Goal: Contribute content

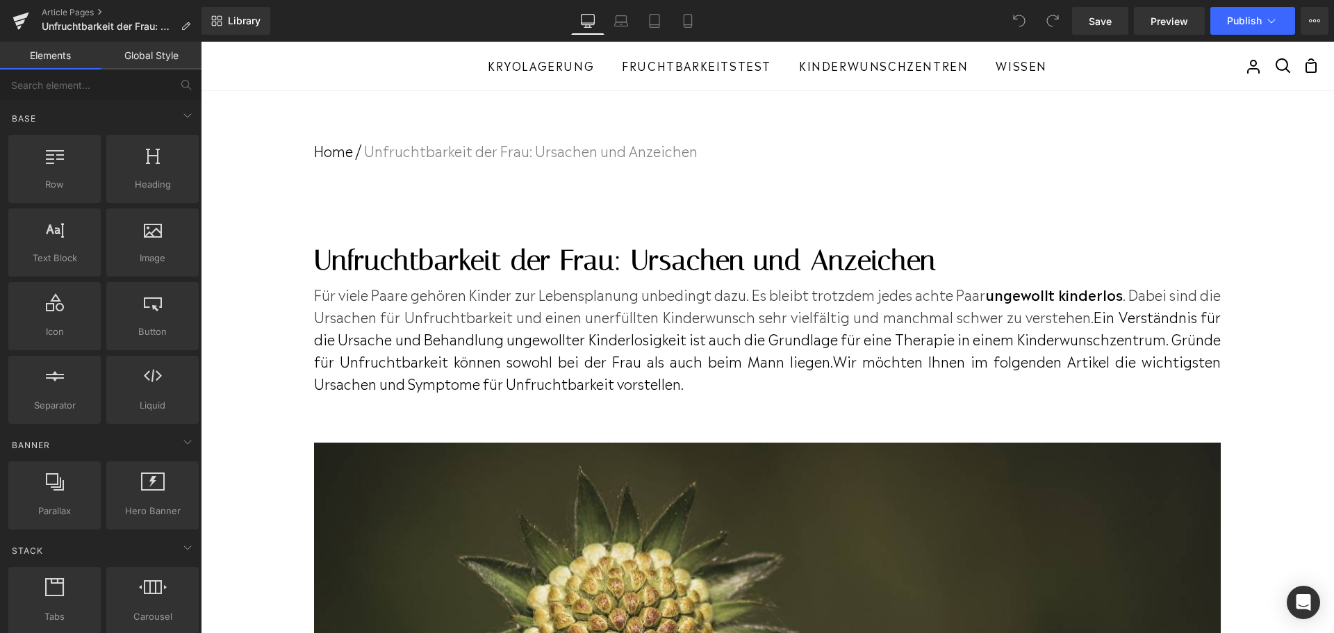
click at [709, 265] on h1 "Unfruchtbarkeit der Frau: Ursachen und Anzeichen" at bounding box center [767, 260] width 907 height 44
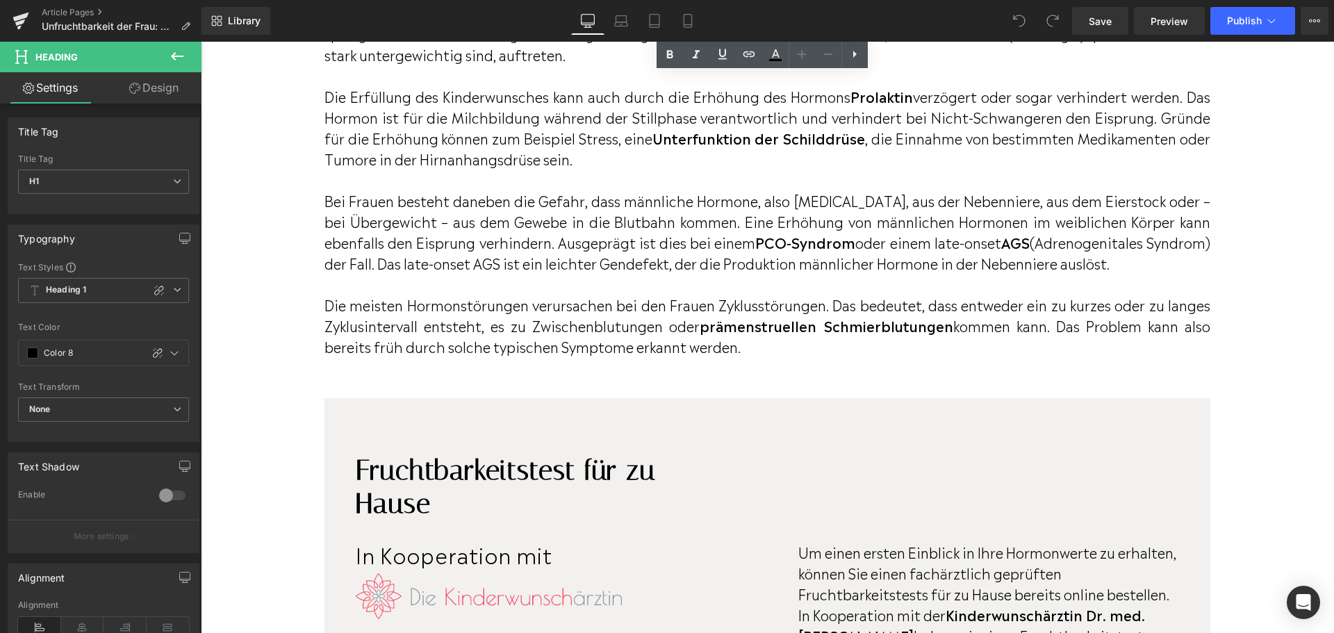
scroll to position [2224, 0]
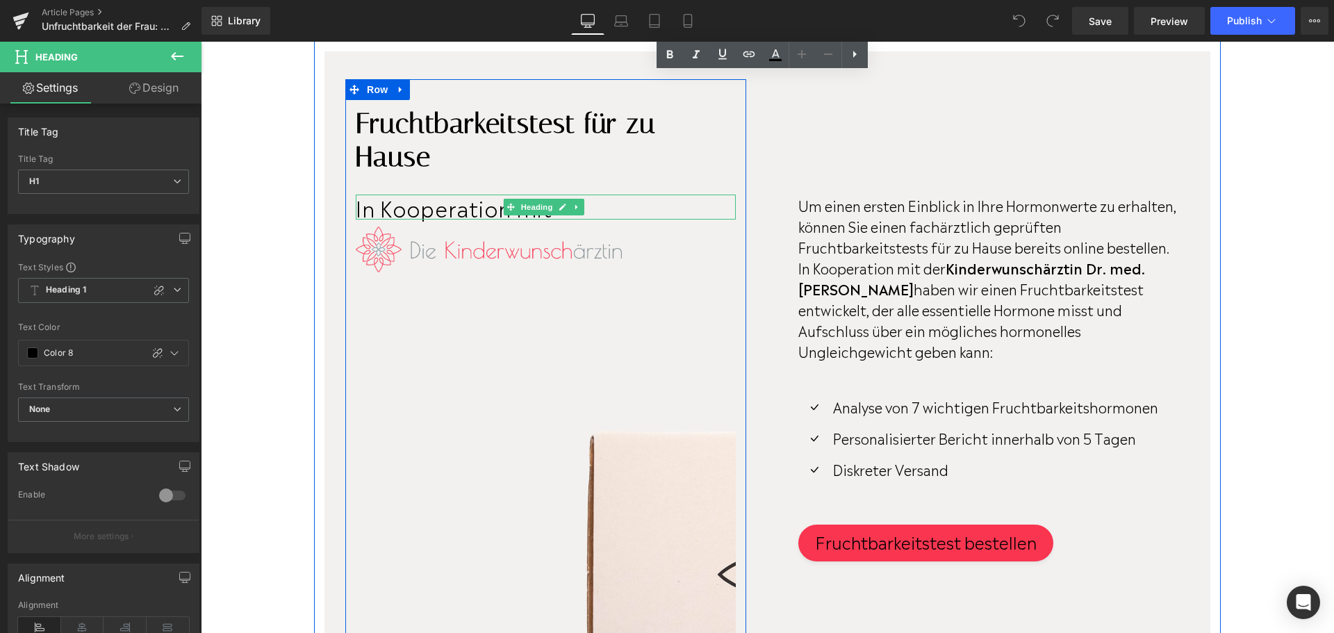
drag, startPoint x: 542, startPoint y: 227, endPoint x: 458, endPoint y: 225, distance: 84.1
click at [542, 215] on span "Heading" at bounding box center [537, 207] width 38 height 17
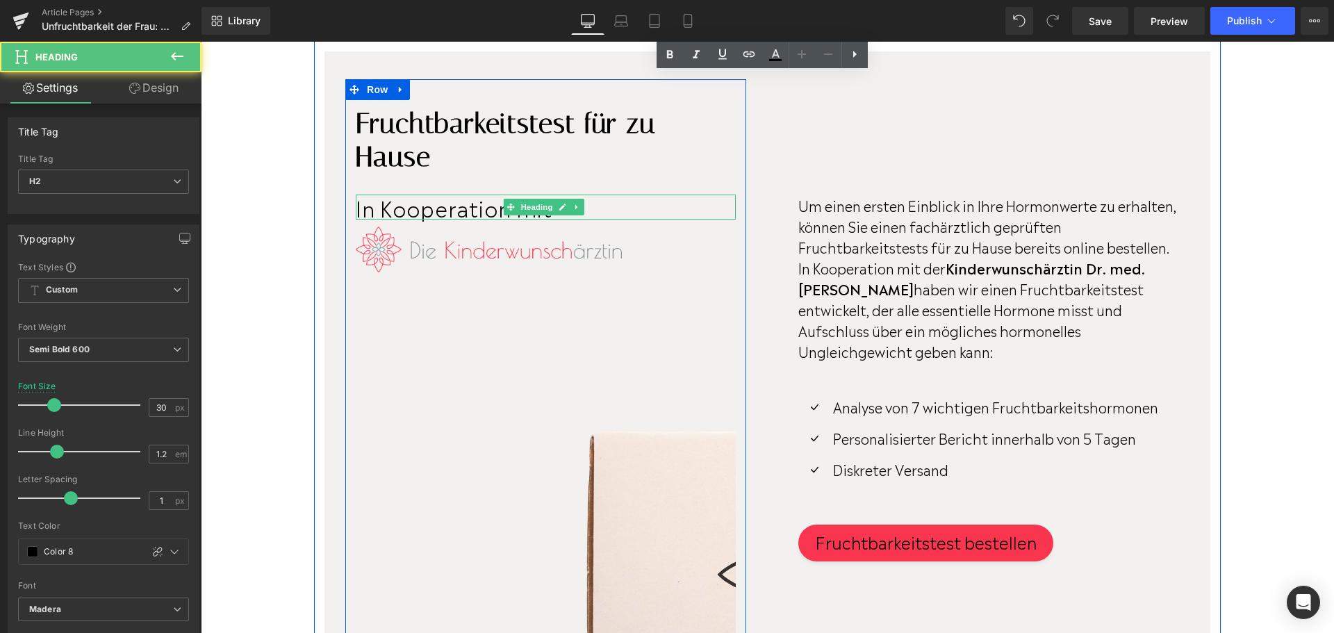
click at [457, 222] on span "In Kooperation mit" at bounding box center [454, 207] width 197 height 31
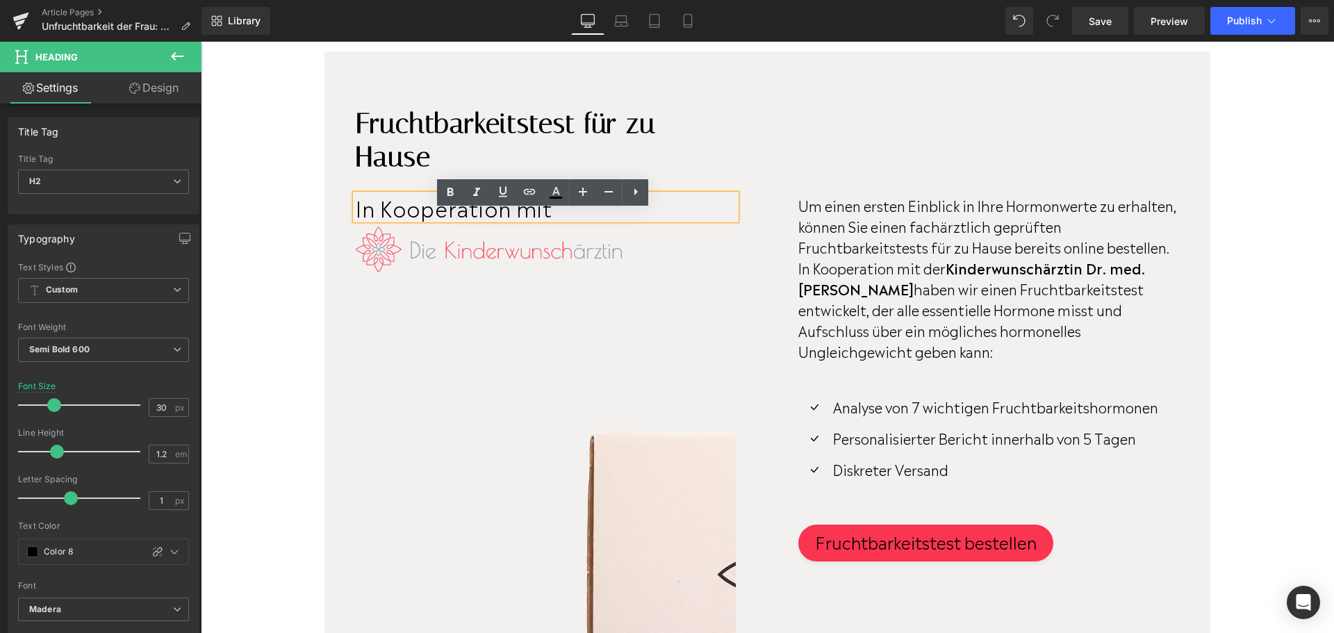
click at [457, 222] on span "In Kooperation mit" at bounding box center [454, 207] width 197 height 31
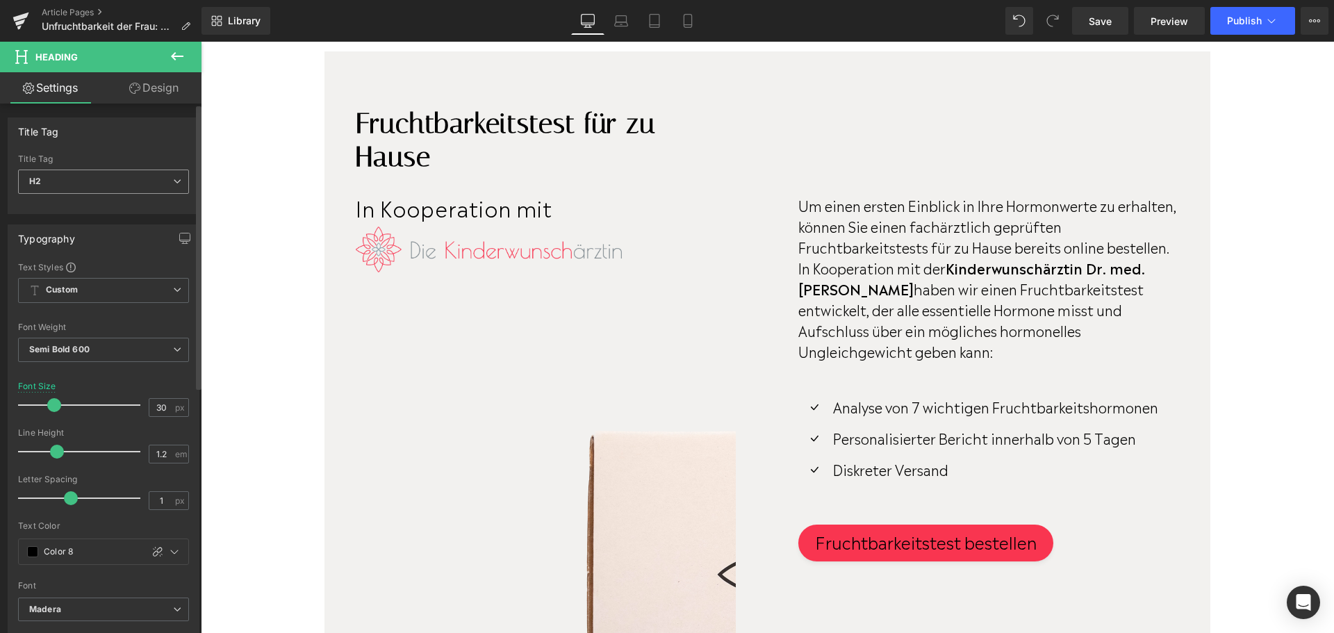
click at [152, 186] on span "H2" at bounding box center [103, 182] width 171 height 24
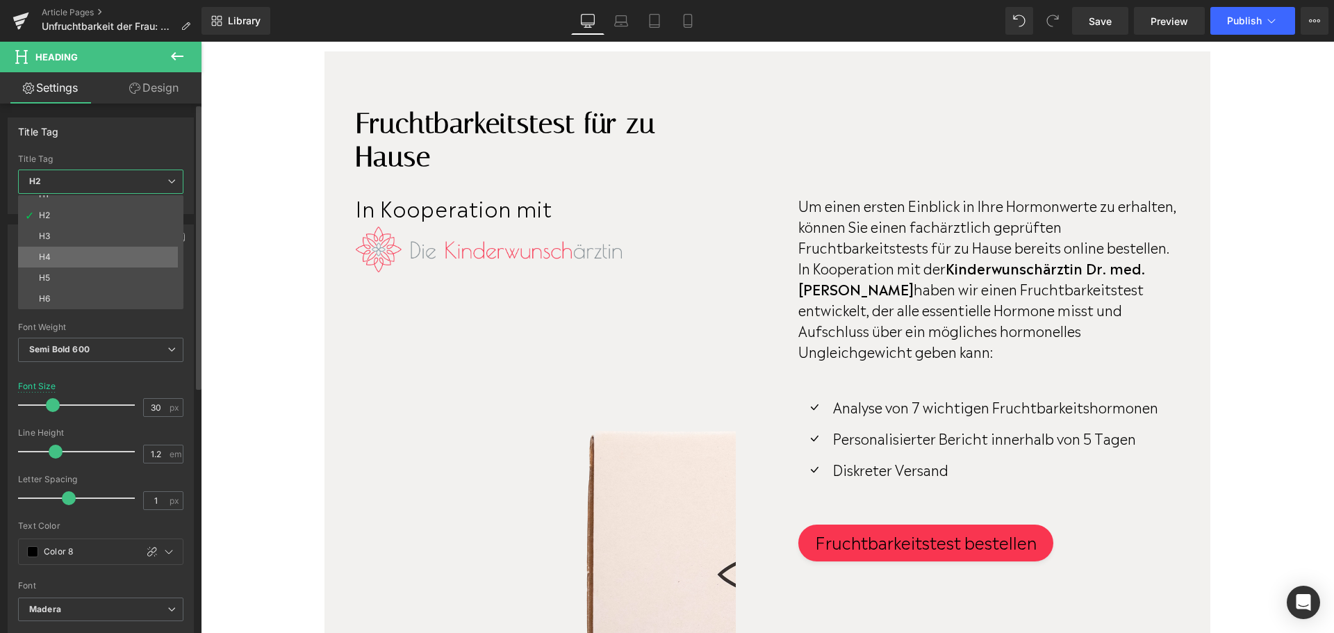
scroll to position [0, 0]
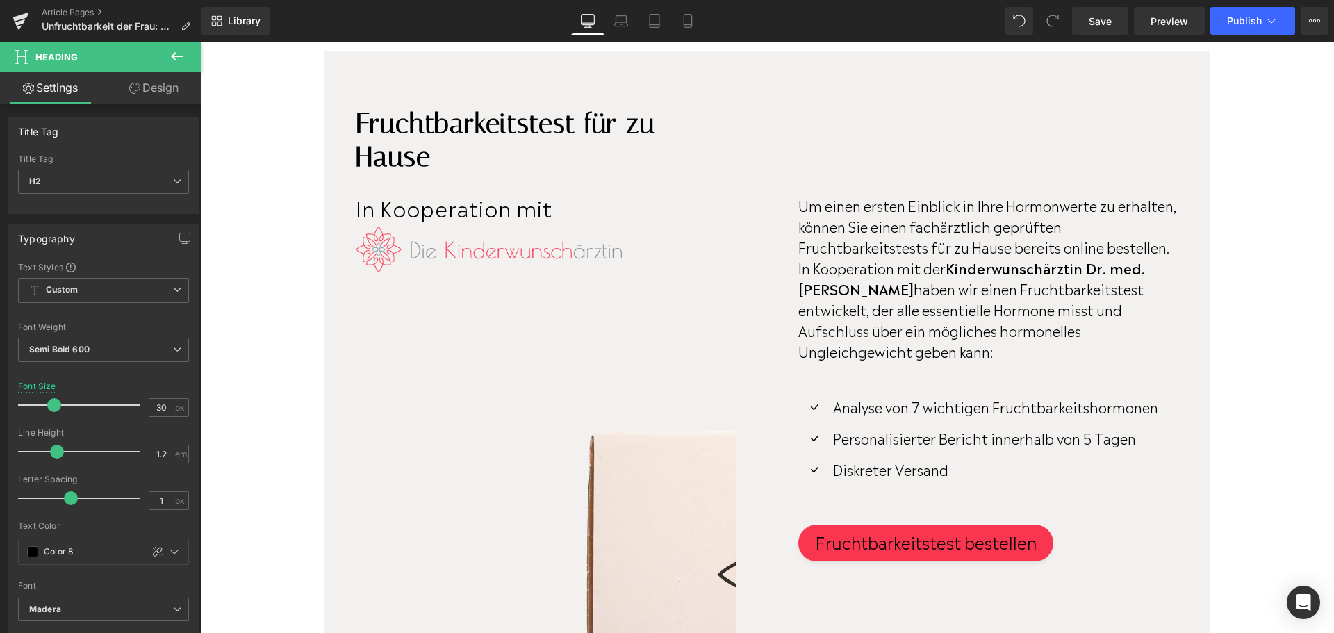
click at [272, 174] on body "Direkt zum Inhalt Suchen Mein Account 0 Einkaufswagen Kryolagerung Fruchtbarkei…" at bounding box center [768, 477] width 1134 height 5319
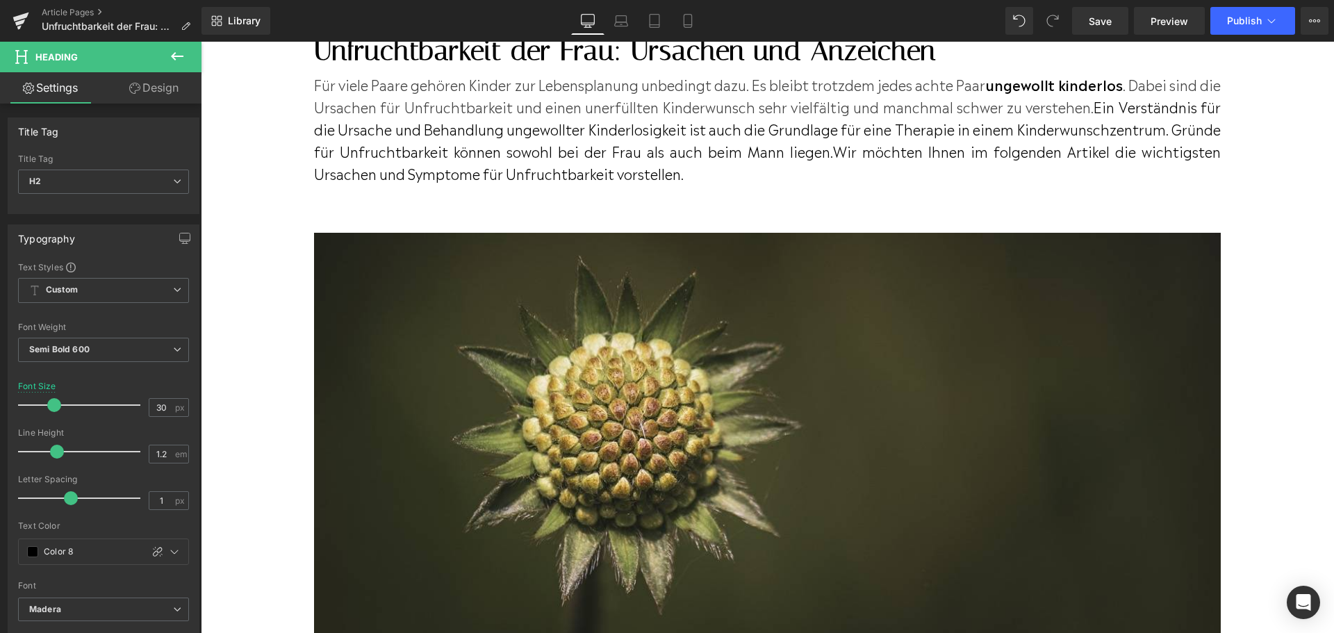
scroll to position [139, 0]
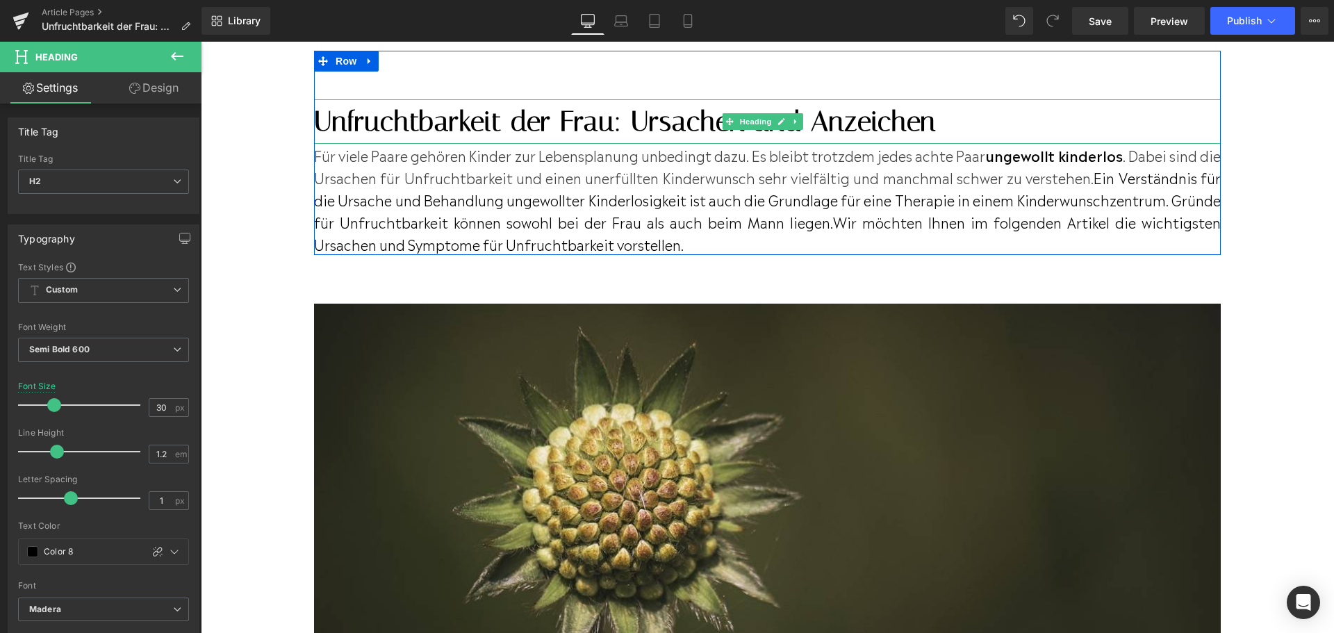
click at [407, 117] on h1 "Unfruchtbarkeit der Frau: Ursachen und Anzeichen" at bounding box center [767, 121] width 907 height 44
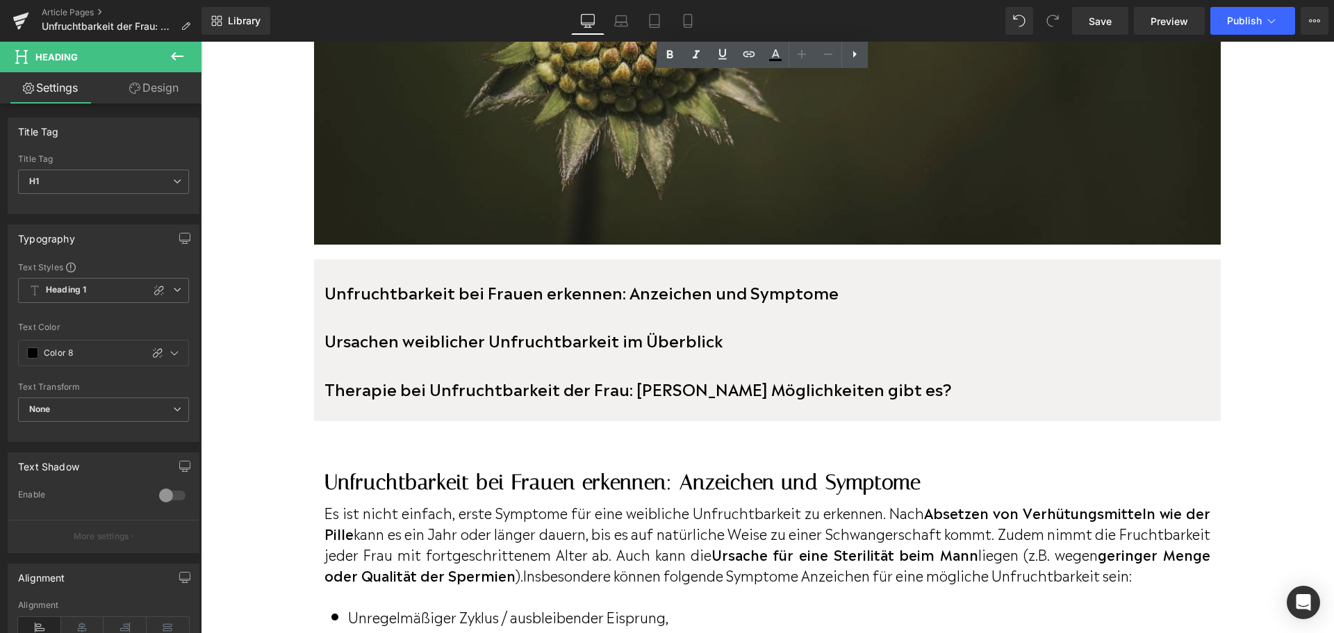
scroll to position [625, 0]
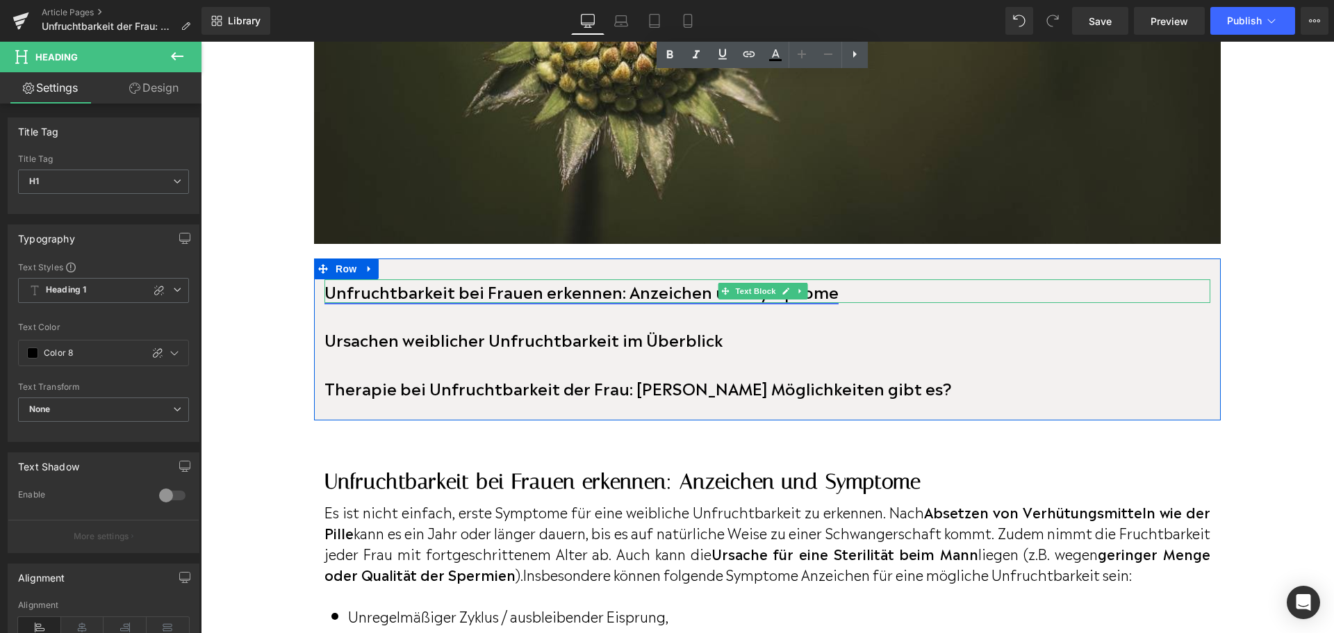
click at [548, 289] on link "Unfruchtbarkeit bei Frauen erkennen: Anzeichen und Symptome" at bounding box center [582, 291] width 514 height 24
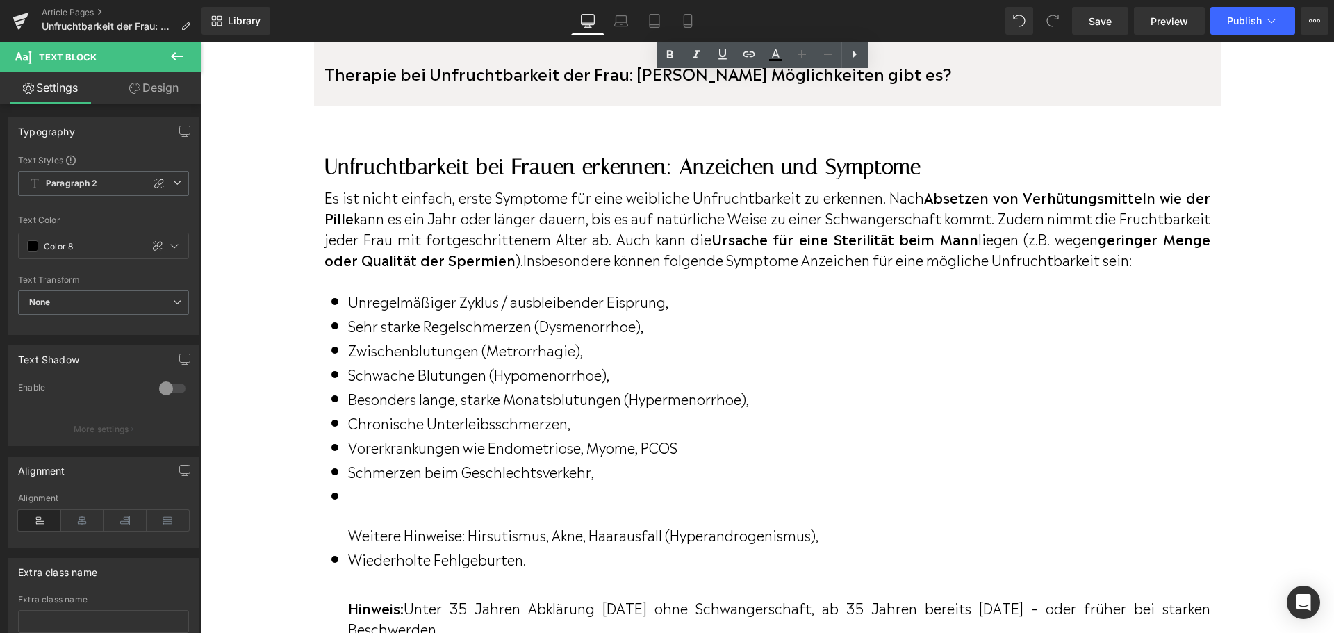
scroll to position [890, 0]
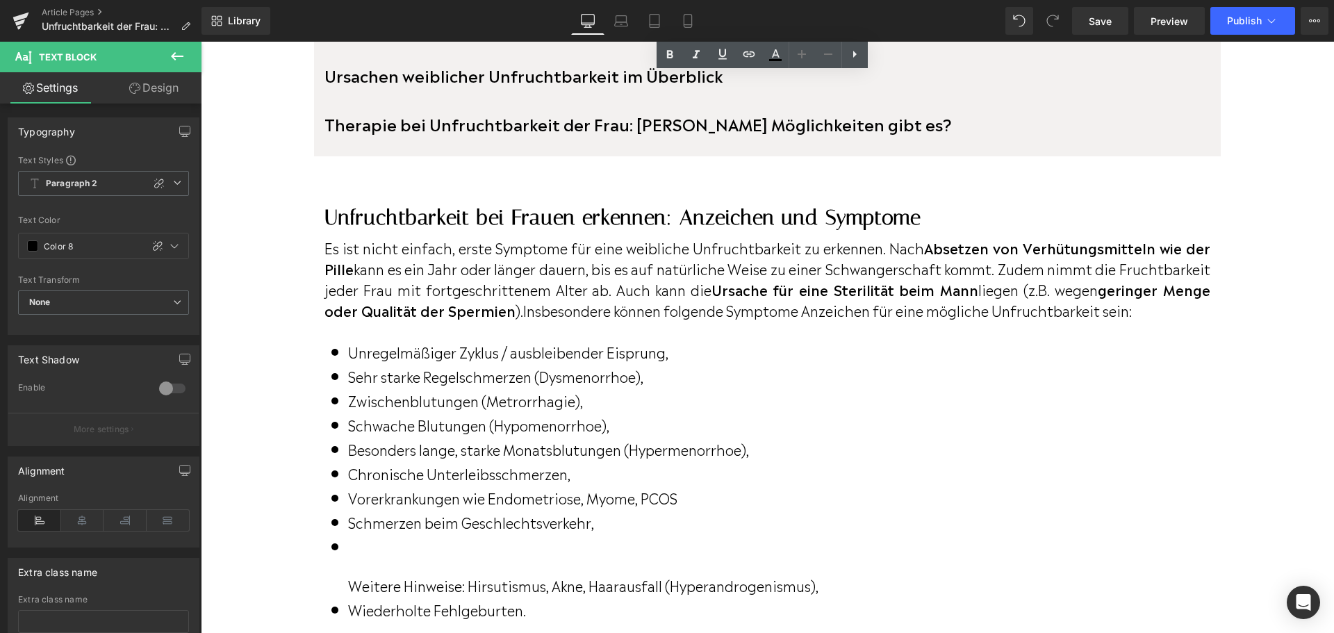
click at [895, 211] on h2 "Unfruchtbarkeit bei Frauen erkennen: Anzeichen und Symptome" at bounding box center [768, 217] width 886 height 25
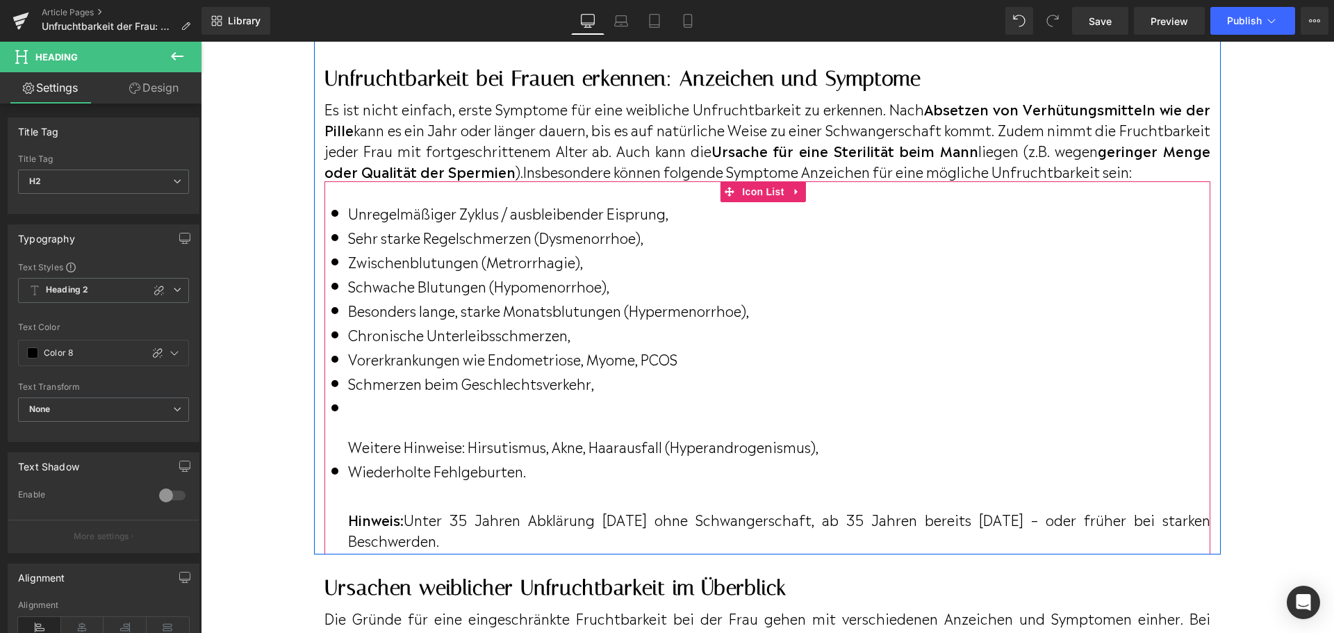
scroll to position [1307, 0]
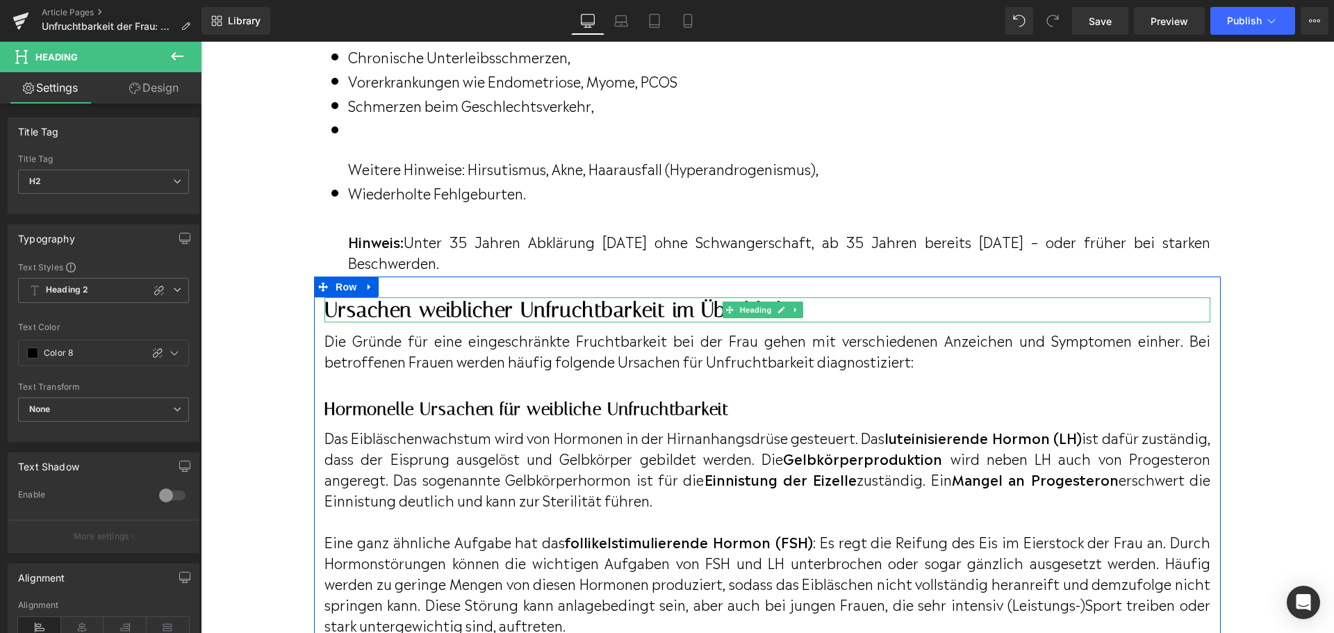
click at [433, 322] on h2 "Ursachen weiblicher Unfruchtbarkeit im Überblick" at bounding box center [768, 309] width 886 height 25
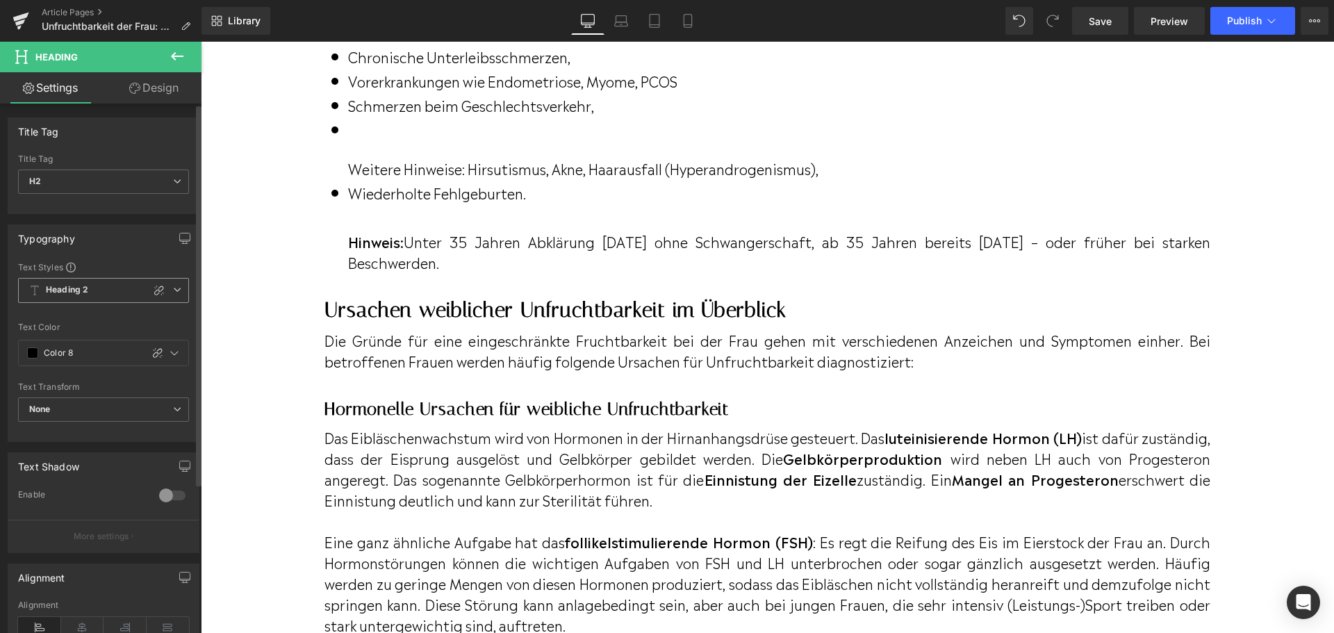
click at [177, 289] on span "Heading 2" at bounding box center [103, 290] width 171 height 25
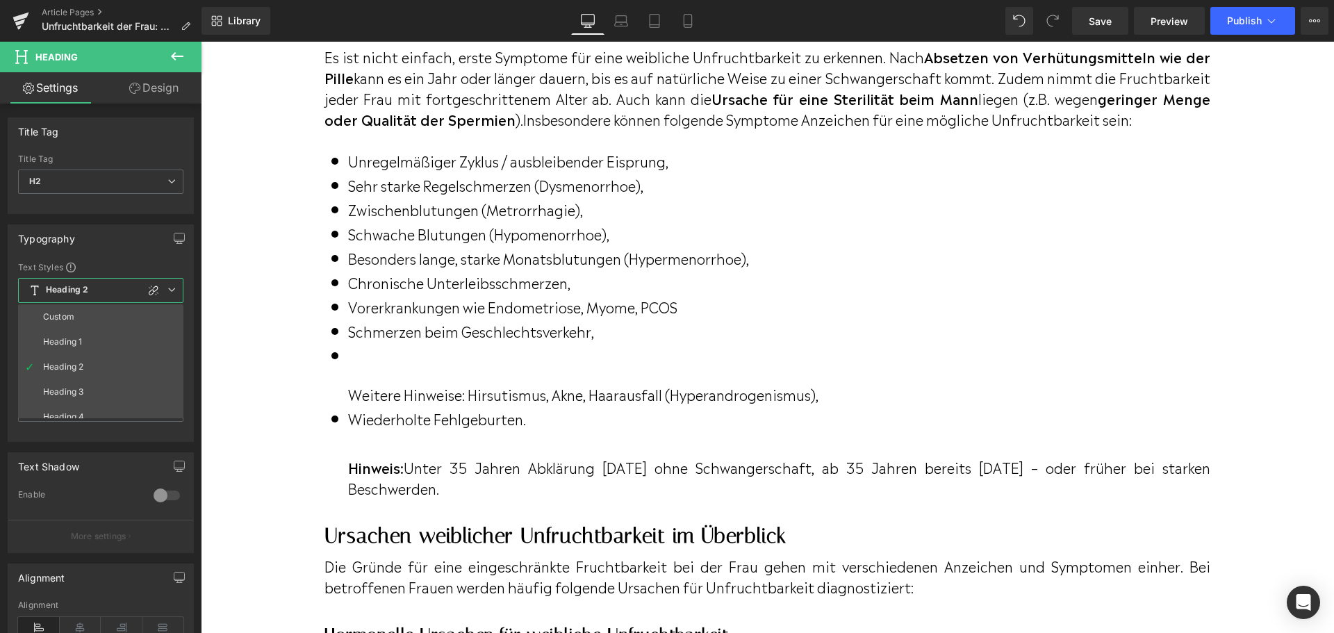
scroll to position [1237, 0]
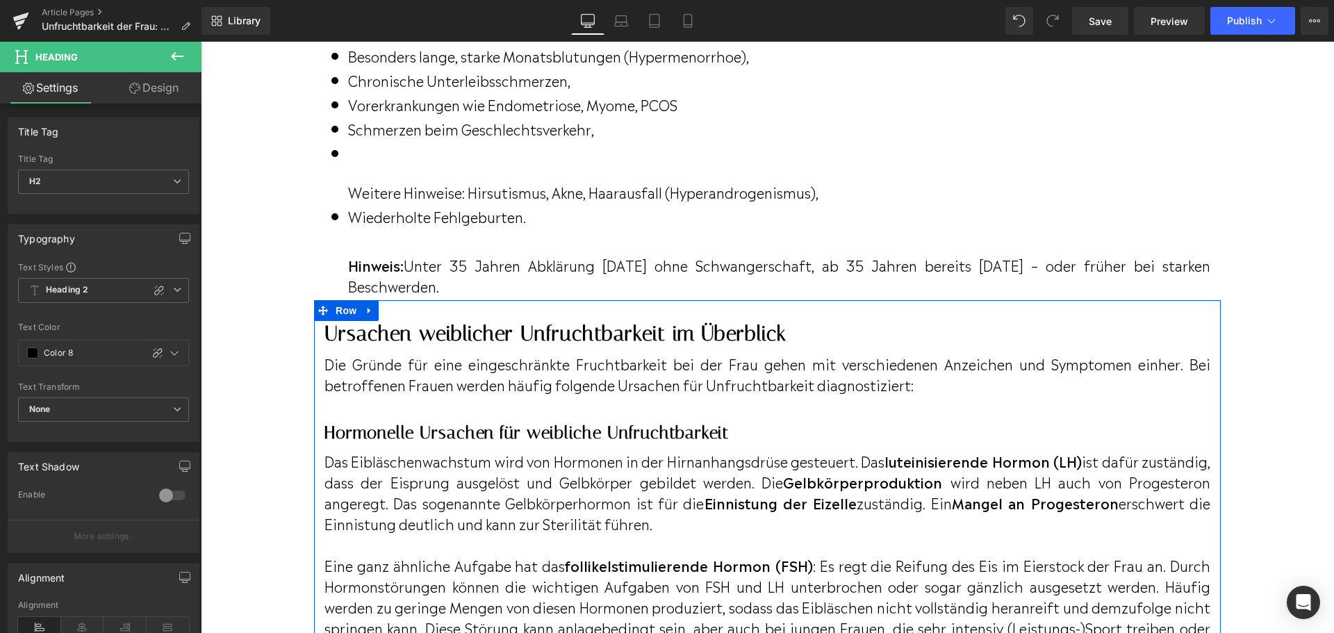
scroll to position [1307, 0]
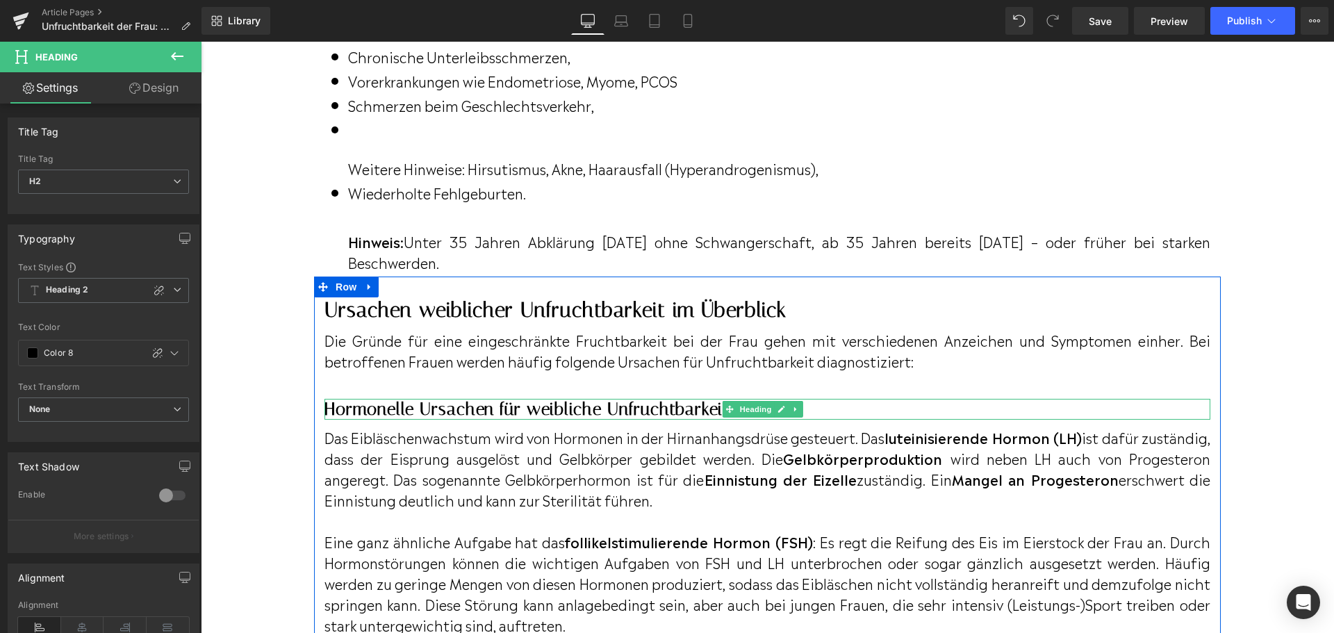
click at [381, 420] on h2 "Hormonelle Ursachen für weibliche Unfruchtbarkeit" at bounding box center [768, 409] width 886 height 21
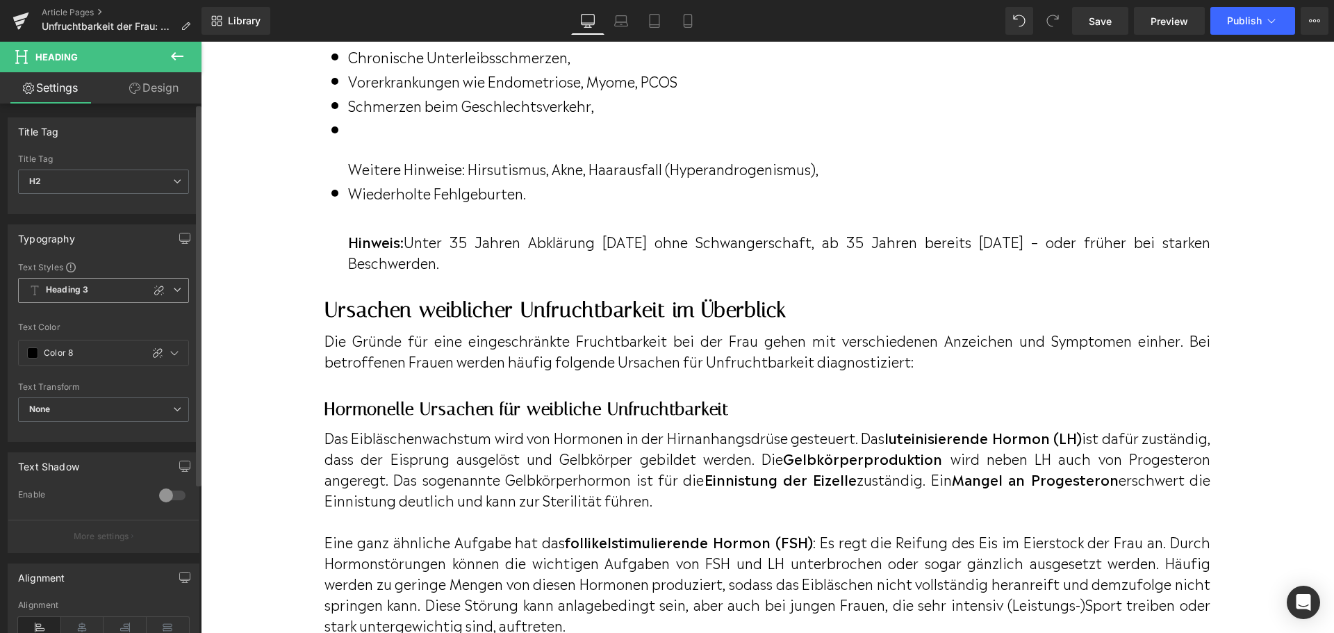
click at [173, 291] on icon at bounding box center [177, 290] width 8 height 8
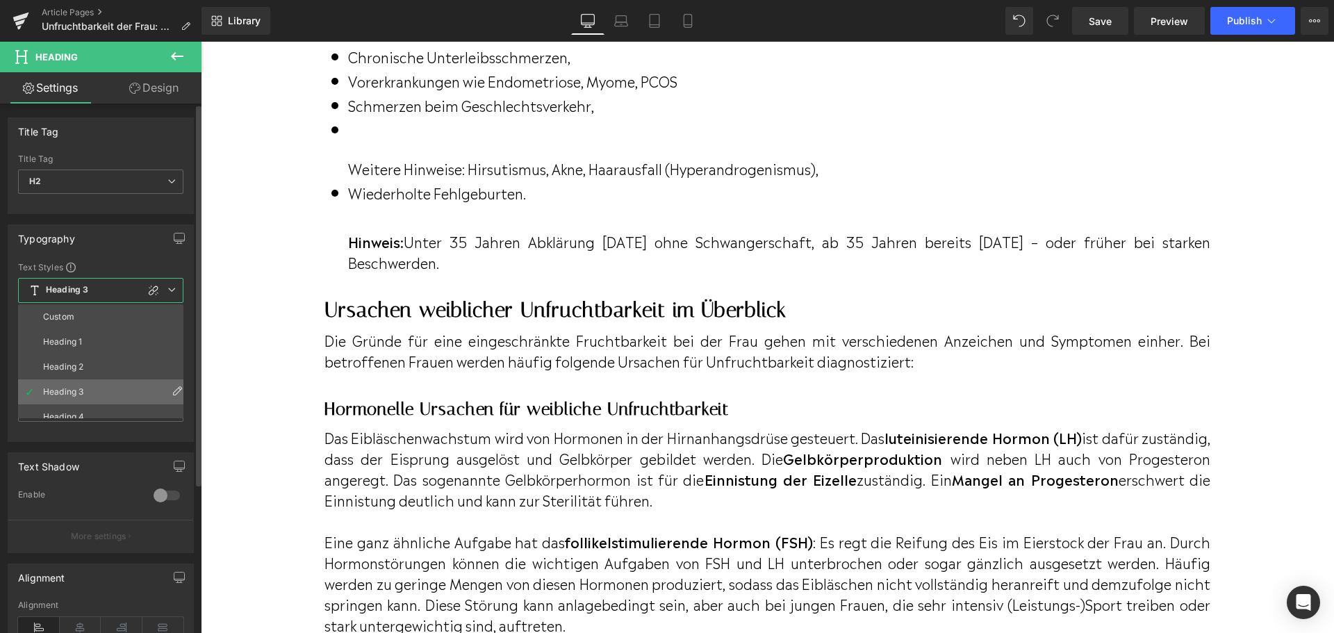
click at [156, 379] on li "Heading 3" at bounding box center [104, 391] width 172 height 25
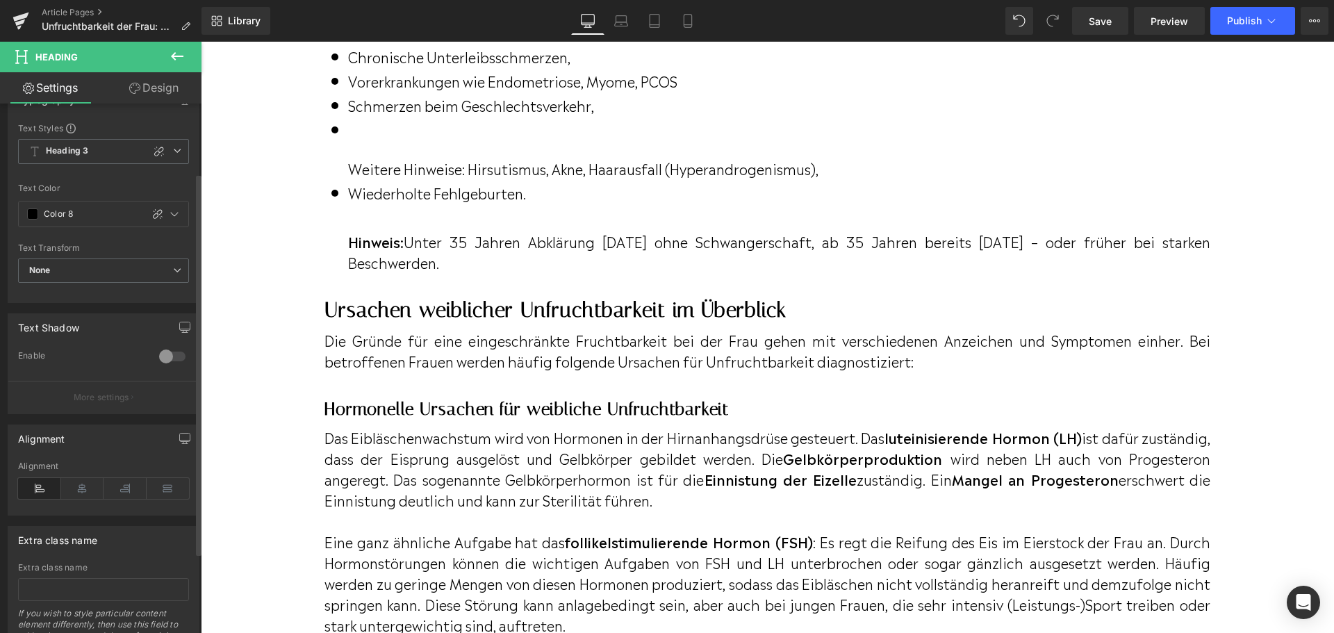
scroll to position [0, 0]
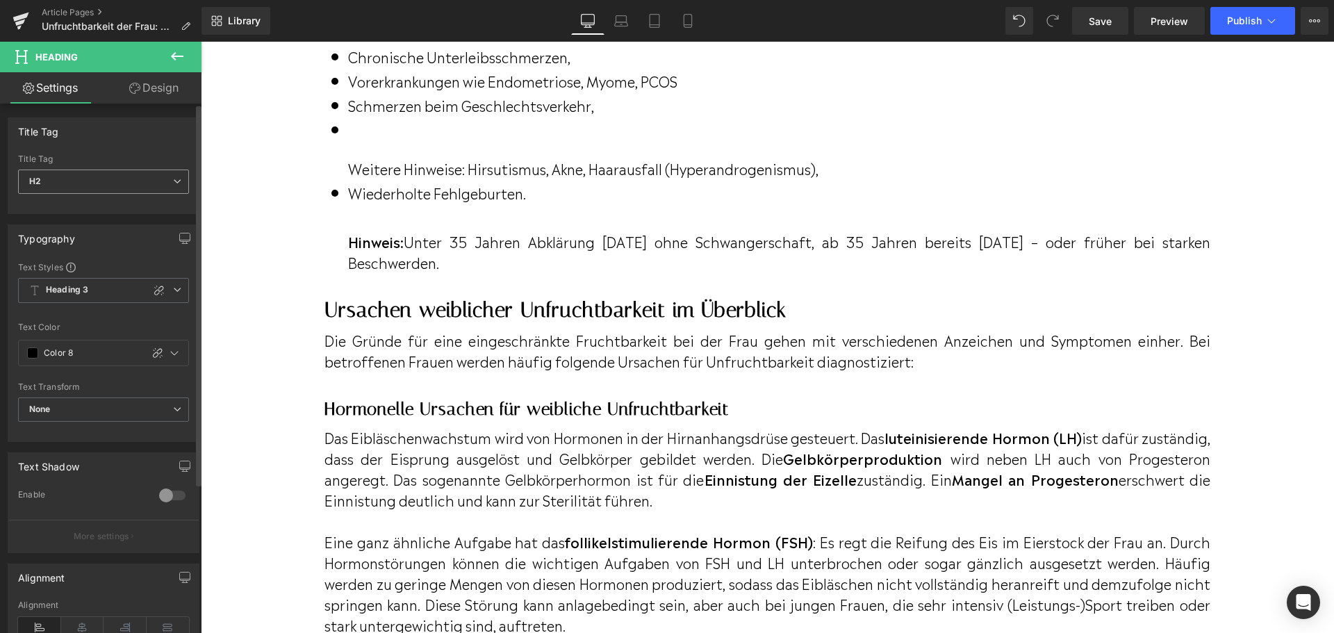
click at [162, 185] on span "H2" at bounding box center [103, 182] width 171 height 24
click at [167, 176] on span "H2" at bounding box center [103, 182] width 171 height 24
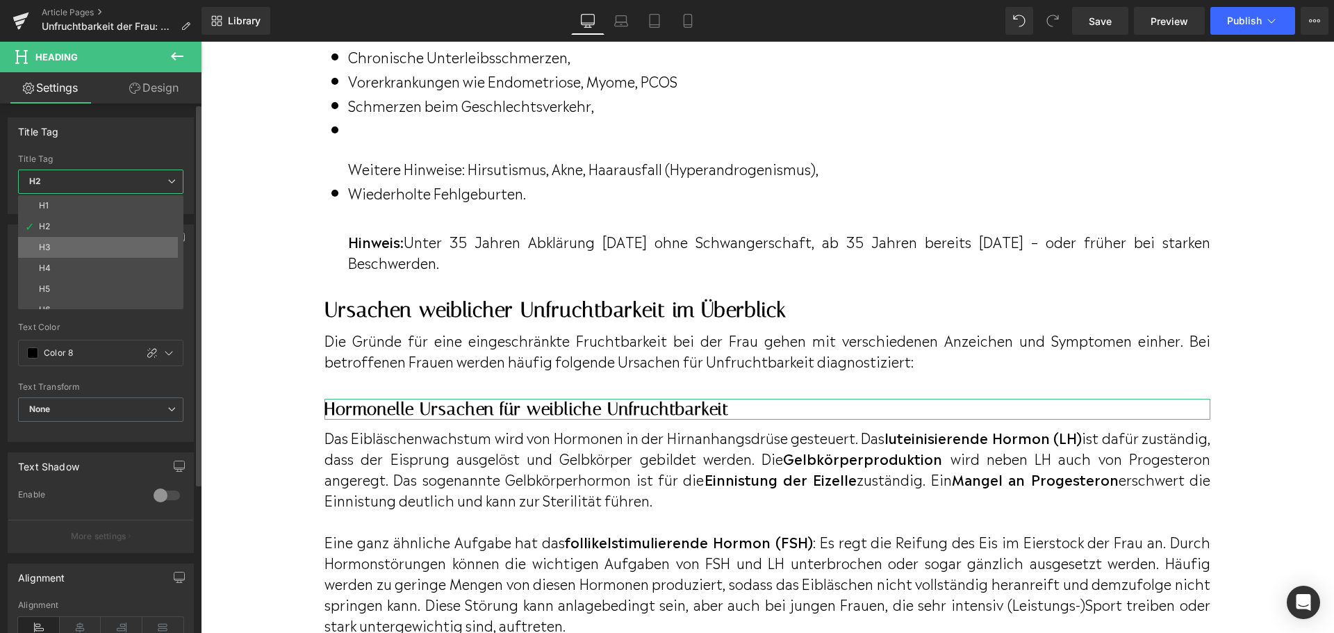
click at [156, 243] on li "H3" at bounding box center [104, 247] width 172 height 21
type input "#404040"
type input "100"
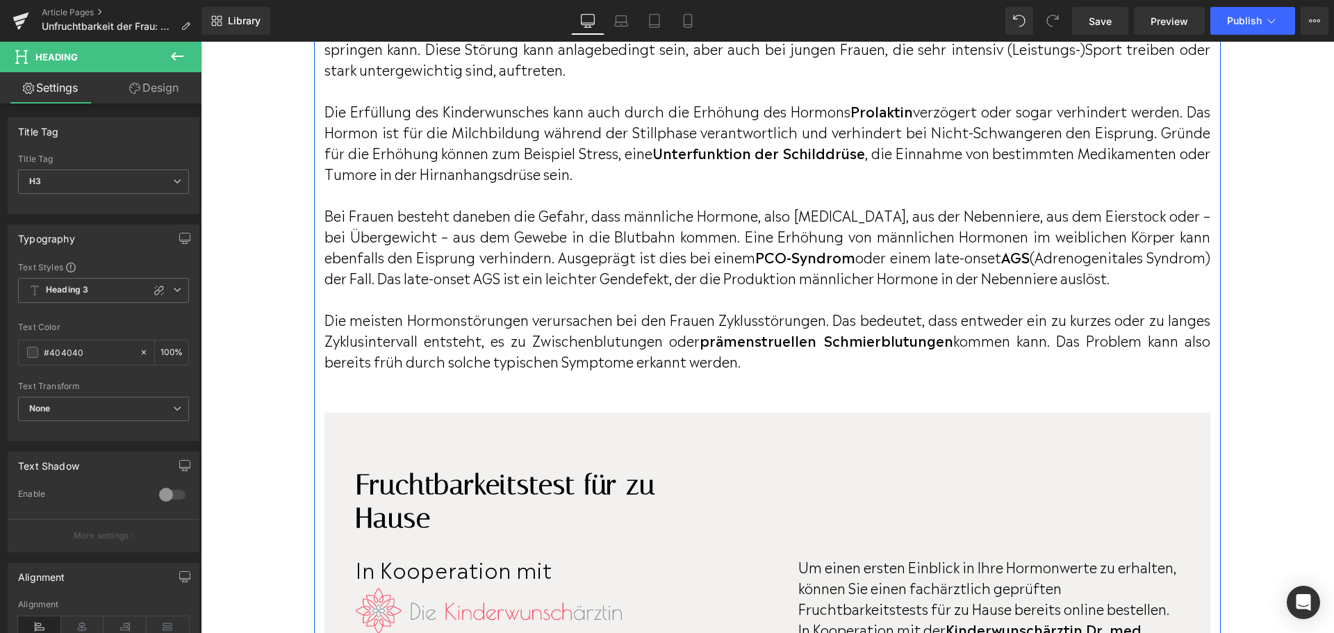
scroll to position [2071, 0]
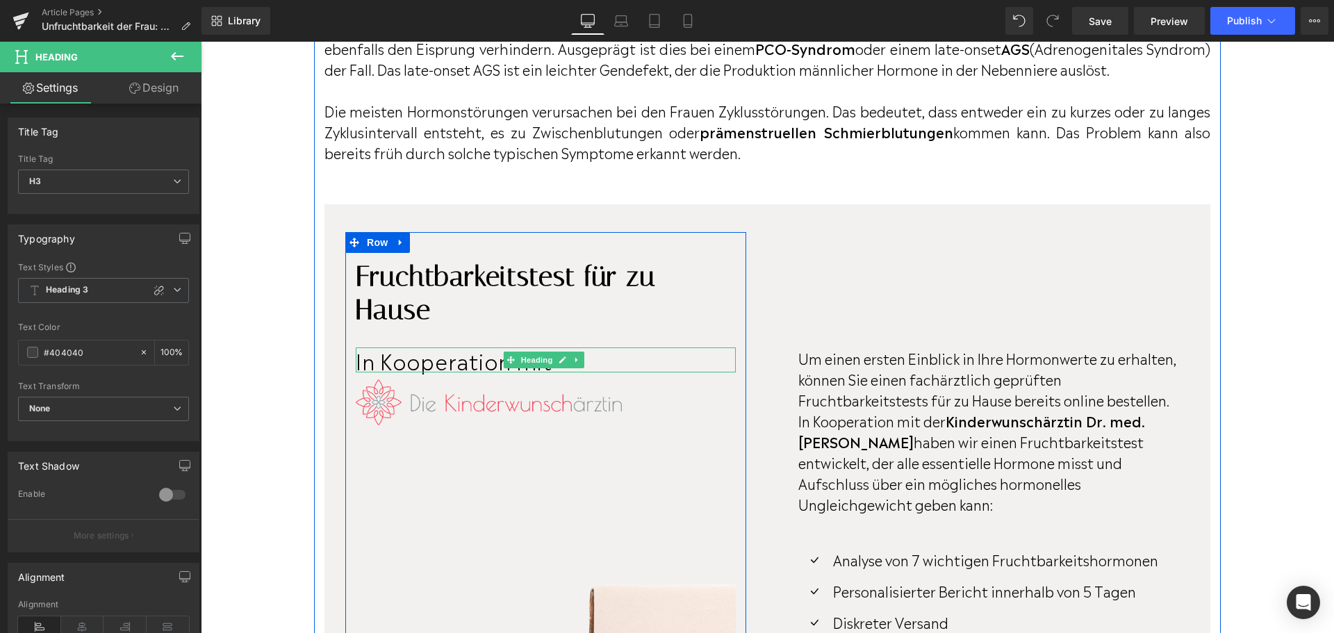
drag, startPoint x: 442, startPoint y: 370, endPoint x: 288, endPoint y: 264, distance: 187.4
click at [442, 370] on span "In Kooperation mit" at bounding box center [454, 360] width 197 height 31
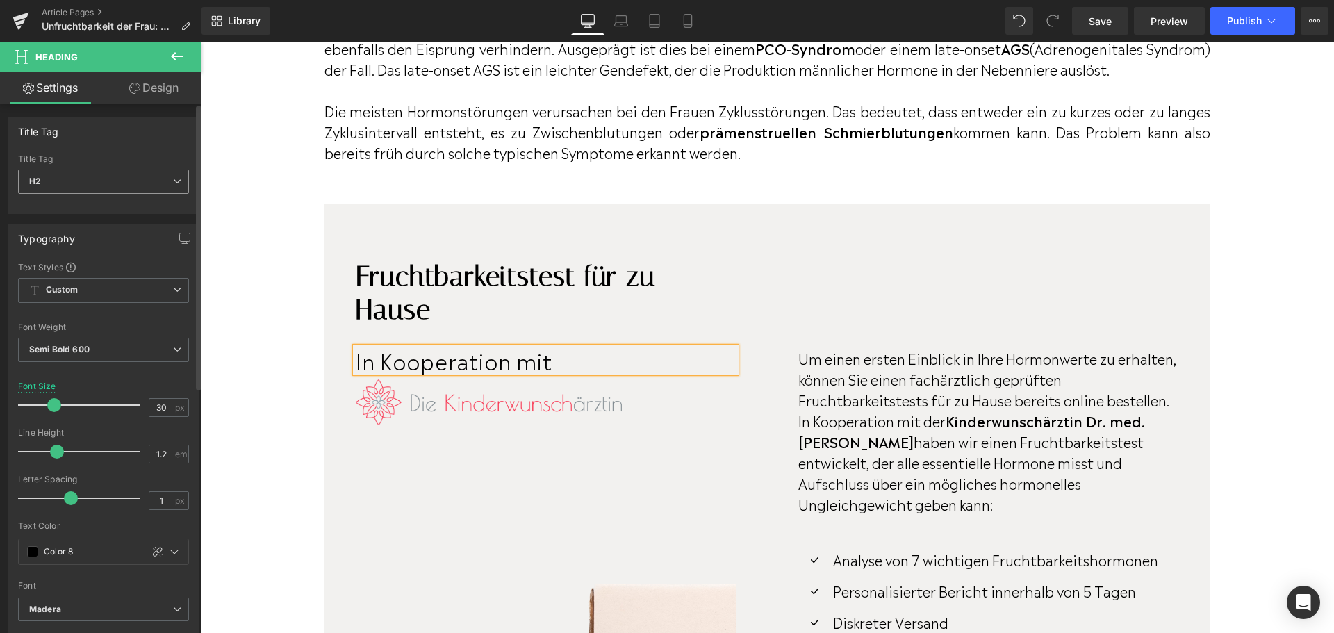
click at [165, 181] on span "H2" at bounding box center [103, 182] width 171 height 24
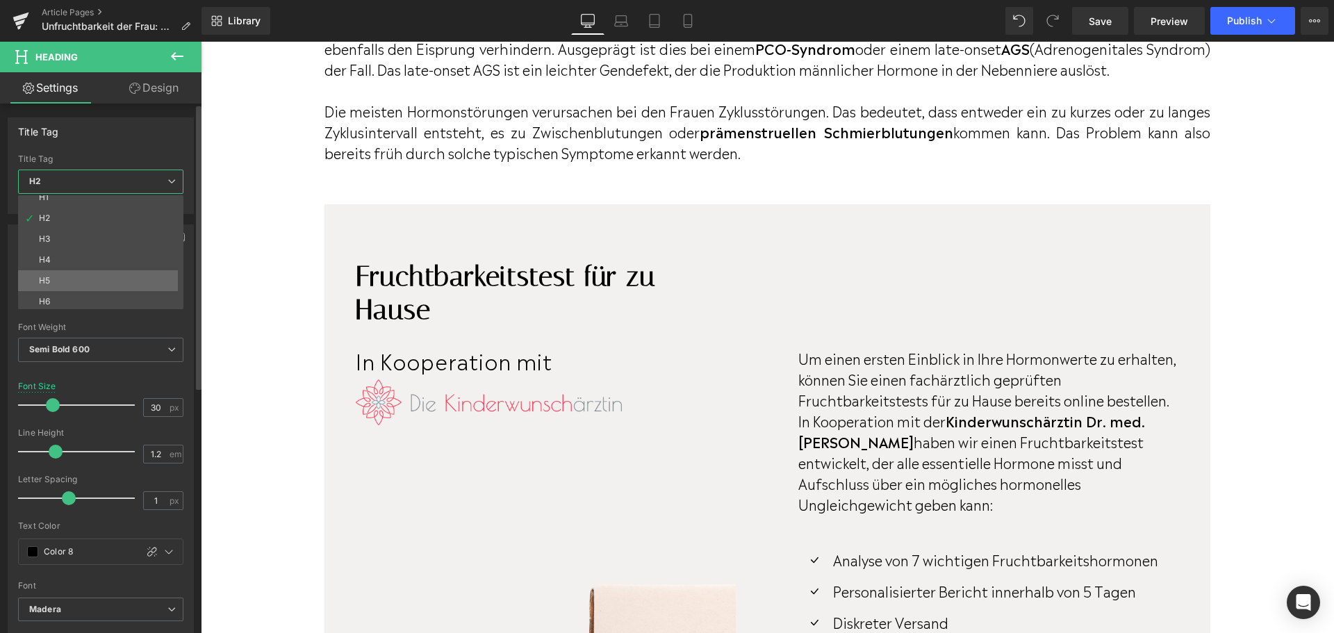
scroll to position [11, 0]
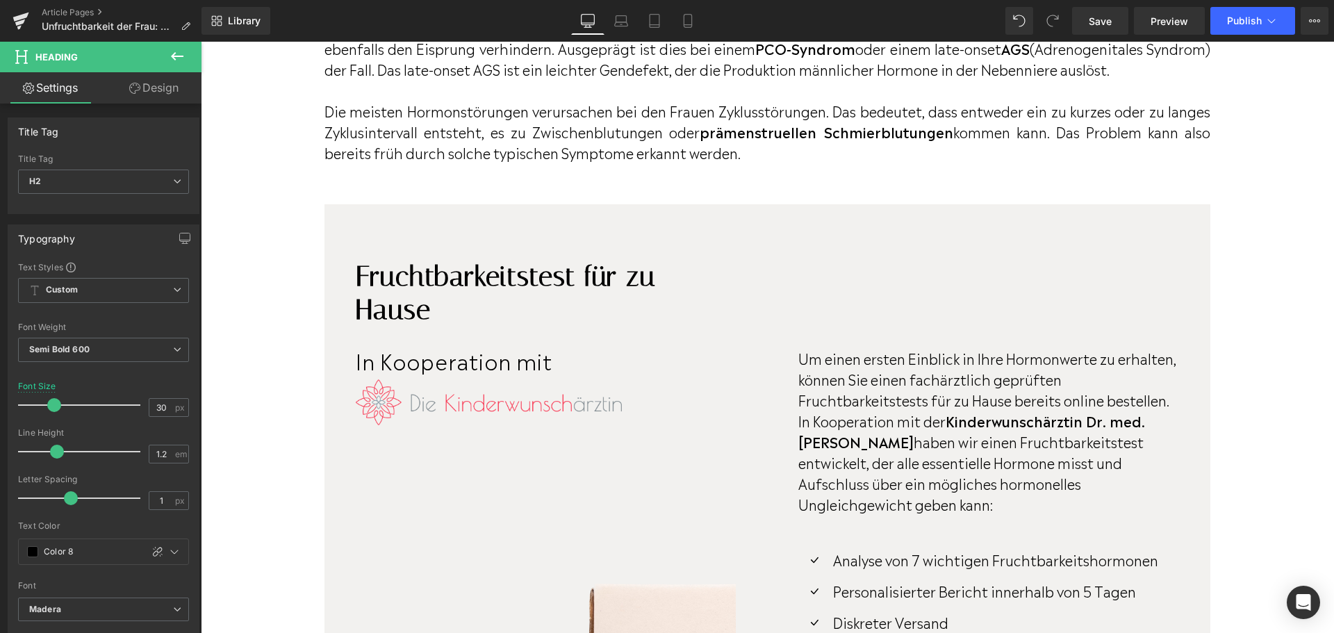
click at [394, 377] on body "Direkt zum Inhalt Suchen Mein Account 0 Einkaufswagen Kryolagerung Fruchtbarkei…" at bounding box center [768, 630] width 1134 height 5319
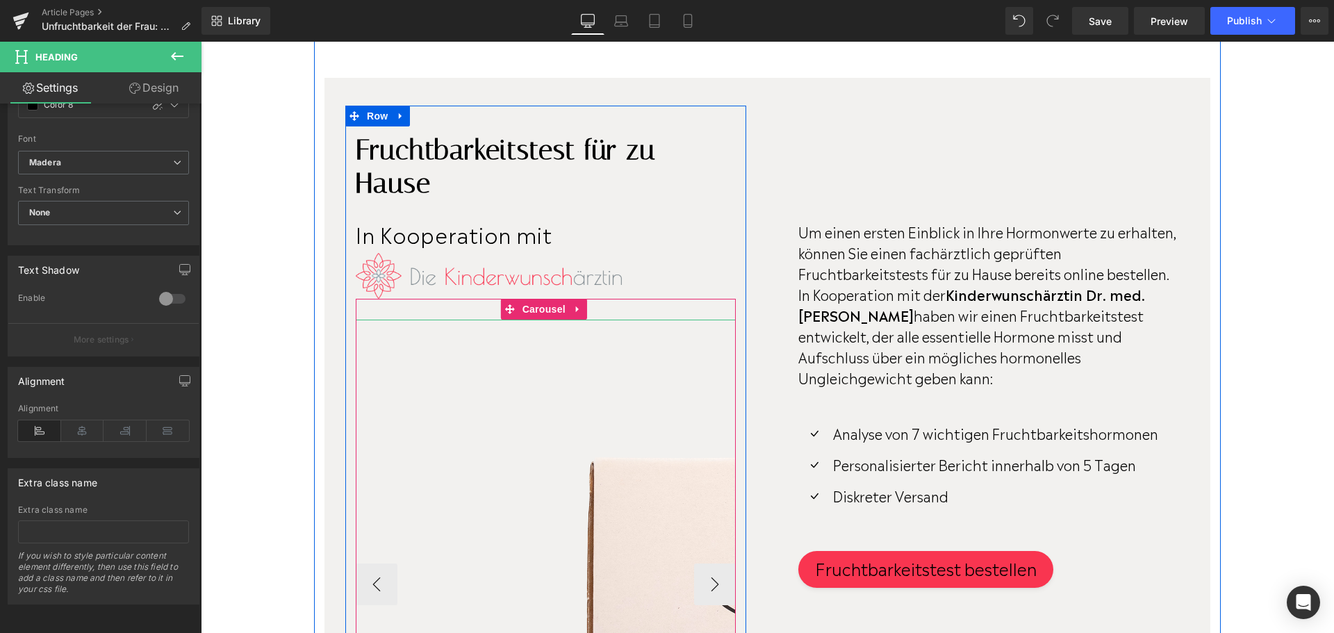
scroll to position [2141, 0]
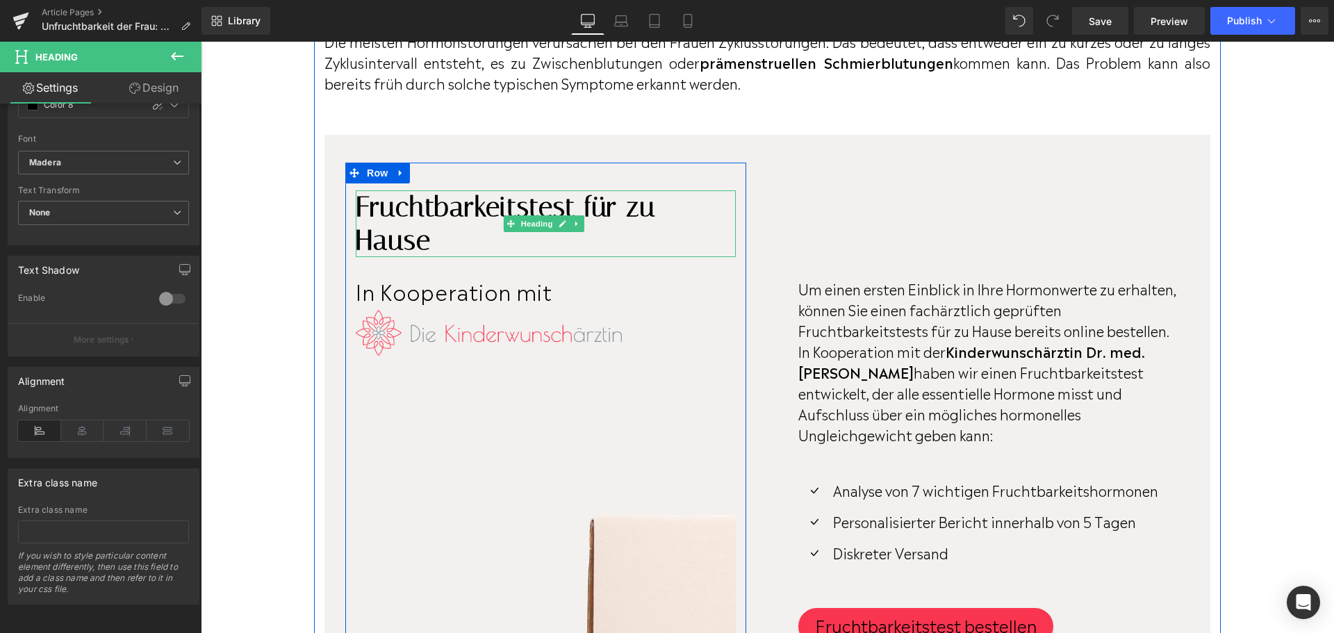
click at [409, 256] on h2 "Fruchtbarkeitstest für zu Hause" at bounding box center [546, 223] width 380 height 67
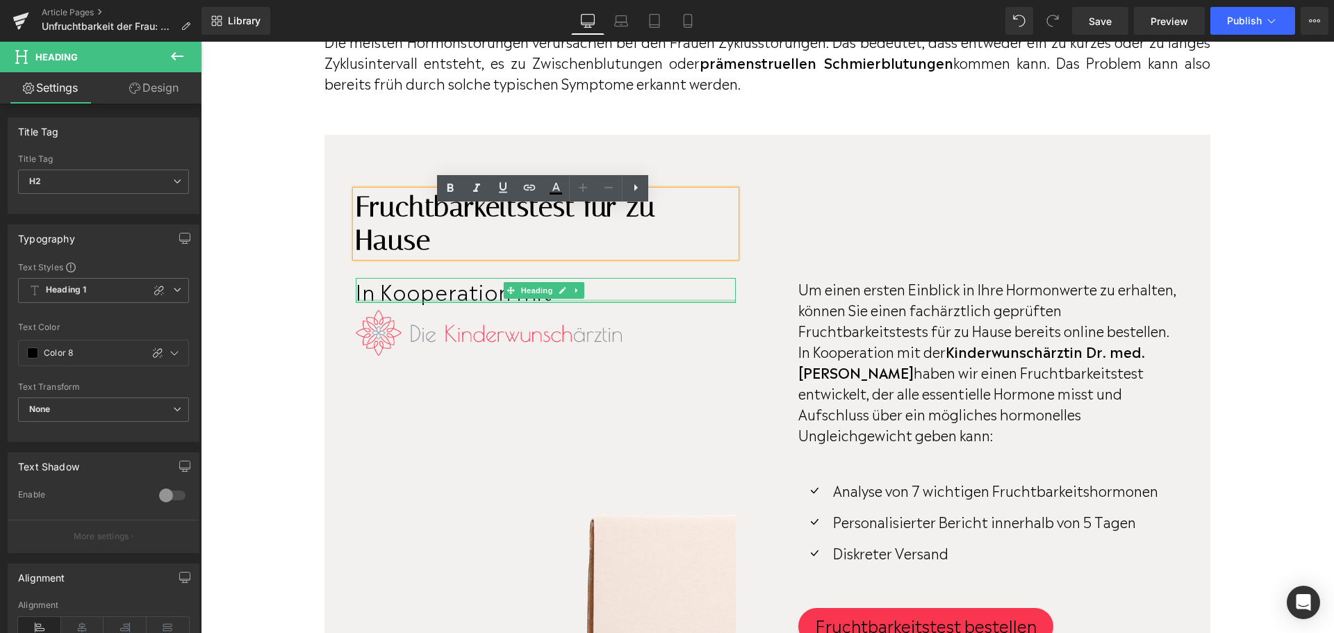
click at [464, 306] on span "In Kooperation mit" at bounding box center [454, 290] width 197 height 31
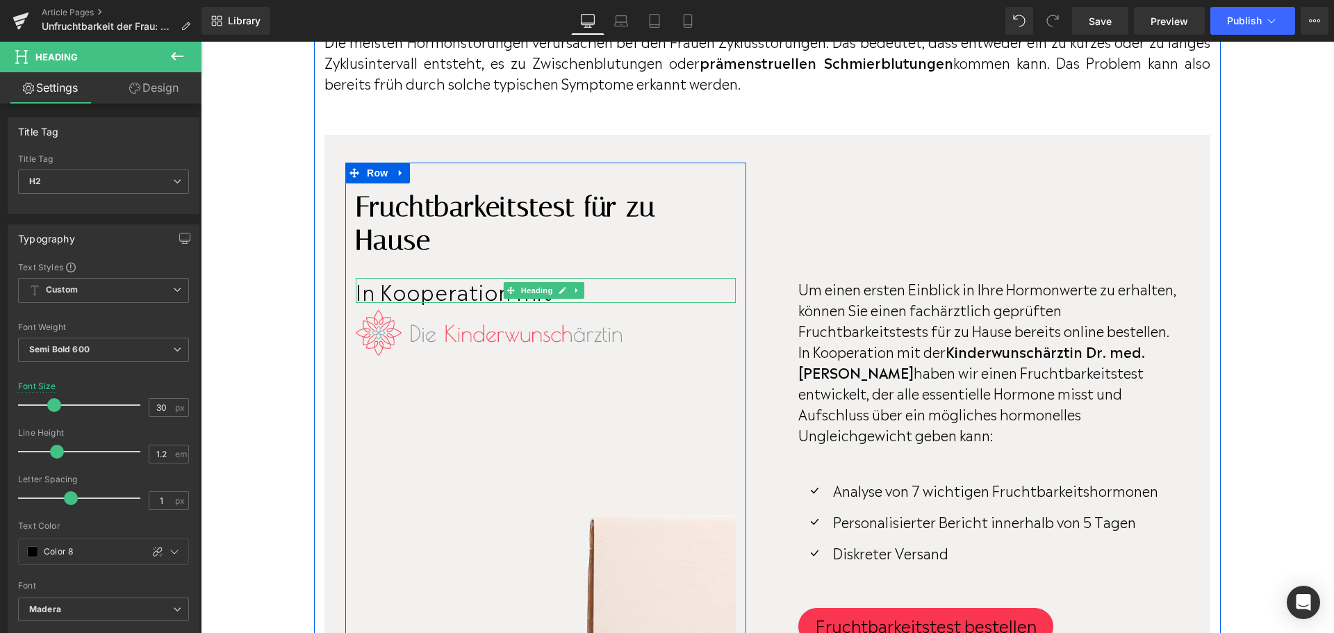
click at [379, 306] on span "In Kooperation mit" at bounding box center [454, 290] width 197 height 31
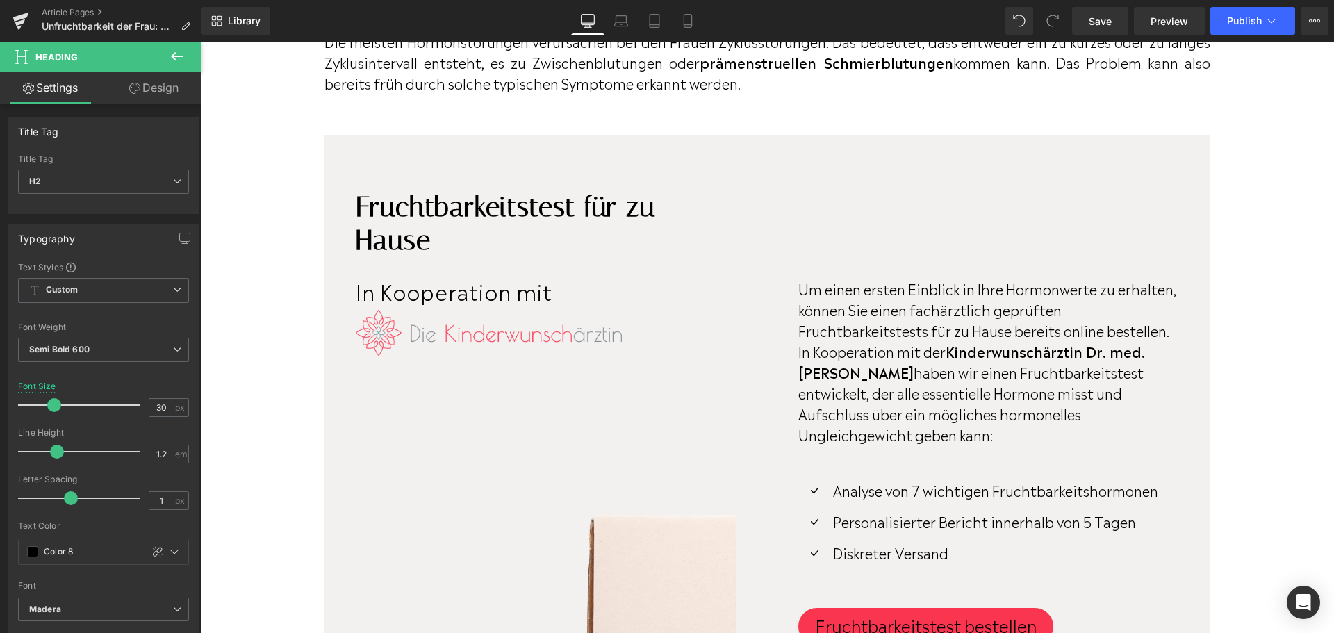
click at [173, 56] on icon at bounding box center [177, 56] width 13 height 8
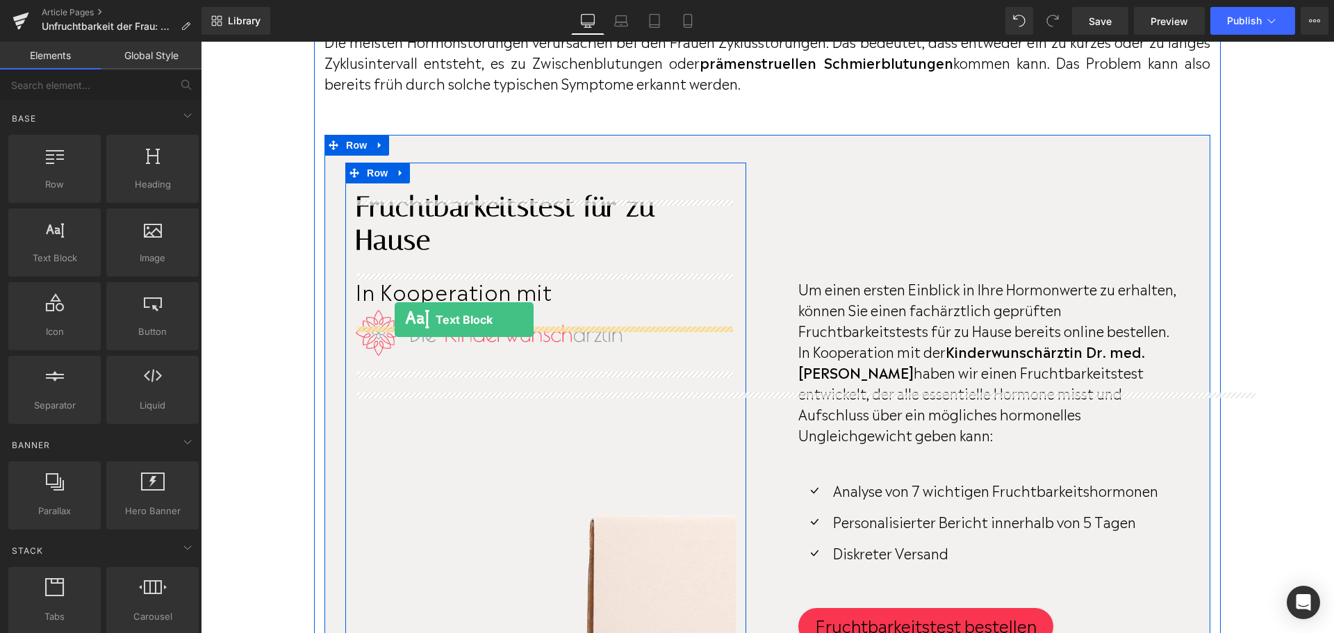
drag, startPoint x: 276, startPoint y: 279, endPoint x: 395, endPoint y: 320, distance: 125.7
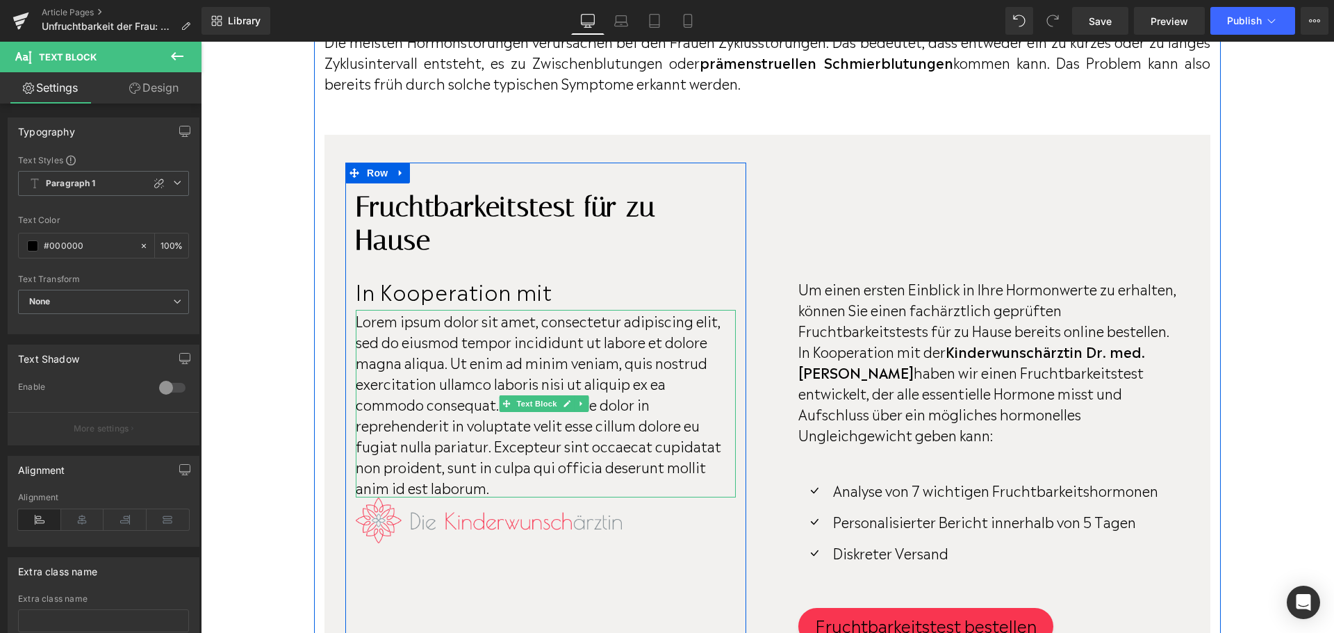
click at [508, 385] on p "Lorem ipsum dolor sit amet, consectetur adipiscing elit, sed do eiusmod tempor …" at bounding box center [546, 404] width 380 height 188
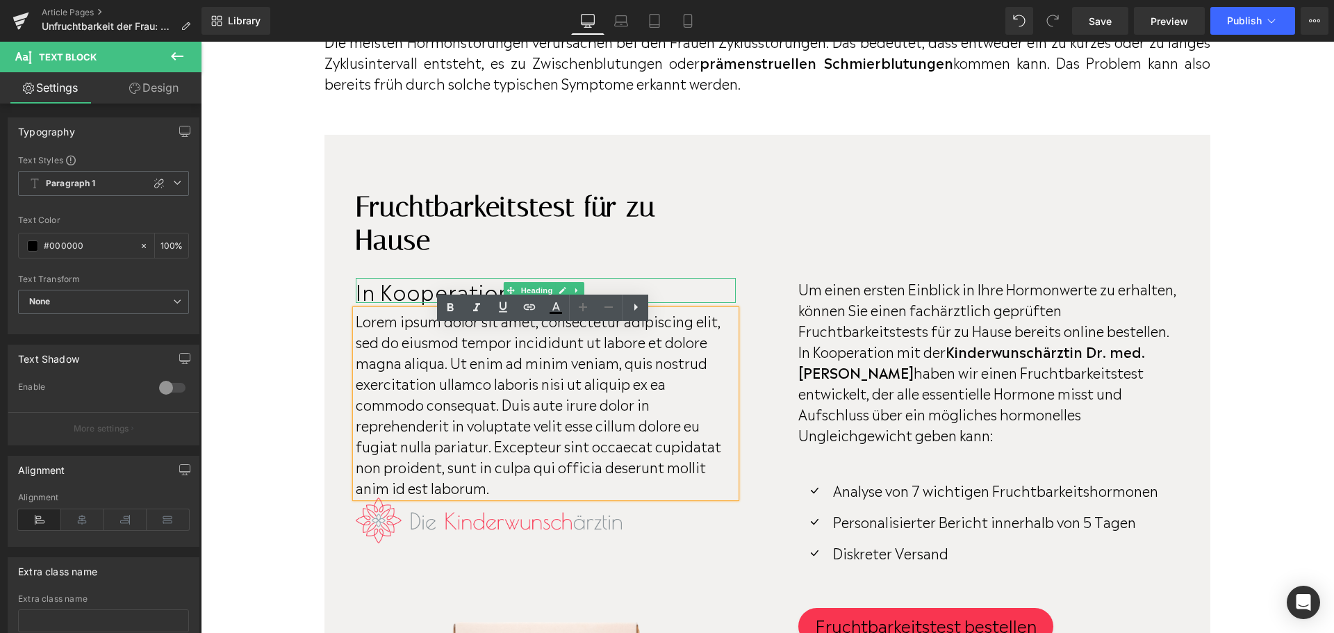
click at [379, 306] on span "In Kooperation mit" at bounding box center [454, 290] width 197 height 31
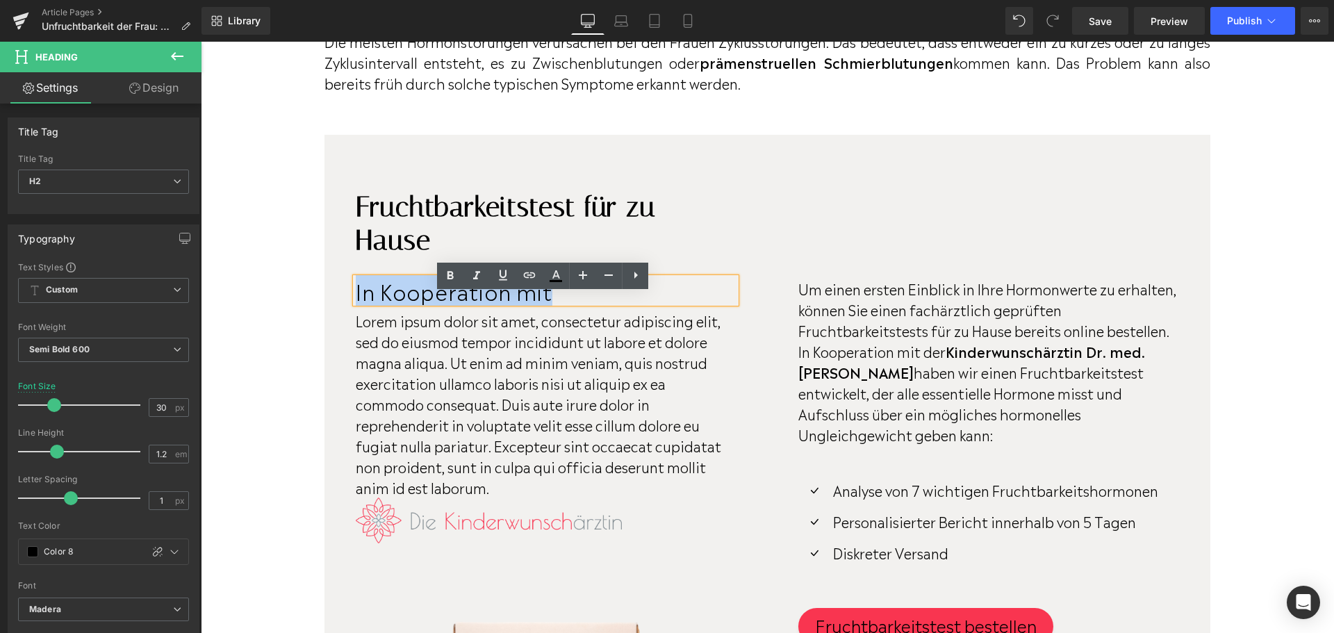
drag, startPoint x: 557, startPoint y: 309, endPoint x: 358, endPoint y: 308, distance: 198.8
click at [358, 303] on h2 "In Kooperation mit" at bounding box center [546, 290] width 380 height 25
copy span "In Kooperation mit"
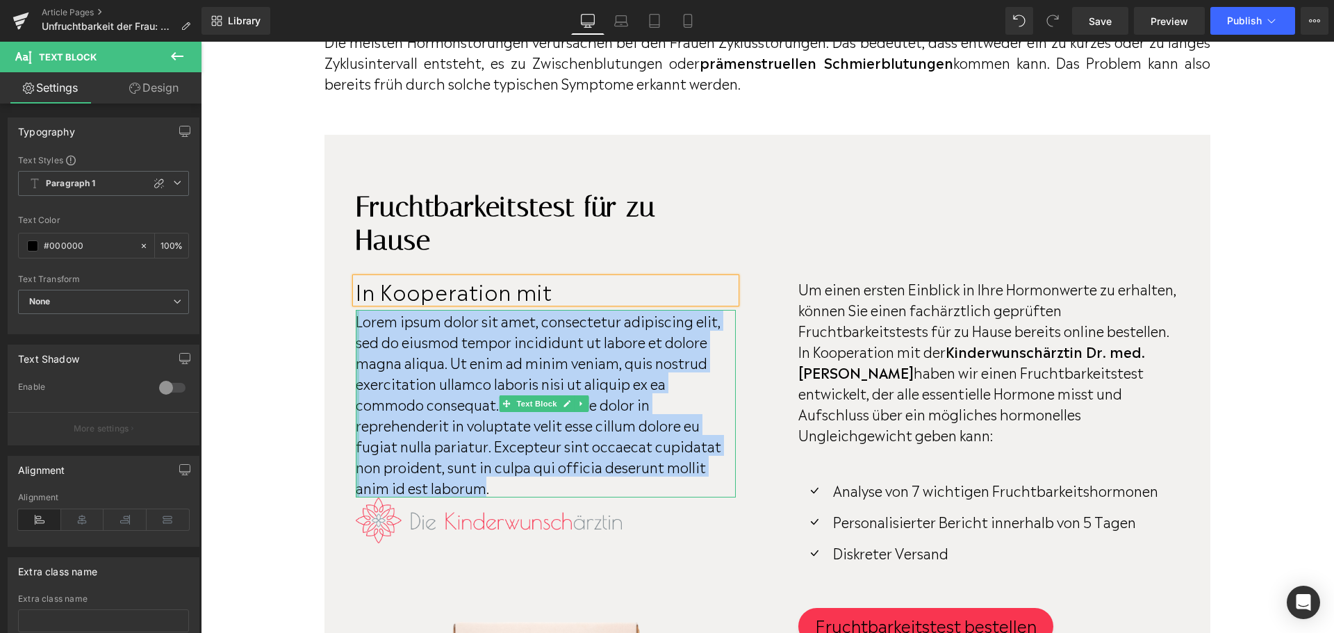
drag, startPoint x: 484, startPoint y: 506, endPoint x: 354, endPoint y: 343, distance: 208.7
click at [356, 343] on div "Lorem ipsum dolor sit amet, consectetur adipiscing elit, sed do eiusmod tempor …" at bounding box center [546, 404] width 380 height 188
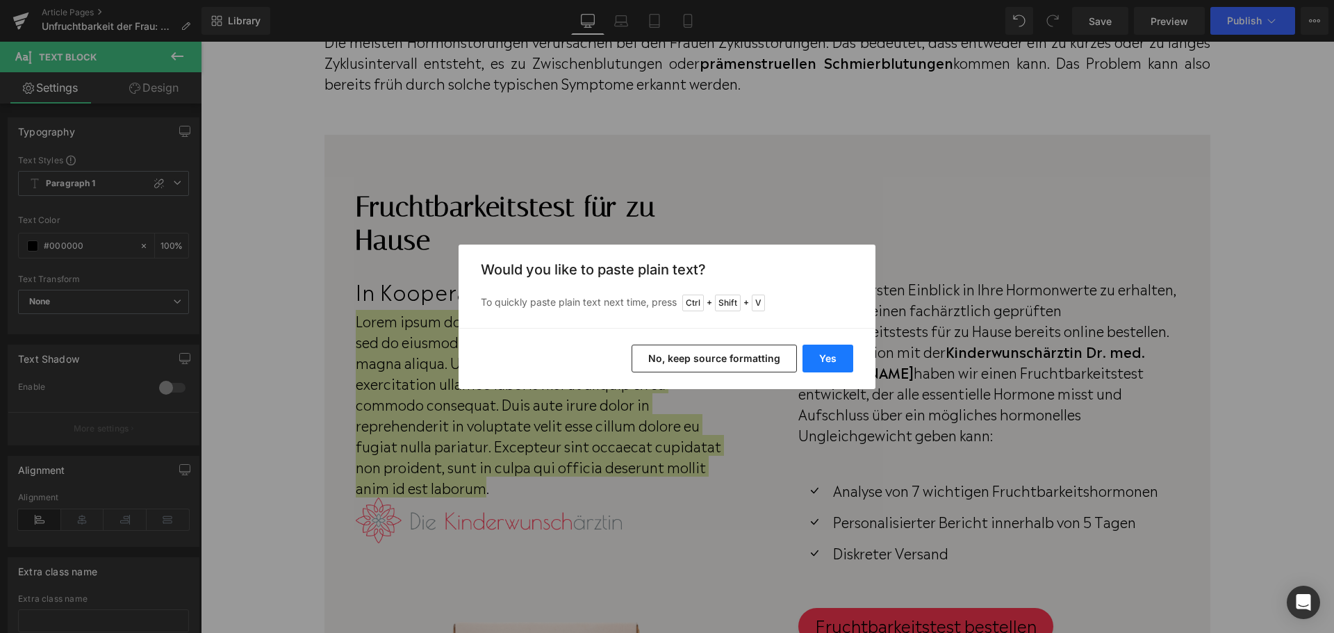
click at [833, 353] on button "Yes" at bounding box center [828, 359] width 51 height 28
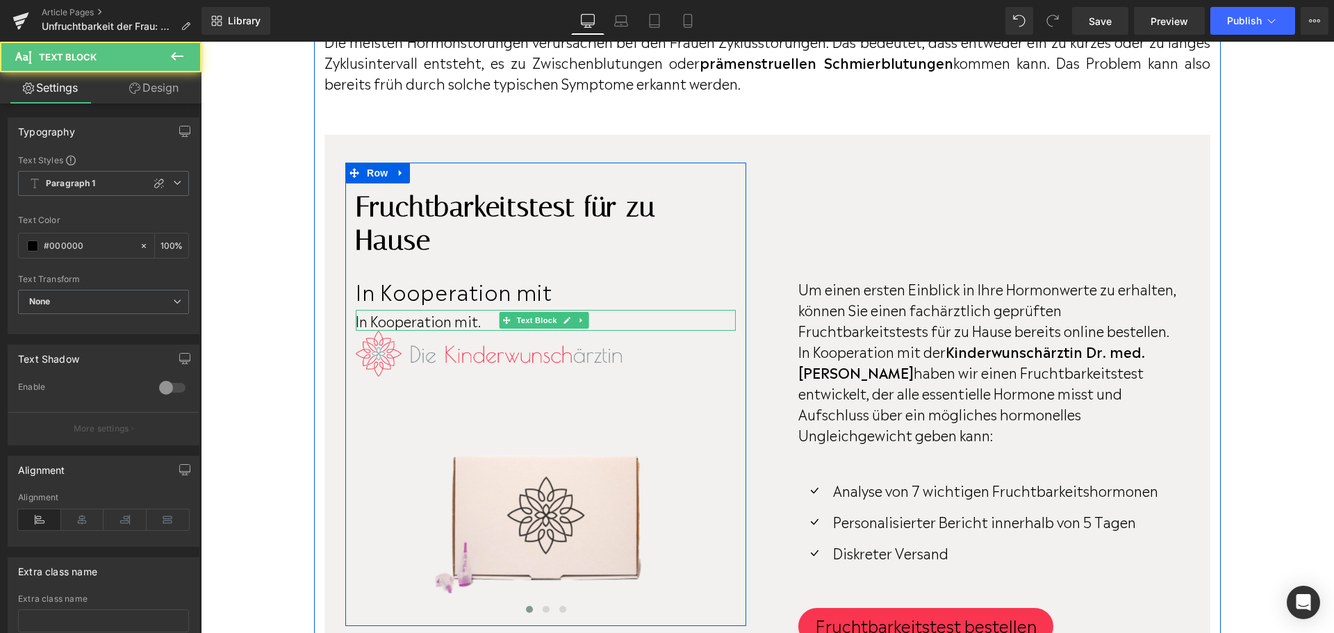
click at [493, 331] on p "In Kooperation mit." at bounding box center [546, 320] width 380 height 21
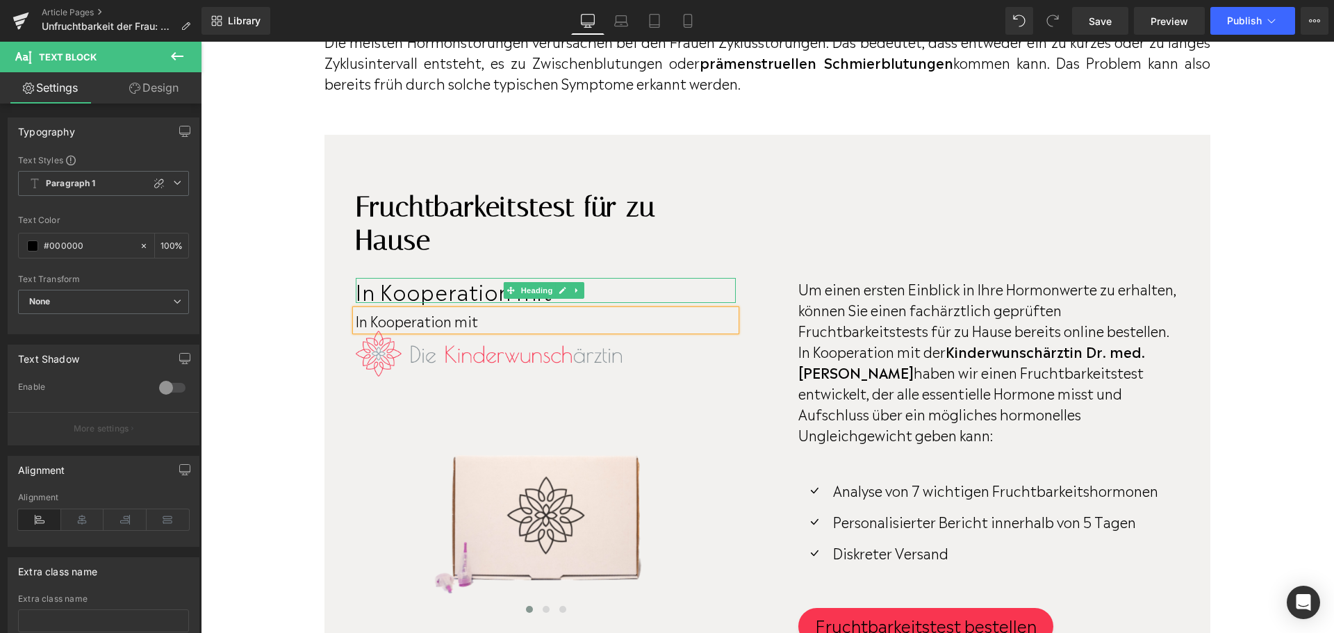
click at [381, 306] on span "In Kooperation mit" at bounding box center [454, 290] width 197 height 31
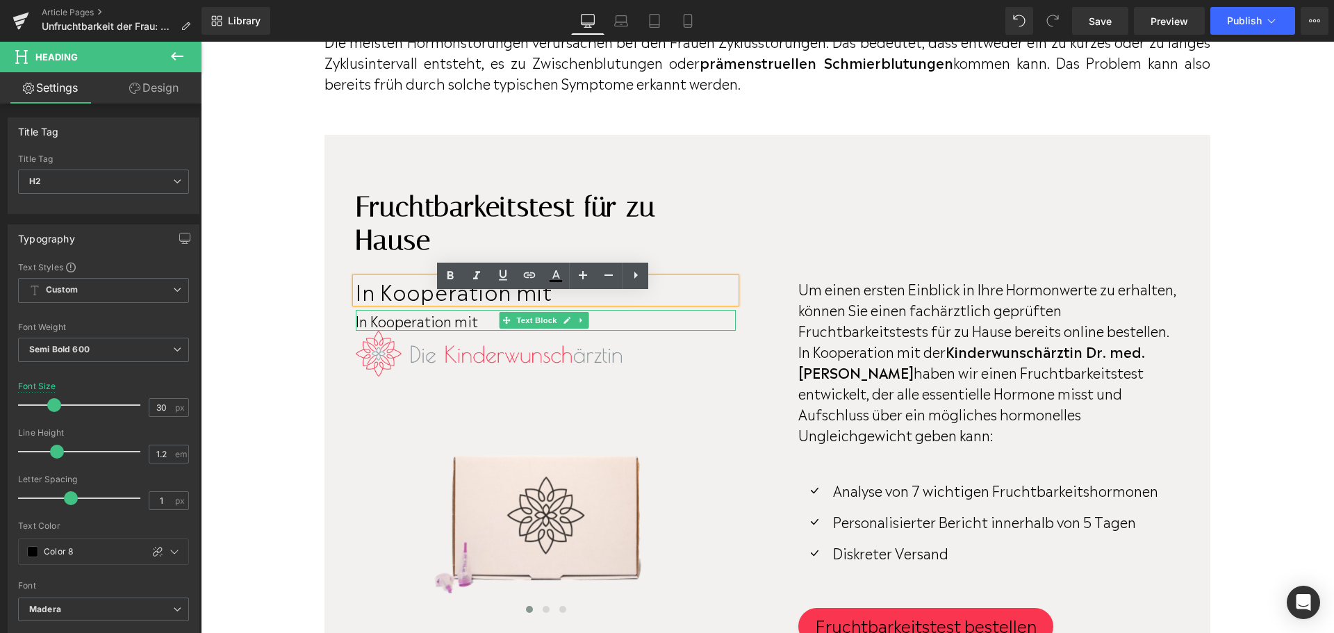
click at [398, 331] on p "In Kooperation mit" at bounding box center [546, 320] width 380 height 21
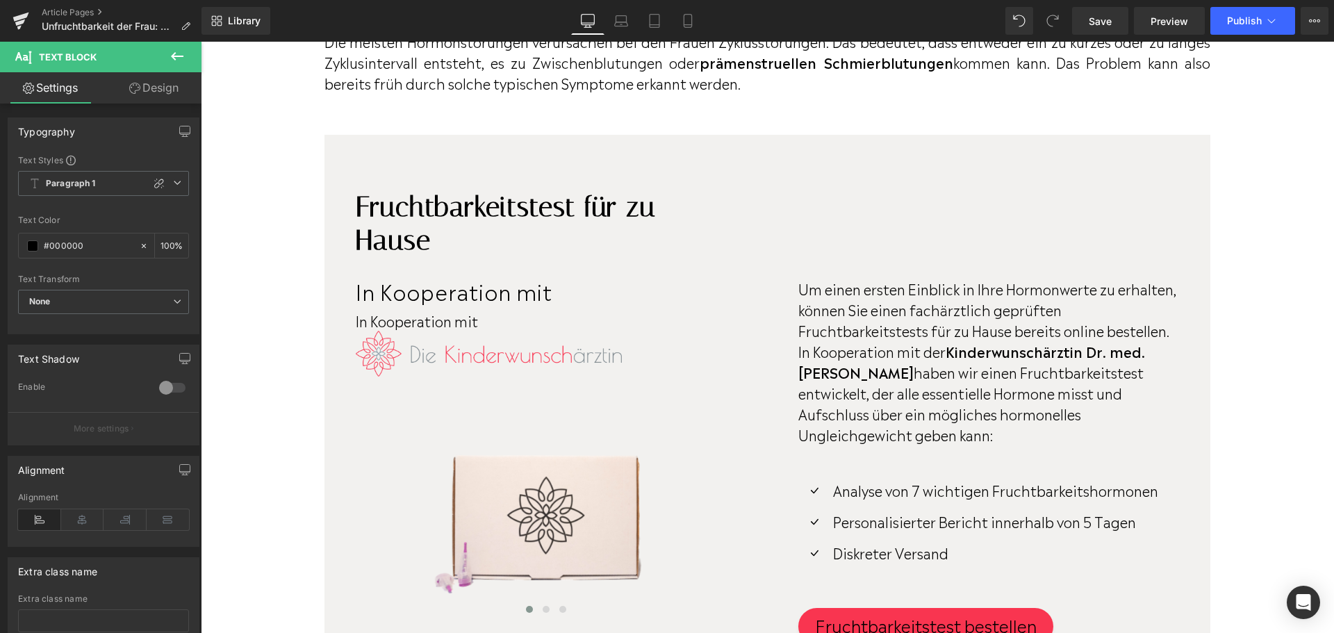
click at [393, 304] on span "In Kooperation mit" at bounding box center [454, 290] width 197 height 31
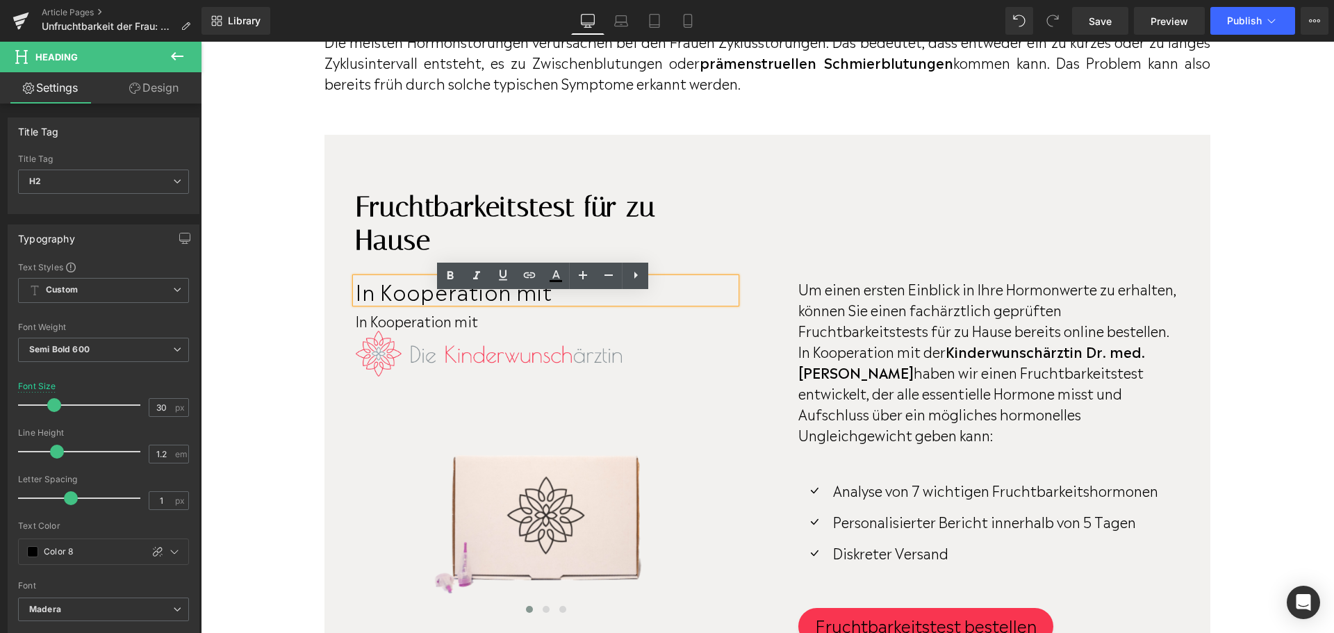
click at [396, 330] on div "In Kooperation mit Text Block" at bounding box center [546, 320] width 380 height 21
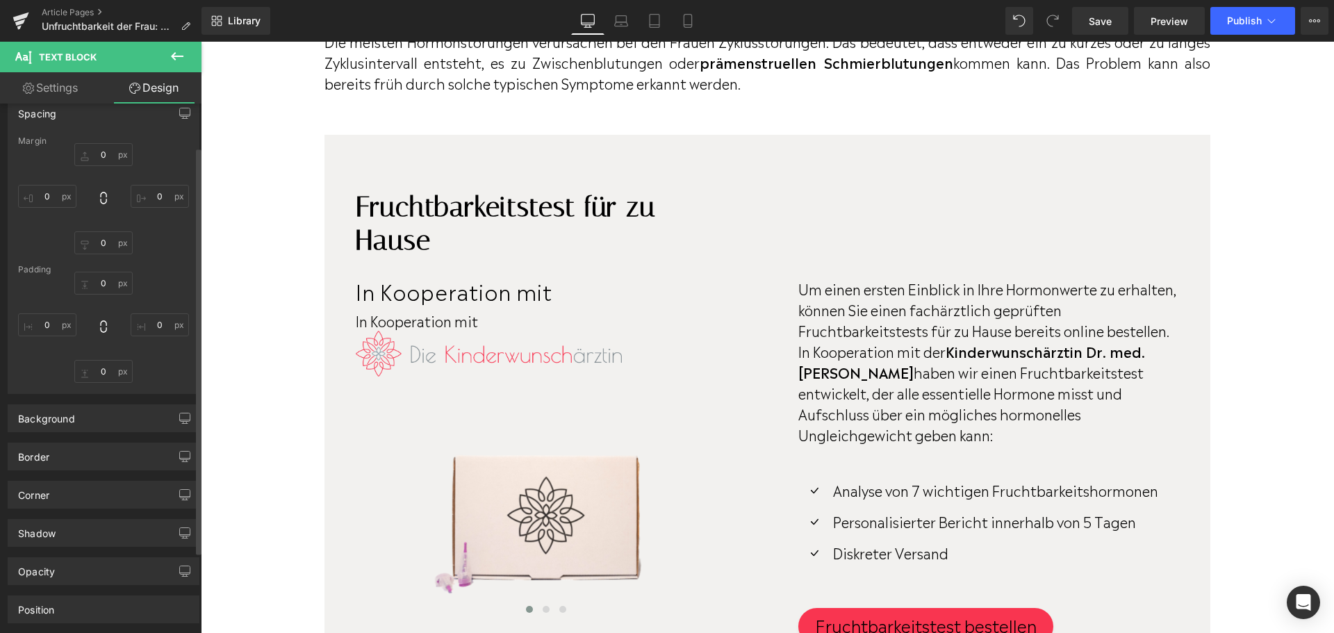
scroll to position [0, 0]
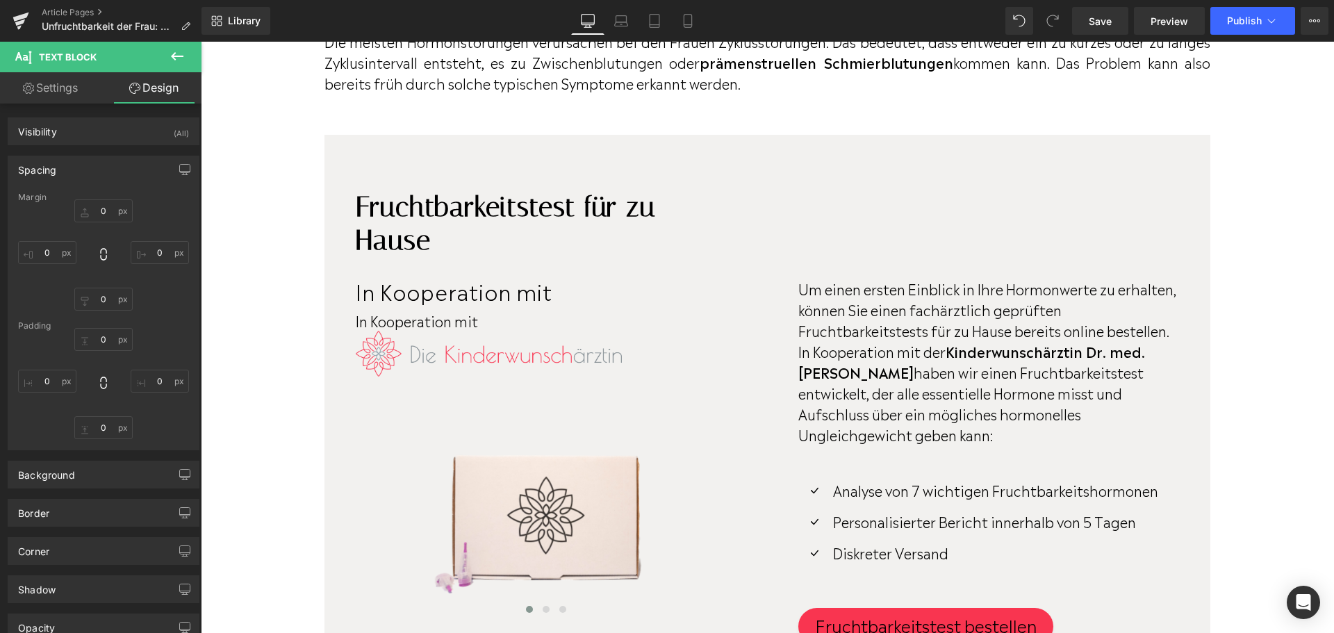
click at [506, 331] on div "In Kooperation mit Text Block" at bounding box center [546, 320] width 380 height 21
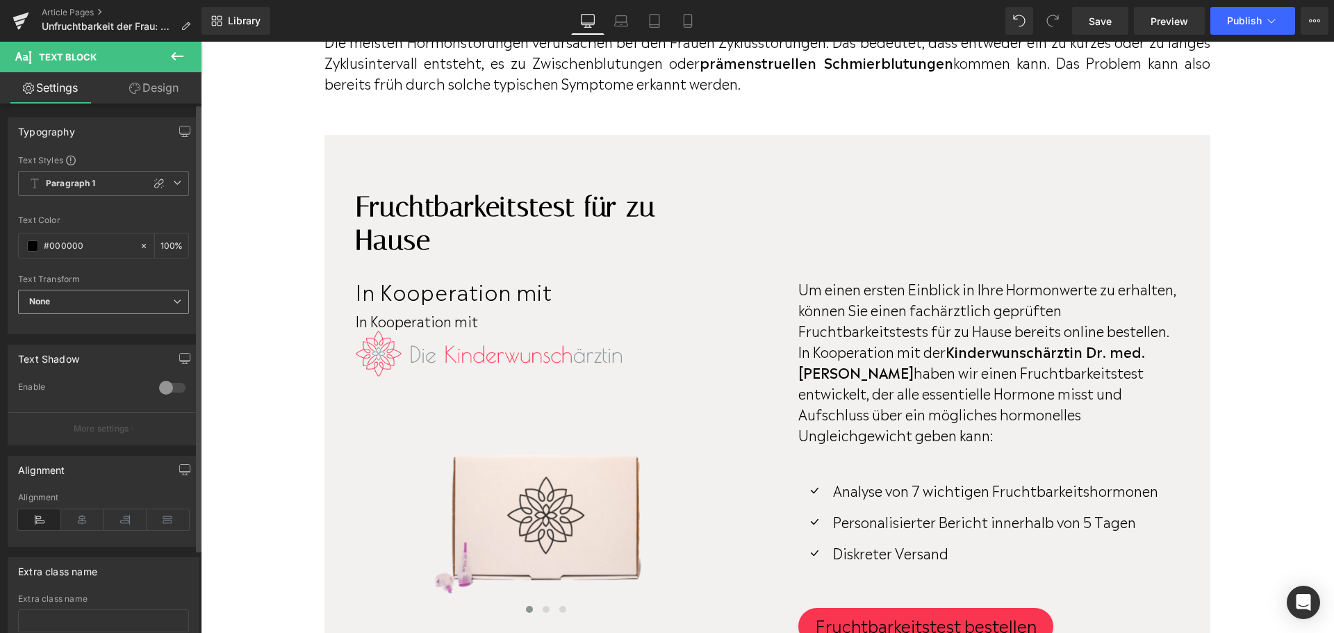
click at [123, 301] on span "None" at bounding box center [103, 302] width 171 height 24
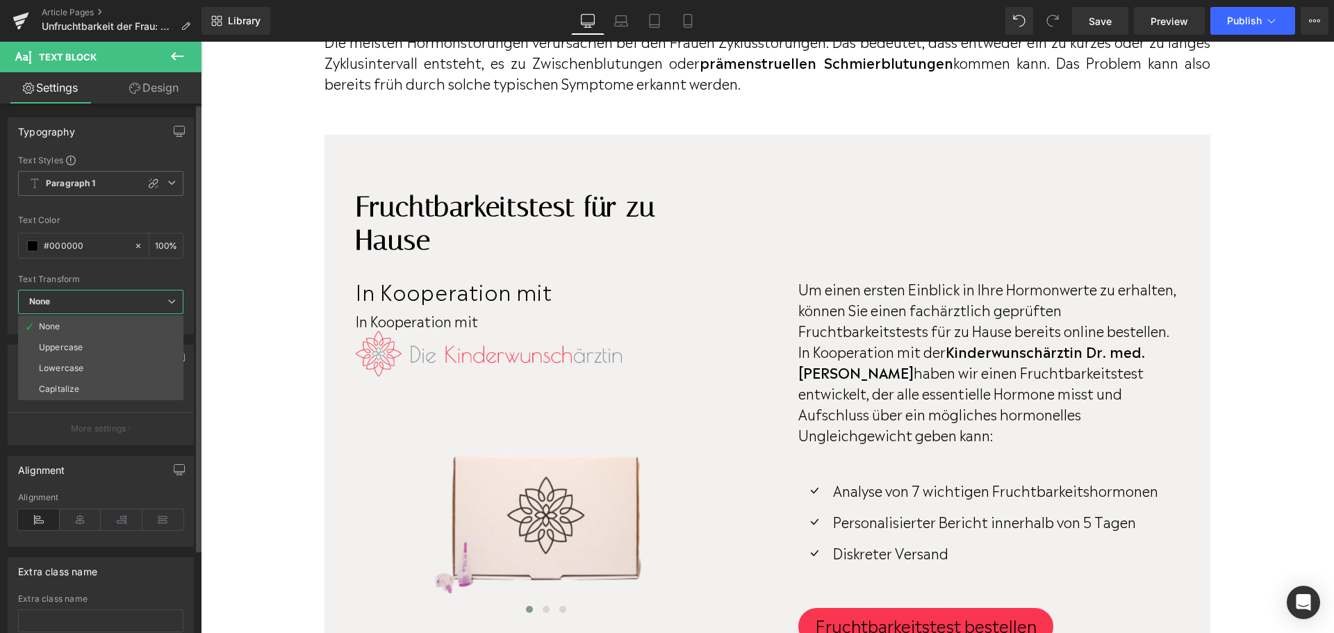
click at [123, 301] on span "None" at bounding box center [100, 302] width 165 height 24
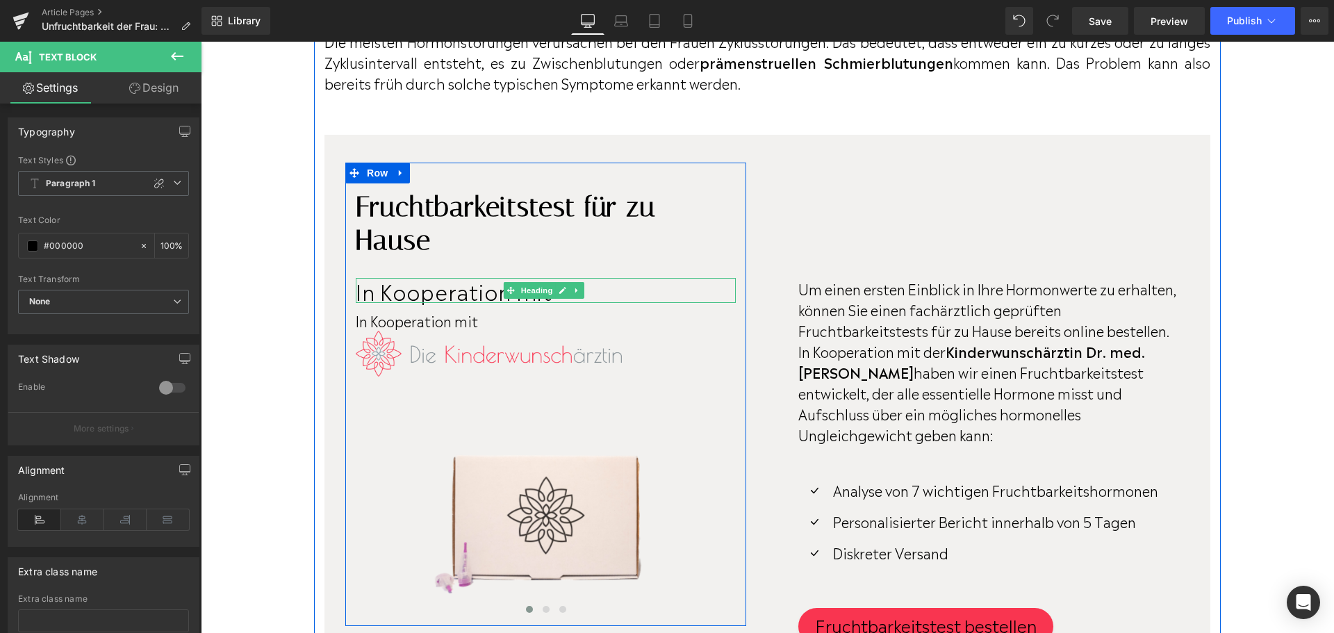
click at [434, 306] on span "In Kooperation mit" at bounding box center [454, 290] width 197 height 31
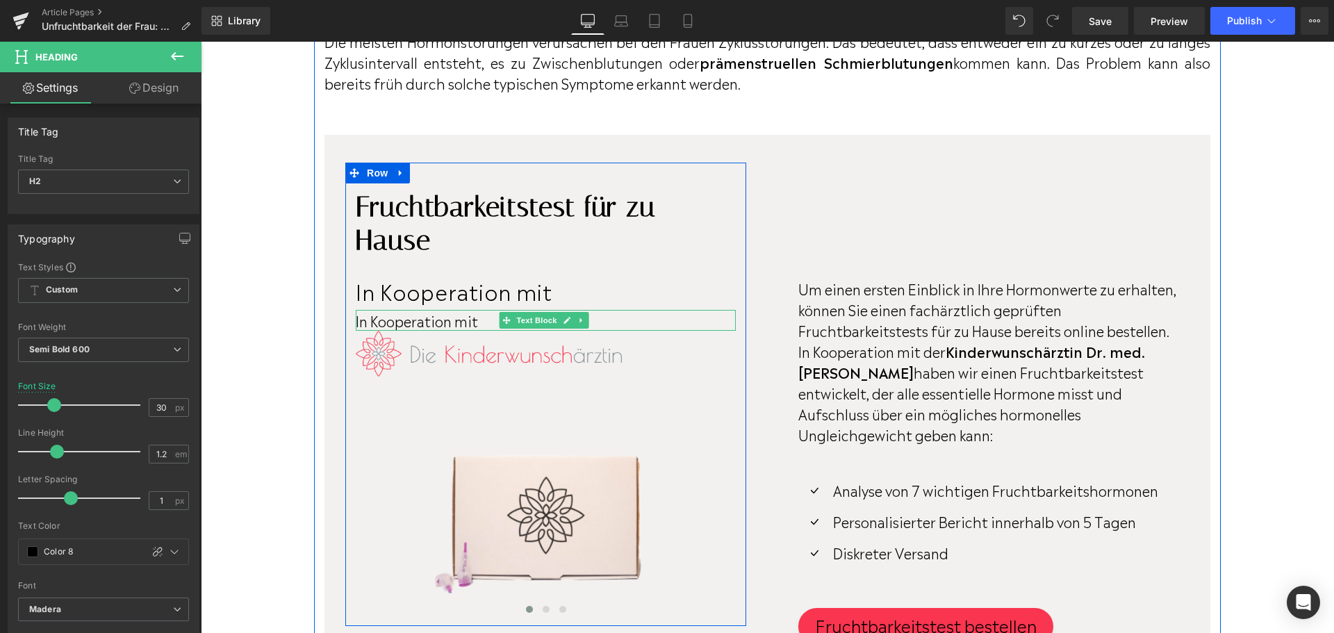
click at [444, 331] on p "In Kooperation mit" at bounding box center [546, 320] width 380 height 21
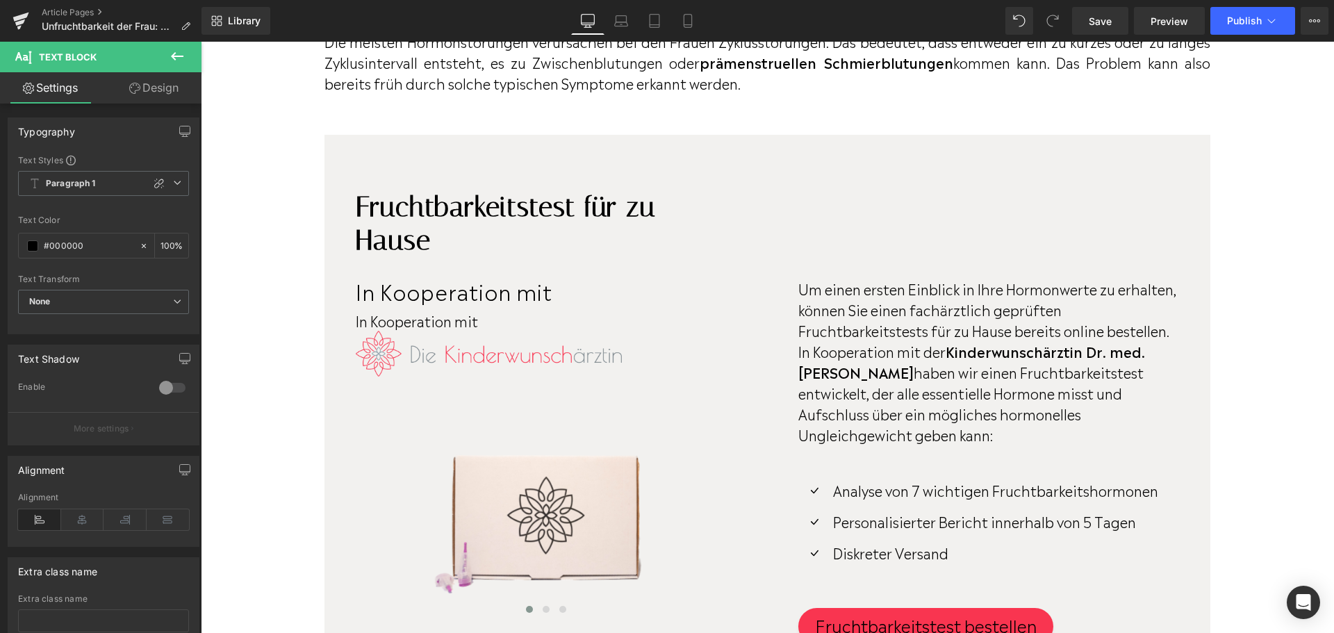
click at [152, 85] on link "Design" at bounding box center [154, 87] width 101 height 31
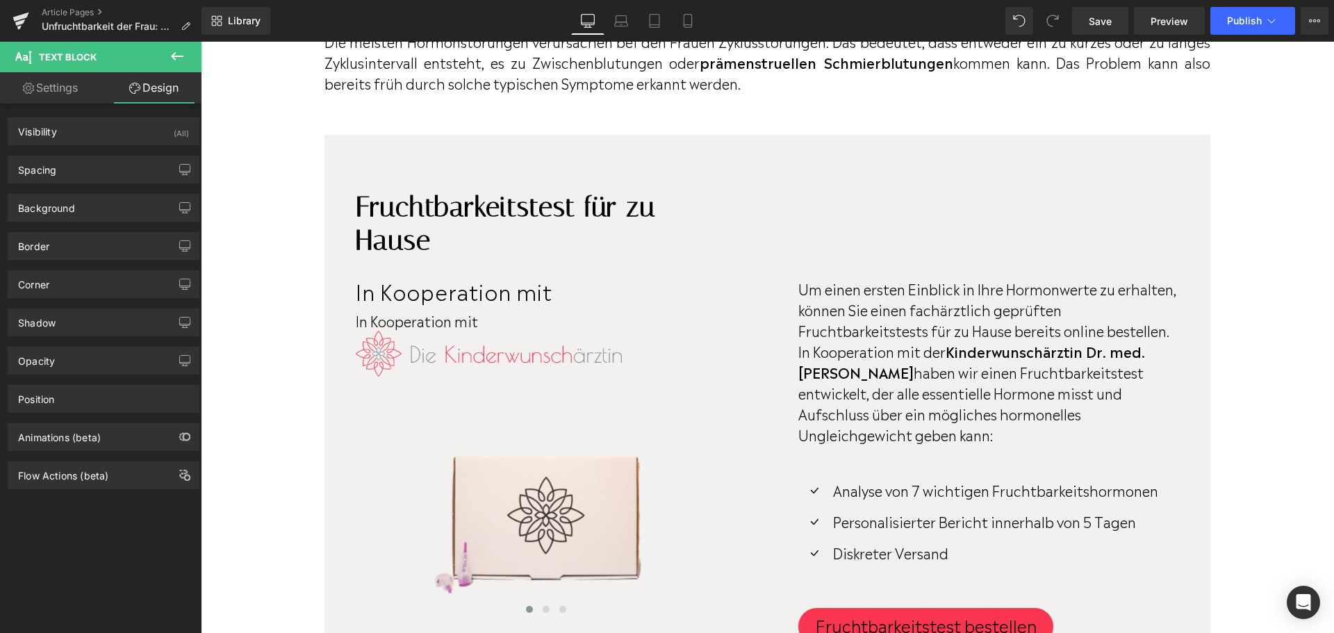
click at [74, 92] on link "Settings" at bounding box center [50, 87] width 101 height 31
type input "100"
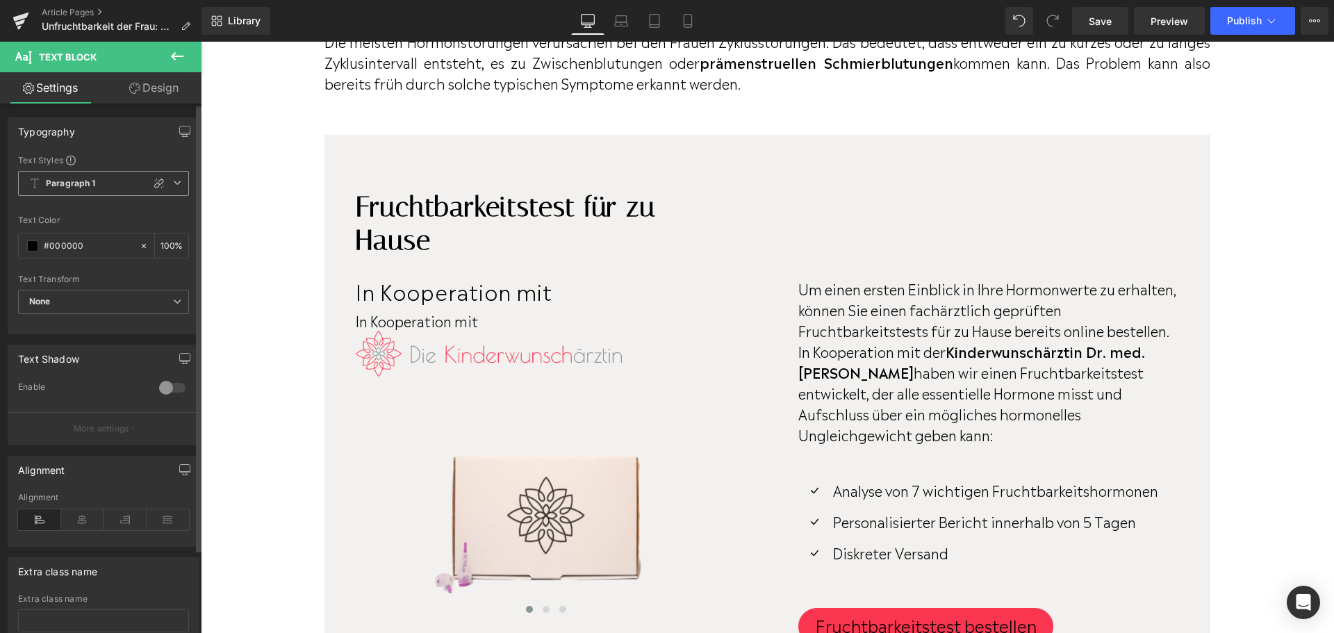
click at [84, 186] on b "Paragraph 1" at bounding box center [71, 184] width 50 height 12
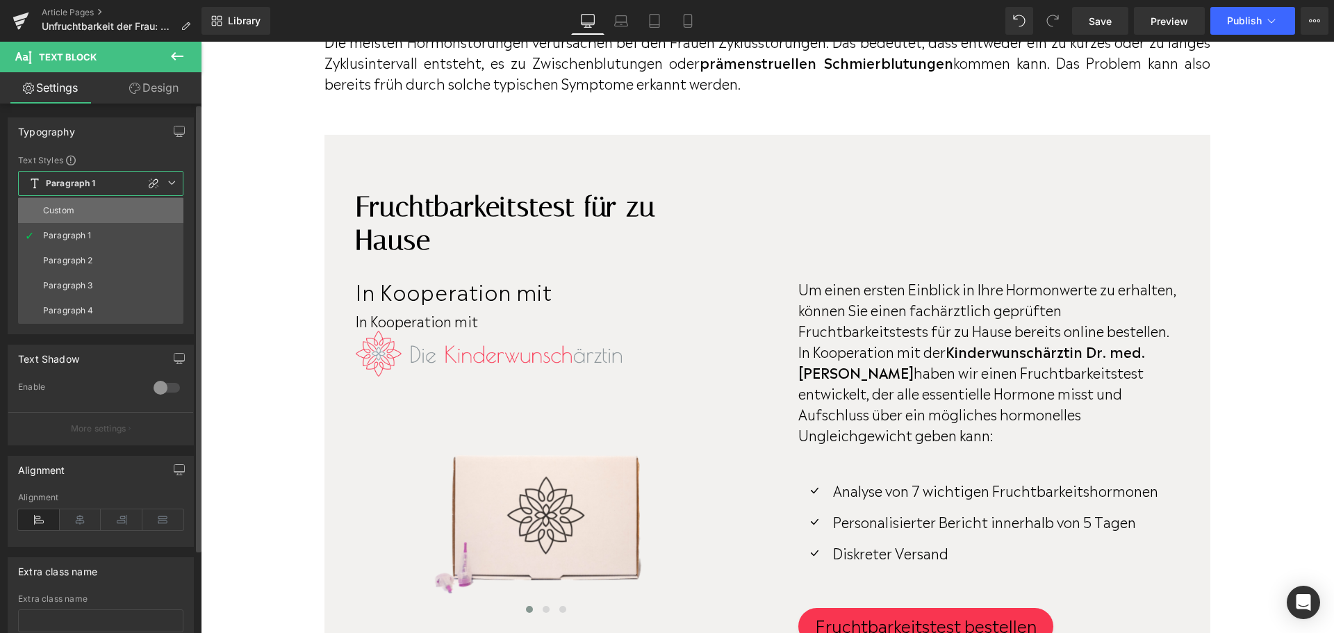
click at [83, 208] on li "Custom" at bounding box center [100, 210] width 165 height 25
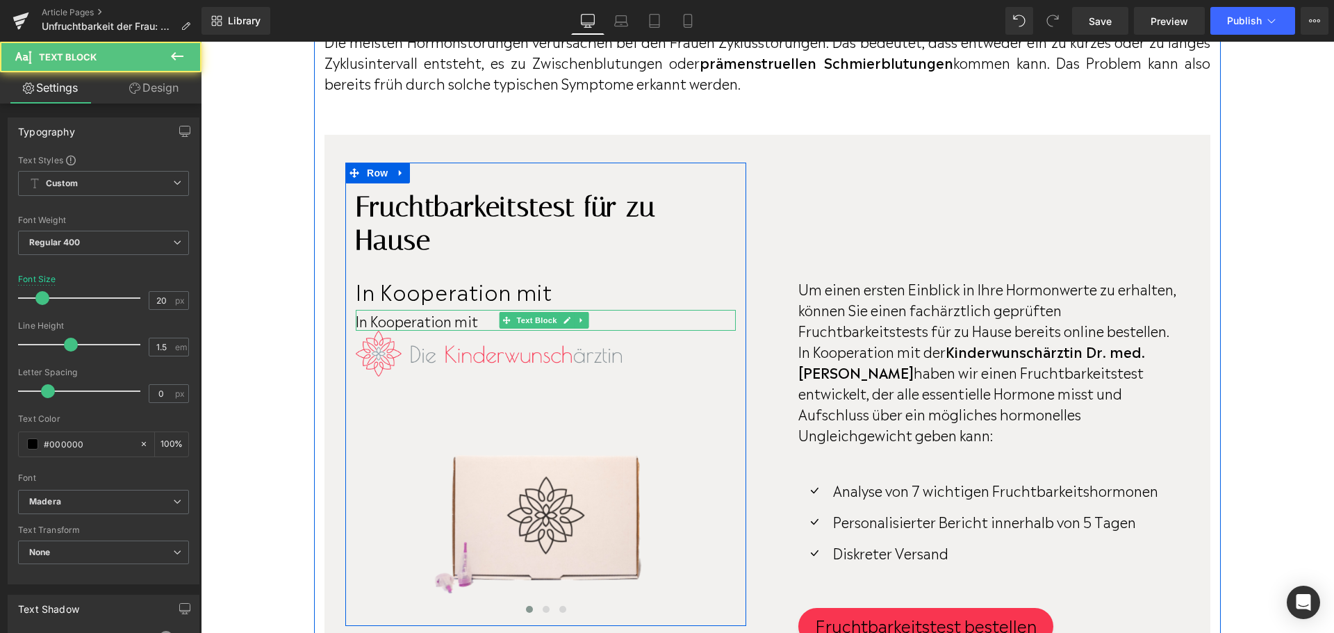
click at [437, 331] on p "In Kooperation mit" at bounding box center [546, 320] width 380 height 21
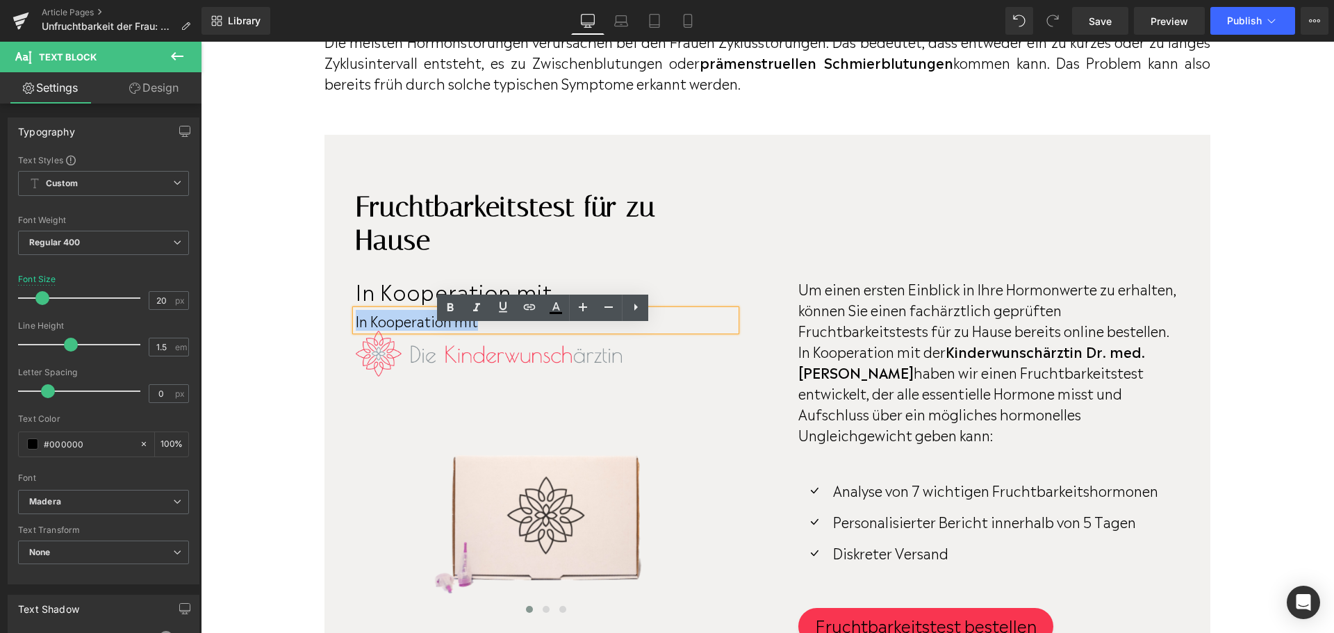
drag, startPoint x: 481, startPoint y: 339, endPoint x: 338, endPoint y: 340, distance: 142.5
click at [345, 341] on div "Fruchtbarkeitstest für zu Hause Heading In Kooperation mit Heading In Kooperati…" at bounding box center [545, 401] width 401 height 436
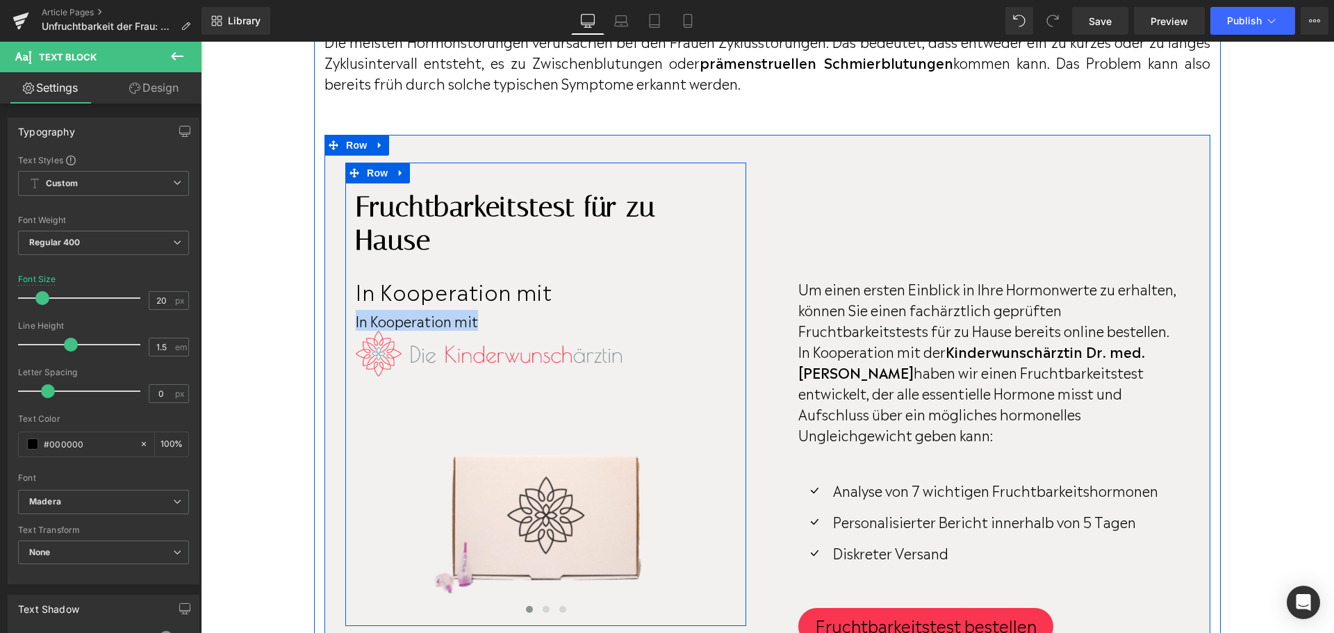
click at [436, 306] on span "In Kooperation mit" at bounding box center [454, 290] width 197 height 31
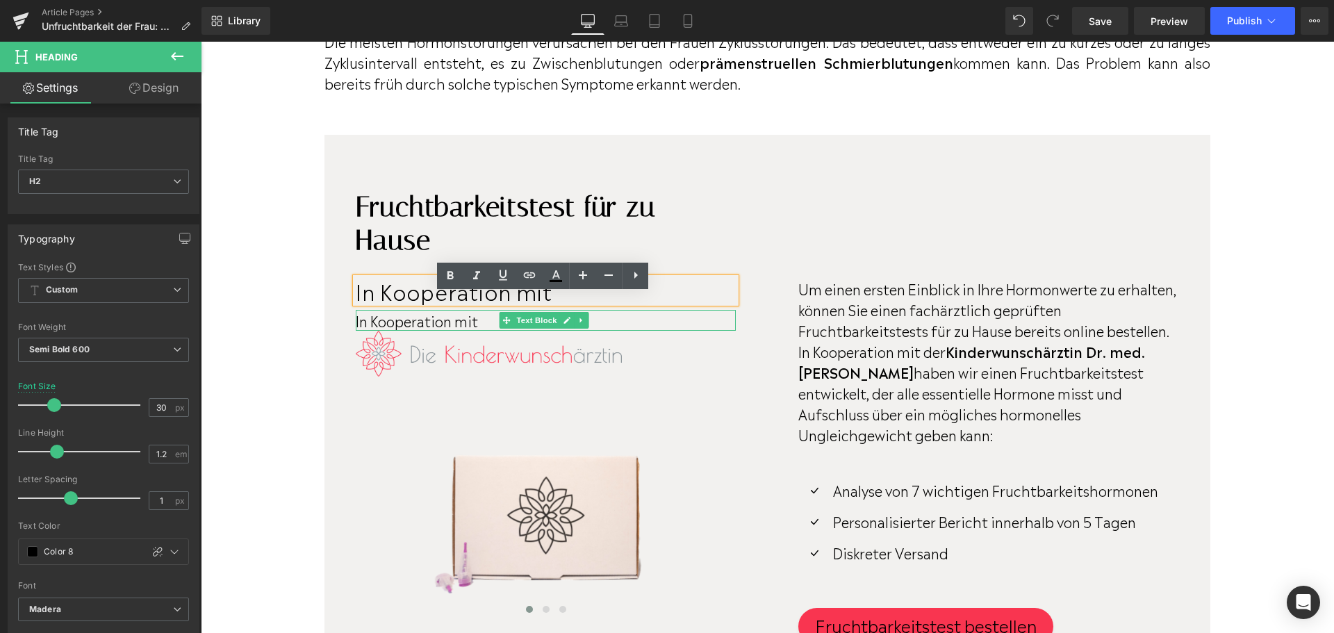
click at [425, 331] on p "In Kooperation mit" at bounding box center [546, 320] width 380 height 21
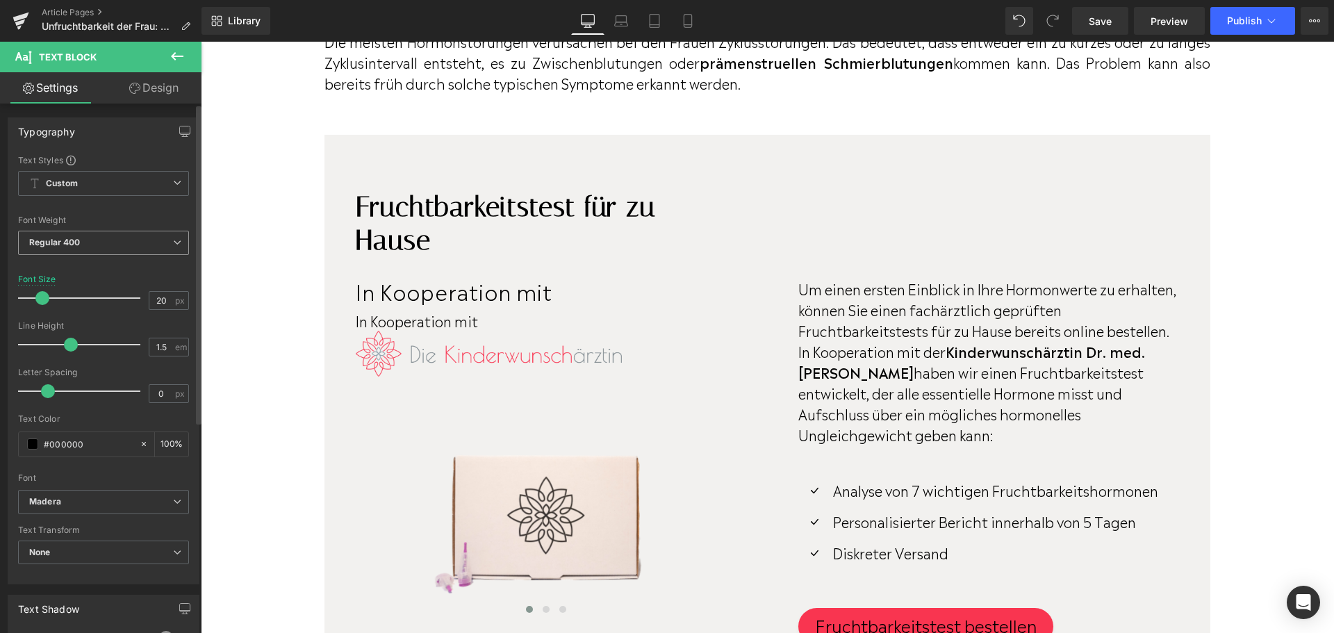
click at [151, 247] on span "Regular 400" at bounding box center [103, 243] width 171 height 24
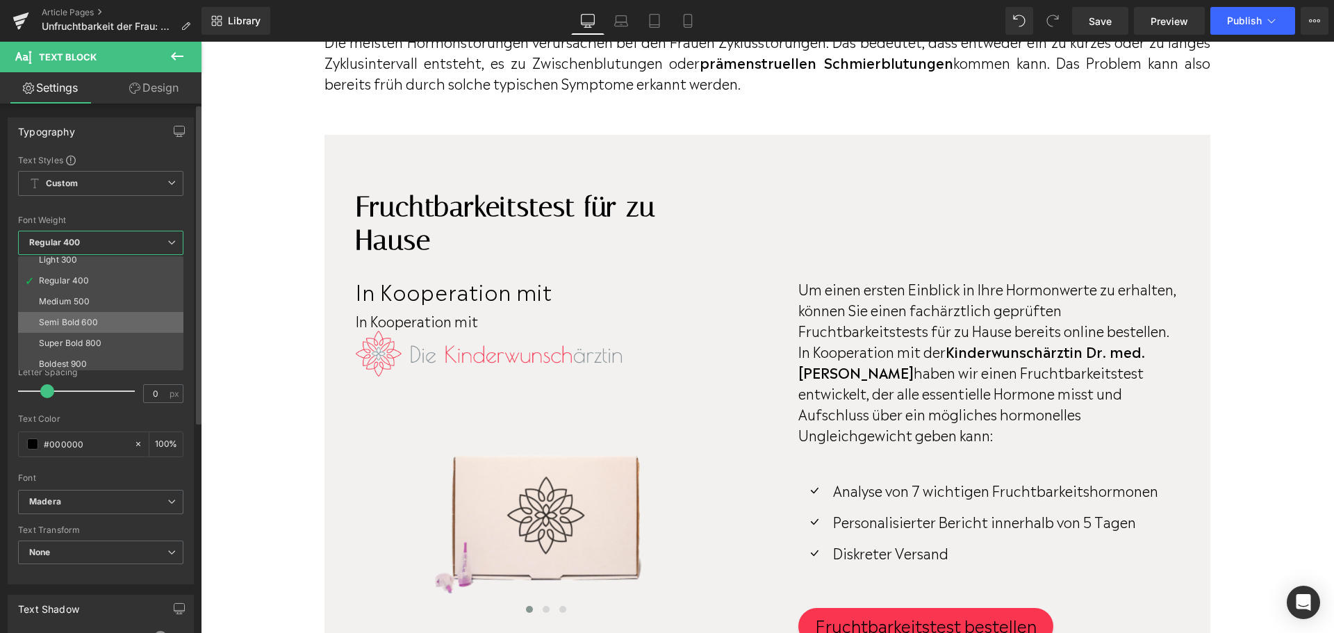
scroll to position [69, 0]
click at [154, 309] on li "Semi Bold 600" at bounding box center [104, 301] width 172 height 21
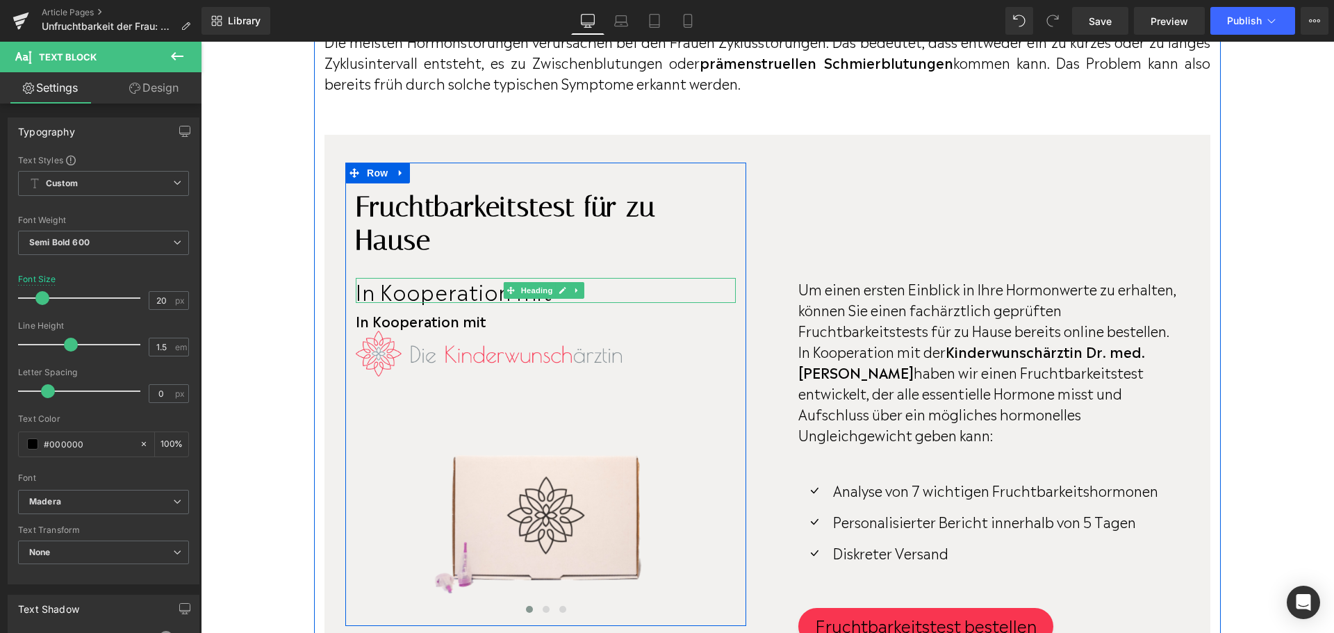
click at [379, 306] on span "In Kooperation mit" at bounding box center [454, 290] width 197 height 31
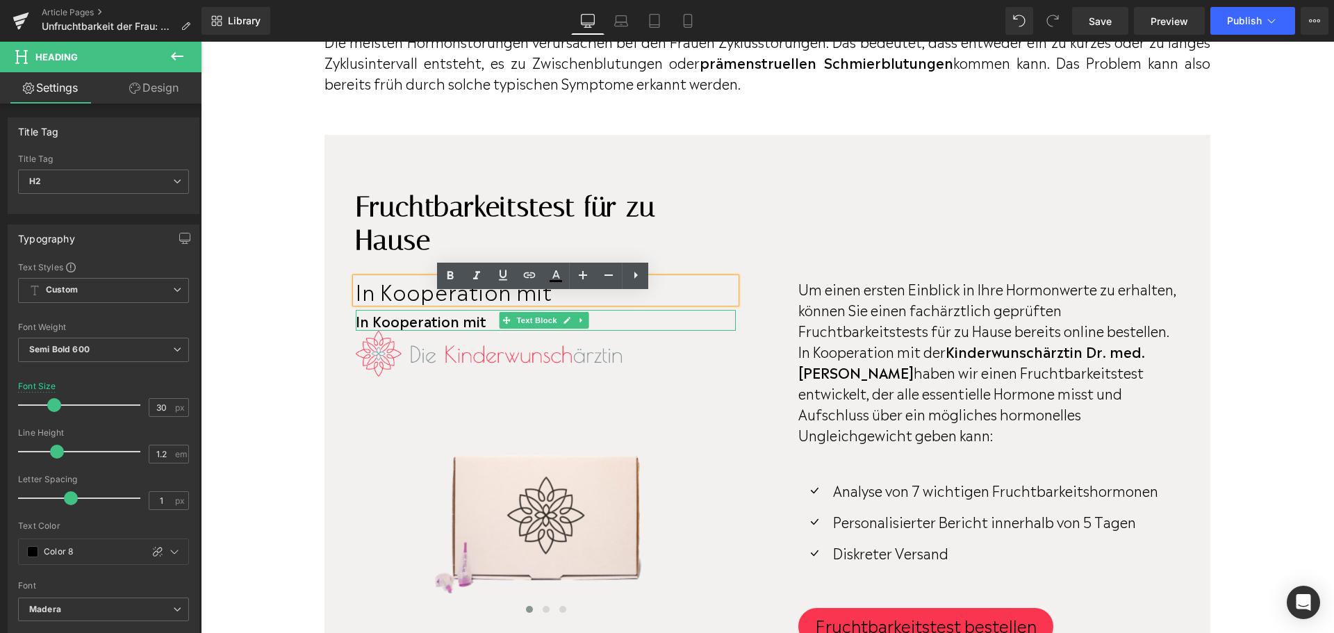
click at [409, 331] on p "In Kooperation mit" at bounding box center [546, 320] width 380 height 21
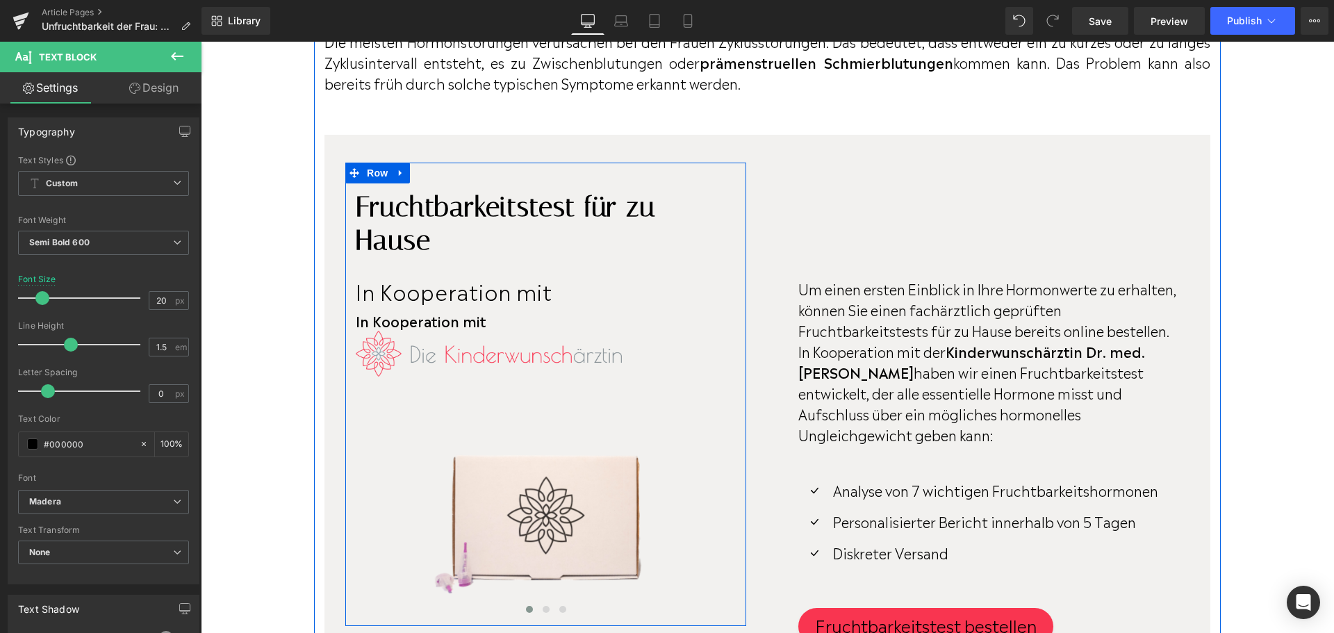
click at [369, 303] on div "In Kooperation mit Heading" at bounding box center [546, 290] width 380 height 25
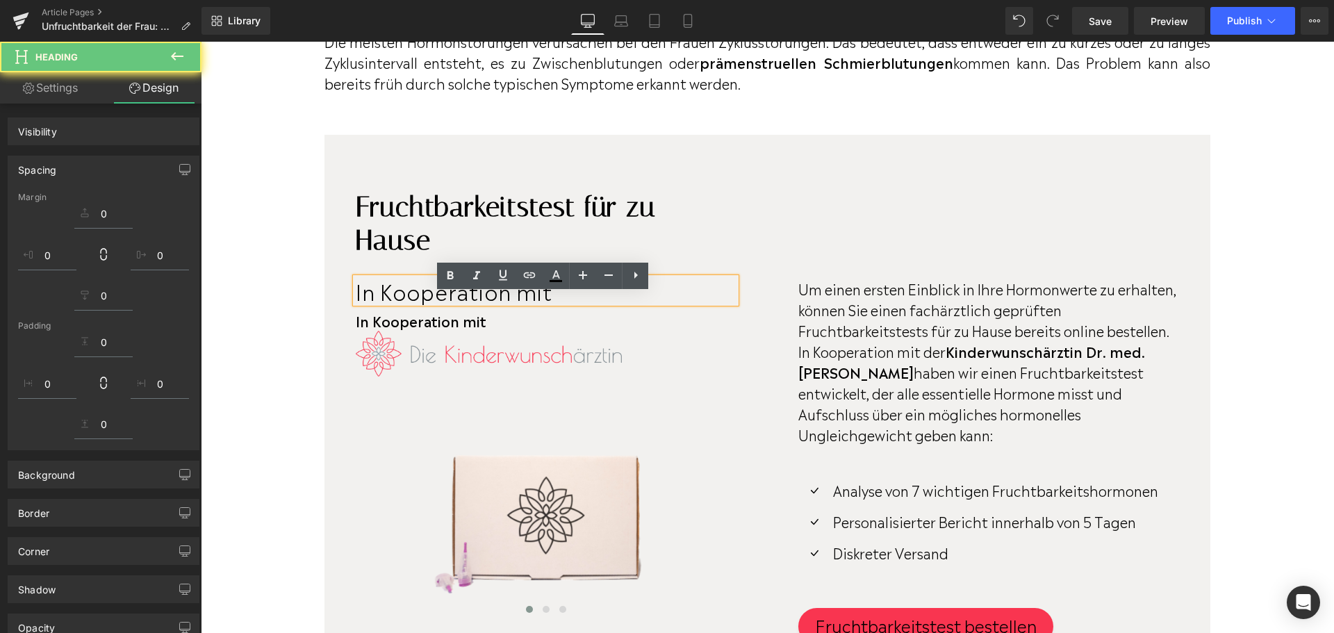
click at [375, 331] on p "In Kooperation mit" at bounding box center [546, 320] width 380 height 21
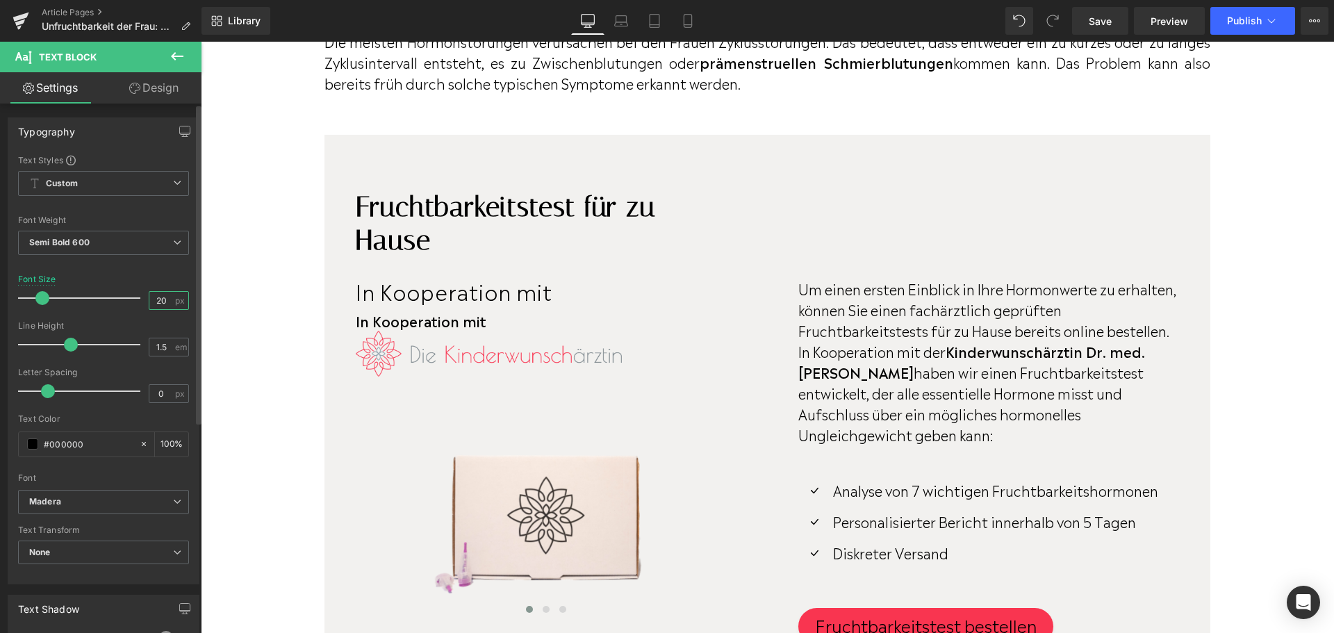
drag, startPoint x: 158, startPoint y: 294, endPoint x: 149, endPoint y: 296, distance: 9.3
click at [149, 296] on input "20" at bounding box center [161, 300] width 24 height 17
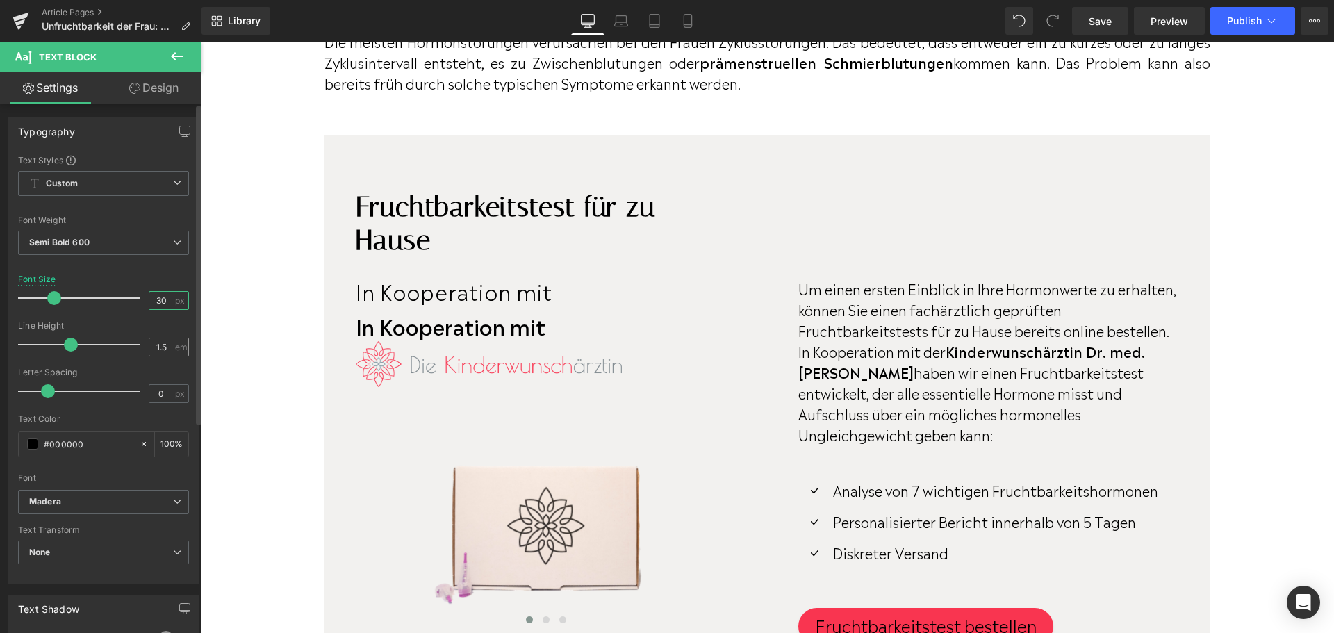
type input "30"
click at [155, 344] on input "1.5" at bounding box center [161, 346] width 24 height 17
type input "1.2"
click at [154, 389] on input "0" at bounding box center [161, 393] width 24 height 17
click at [151, 391] on input "0" at bounding box center [161, 393] width 24 height 17
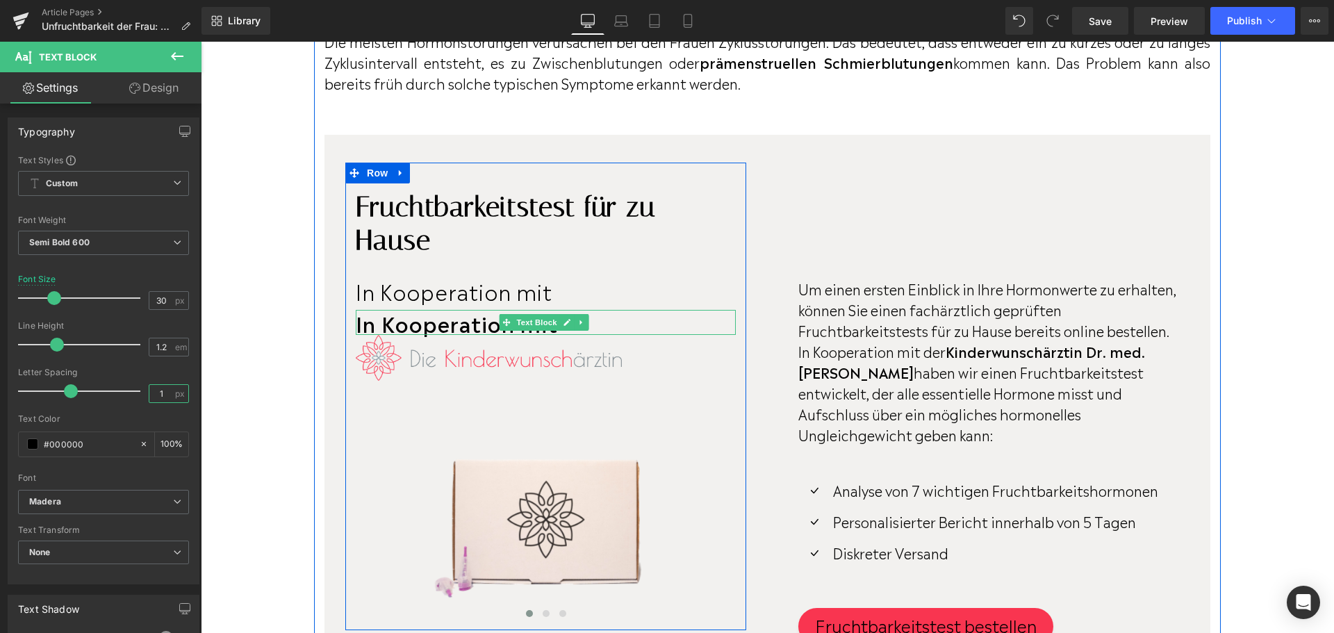
type input "1"
click at [443, 335] on p "In Kooperation mit" at bounding box center [546, 322] width 380 height 25
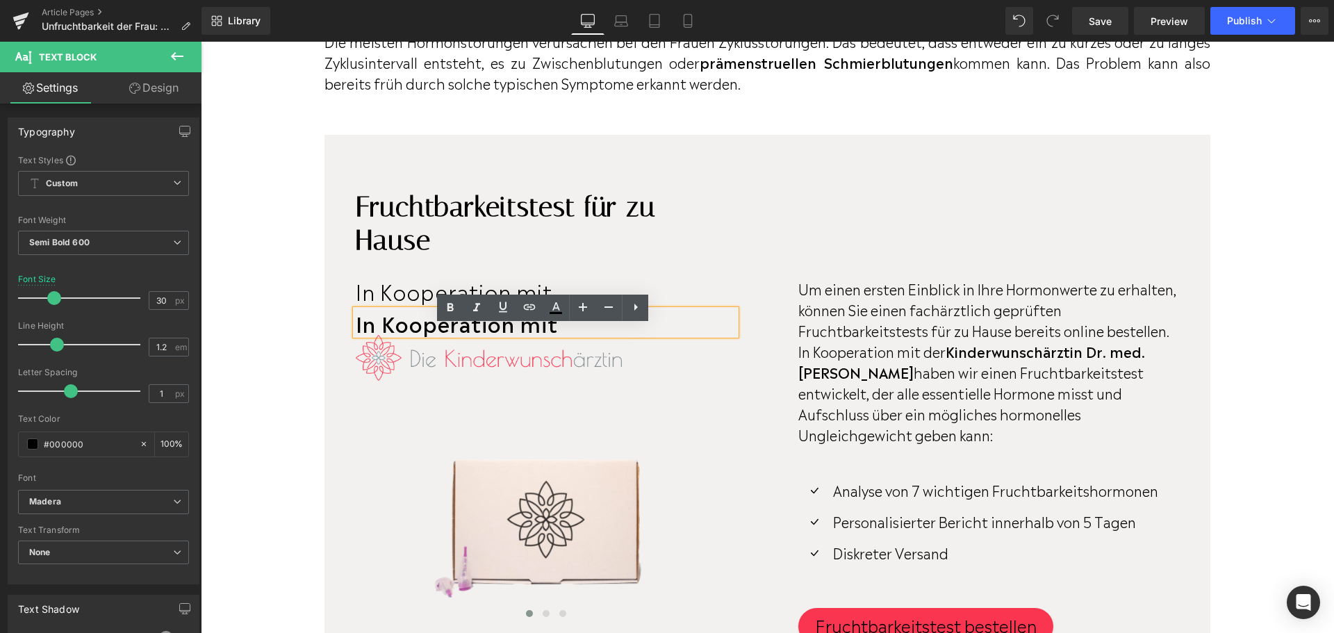
click at [382, 306] on span "In Kooperation mit" at bounding box center [454, 290] width 197 height 31
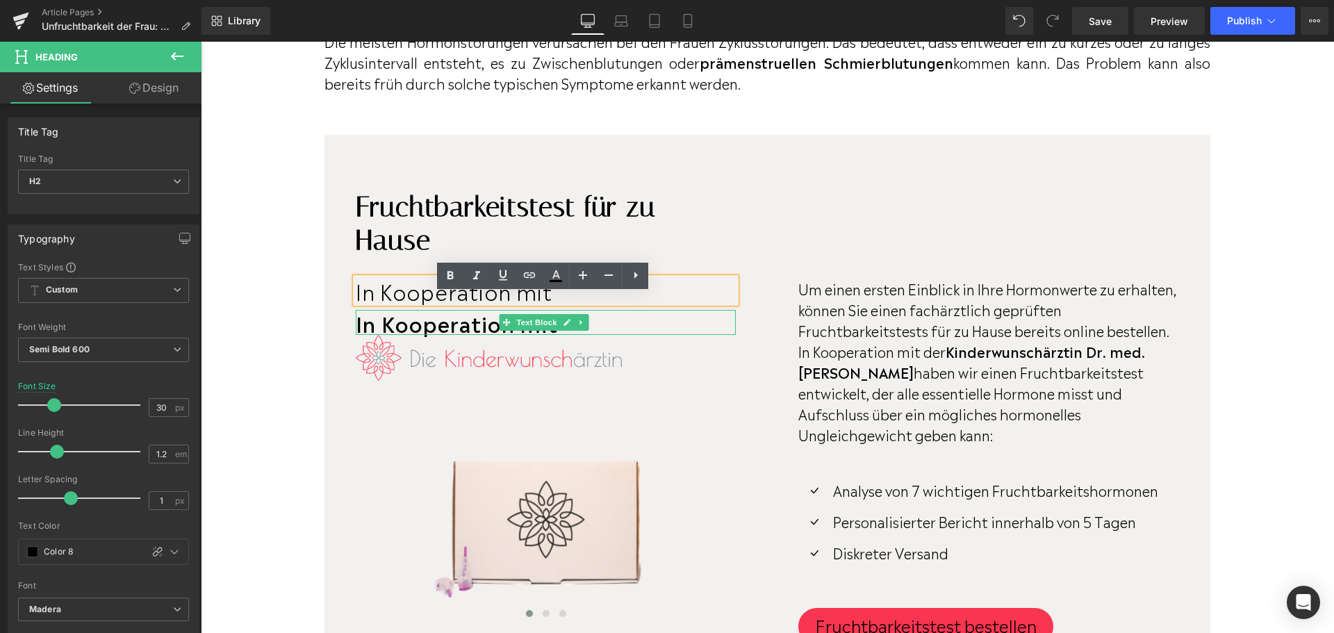
click at [423, 335] on p "In Kooperation mit" at bounding box center [546, 322] width 380 height 25
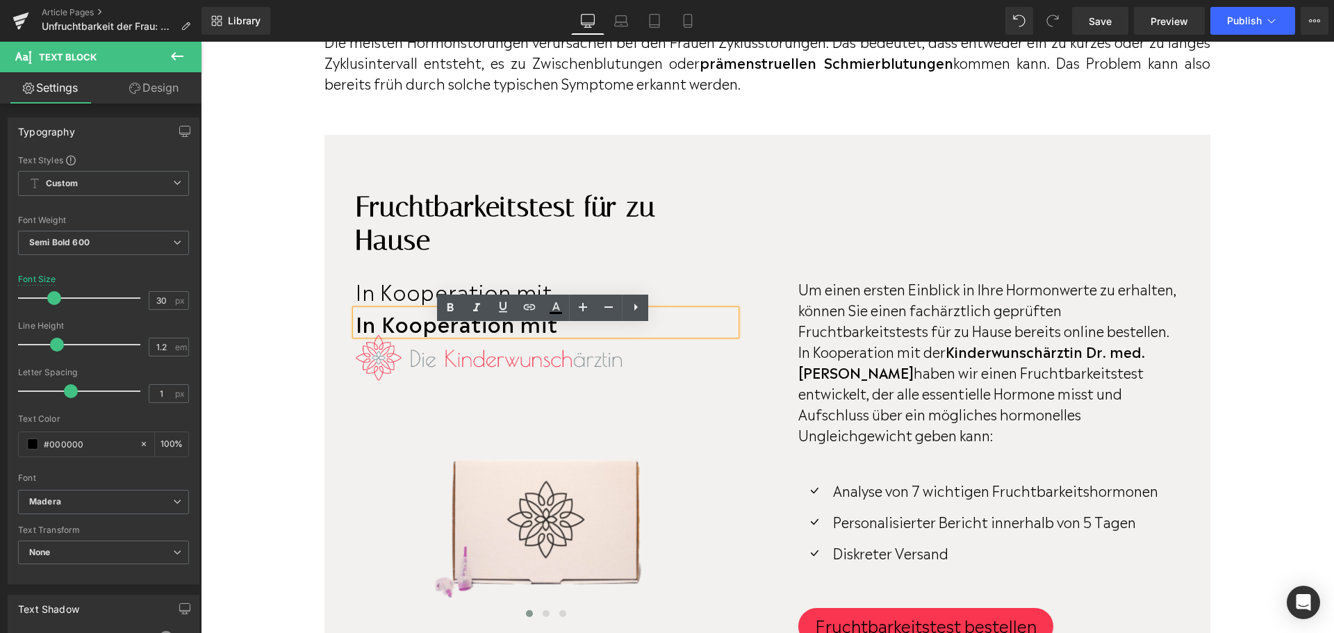
drag, startPoint x: 570, startPoint y: 339, endPoint x: 354, endPoint y: 338, distance: 216.1
click at [356, 335] on div "In Kooperation mit" at bounding box center [546, 322] width 380 height 25
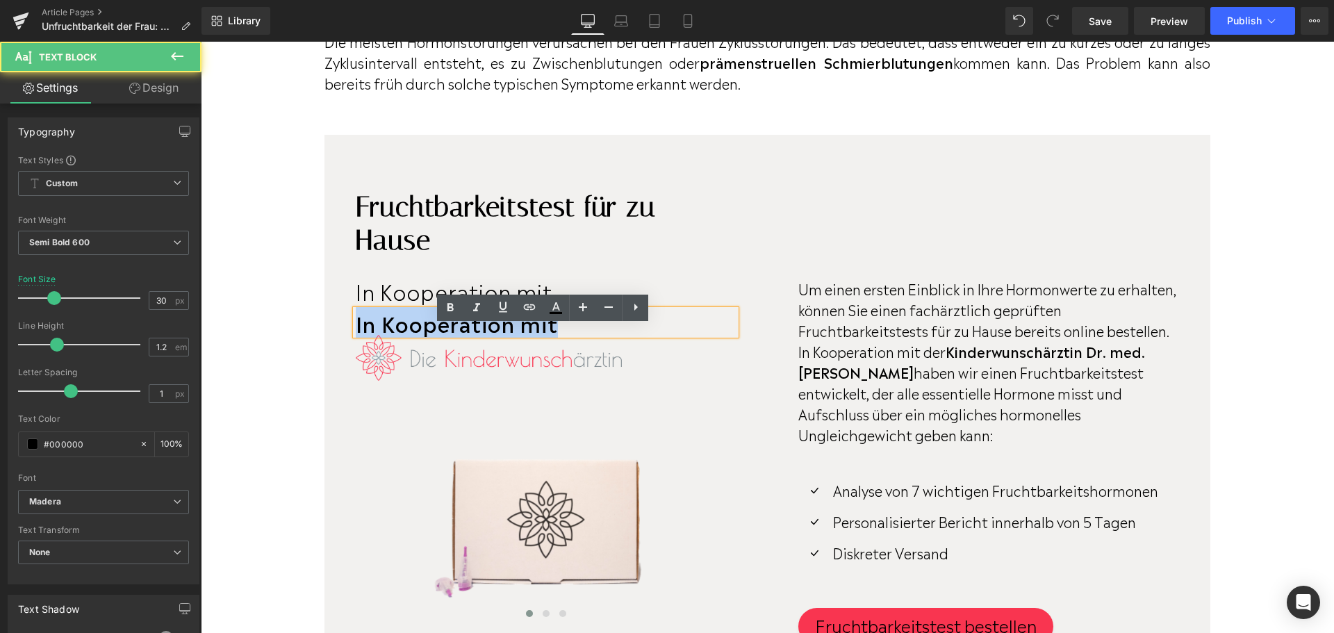
drag, startPoint x: 564, startPoint y: 347, endPoint x: 350, endPoint y: 340, distance: 214.2
click at [350, 340] on div "Fruchtbarkeitstest für zu Hause Heading In Kooperation mit Heading In Kooperati…" at bounding box center [545, 403] width 401 height 440
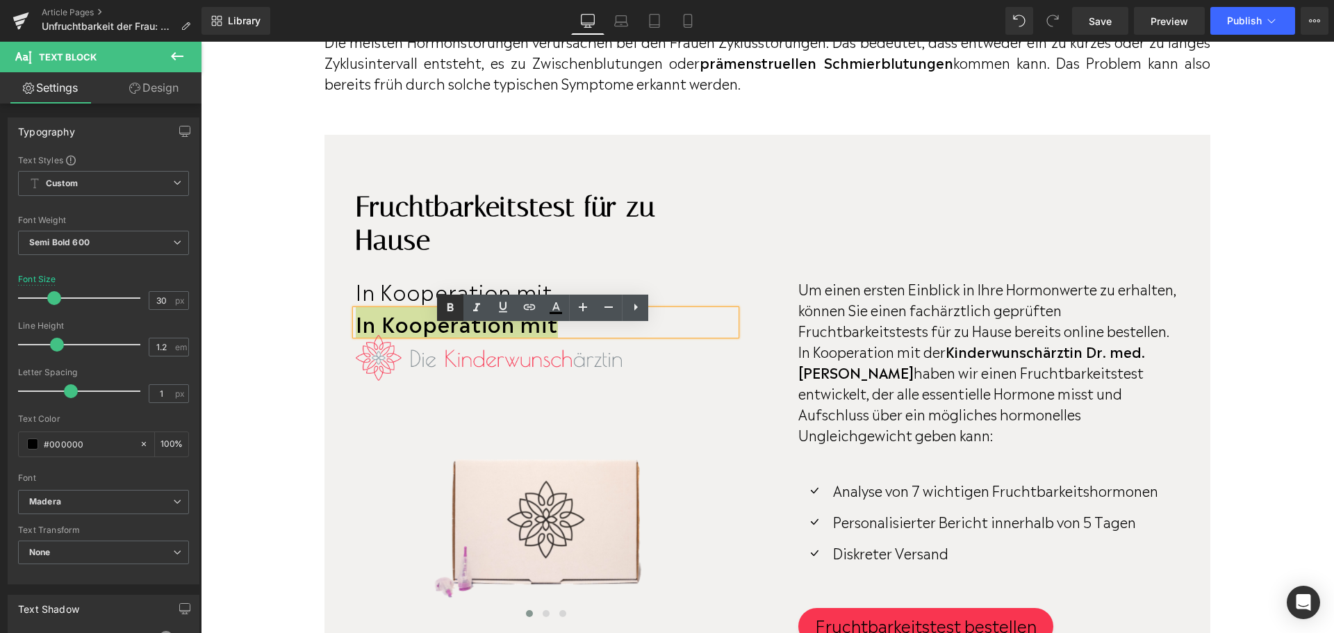
click at [1134, 187] on icon at bounding box center [1335, 172] width 403 height 30
click at [625, 335] on p "In Kooperation mit" at bounding box center [546, 322] width 380 height 25
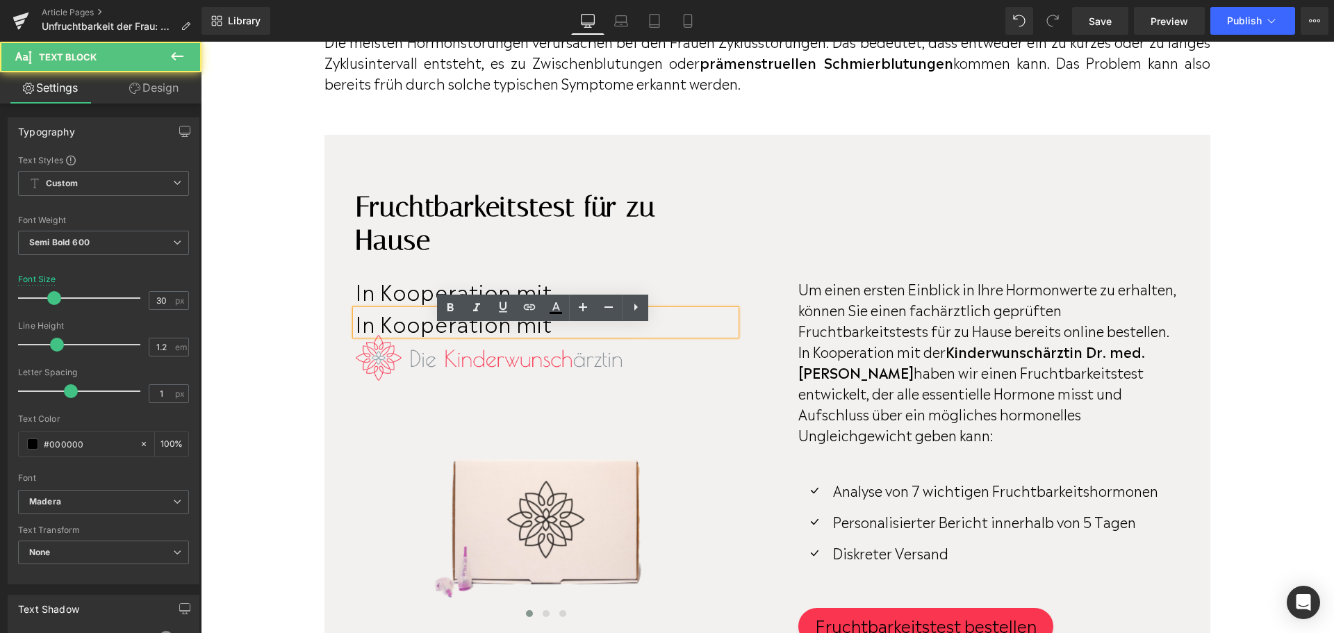
click at [201, 42] on div at bounding box center [201, 42] width 0 height 0
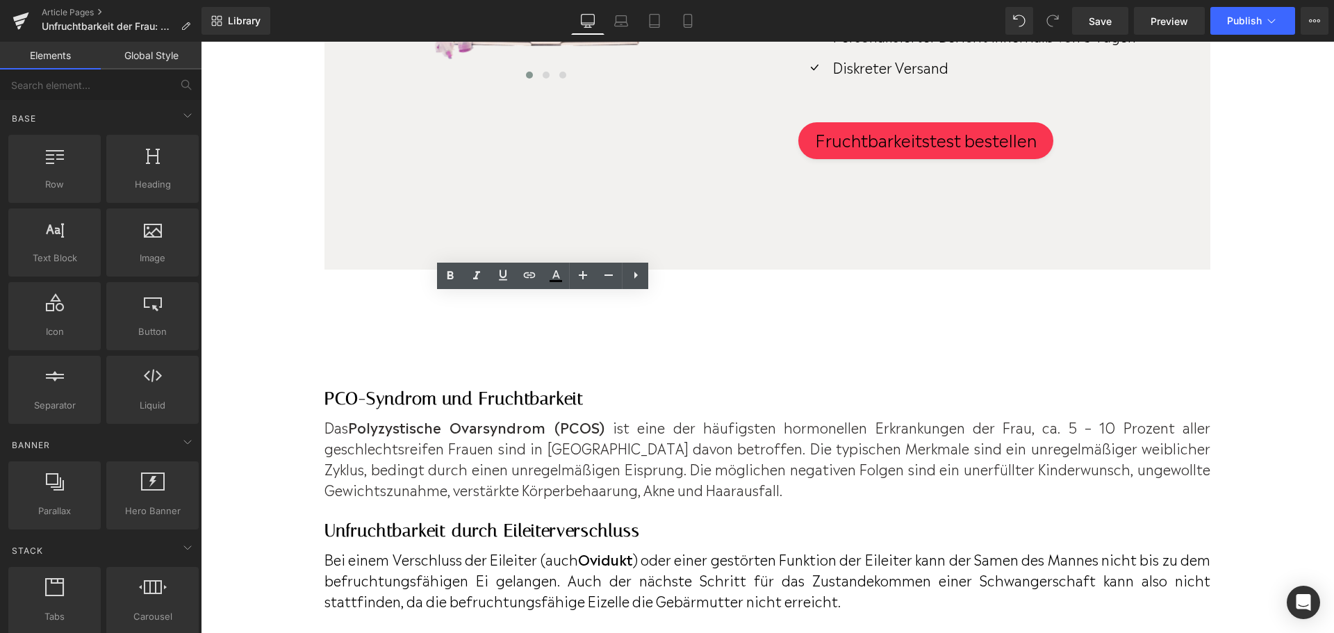
scroll to position [2627, 0]
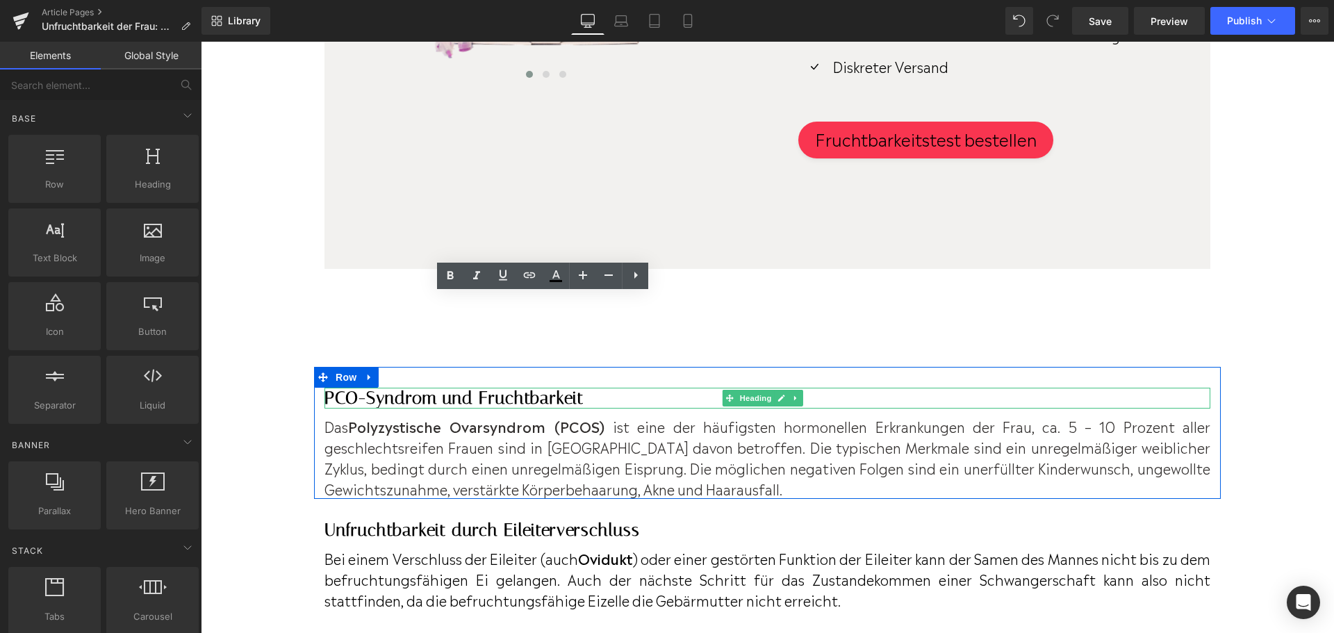
click at [589, 409] on h3 "PCO-Syndrom und Fruchtbarkeit" at bounding box center [768, 398] width 886 height 21
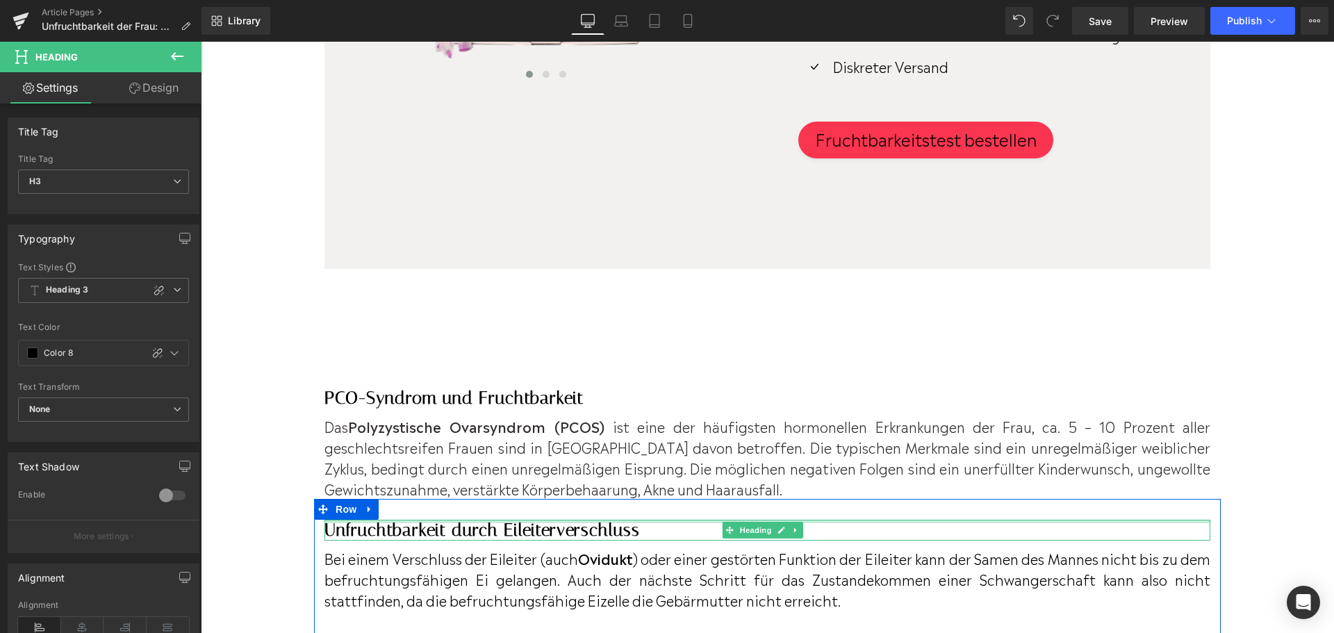
click at [384, 523] on div at bounding box center [768, 521] width 886 height 3
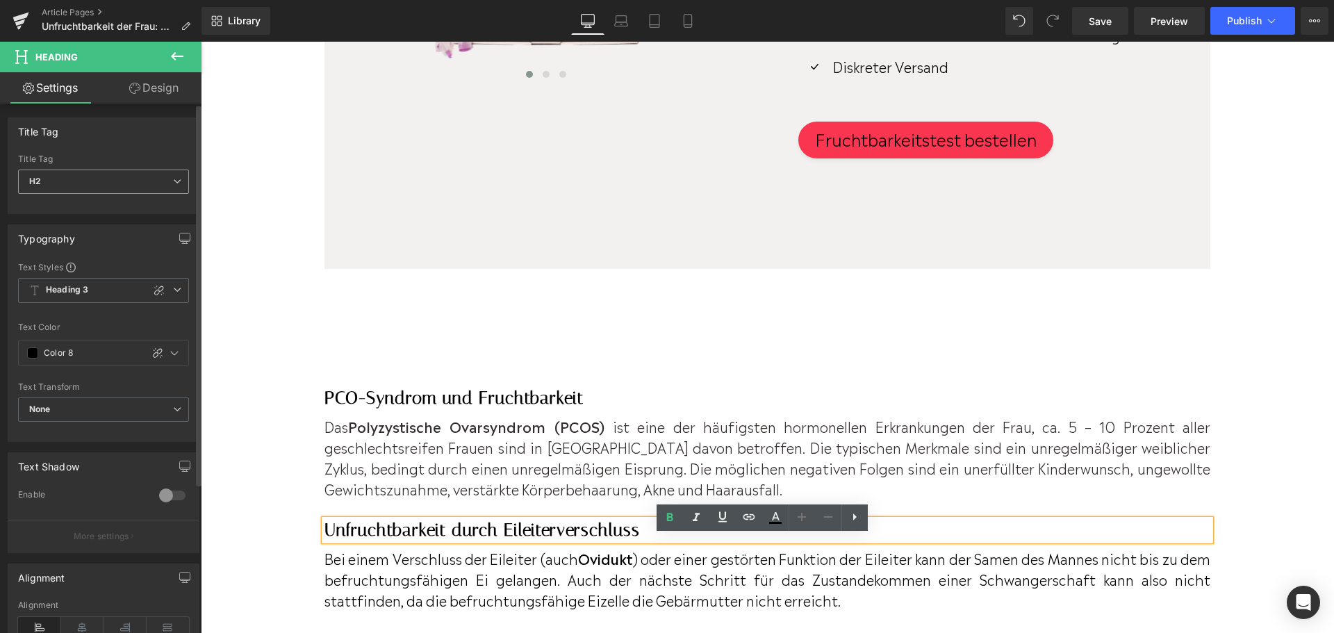
click at [180, 192] on span "H2" at bounding box center [103, 182] width 171 height 24
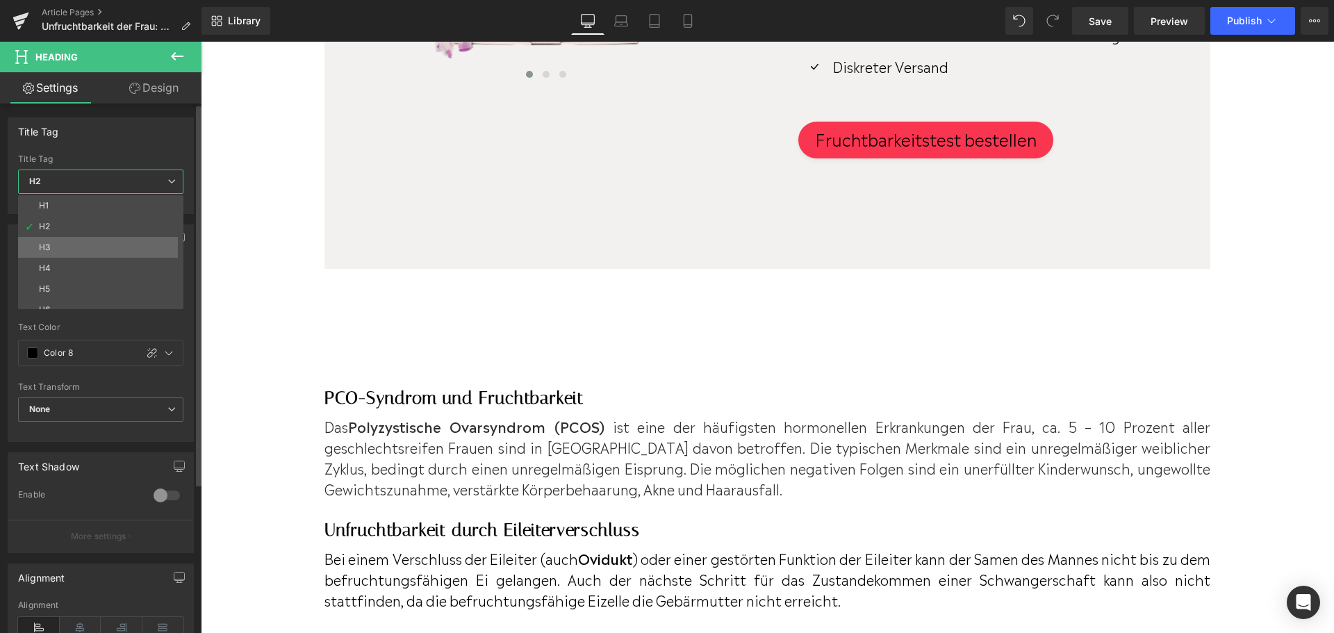
drag, startPoint x: 150, startPoint y: 240, endPoint x: 183, endPoint y: 323, distance: 89.2
click at [150, 240] on li "H3" at bounding box center [104, 247] width 172 height 21
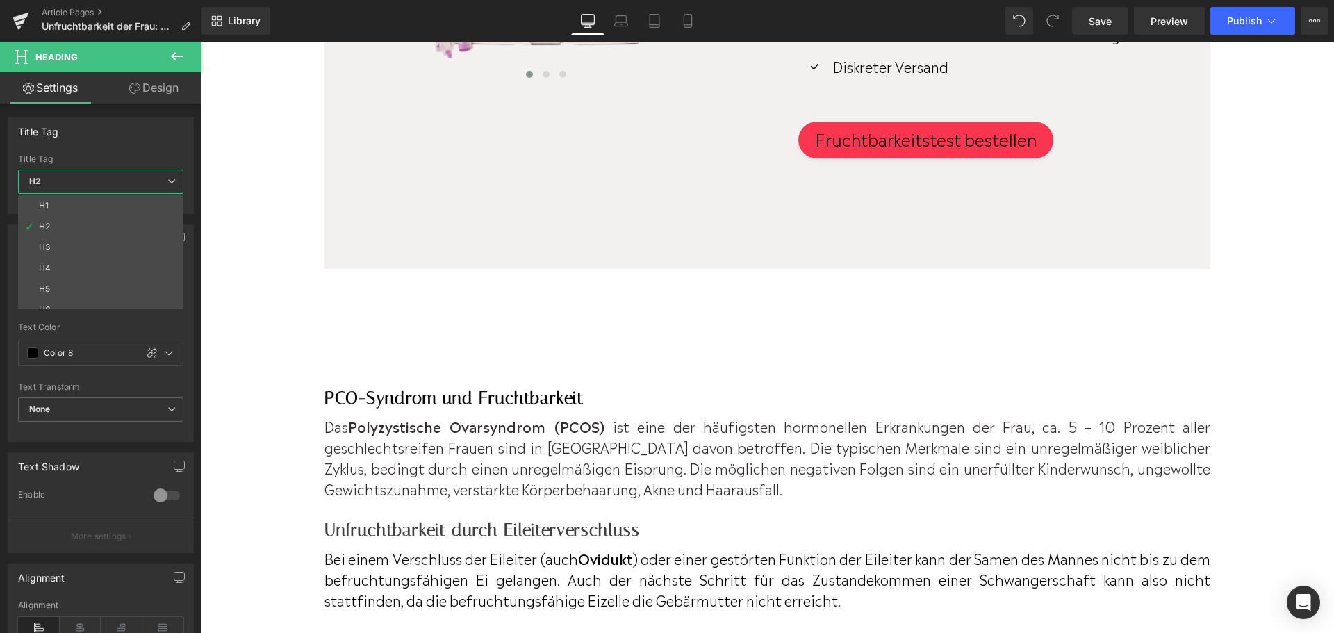
type input "#404040"
type input "100"
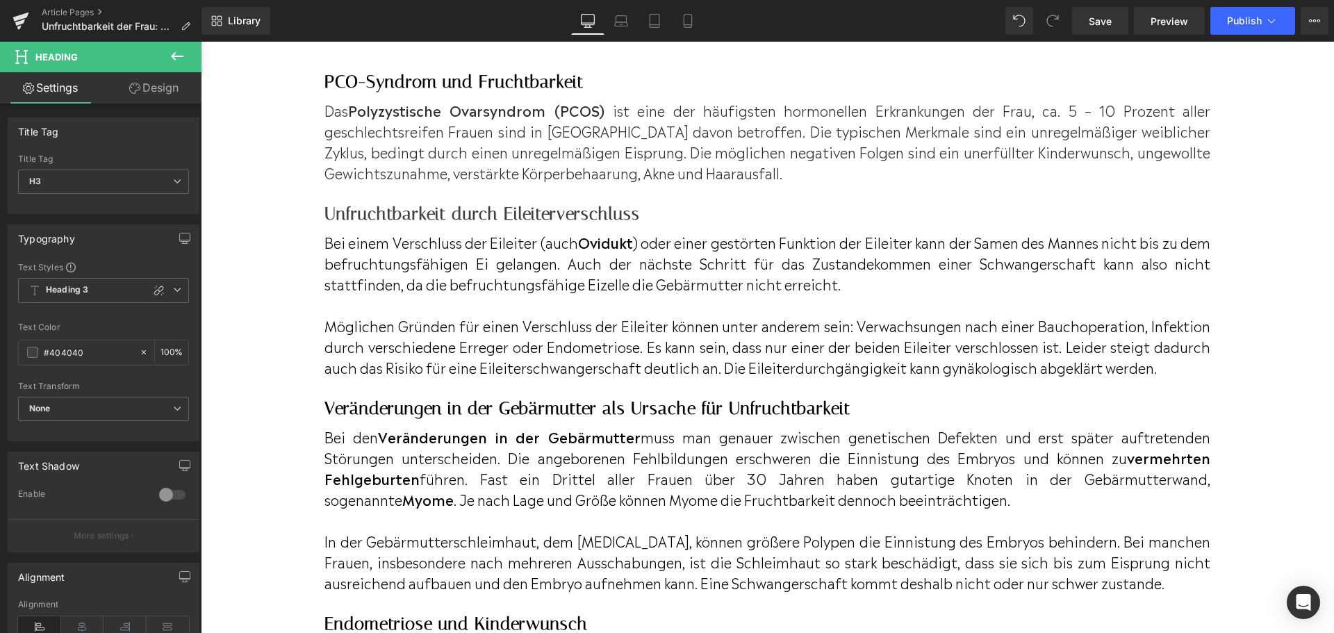
scroll to position [2835, 0]
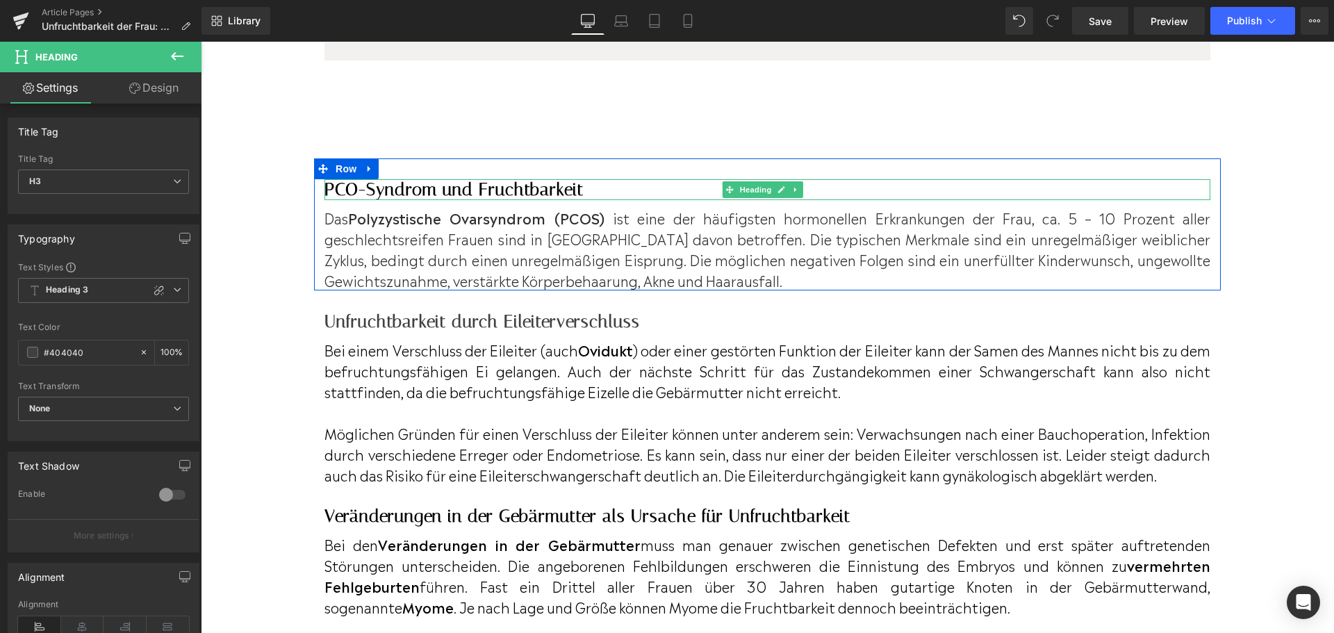
click at [454, 200] on h3 "PCO-Syndrom und Fruchtbarkeit" at bounding box center [768, 189] width 886 height 21
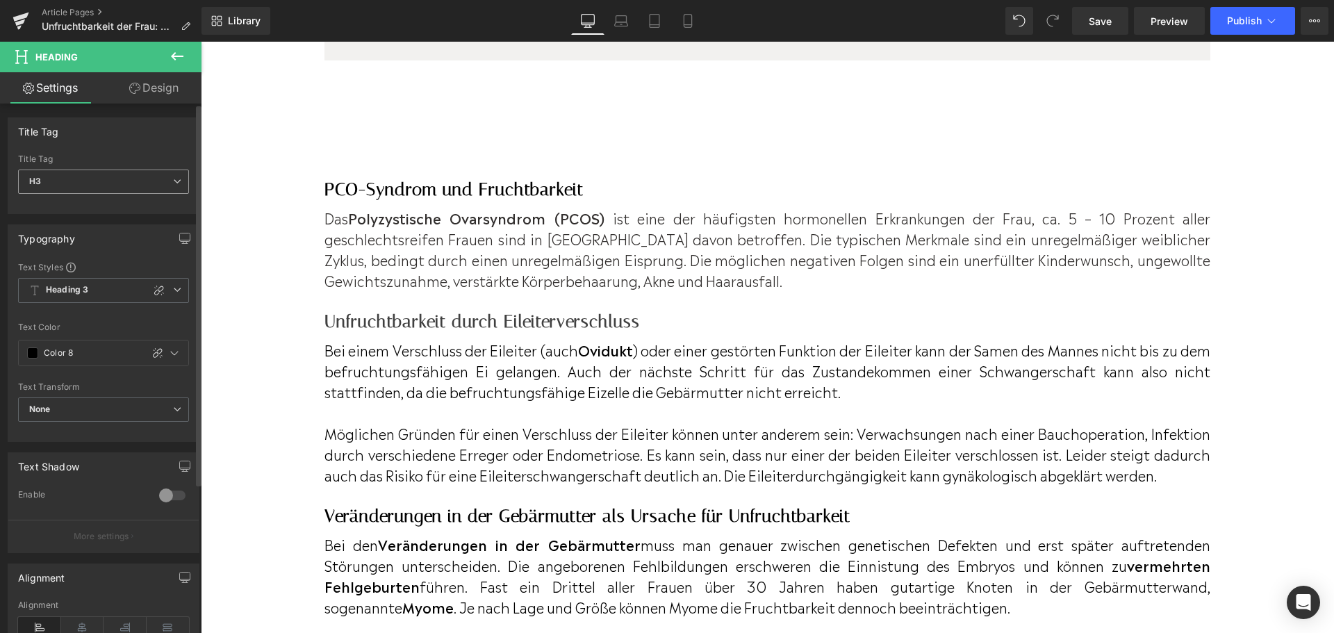
click at [119, 188] on span "H3" at bounding box center [103, 182] width 171 height 24
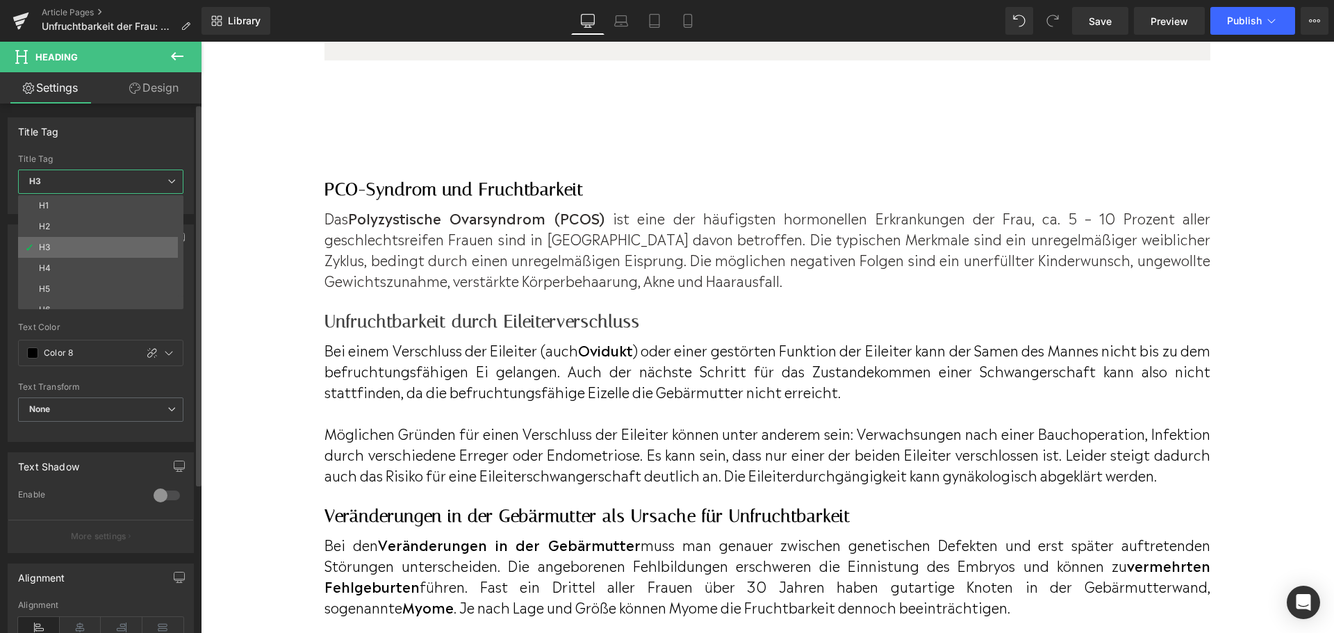
click at [113, 240] on li "H3" at bounding box center [104, 247] width 172 height 21
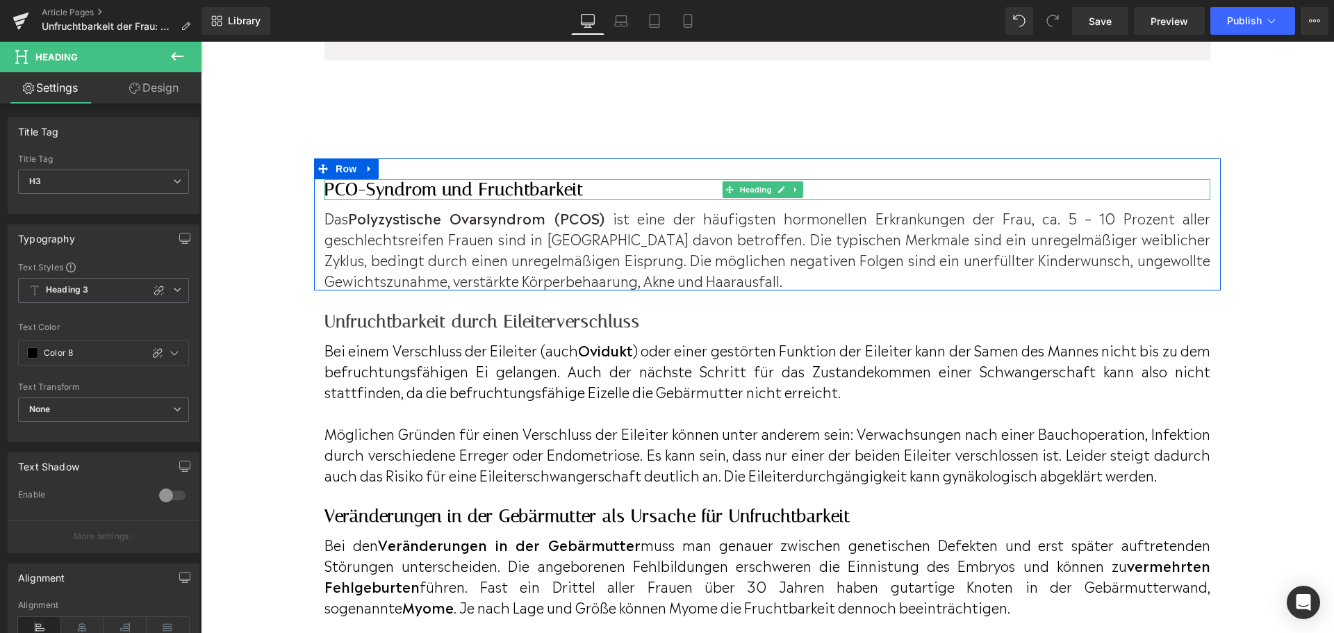
click at [375, 200] on h3 "PCO-Syndrom und Fruchtbarkeit" at bounding box center [768, 189] width 886 height 21
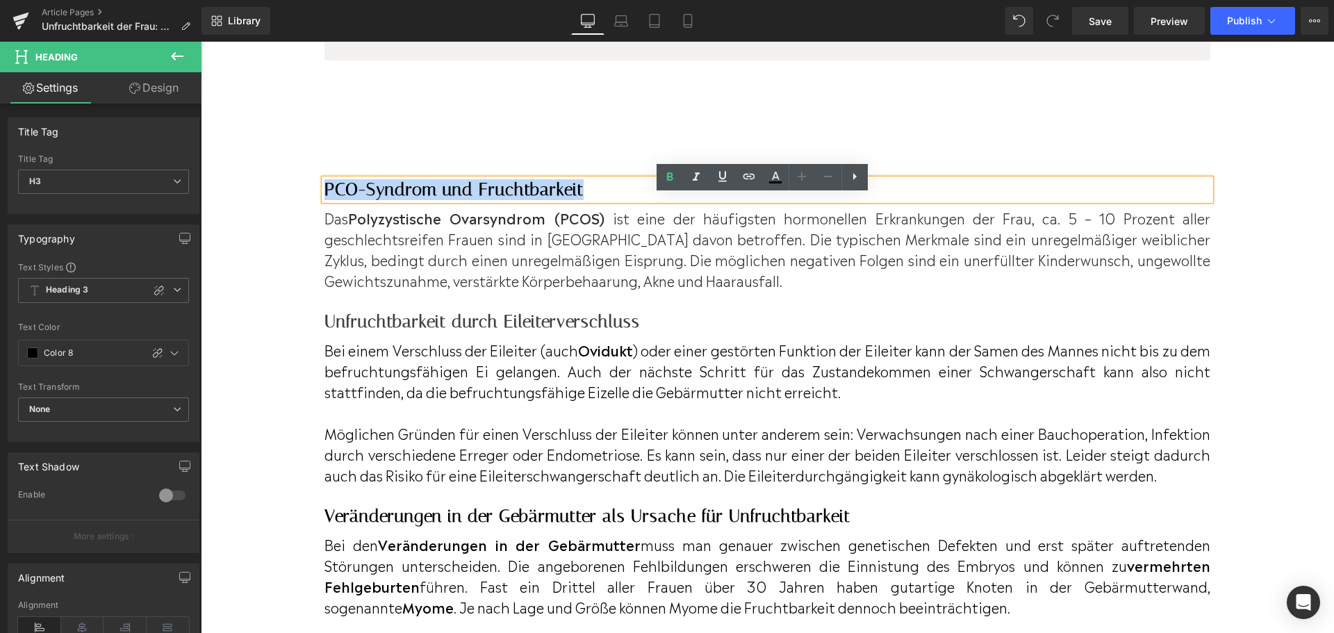
drag, startPoint x: 591, startPoint y: 209, endPoint x: 325, endPoint y: 208, distance: 265.5
click at [325, 200] on h3 "PCO-Syndrom und Fruchtbarkeit" at bounding box center [768, 189] width 886 height 21
click at [775, 186] on link at bounding box center [775, 177] width 26 height 26
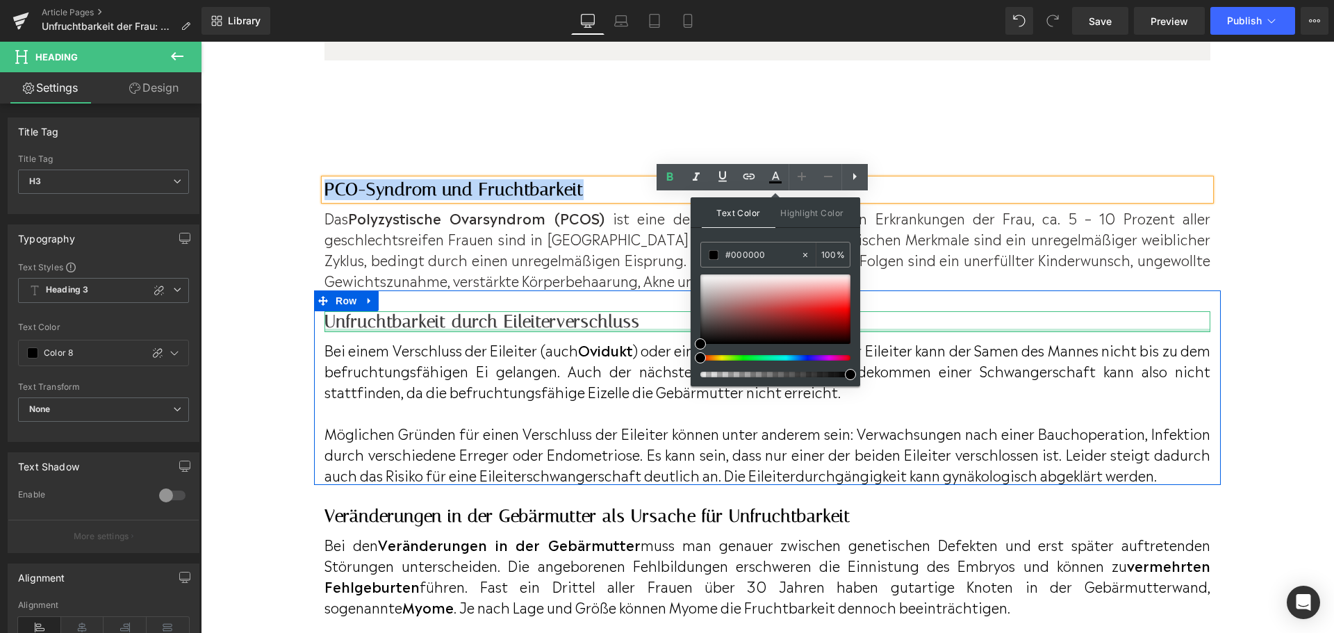
click at [530, 332] on h3 "Unfruchtbarkeit durch Eileiterverschluss" at bounding box center [768, 321] width 886 height 21
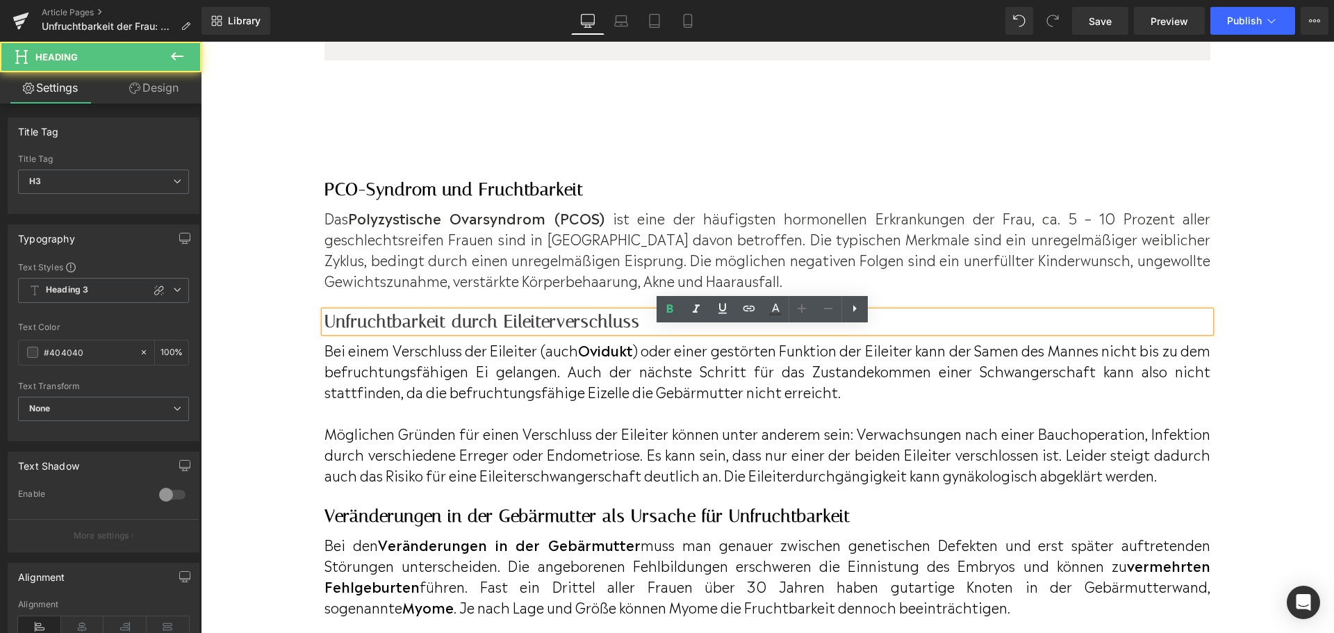
click at [672, 332] on h3 "Unfruchtbarkeit durch Eileiterverschluss" at bounding box center [768, 321] width 886 height 21
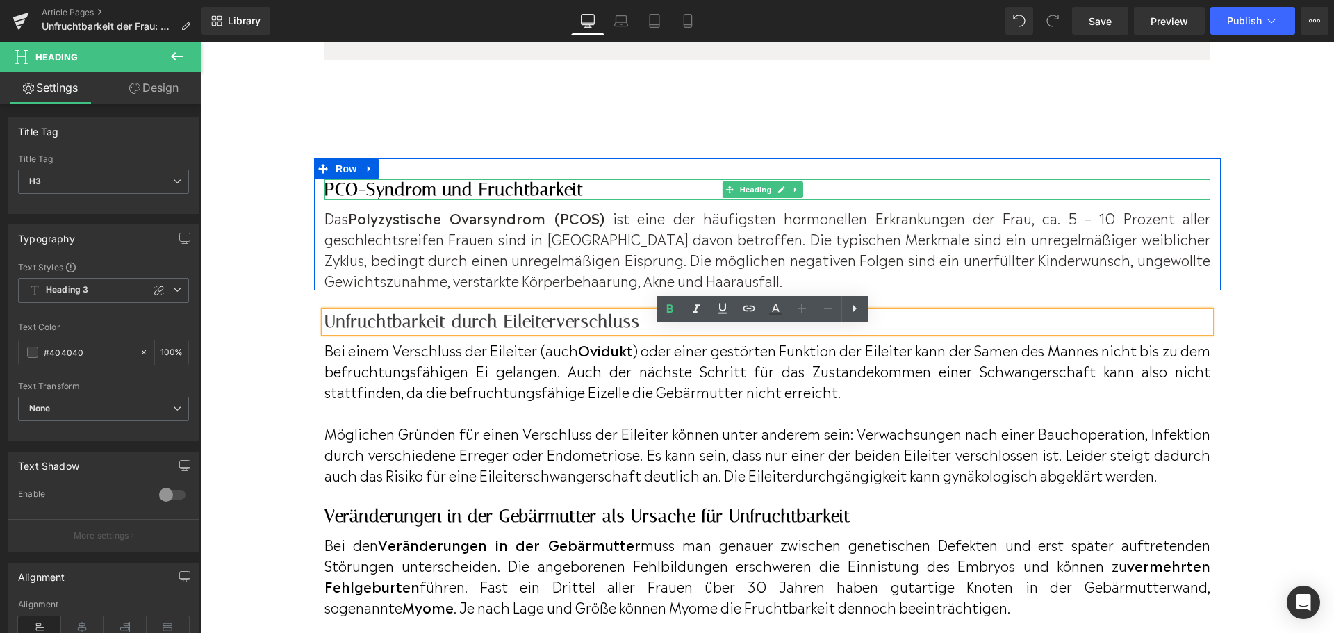
drag, startPoint x: 587, startPoint y: 211, endPoint x: 331, endPoint y: 206, distance: 256.5
click at [325, 200] on div "PCO-Syndrom und Fruchtbarkeit Heading" at bounding box center [768, 189] width 886 height 21
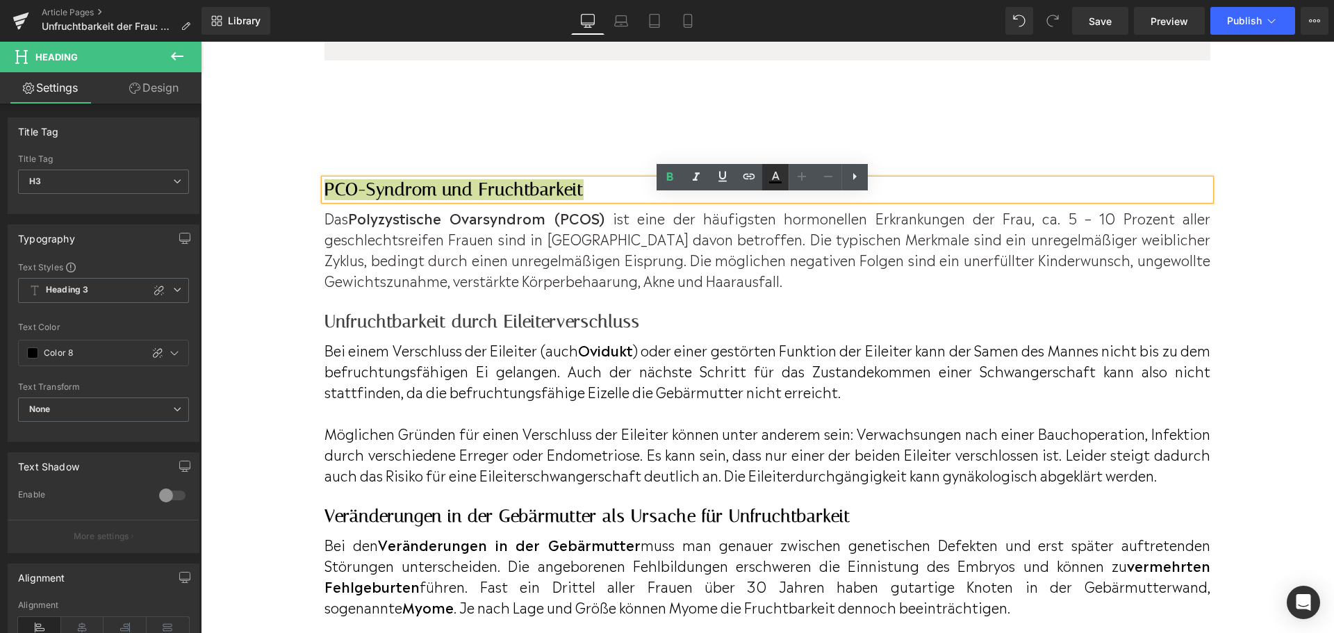
click at [779, 180] on icon at bounding box center [775, 177] width 17 height 17
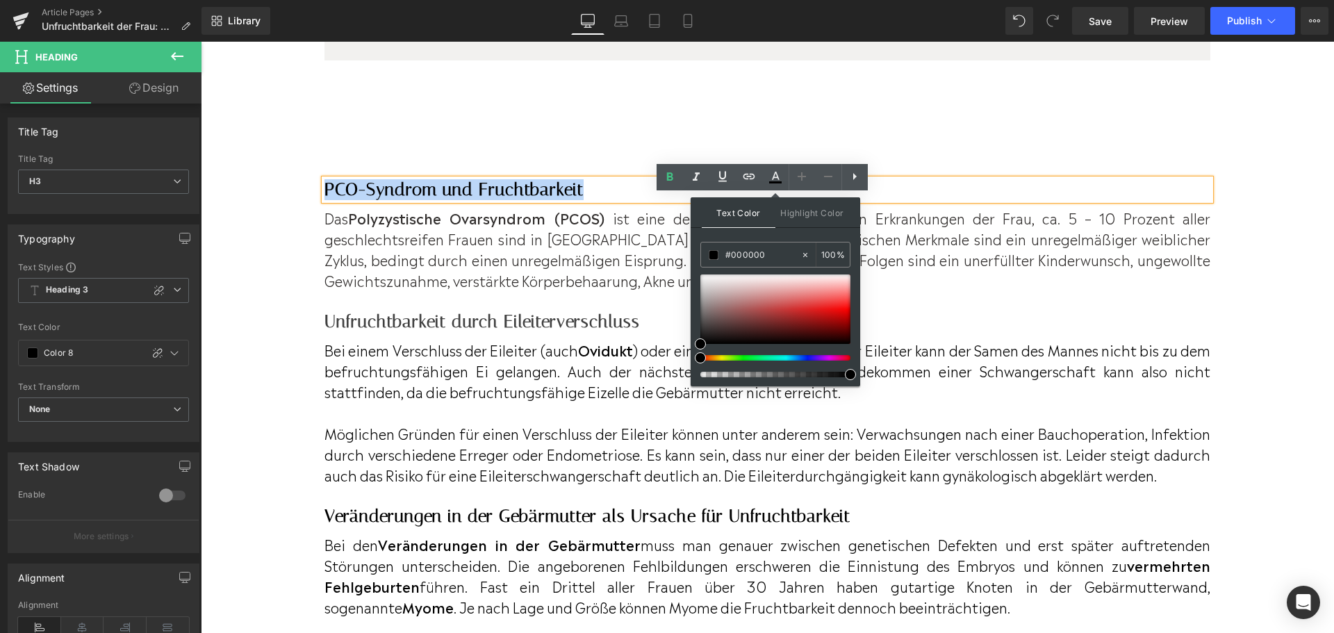
click at [609, 332] on div "Unfruchtbarkeit durch Eileiterverschluss Heading" at bounding box center [768, 321] width 886 height 21
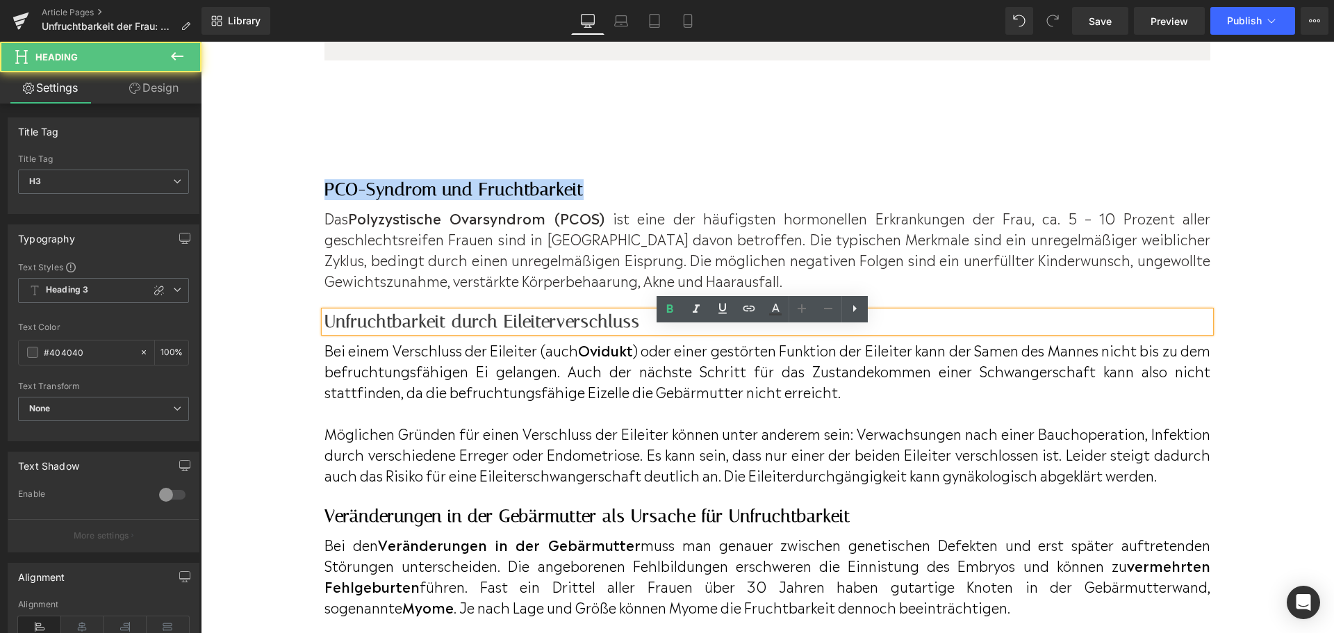
click at [626, 332] on div "Unfruchtbarkeit durch Eileiterverschluss Heading" at bounding box center [768, 321] width 886 height 21
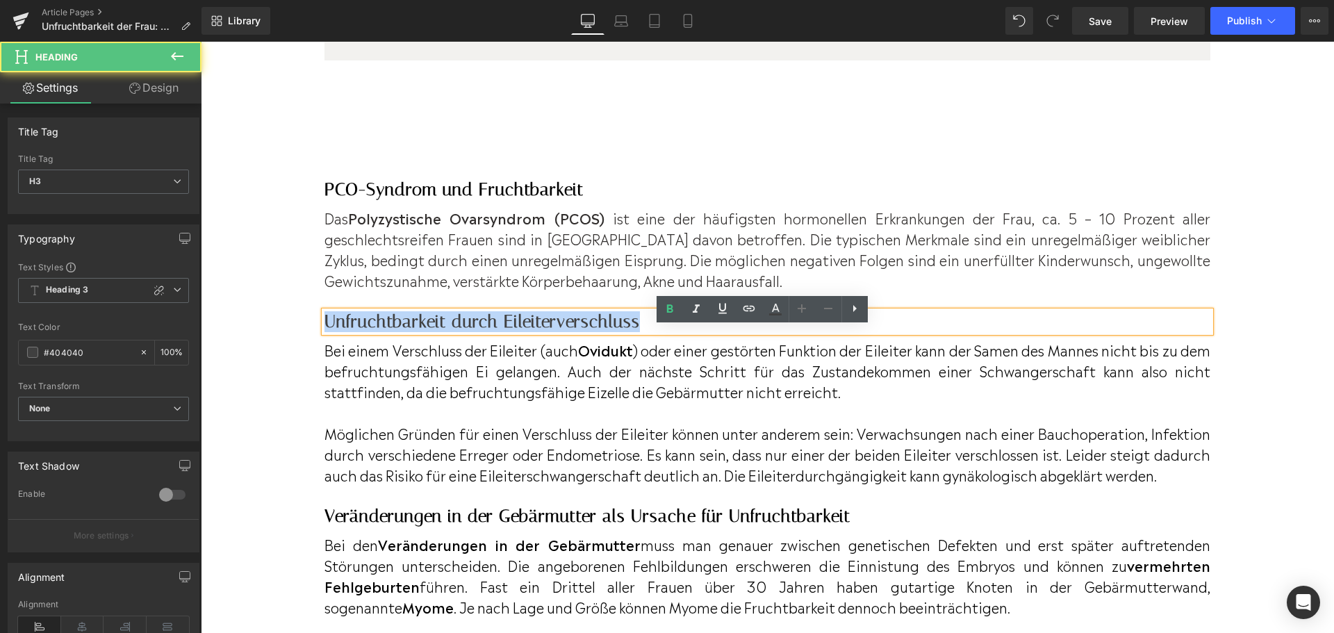
drag, startPoint x: 644, startPoint y: 340, endPoint x: 327, endPoint y: 338, distance: 316.2
click at [327, 332] on h3 "Unfruchtbarkeit durch Eileiterverschluss" at bounding box center [768, 321] width 886 height 21
copy h3 "Unfruchtbarkeit durch Eileiterverschluss"
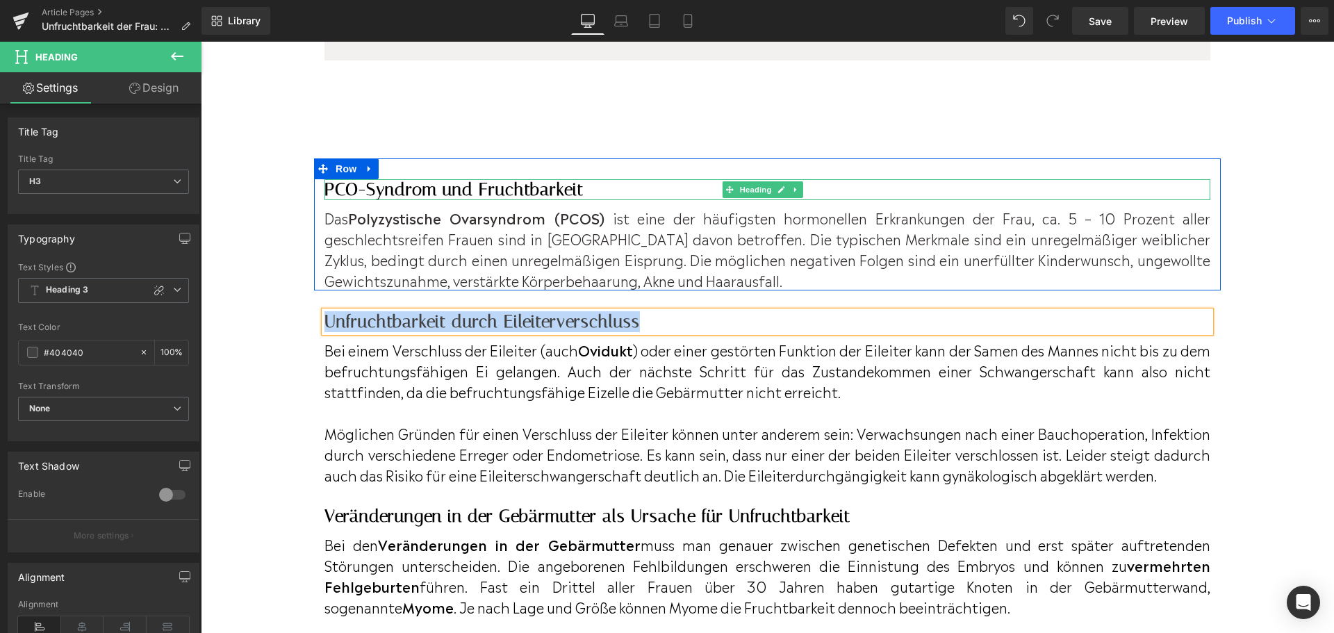
click at [474, 200] on h3 "PCO-Syndrom und Fruchtbarkeit" at bounding box center [768, 189] width 886 height 21
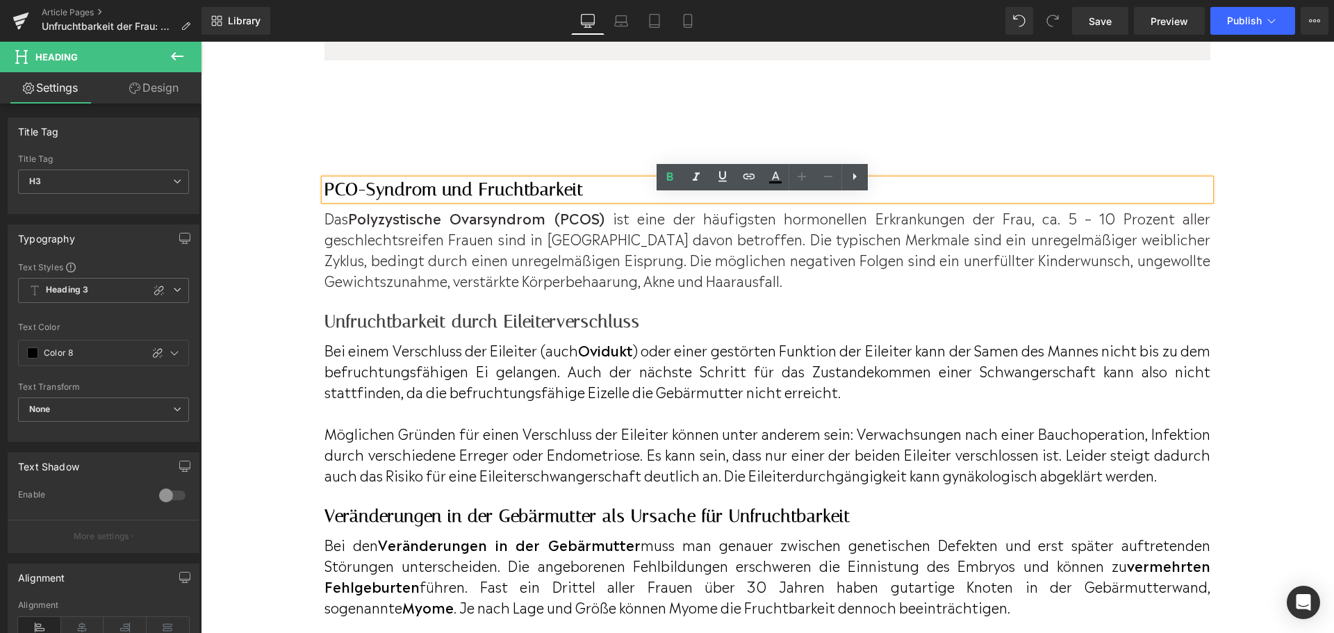
drag, startPoint x: 589, startPoint y: 208, endPoint x: 322, endPoint y: 208, distance: 266.2
click at [325, 200] on div "PCO-Syndrom und Fruchtbarkeit" at bounding box center [768, 189] width 886 height 21
drag, startPoint x: 594, startPoint y: 208, endPoint x: 327, endPoint y: 205, distance: 266.2
click at [327, 200] on h3 "PCO-Syndrom und Fruchtbarkeit" at bounding box center [768, 189] width 886 height 21
click at [769, 174] on icon at bounding box center [775, 177] width 17 height 17
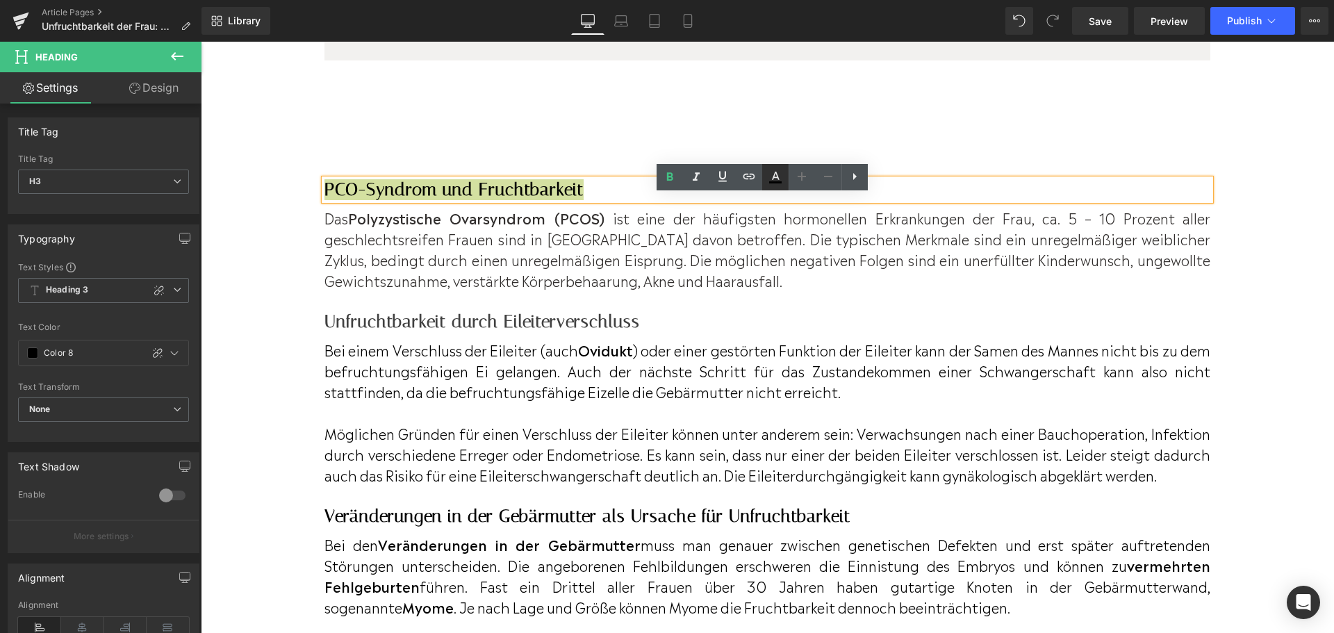
type input "100"
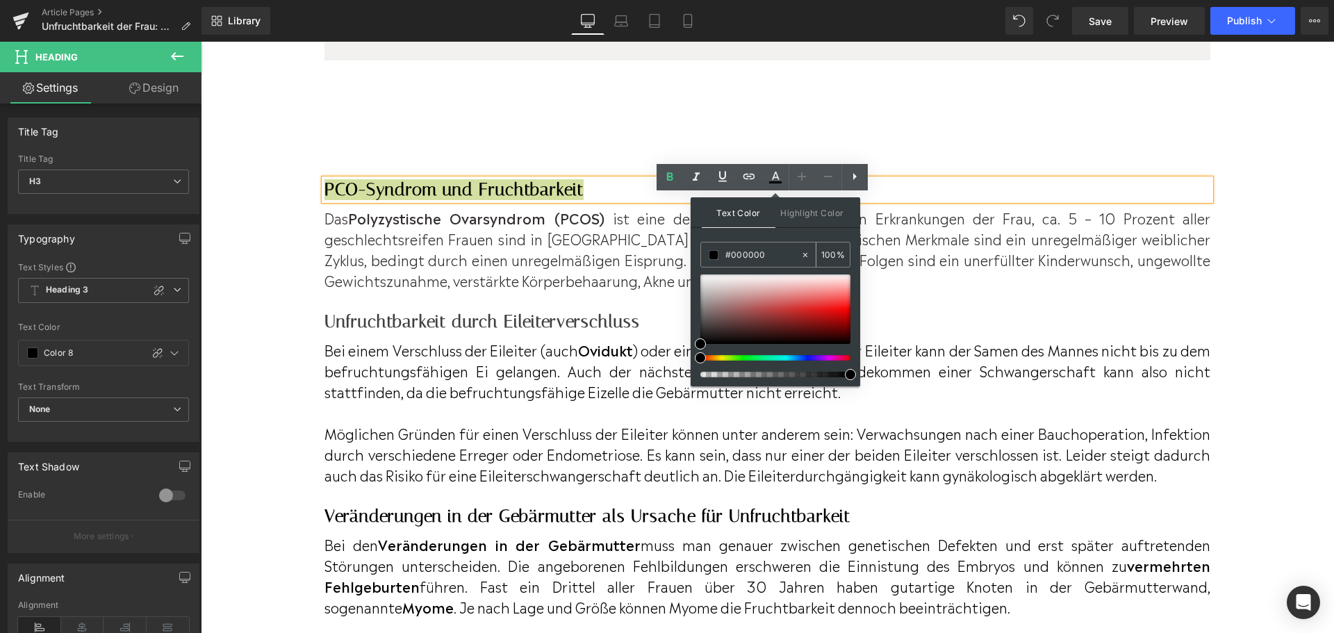
drag, startPoint x: 770, startPoint y: 251, endPoint x: 729, endPoint y: 252, distance: 41.0
click at [729, 252] on input "#000000" at bounding box center [763, 254] width 75 height 15
paste input "Unfruchtbarkeit durch Eileiterverschluss"
type input "#Unfruchtbarkeit durch Eileiterverschluss"
type input "0"
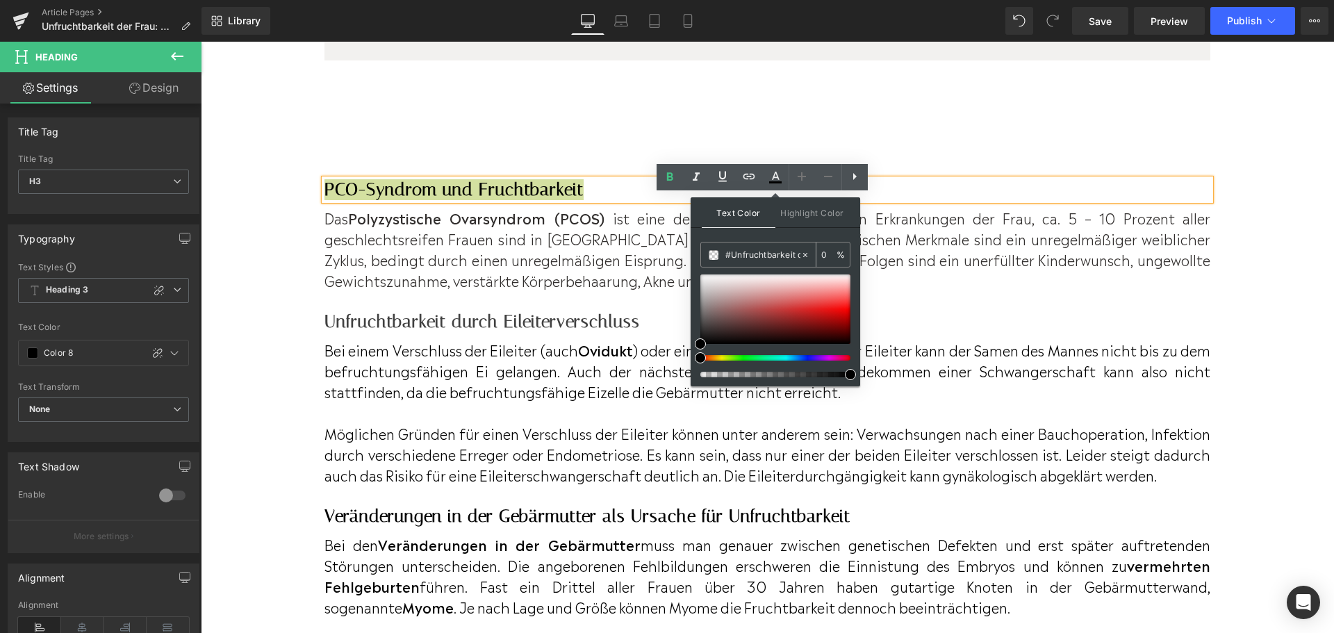
scroll to position [0, 93]
click at [809, 250] on icon at bounding box center [806, 255] width 10 height 10
type input "none"
click at [620, 332] on h3 "Unfruchtbarkeit durch Eileiterverschluss" at bounding box center [768, 321] width 886 height 21
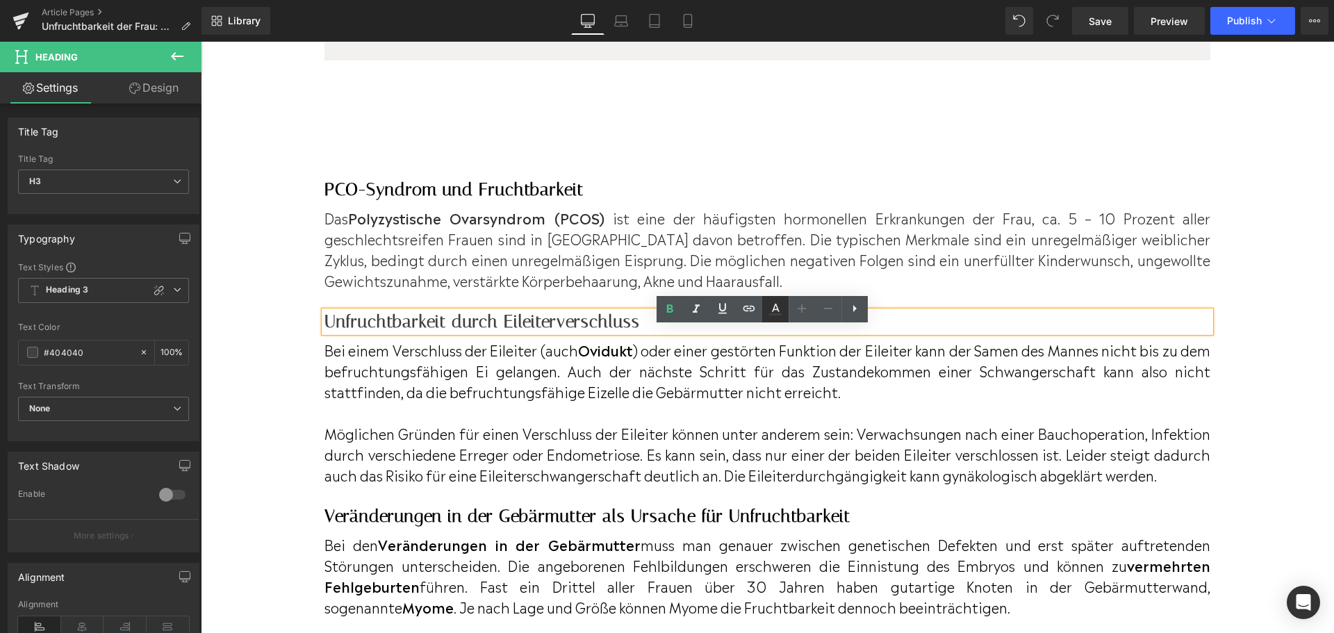
click at [1299, 368] on icon at bounding box center [1335, 384] width 73 height 32
type input "#404040"
type input "100"
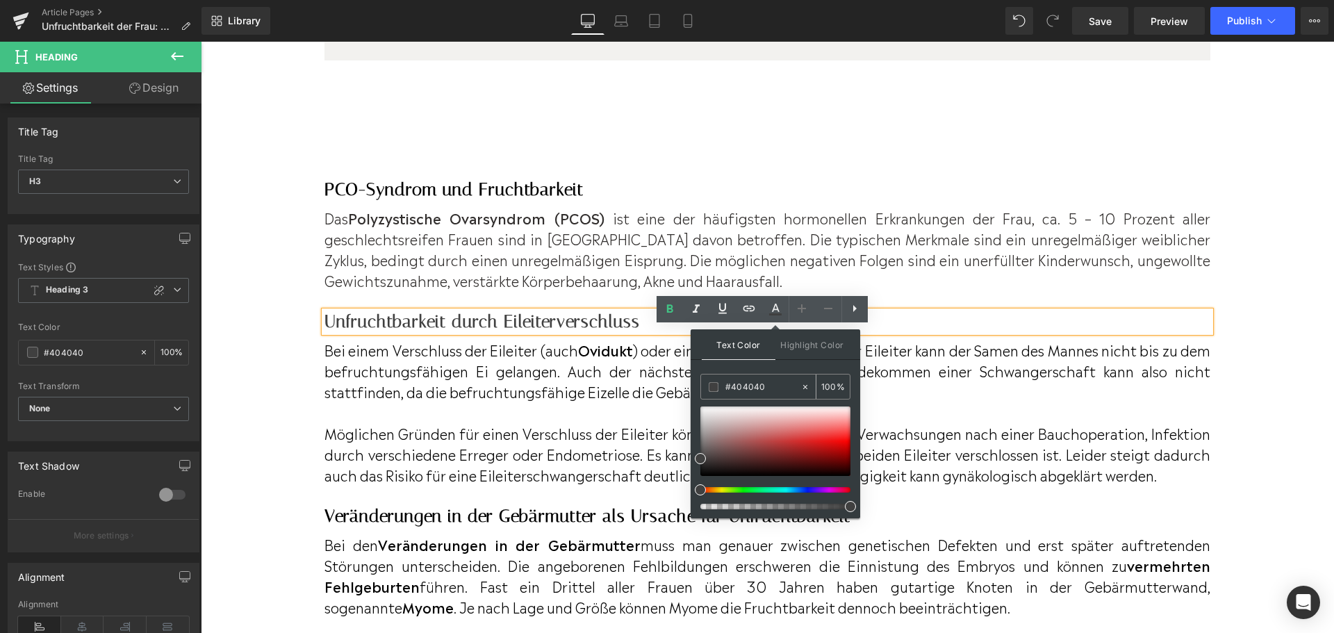
drag, startPoint x: 776, startPoint y: 385, endPoint x: 728, endPoint y: 384, distance: 48.0
click at [728, 384] on input "#404040" at bounding box center [763, 386] width 75 height 15
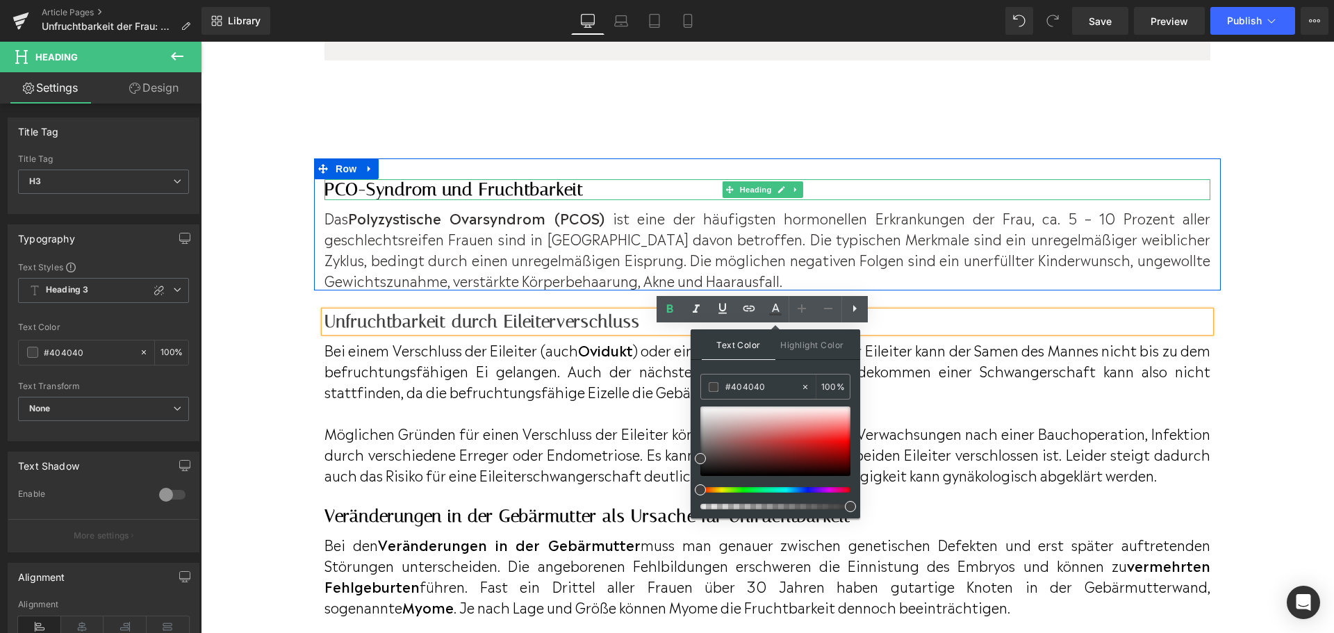
click at [535, 200] on h3 "PCO-Syndrom und Fruchtbarkeit" at bounding box center [768, 189] width 886 height 21
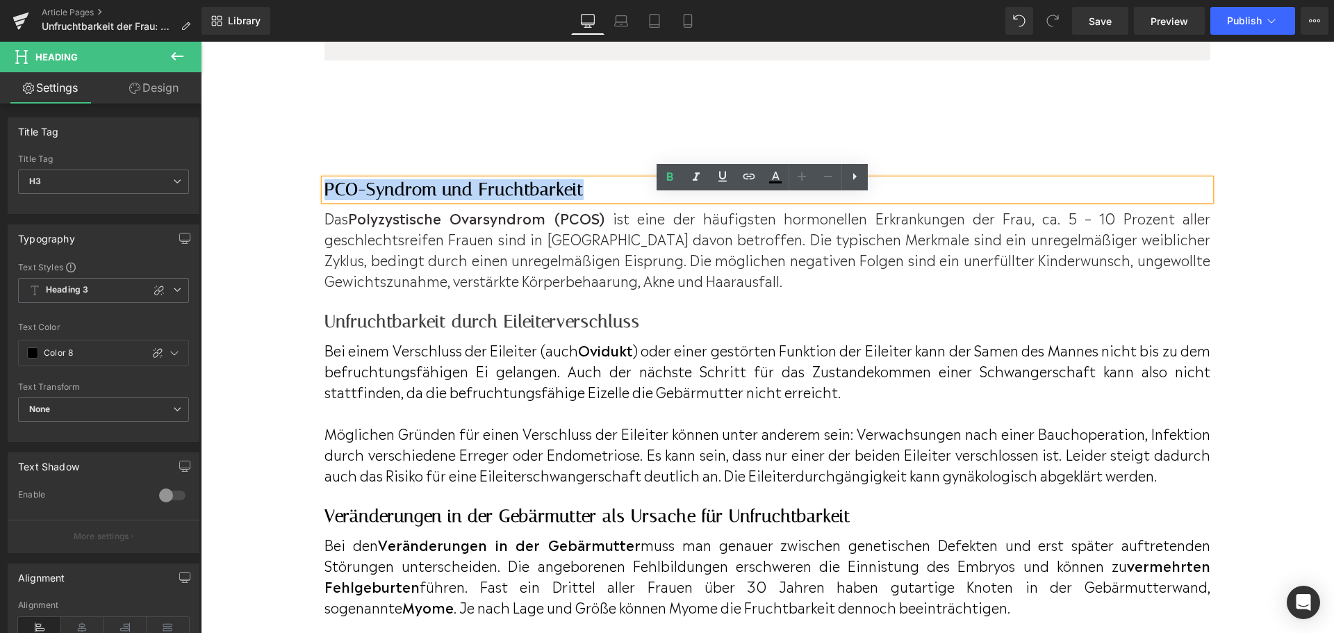
drag, startPoint x: 605, startPoint y: 203, endPoint x: 326, endPoint y: 206, distance: 279.4
click at [326, 200] on h3 "PCO-Syndrom und Fruchtbarkeit" at bounding box center [768, 189] width 886 height 21
click at [770, 178] on icon at bounding box center [775, 177] width 17 height 17
type input "#000000"
type input "100"
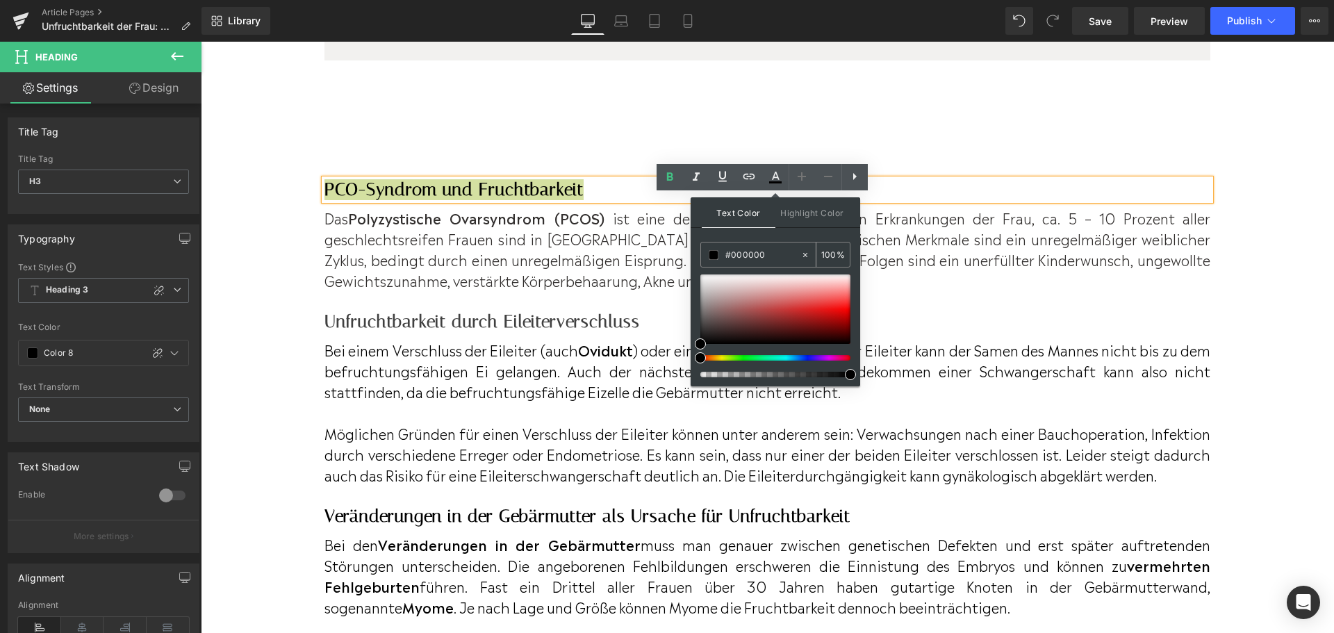
drag, startPoint x: 777, startPoint y: 257, endPoint x: 712, endPoint y: 256, distance: 64.6
click at [712, 256] on div "#000000" at bounding box center [750, 255] width 99 height 24
paste input "40404"
click at [625, 269] on p "Das Polyzystische Ovarsyndrom (PCOS) ist eine der häufigsten hormonellen Erkran…" at bounding box center [768, 248] width 886 height 83
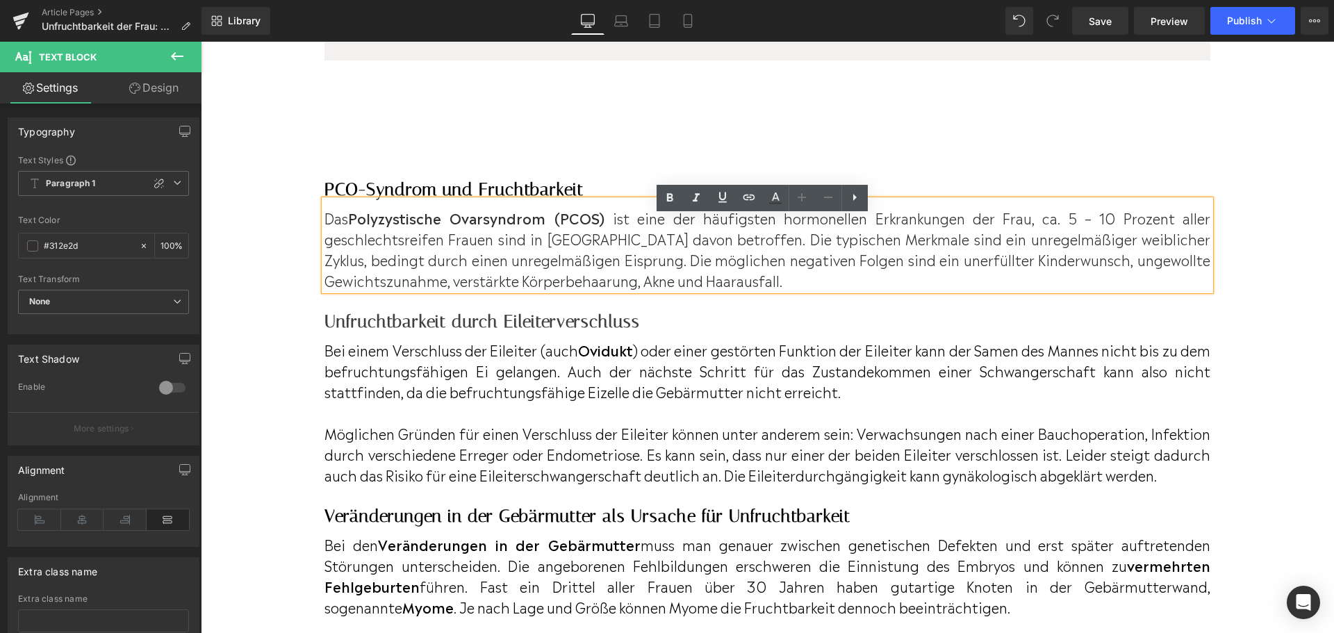
click at [201, 42] on div at bounding box center [201, 42] width 0 height 0
click at [587, 200] on h3 "PCO-Syndrom und Fruchtbarkeit" at bounding box center [768, 189] width 886 height 21
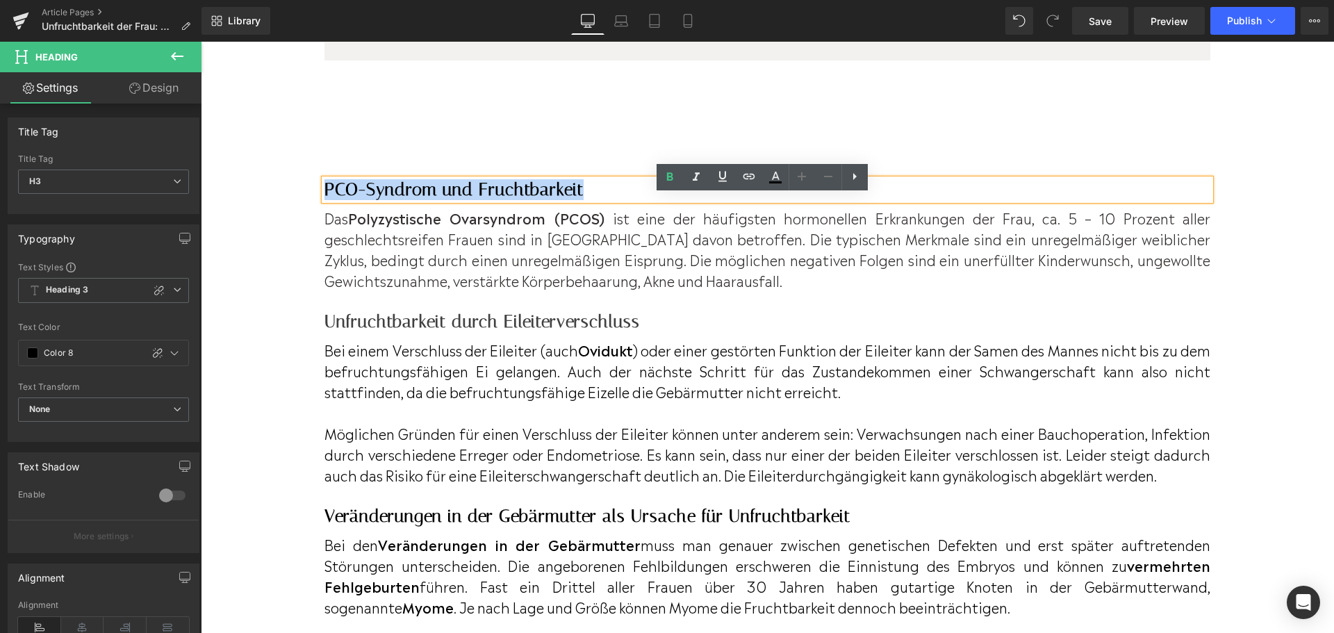
drag, startPoint x: 582, startPoint y: 206, endPoint x: 314, endPoint y: 204, distance: 267.6
click at [314, 204] on div "PCO-Syndrom und Fruchtbarkeit Heading Das Polyzystische Ovarsyndrom (PCOS) ist …" at bounding box center [767, 234] width 907 height 111
click at [778, 180] on icon at bounding box center [775, 177] width 17 height 17
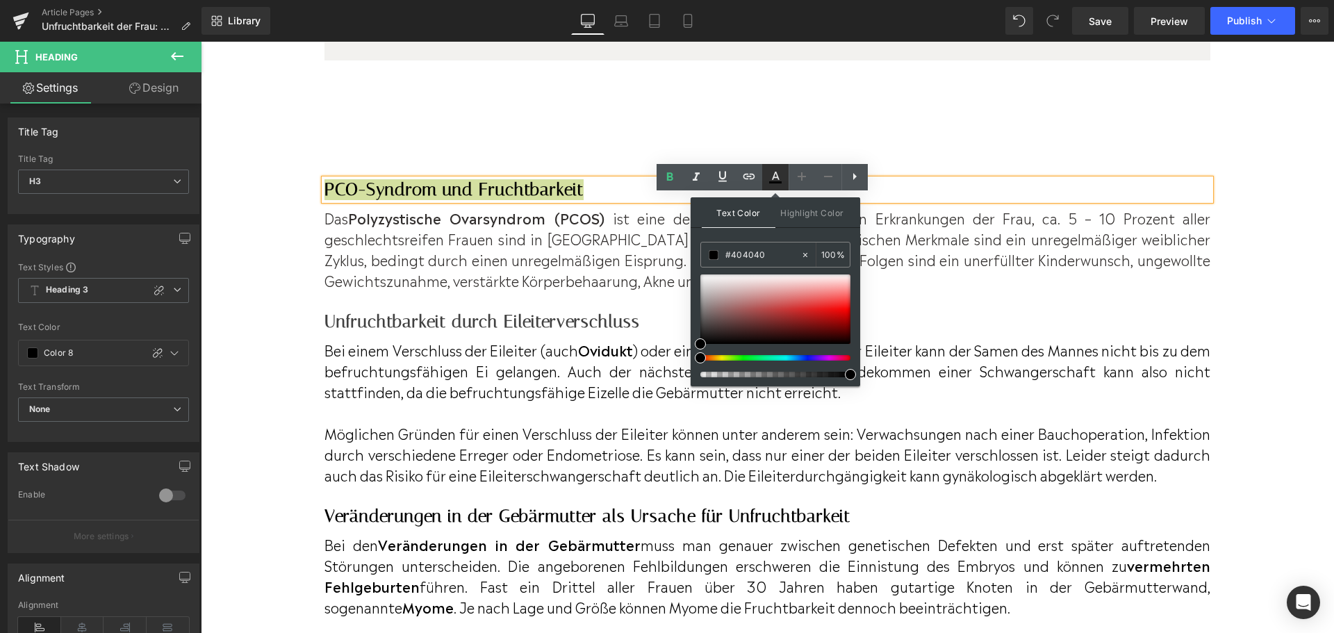
type input "#000000"
type input "100"
click at [770, 257] on input "#000000" at bounding box center [763, 254] width 75 height 15
click at [801, 254] on icon at bounding box center [806, 255] width 10 height 10
type input "none"
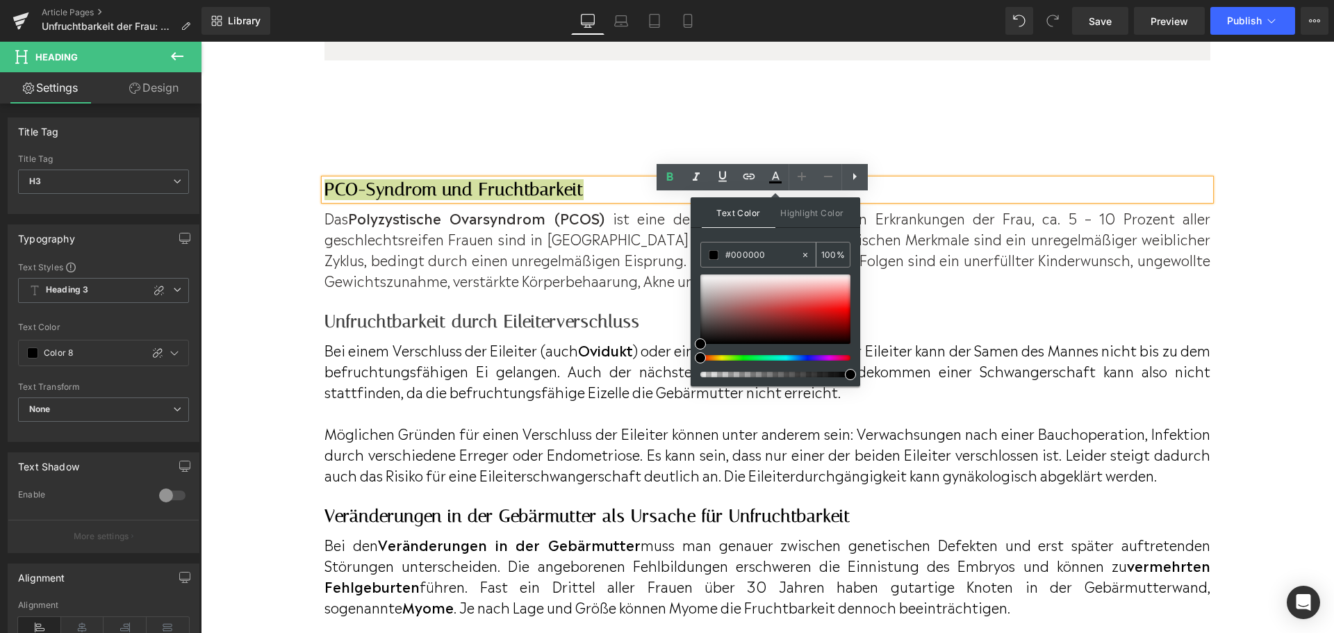
type input "0"
click at [787, 249] on input "none" at bounding box center [763, 254] width 75 height 15
drag, startPoint x: 787, startPoint y: 249, endPoint x: 696, endPoint y: 245, distance: 90.4
click at [696, 245] on div "Text Color Highlight Color none none 0 % transparent transparent 0 %" at bounding box center [776, 291] width 170 height 189
paste input "#404040"
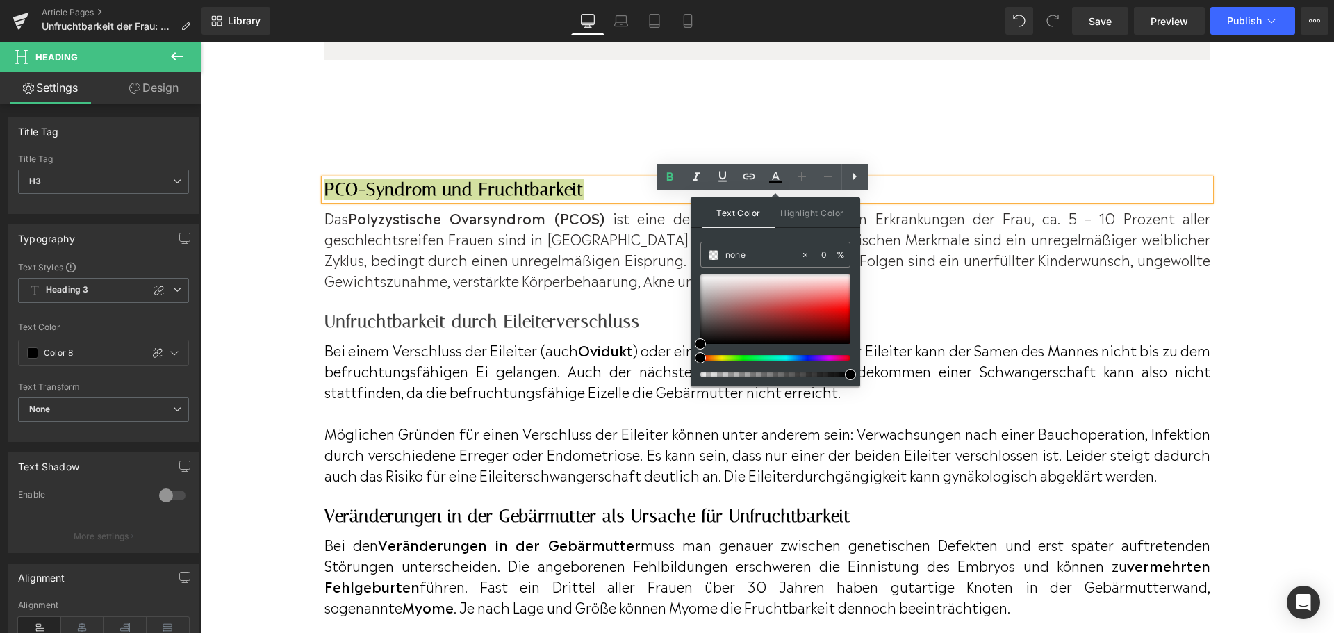
type input "#404040"
type input "100"
type input "#404040"
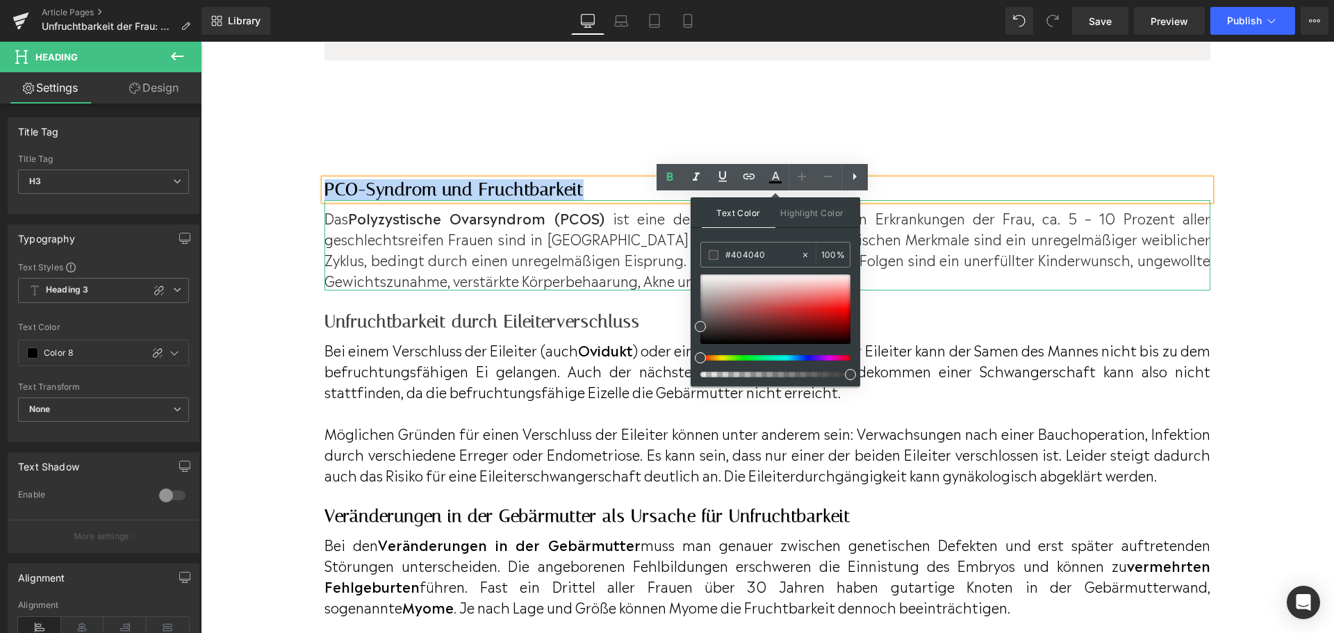
click at [656, 224] on p "Das Polyzystische Ovarsyndrom (PCOS) ist eine der häufigsten hormonellen Erkran…" at bounding box center [768, 248] width 886 height 83
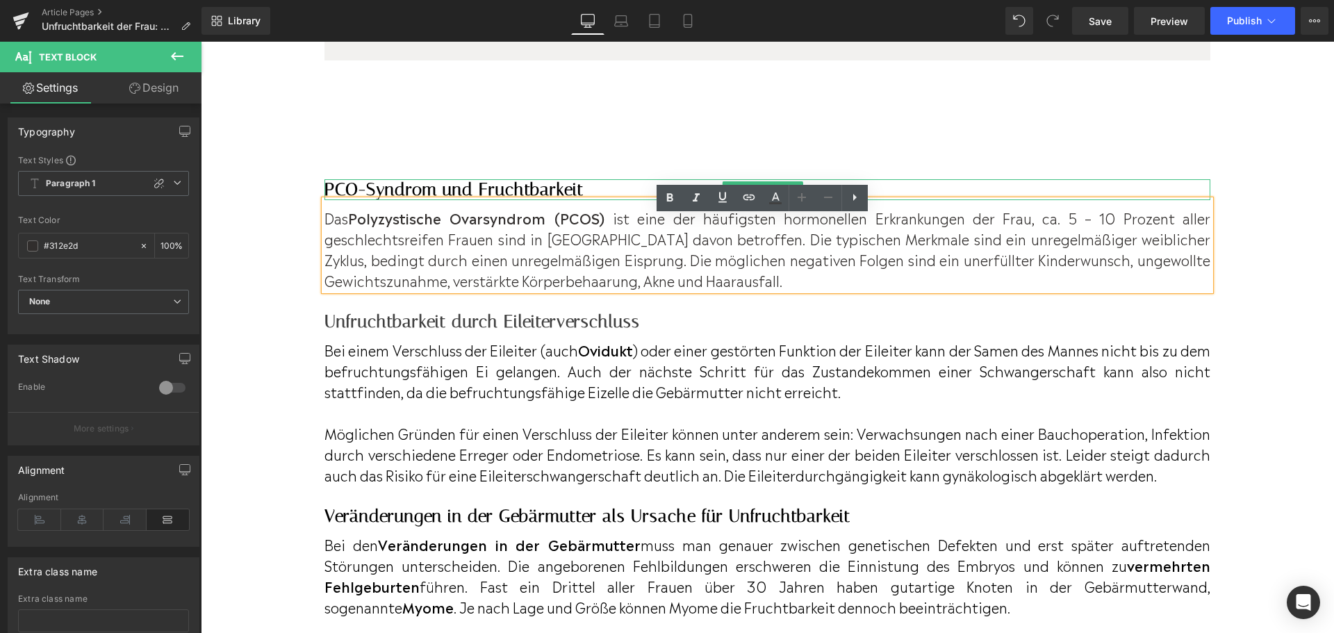
click at [620, 200] on h3 "PCO-Syndrom und Fruchtbarkeit" at bounding box center [768, 189] width 886 height 21
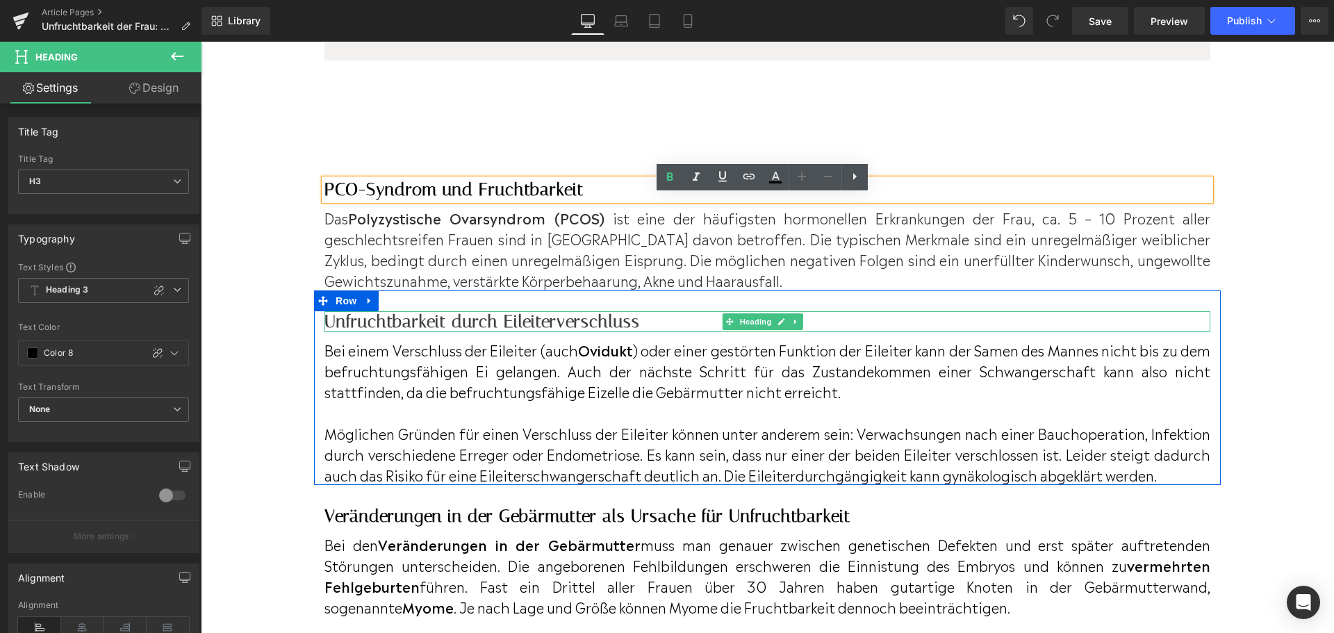
click at [647, 332] on h3 "Unfruchtbarkeit durch Eileiterverschluss" at bounding box center [768, 321] width 886 height 21
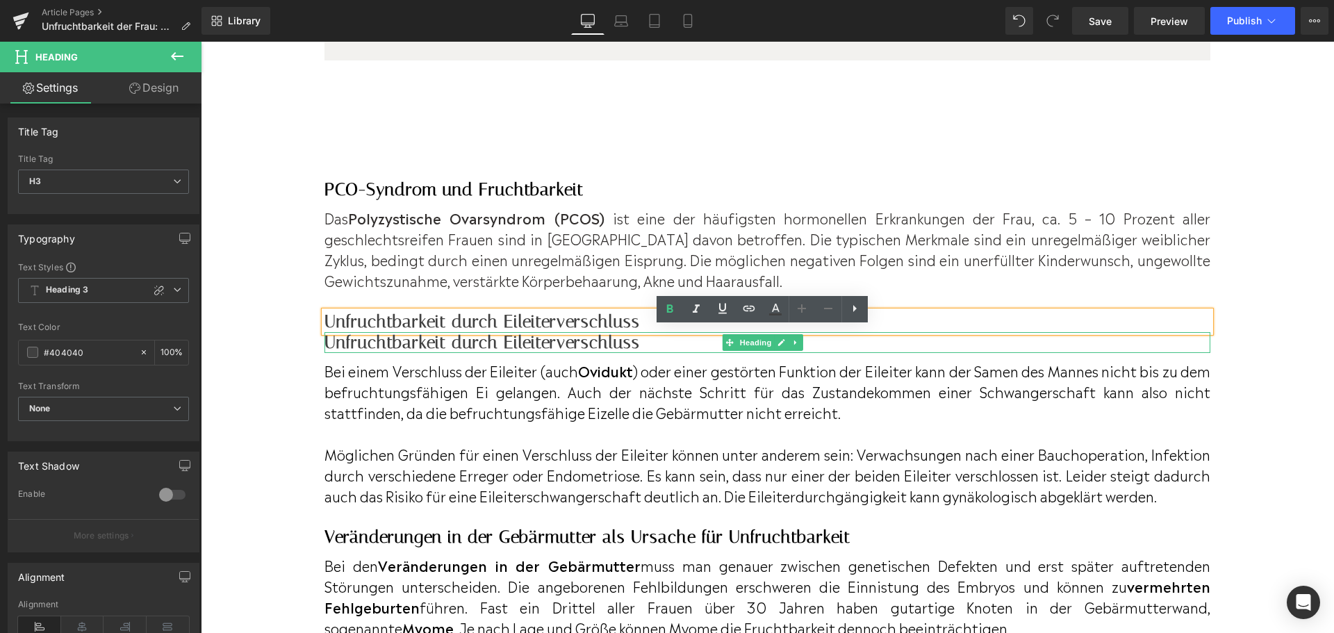
drag, startPoint x: 742, startPoint y: 354, endPoint x: 736, endPoint y: 326, distance: 28.3
click at [742, 351] on span "Heading" at bounding box center [756, 342] width 38 height 17
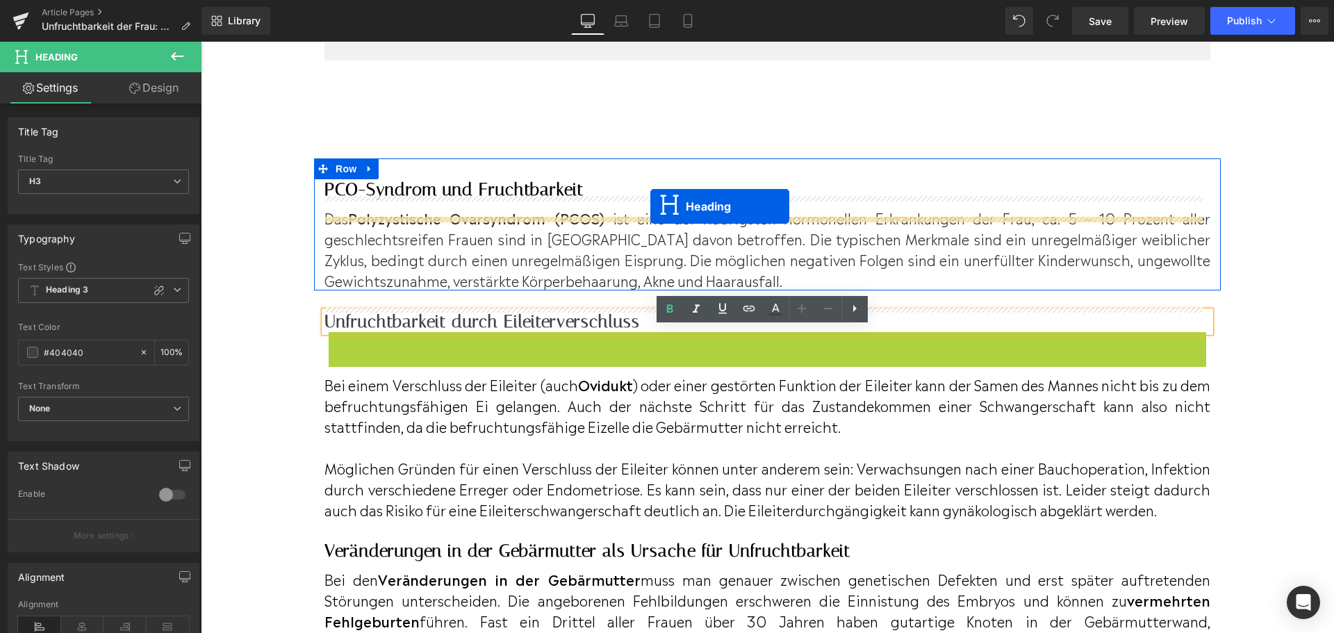
drag, startPoint x: 736, startPoint y: 326, endPoint x: 650, endPoint y: 206, distance: 147.0
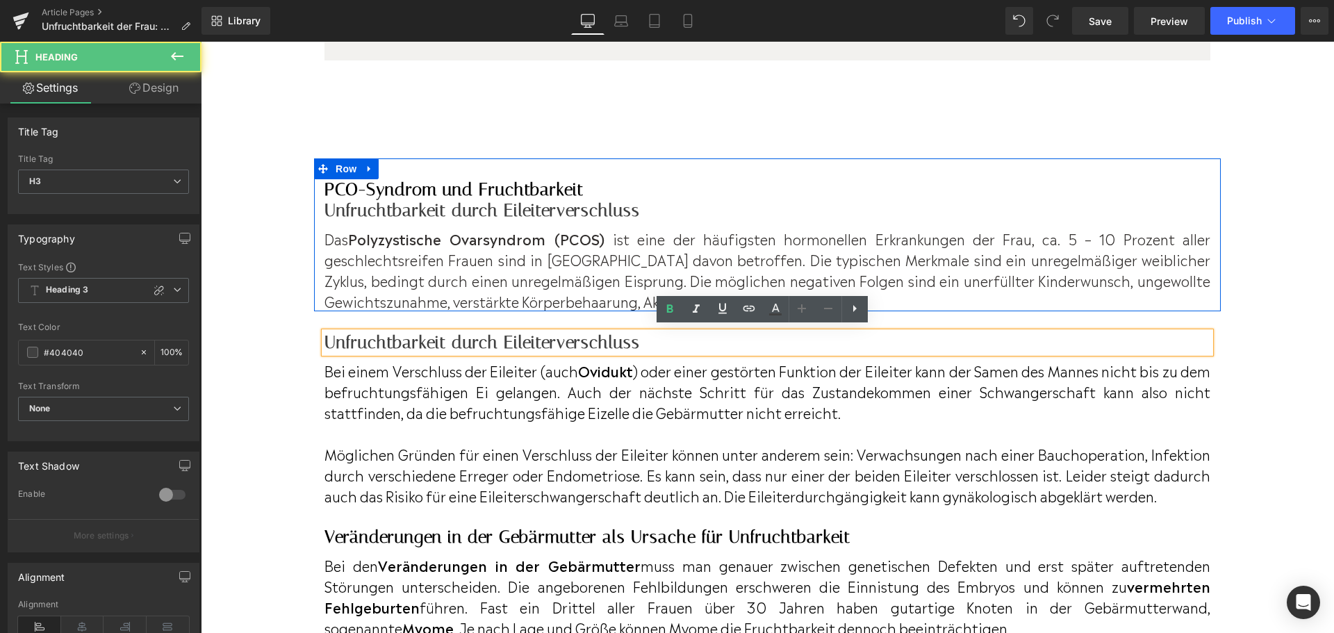
scroll to position [2856, 0]
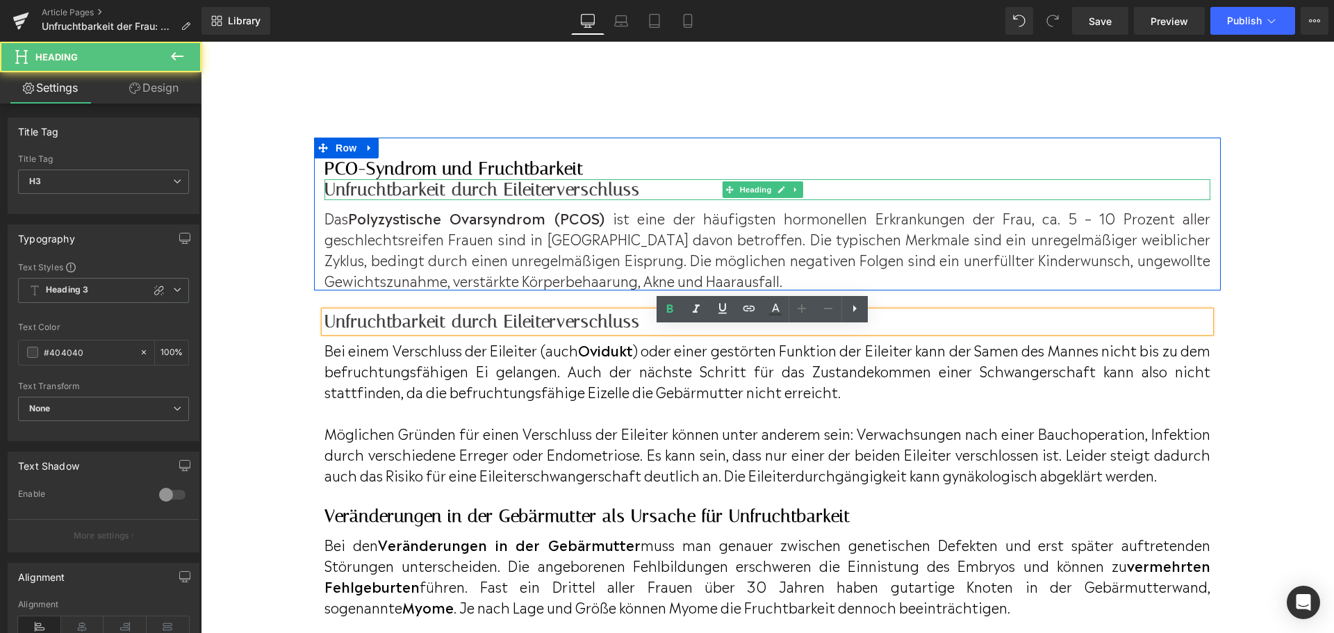
click at [641, 200] on h3 "Unfruchtbarkeit durch Eileiterverschluss" at bounding box center [768, 189] width 886 height 21
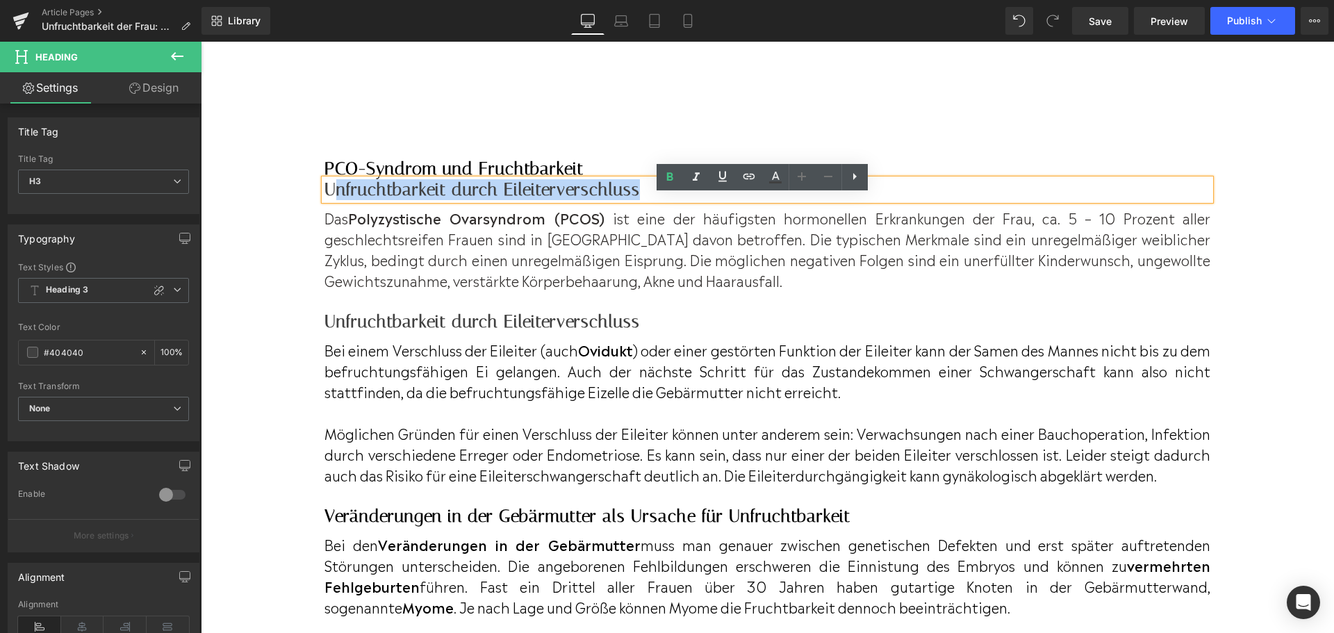
drag, startPoint x: 642, startPoint y: 206, endPoint x: 336, endPoint y: 208, distance: 305.8
click at [336, 200] on h3 "Unfruchtbarkeit durch Eileiterverschluss" at bounding box center [768, 189] width 886 height 21
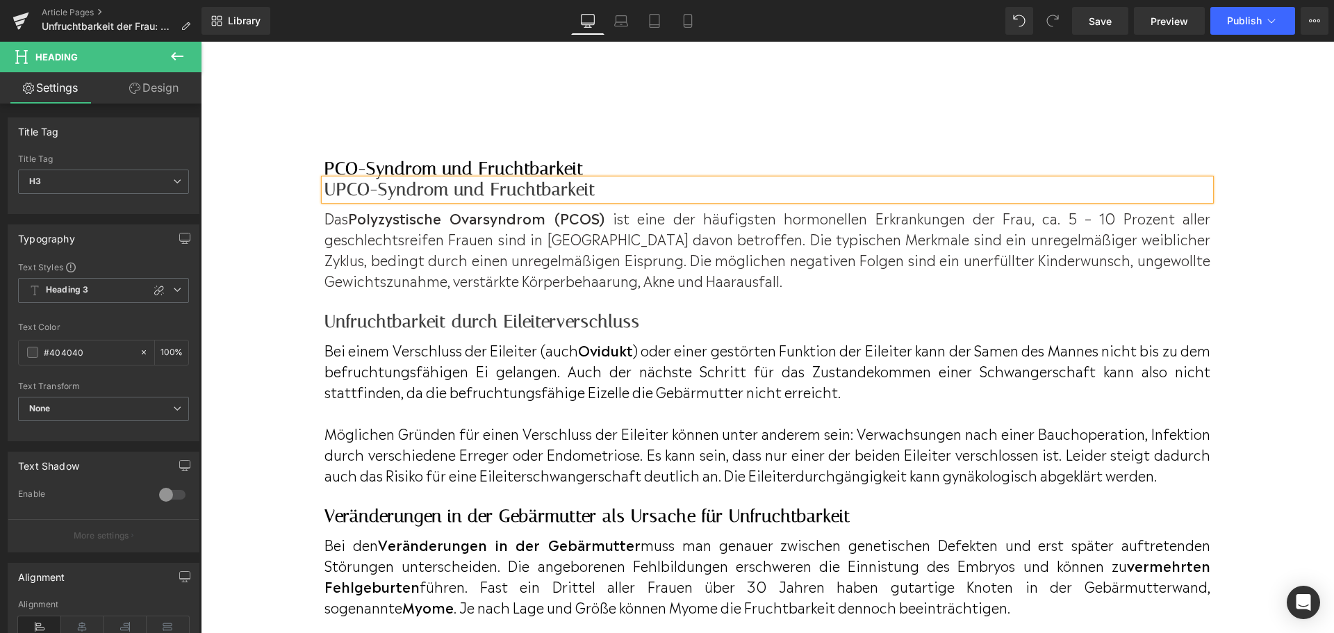
click at [336, 200] on h3 "UPCO-Syndrom und Fruchtbarkeit" at bounding box center [768, 189] width 886 height 21
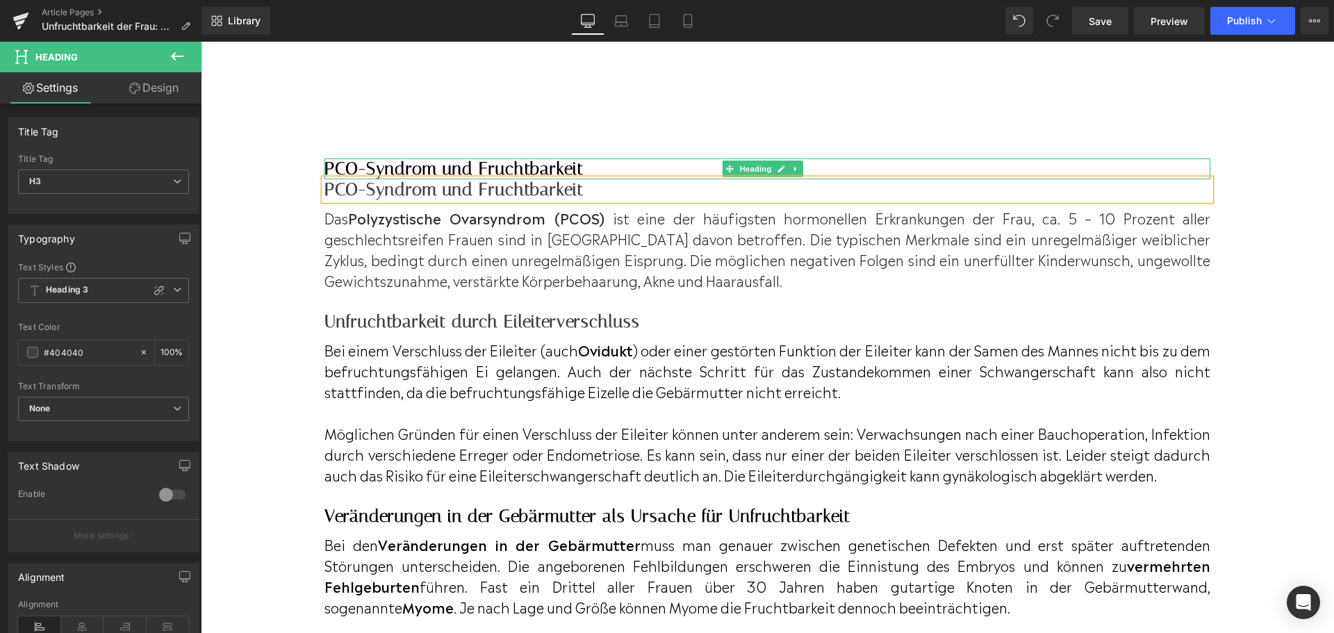
click at [388, 179] on h3 "PCO-Syndrom und Fruchtbarkeit" at bounding box center [768, 168] width 886 height 21
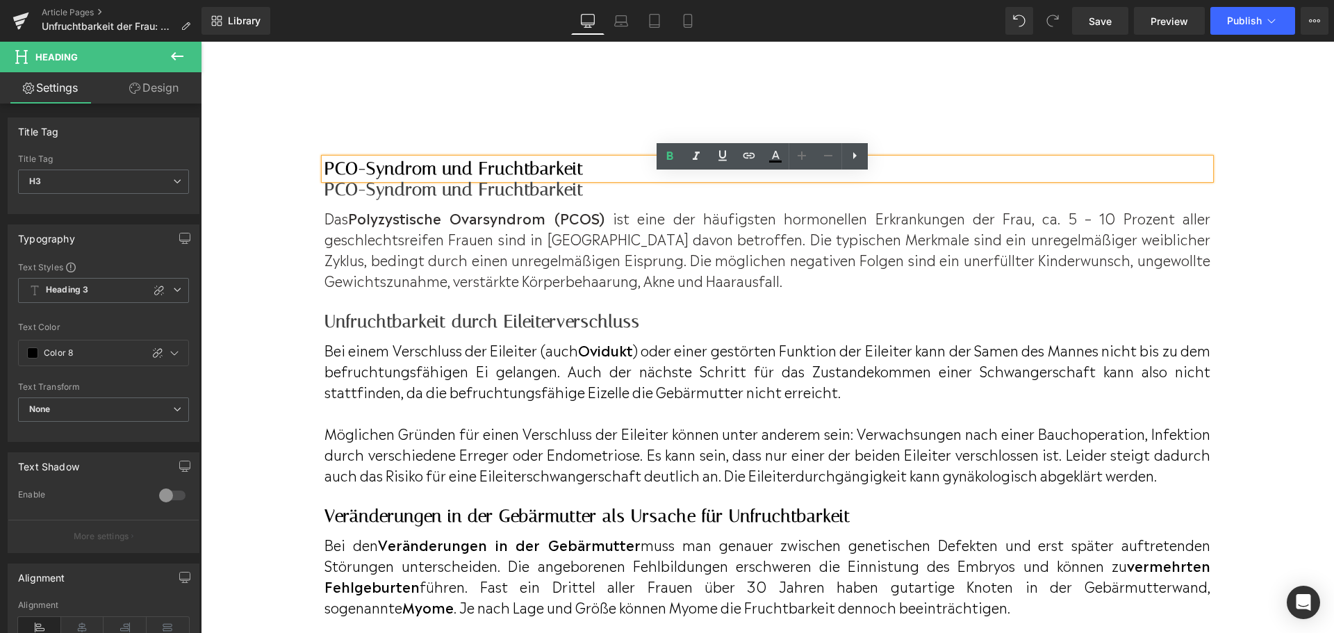
click at [607, 175] on h3 "PCO-Syndrom und Fruchtbarkeit" at bounding box center [768, 168] width 886 height 21
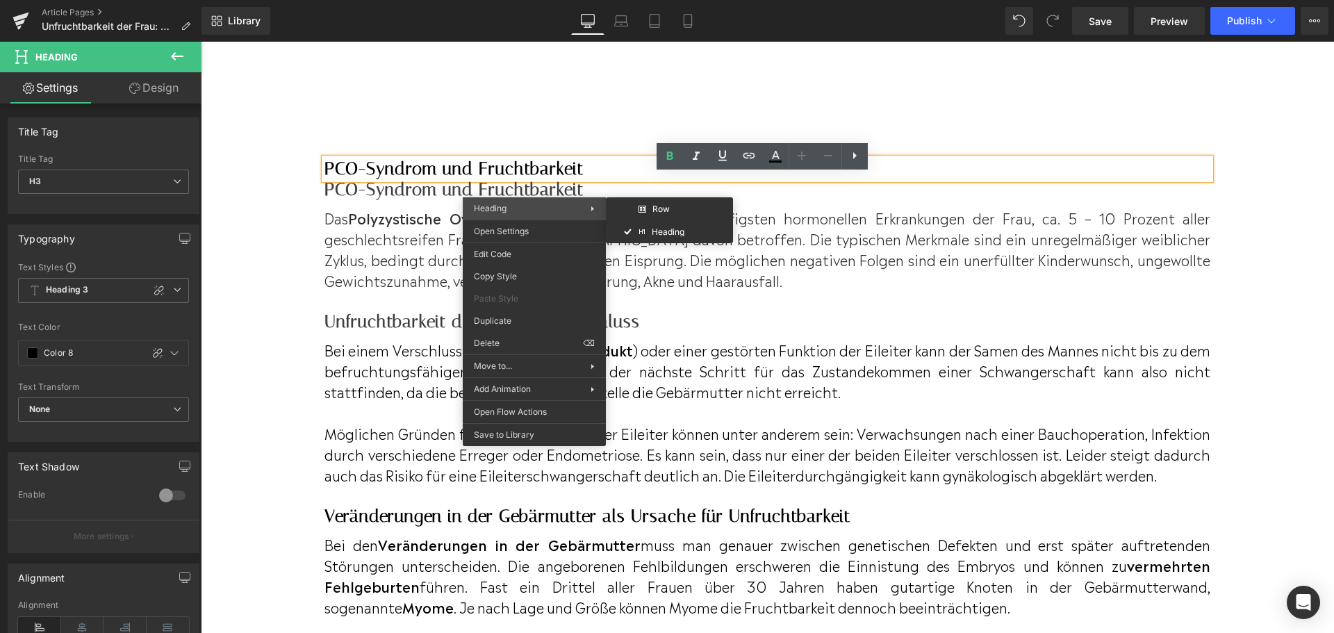
click at [533, 206] on span "Heading" at bounding box center [532, 208] width 117 height 13
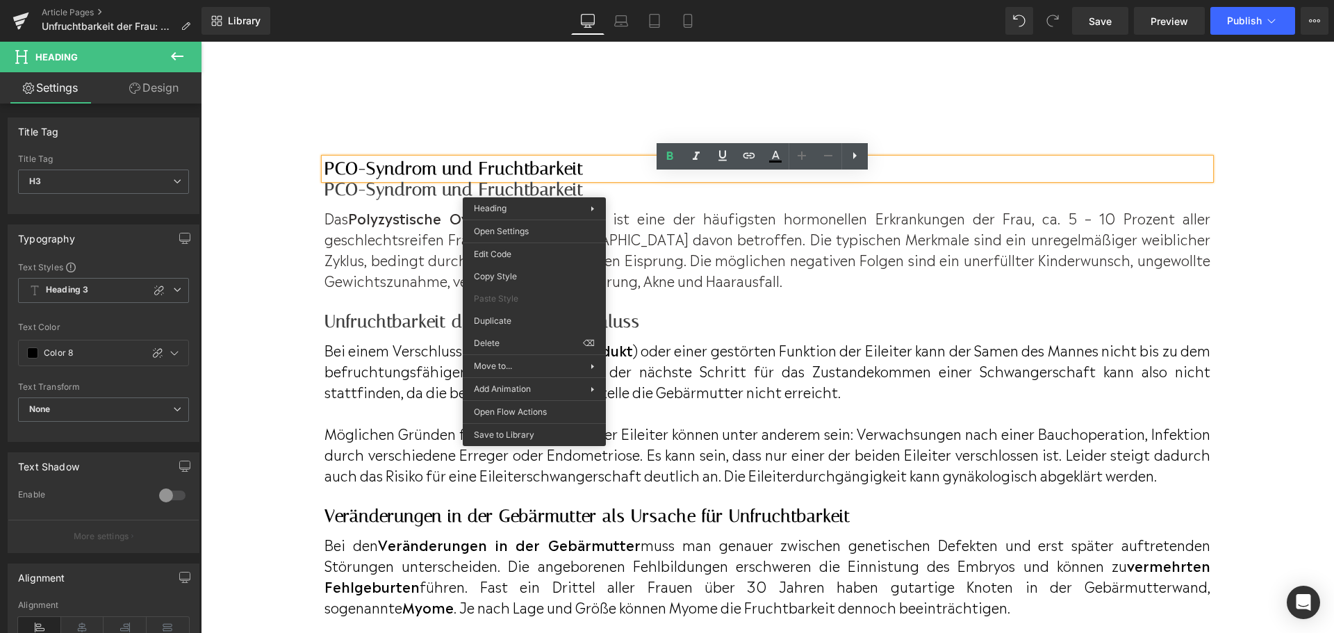
click at [630, 179] on h3 "PCO-Syndrom und Fruchtbarkeit" at bounding box center [768, 168] width 886 height 21
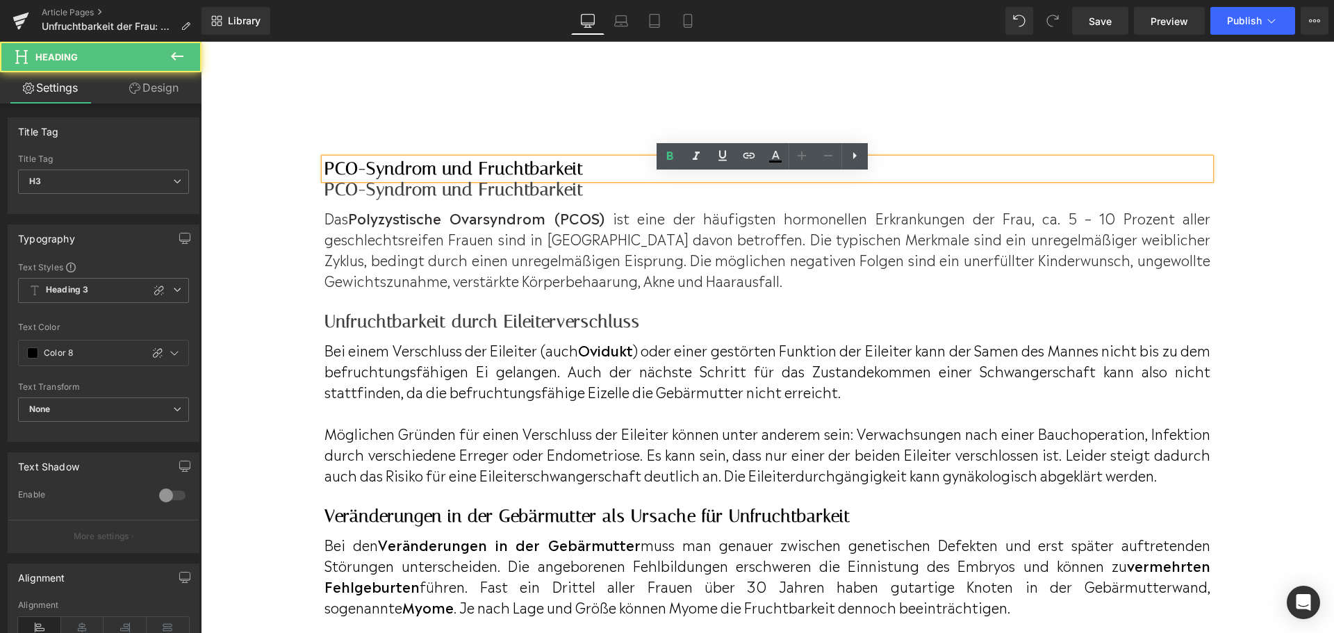
click at [590, 173] on div "PCO-Syndrom und Fruchtbarkeit" at bounding box center [768, 168] width 886 height 21
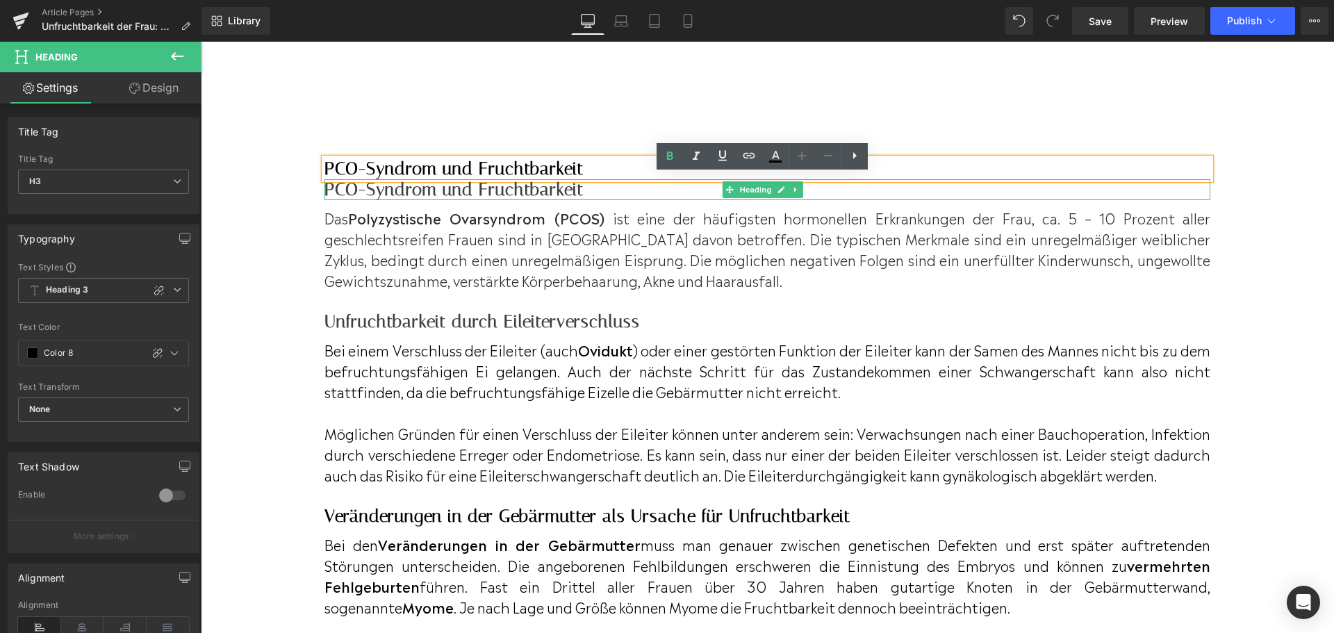
click at [594, 200] on h3 "PCO-Syndrom und Fruchtbarkeit" at bounding box center [768, 189] width 886 height 21
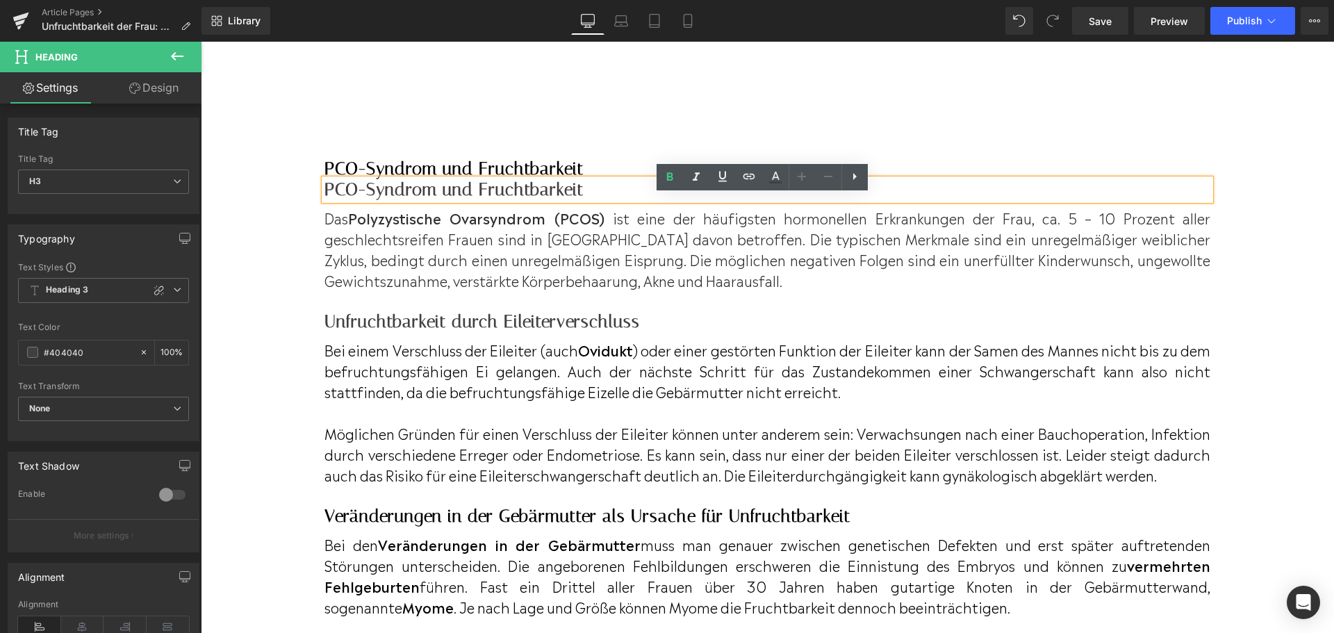
click at [572, 179] on h3 "PCO-Syndrom und Fruchtbarkeit" at bounding box center [768, 168] width 886 height 21
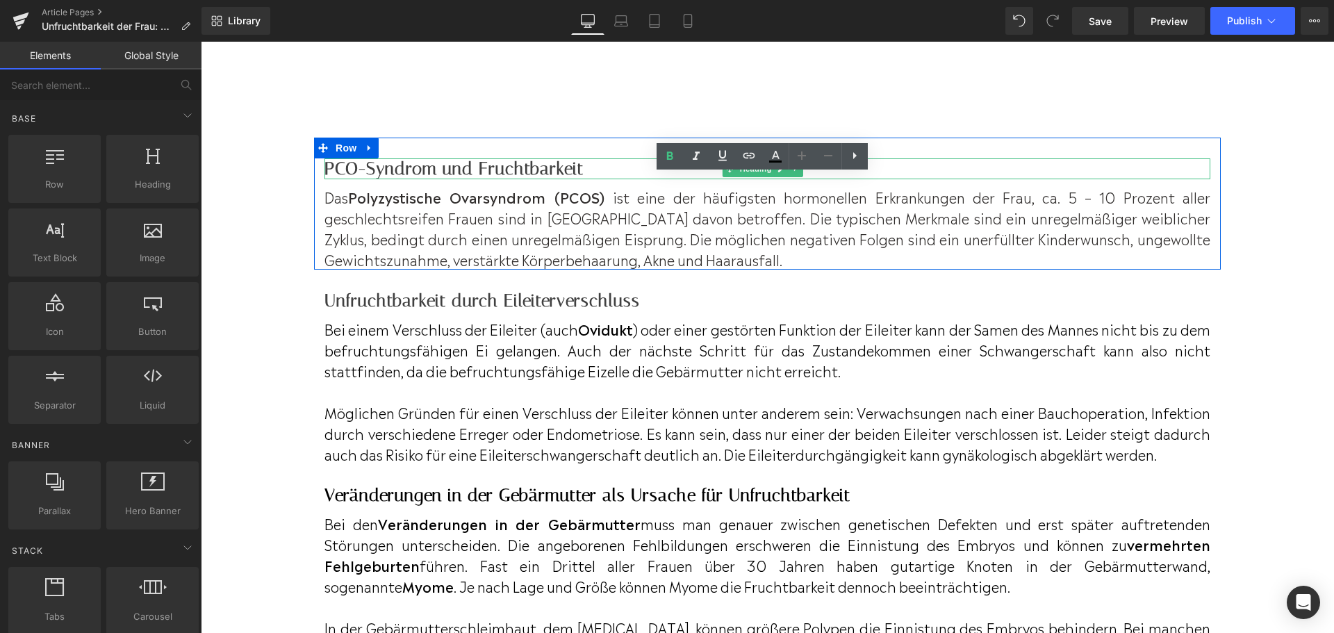
click at [574, 179] on h3 "PCO-Syndrom und Fruchtbarkeit" at bounding box center [768, 168] width 886 height 21
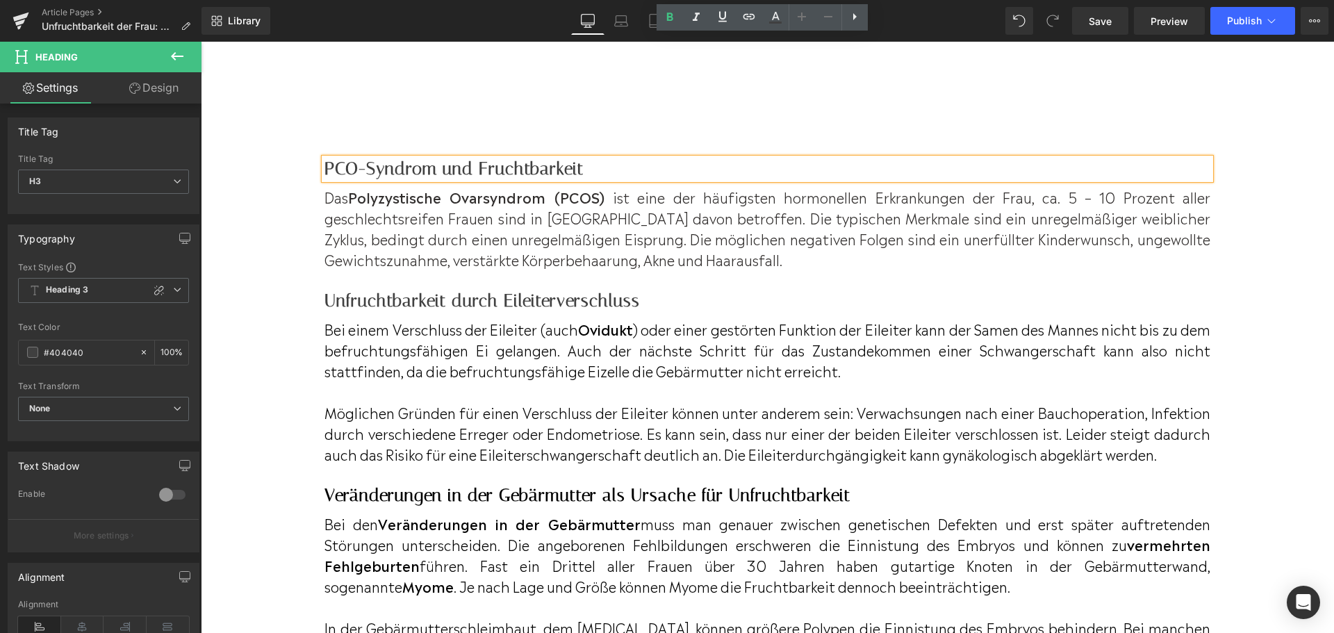
scroll to position [2995, 0]
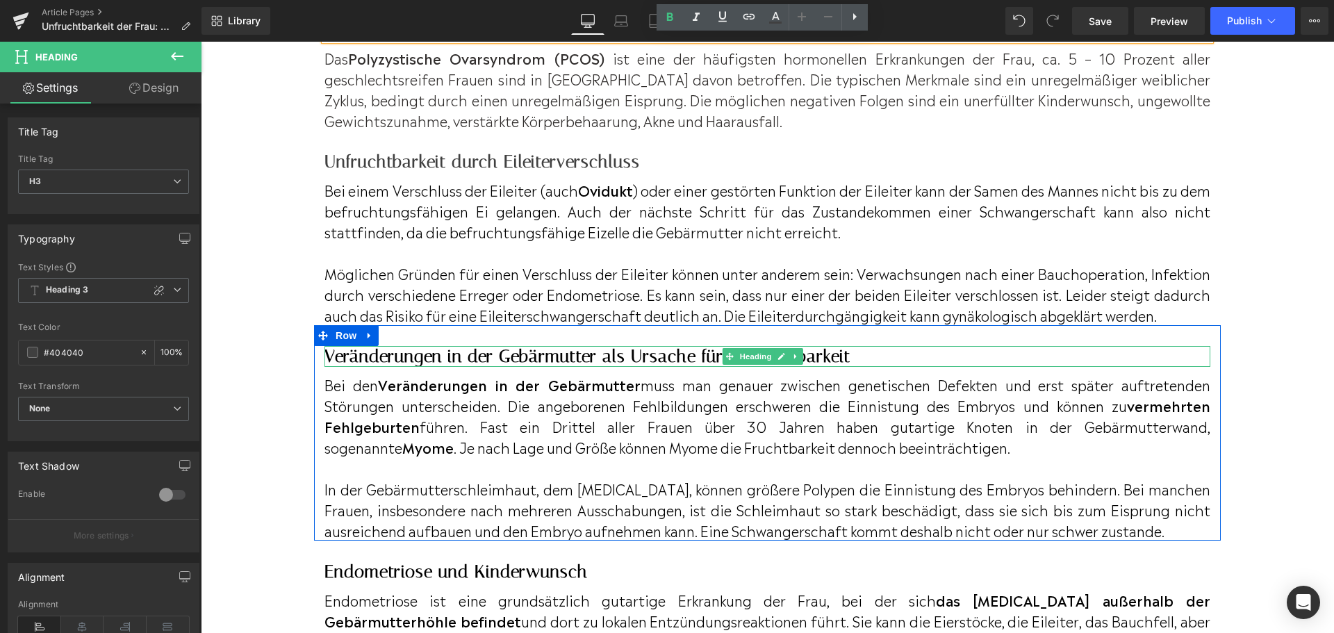
click at [586, 367] on h2 "Veränderungen in der Gebärmutter als Ursache für Unfruchtbarkeit" at bounding box center [768, 356] width 886 height 21
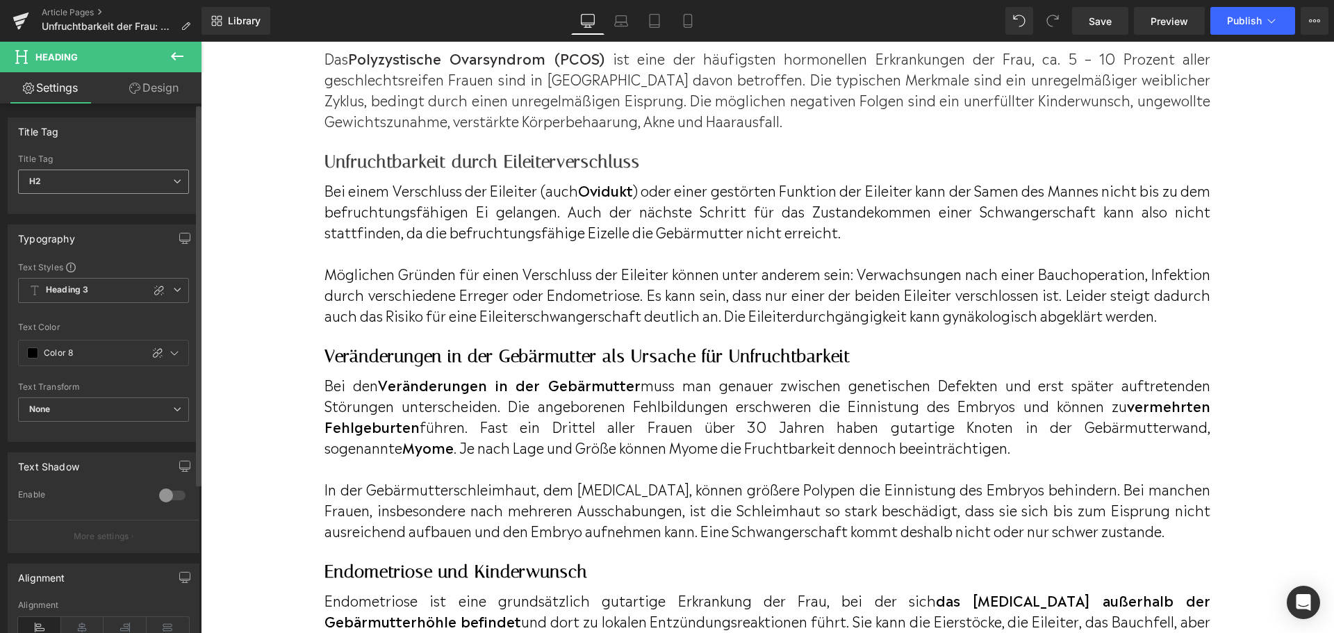
click at [149, 176] on span "H2" at bounding box center [103, 182] width 171 height 24
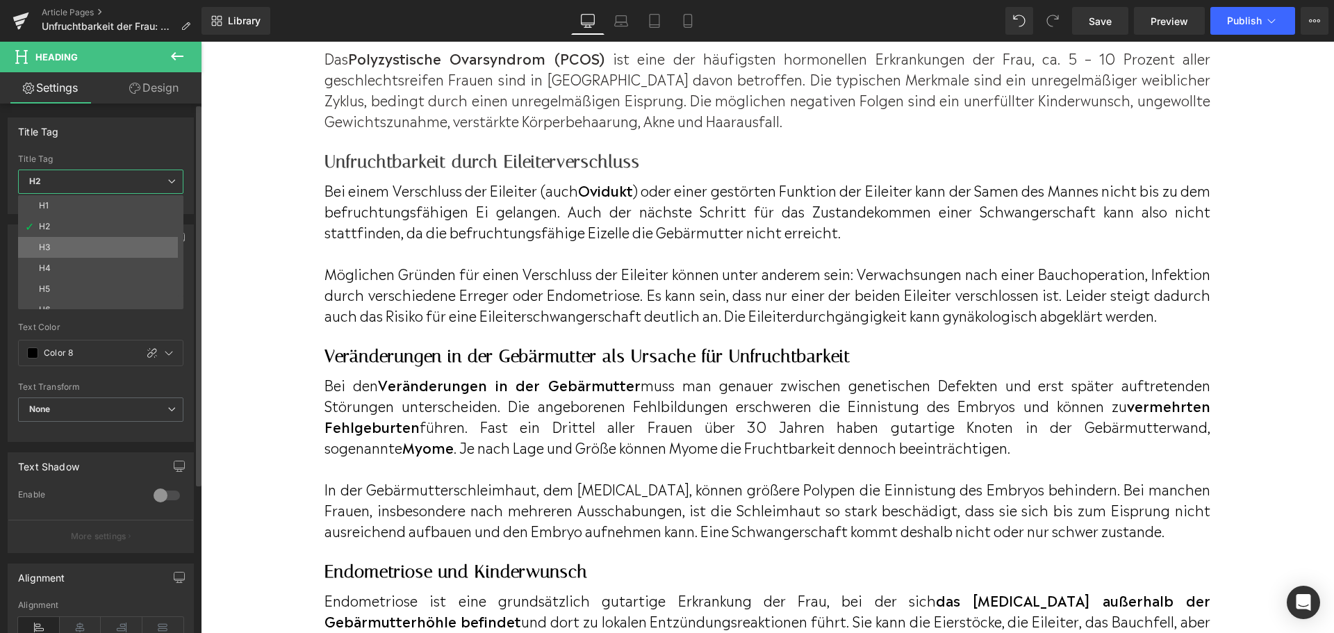
click at [142, 245] on li "H3" at bounding box center [104, 247] width 172 height 21
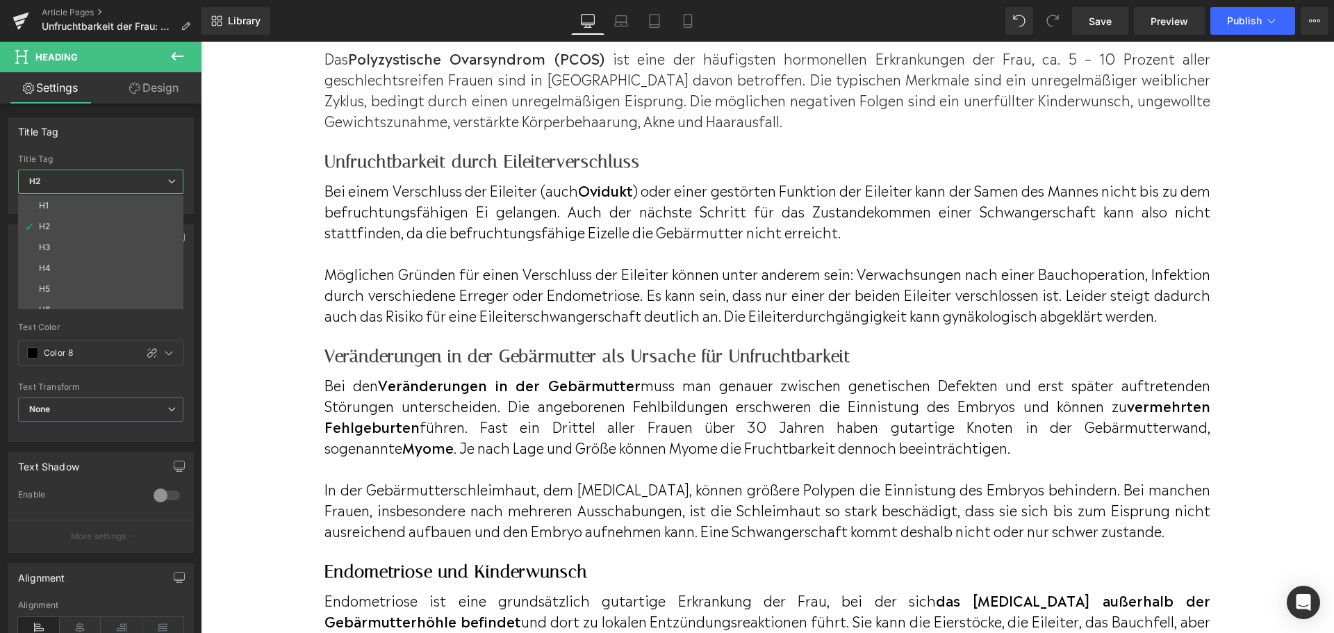
type input "#404040"
type input "100"
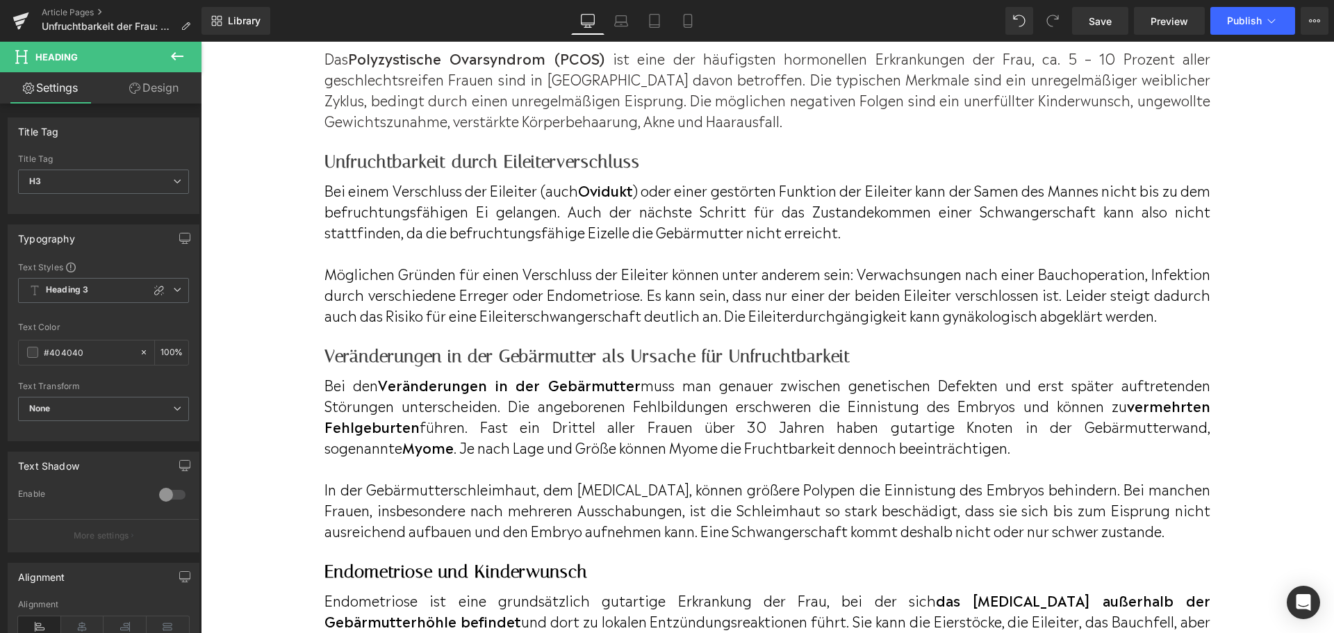
scroll to position [3273, 0]
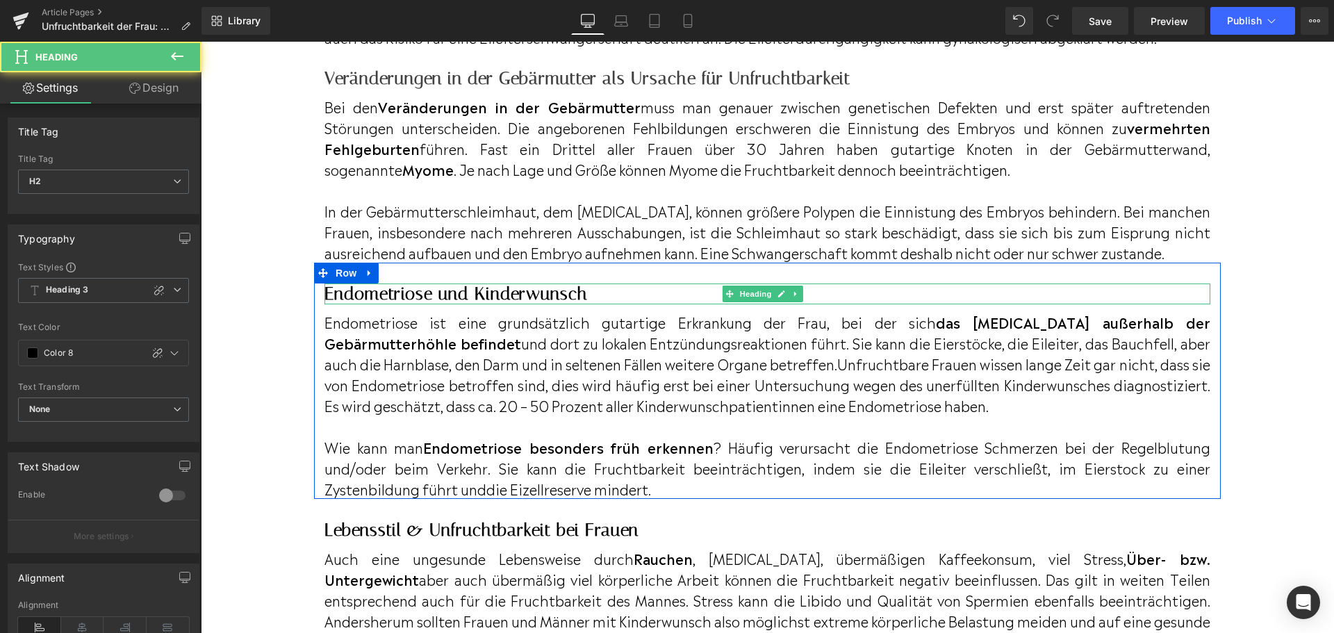
drag, startPoint x: 456, startPoint y: 332, endPoint x: 325, endPoint y: 229, distance: 166.7
click at [456, 304] on h2 "Endometriose und Kinderwunsch" at bounding box center [768, 294] width 886 height 21
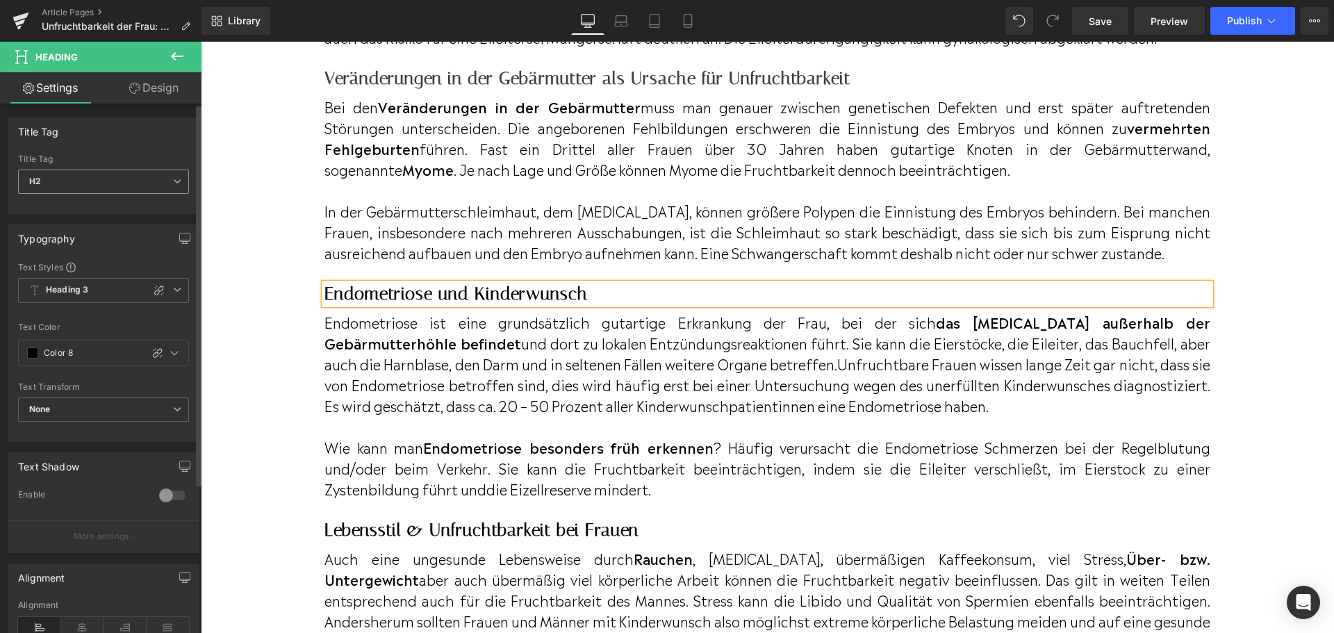
click at [124, 187] on span "H2" at bounding box center [103, 182] width 171 height 24
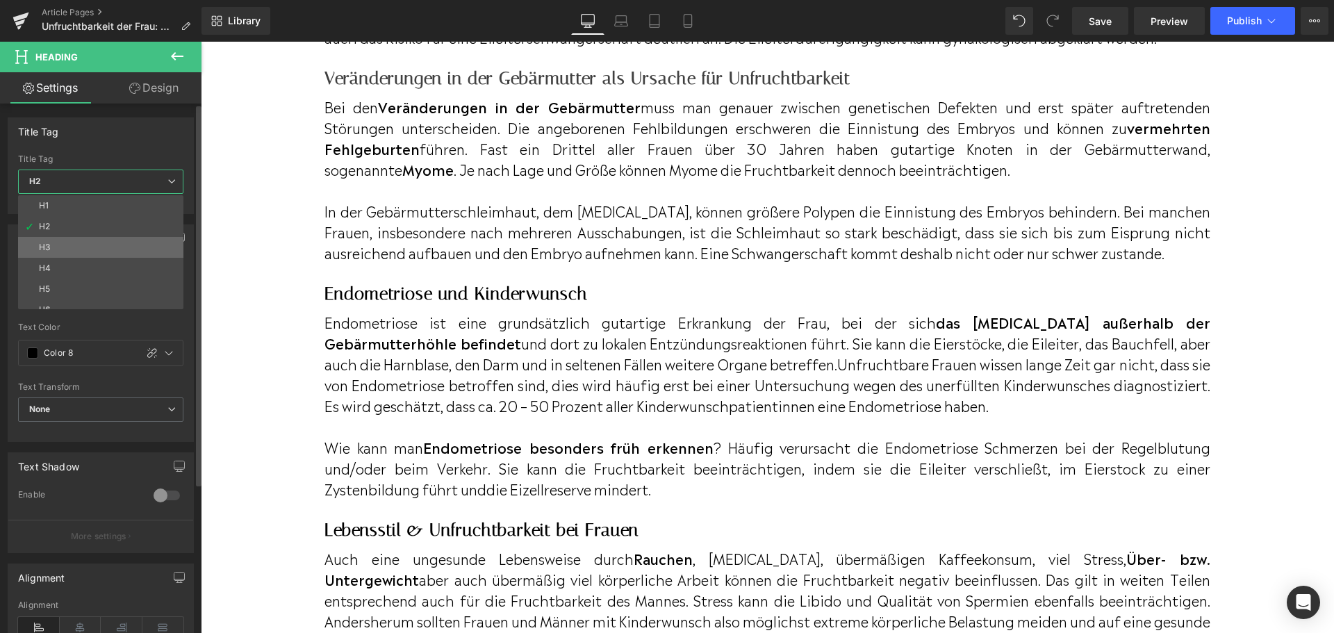
click at [131, 245] on li "H3" at bounding box center [104, 247] width 172 height 21
type input "#404040"
type input "100"
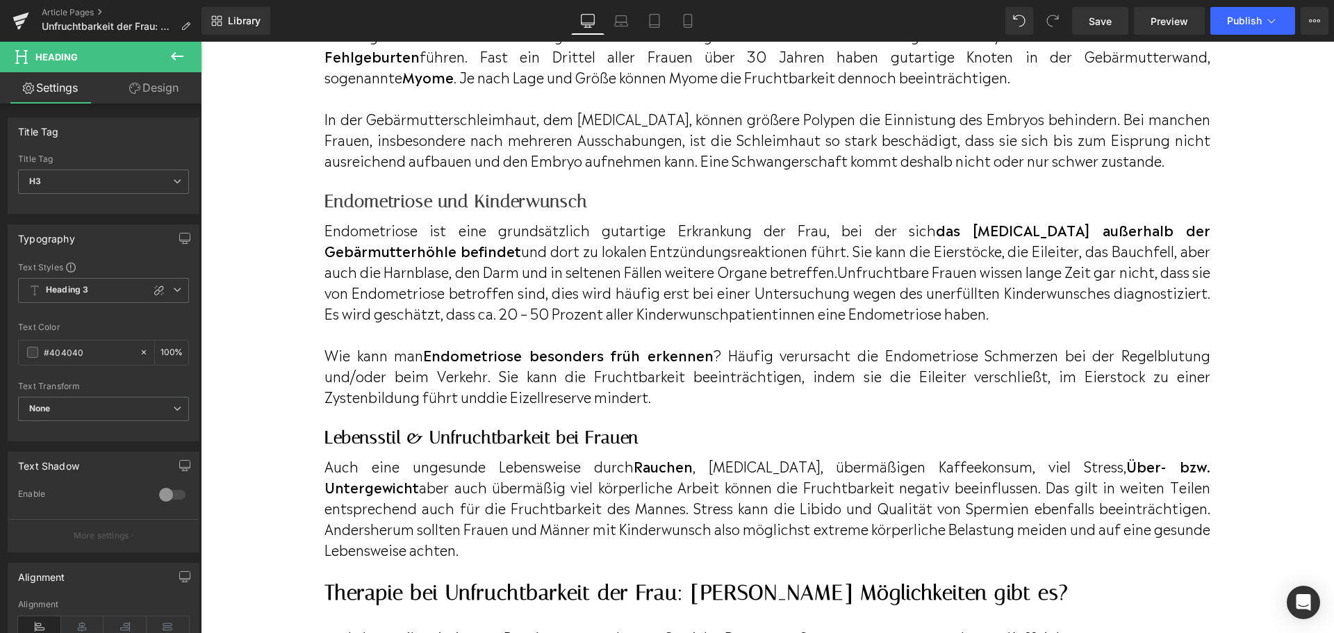
scroll to position [3412, 0]
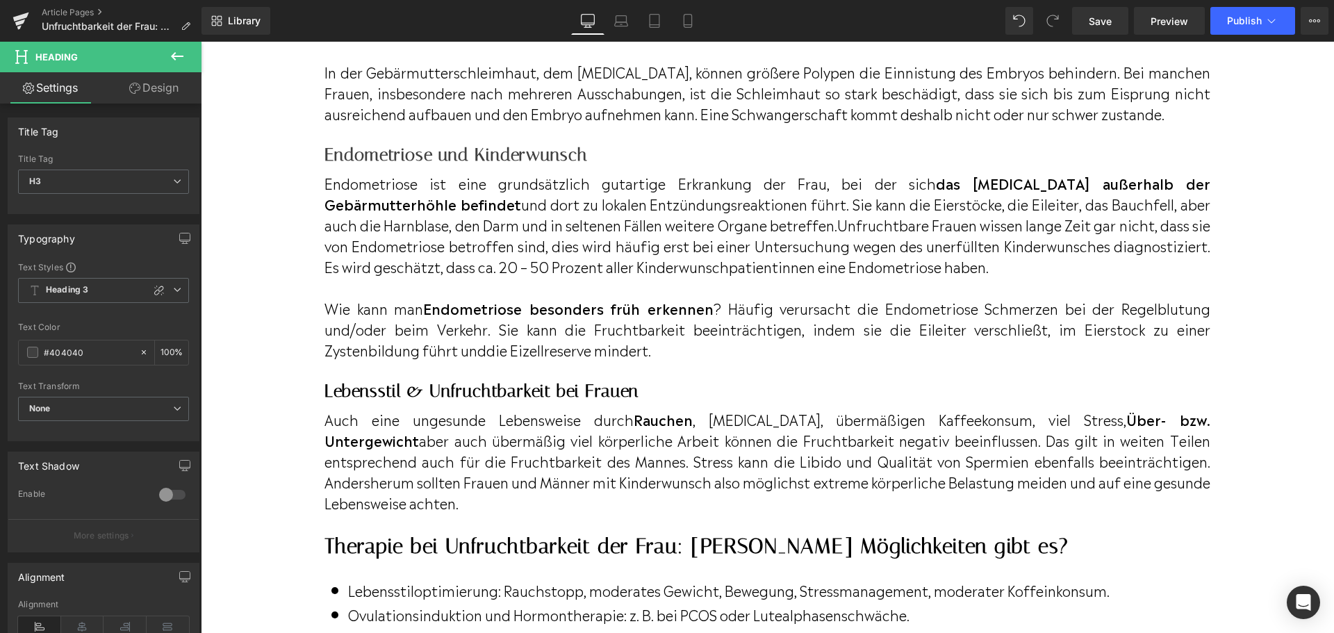
click at [423, 402] on h2 "Lebensstil & Unfruchtbarkeit bei Frauen" at bounding box center [768, 391] width 886 height 21
click at [140, 174] on span "H2" at bounding box center [103, 182] width 171 height 24
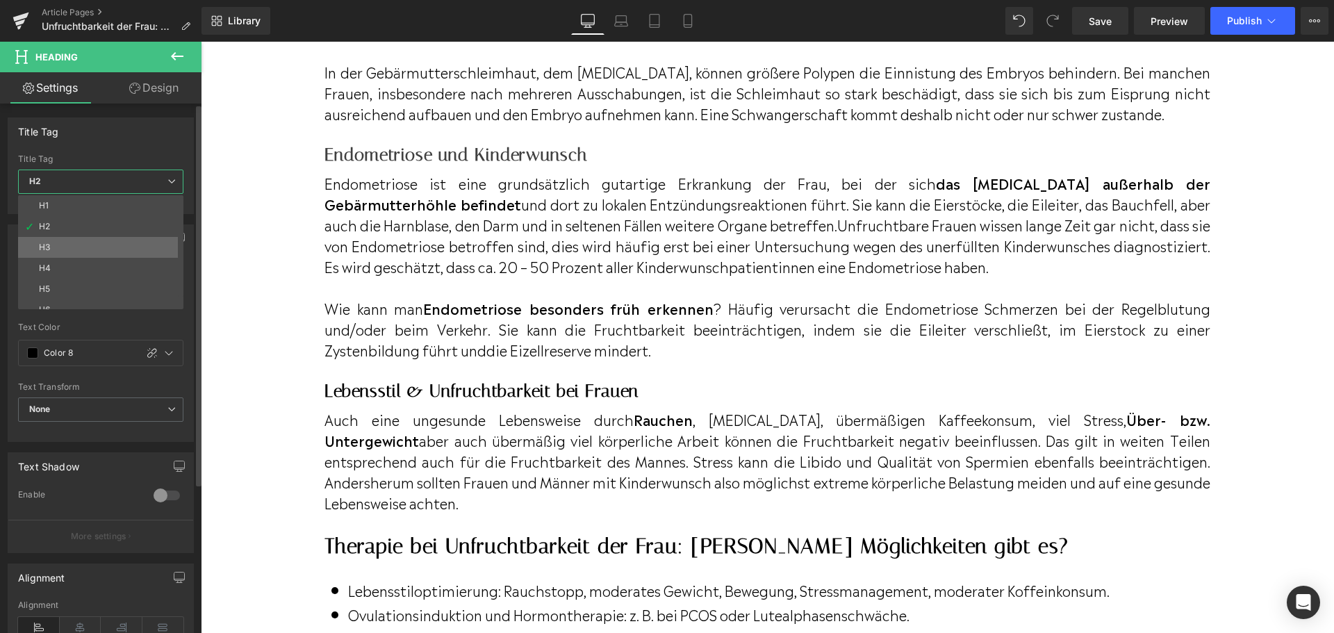
drag, startPoint x: 143, startPoint y: 252, endPoint x: 262, endPoint y: 258, distance: 119.0
click at [143, 252] on li "H3" at bounding box center [104, 247] width 172 height 21
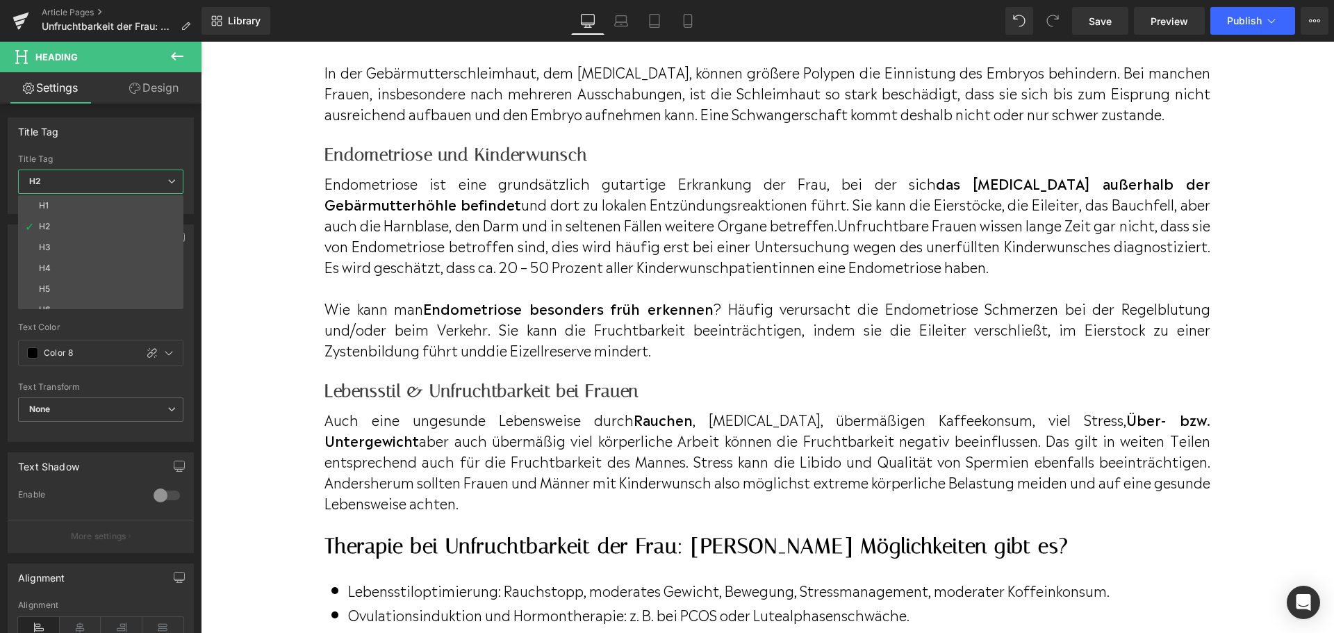
type input "#404040"
type input "100"
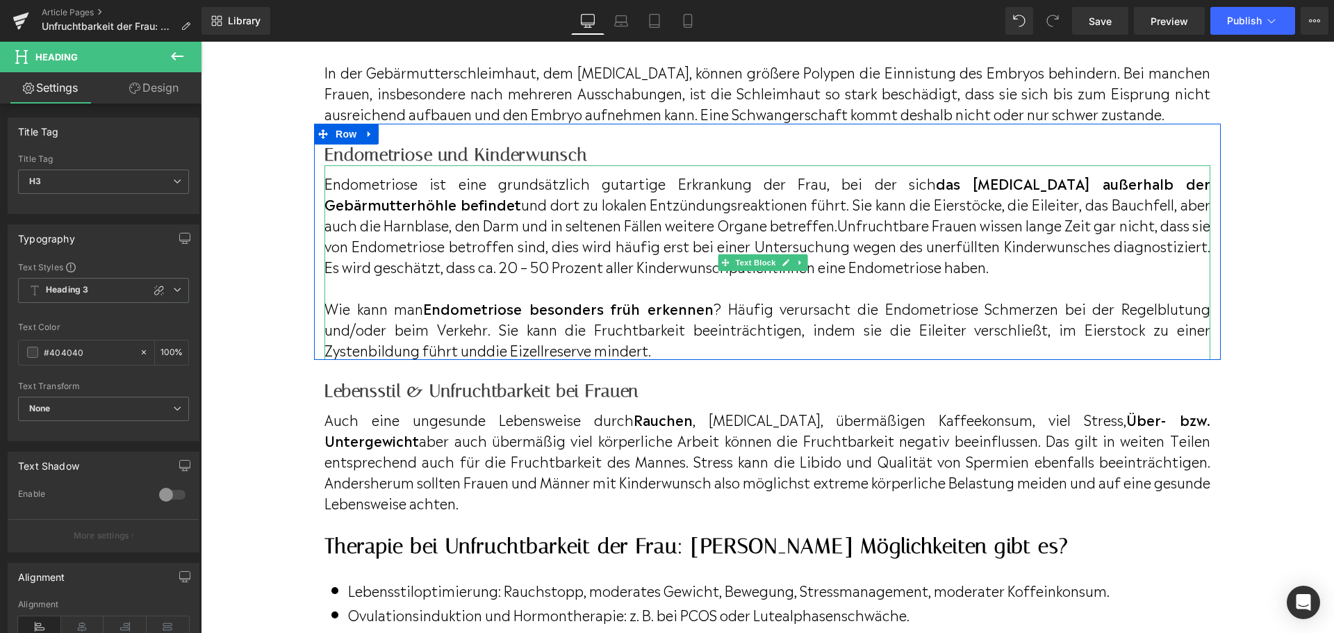
scroll to position [3690, 0]
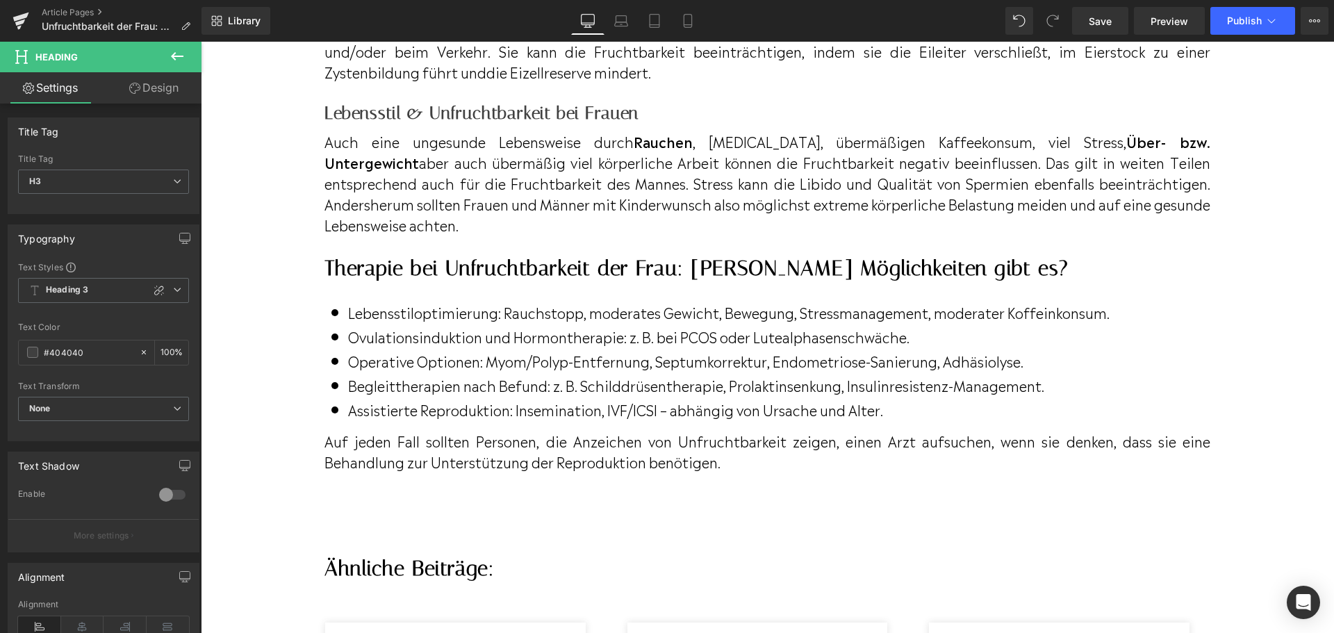
click at [480, 281] on h2 "Therapie bei Unfruchtbarkeit der Frau: [PERSON_NAME] Möglichkeiten gibt es?" at bounding box center [768, 268] width 886 height 25
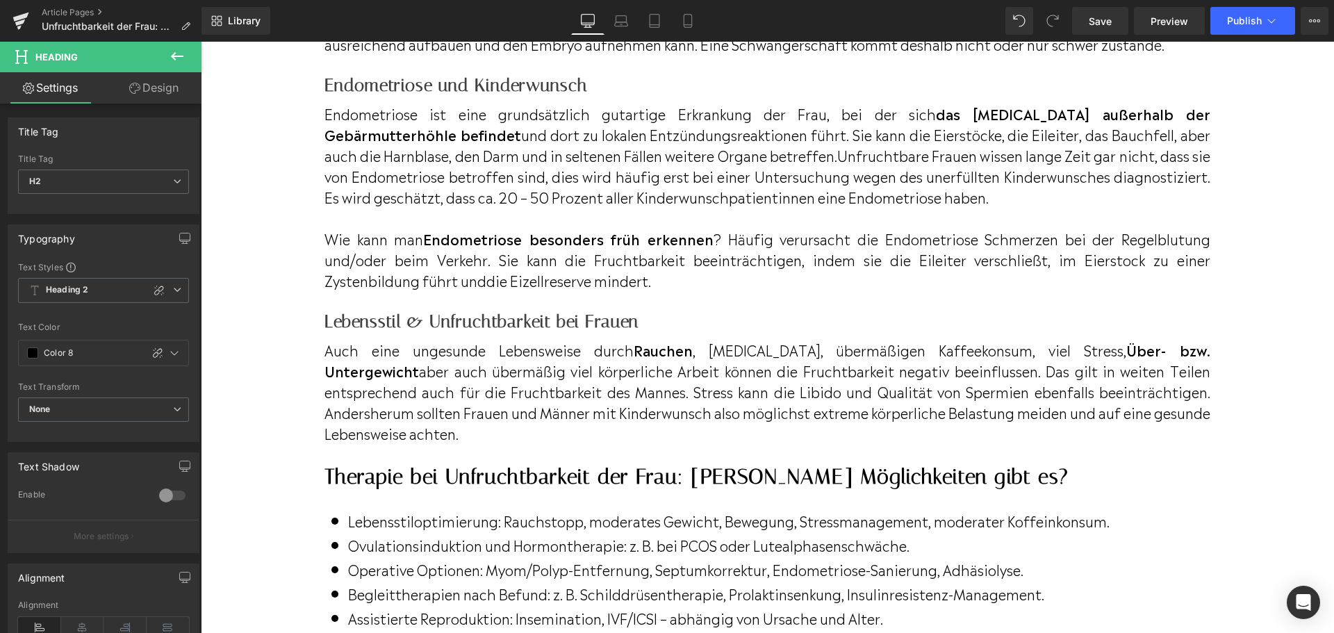
scroll to position [3621, 0]
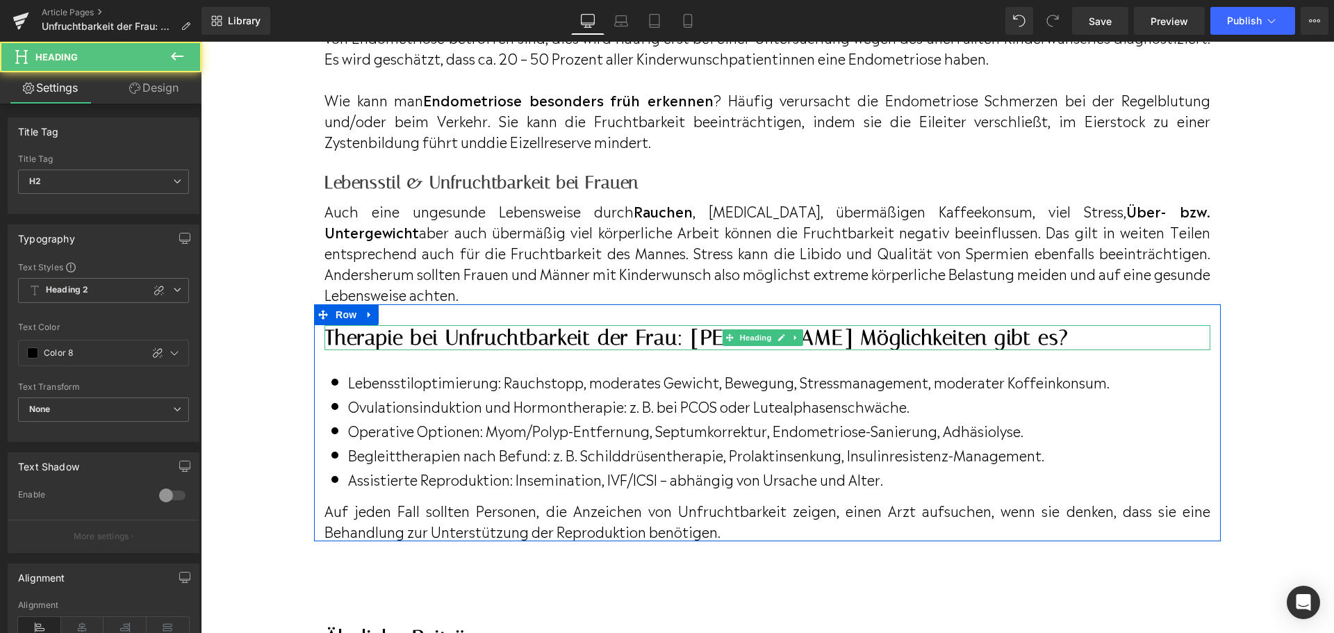
click at [609, 350] on h2 "Therapie bei Unfruchtbarkeit der Frau: [PERSON_NAME] Möglichkeiten gibt es?" at bounding box center [768, 337] width 886 height 25
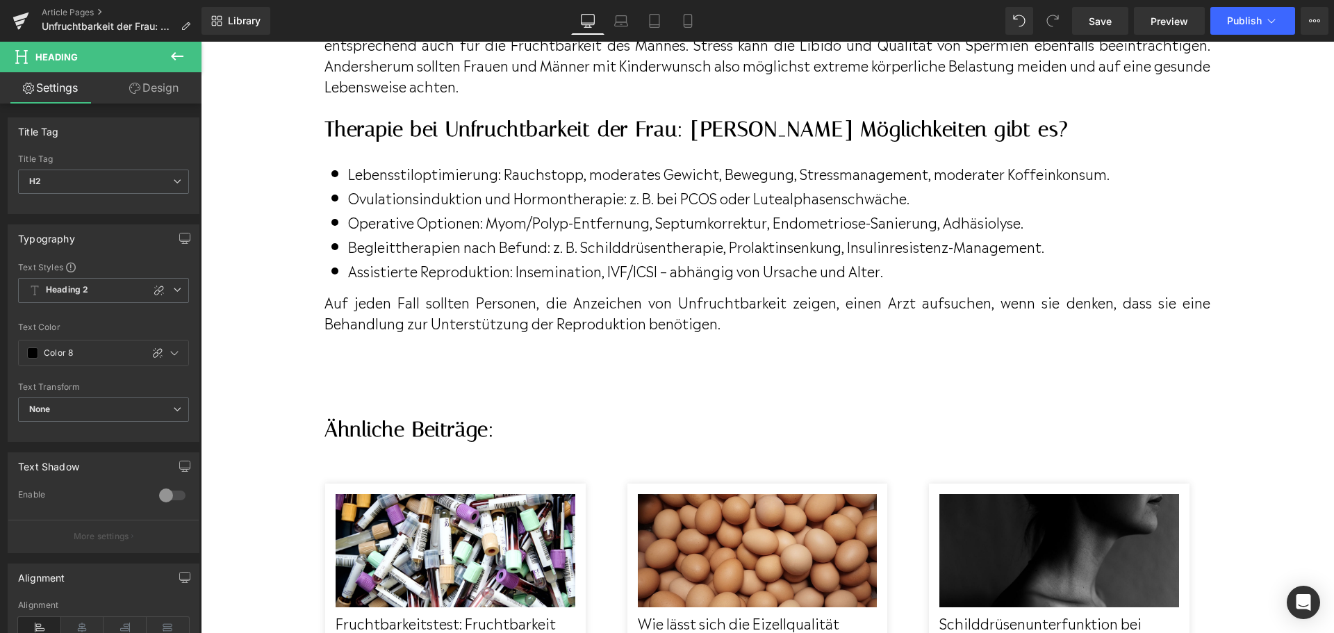
scroll to position [3968, 0]
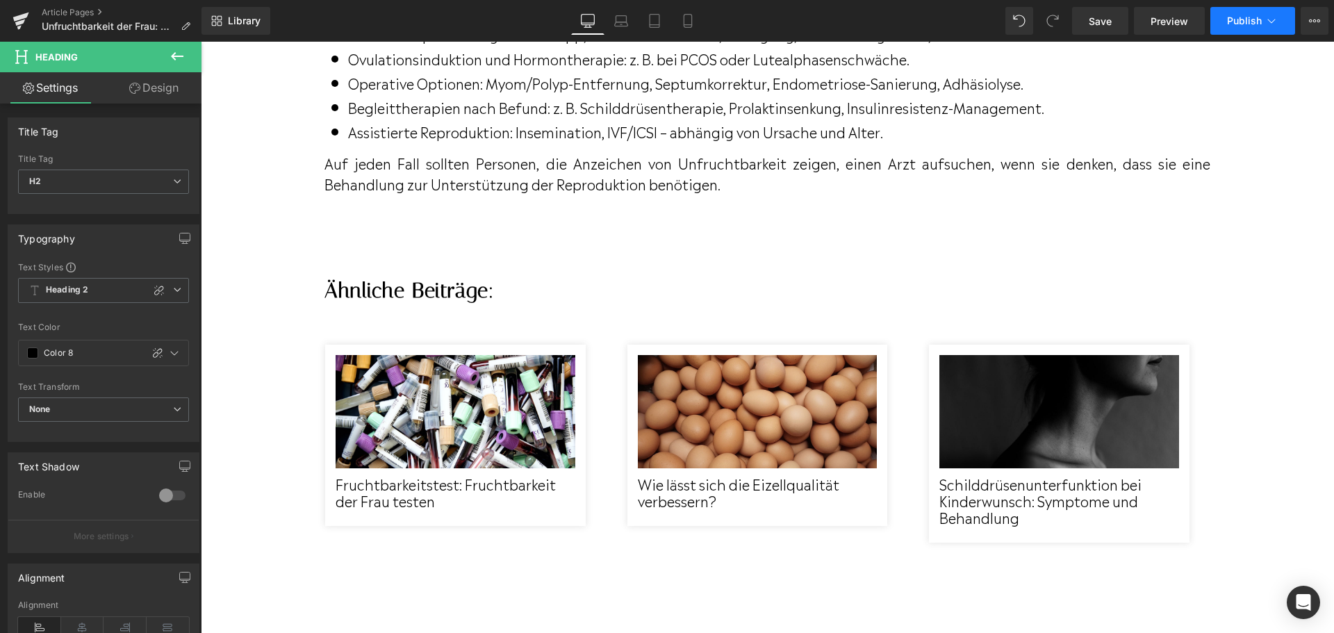
click at [1231, 19] on span "Publish" at bounding box center [1244, 20] width 35 height 11
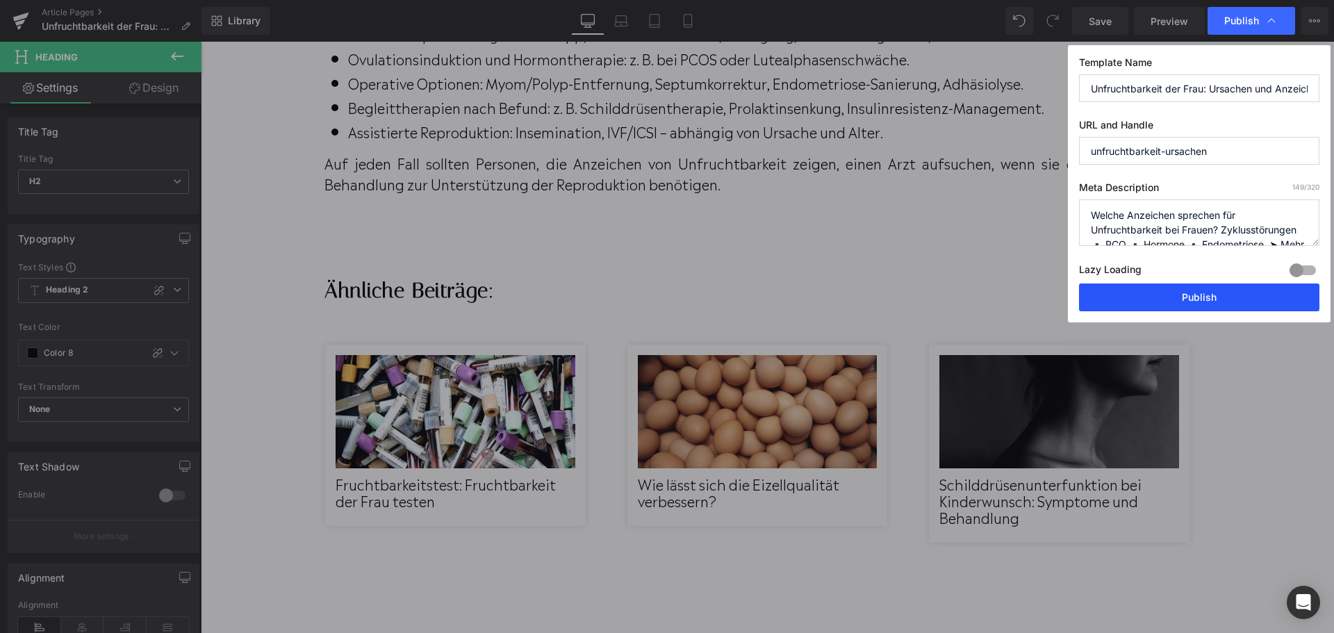
click at [1143, 285] on button "Publish" at bounding box center [1199, 298] width 240 height 28
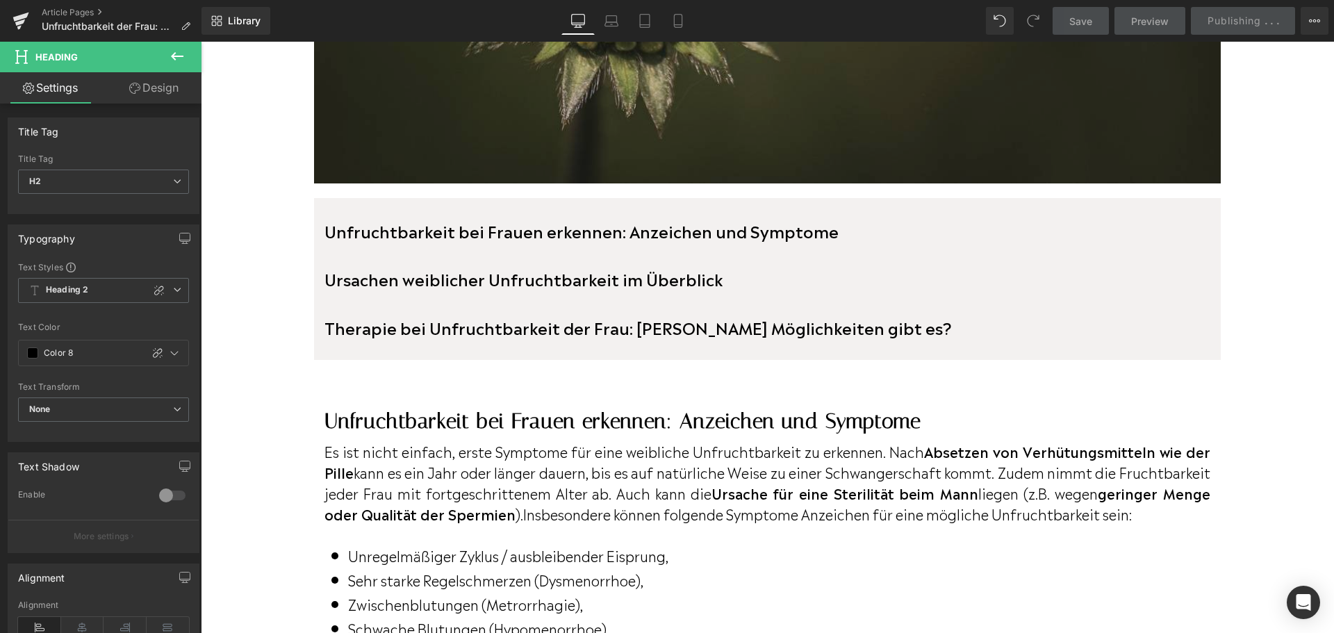
scroll to position [563, 0]
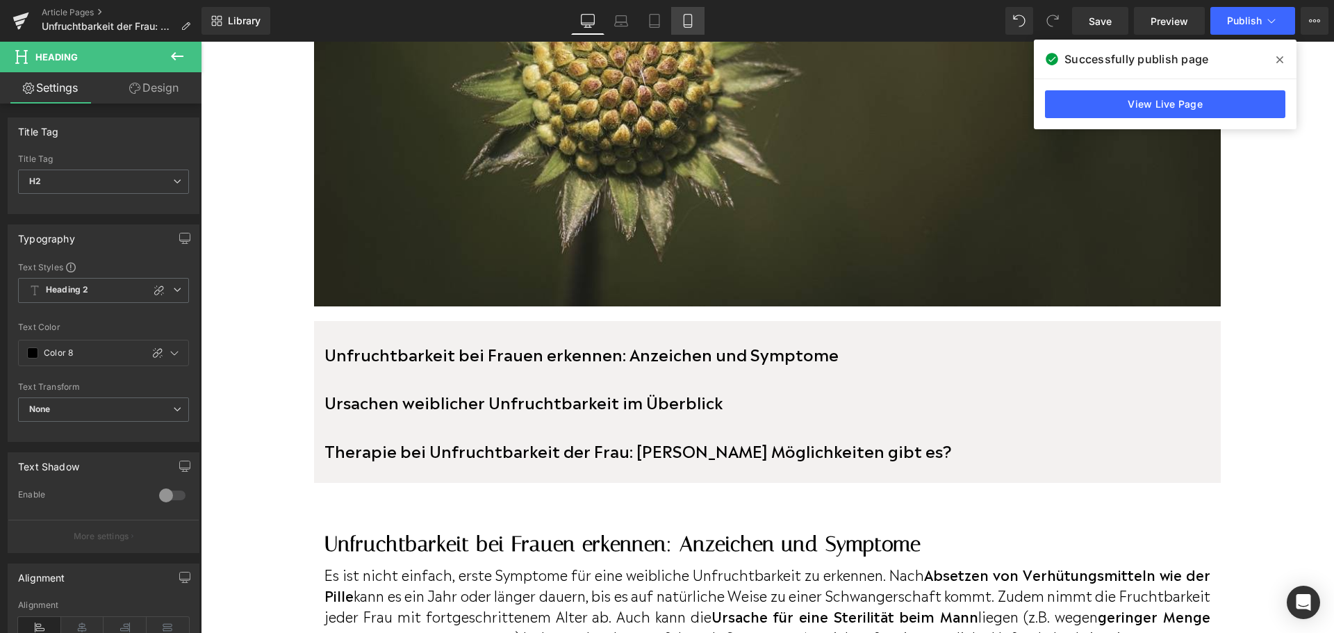
click at [694, 29] on link "Mobile" at bounding box center [687, 21] width 33 height 28
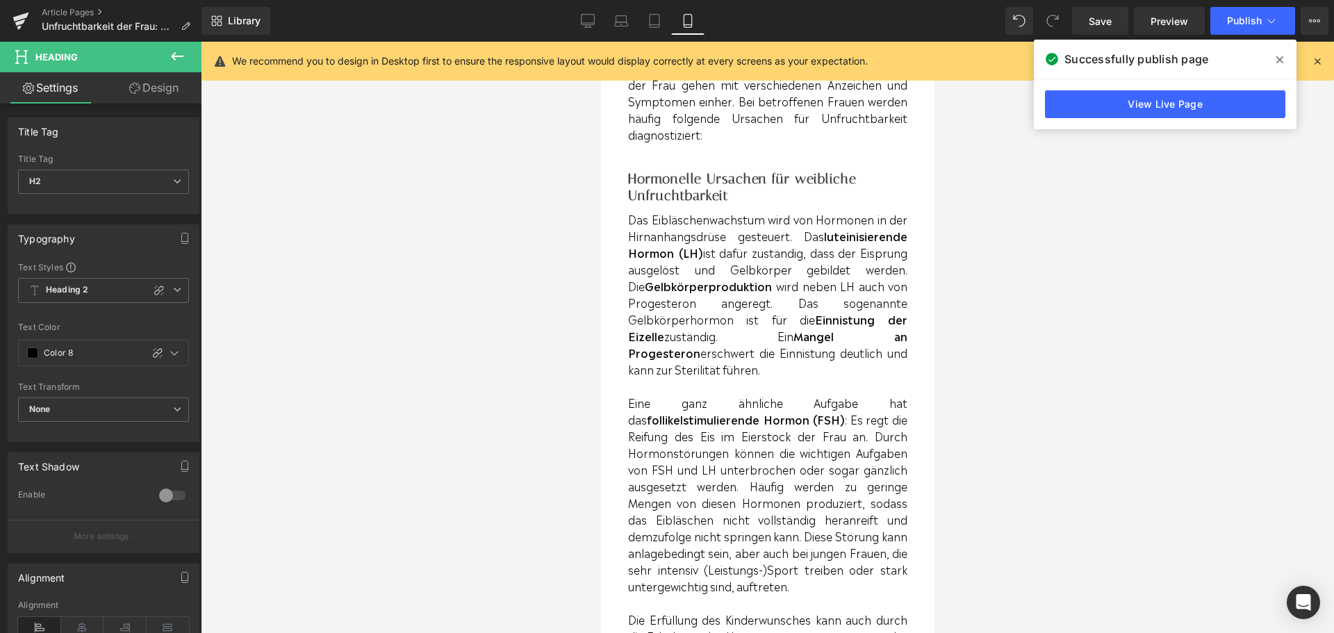
click at [691, 27] on icon at bounding box center [688, 21] width 8 height 13
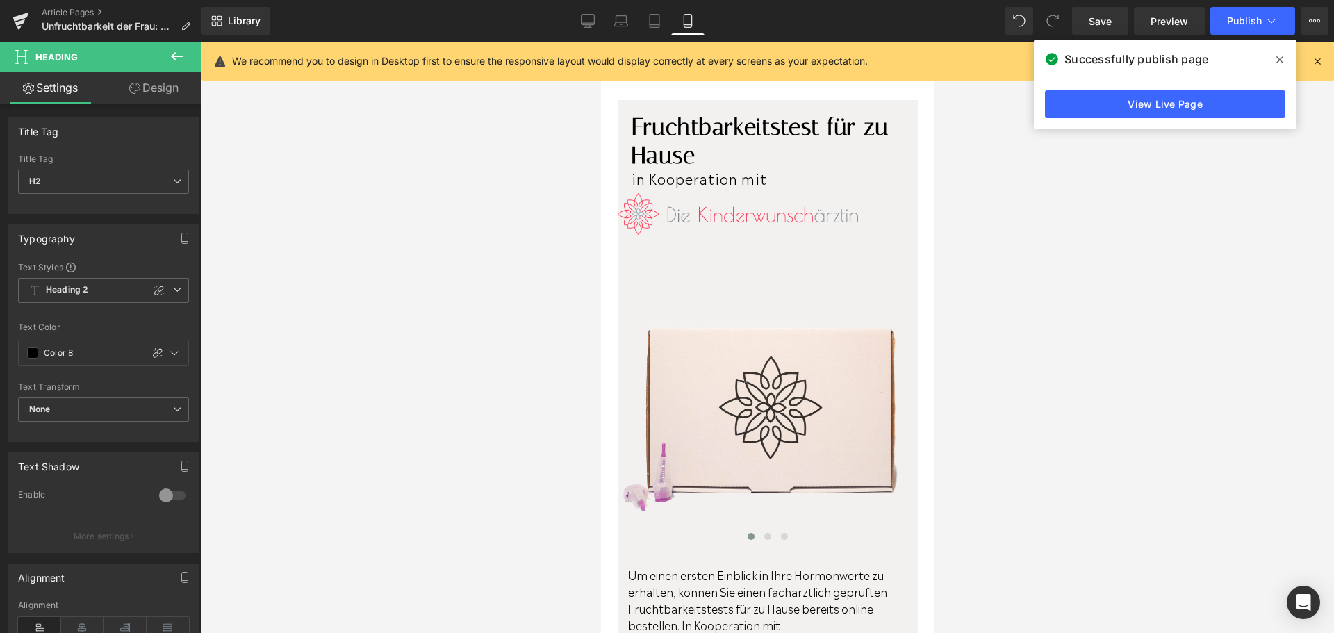
scroll to position [2694, 0]
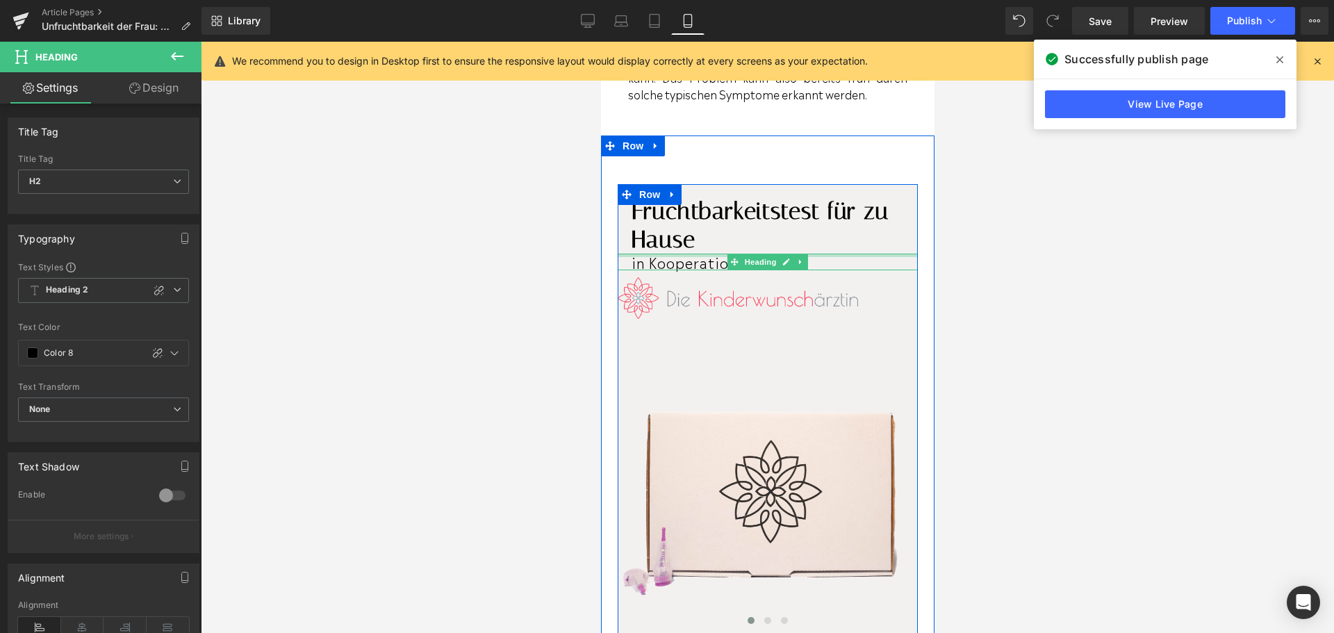
click at [719, 270] on div "in Kooperation mit Heading" at bounding box center [767, 262] width 300 height 17
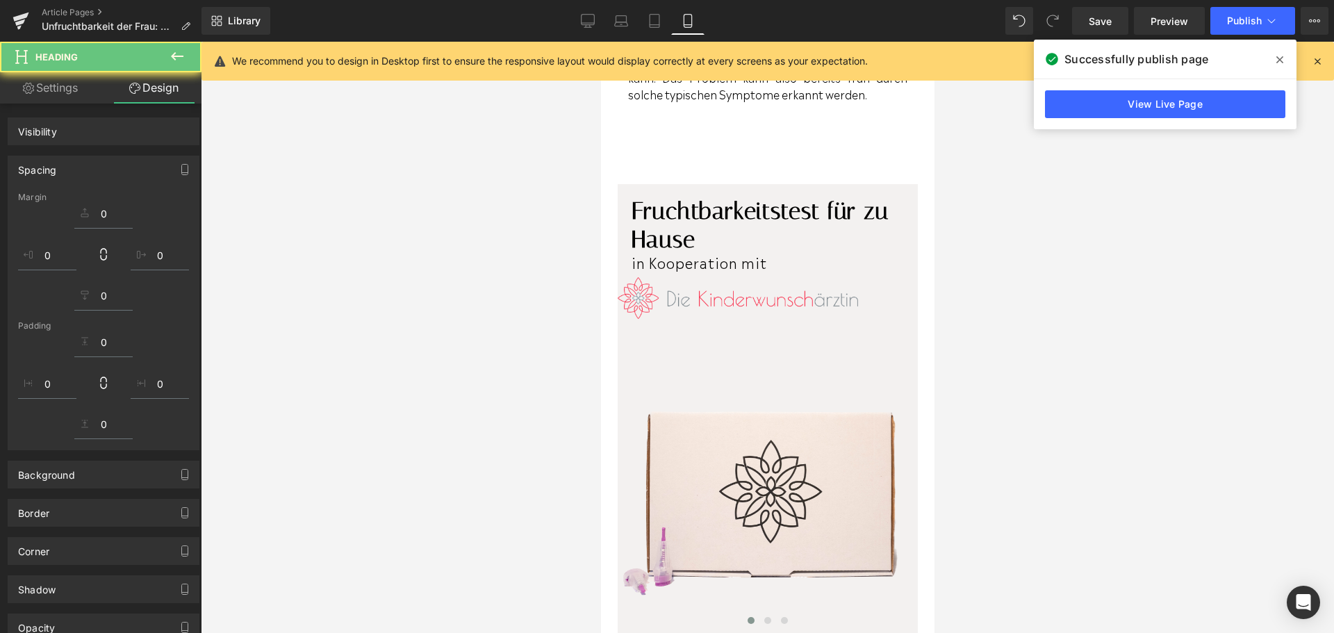
click at [173, 60] on icon at bounding box center [177, 56] width 17 height 17
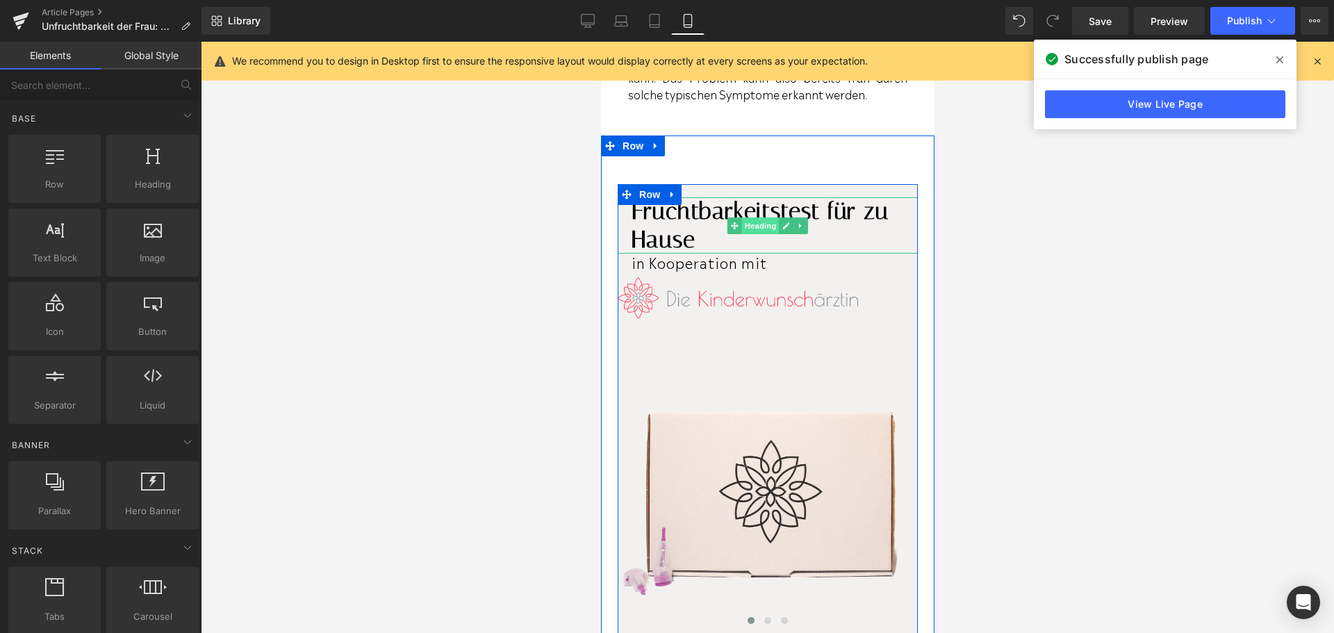
click at [747, 234] on span "Heading" at bounding box center [761, 226] width 38 height 17
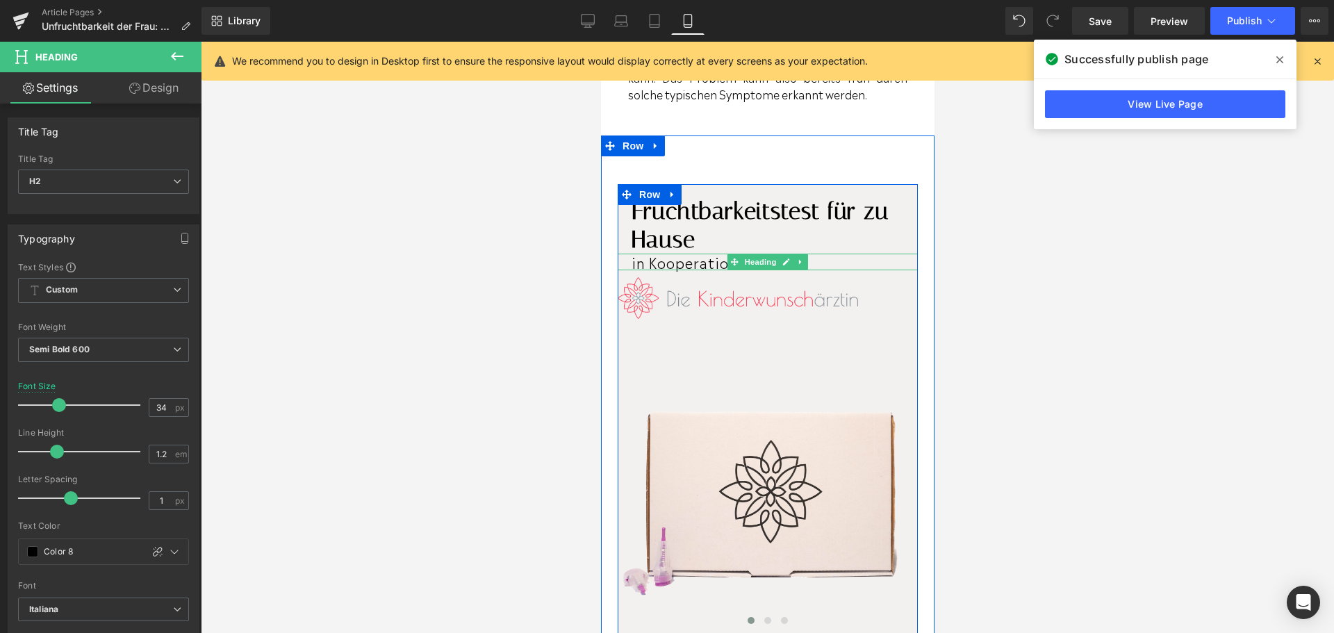
click at [684, 272] on span "in Kooperation mit" at bounding box center [699, 262] width 136 height 21
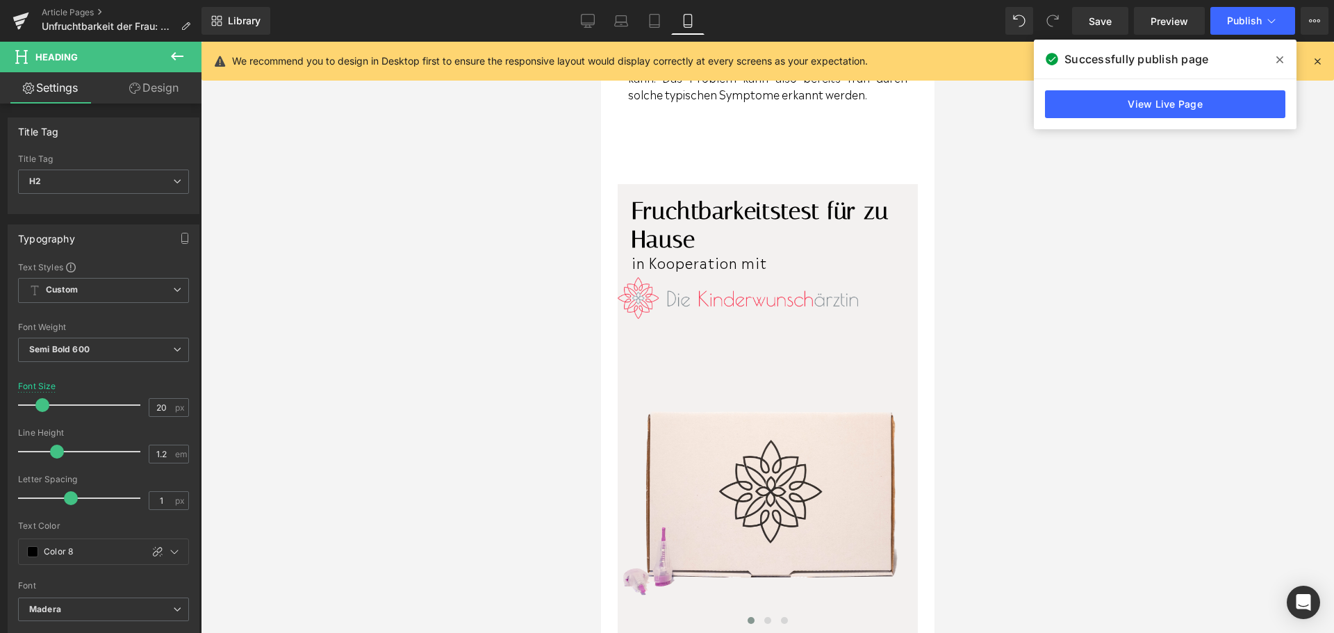
click at [171, 56] on icon at bounding box center [177, 56] width 13 height 8
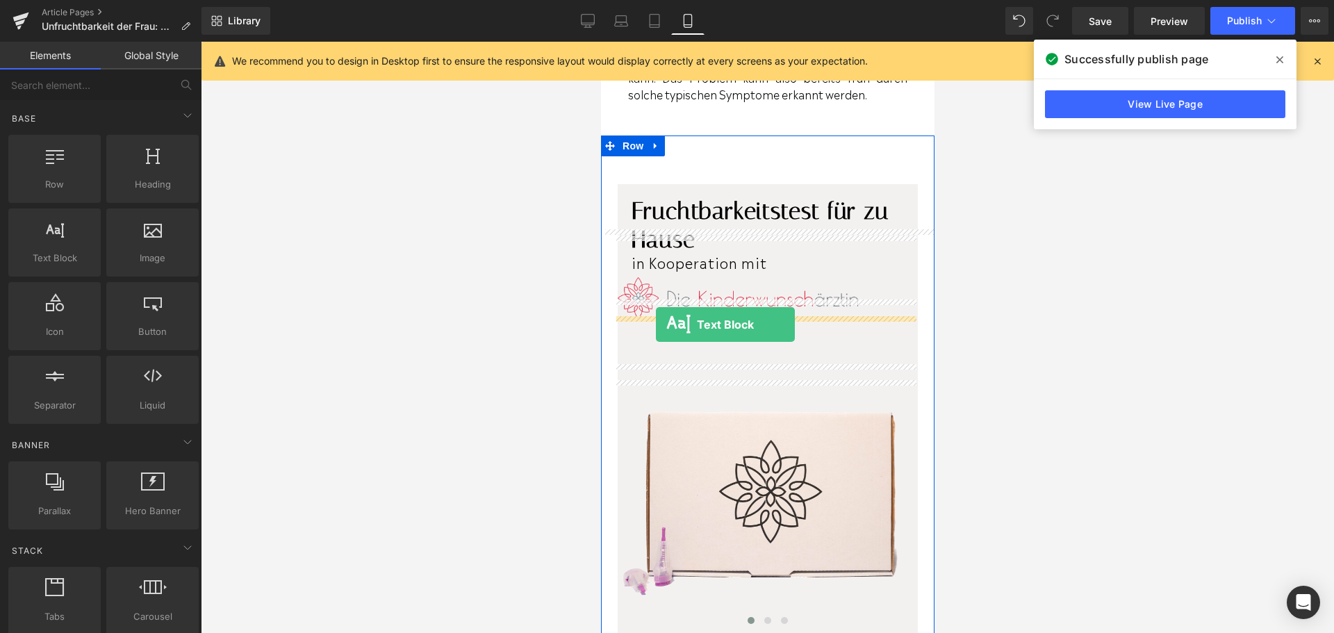
drag, startPoint x: 671, startPoint y: 273, endPoint x: 655, endPoint y: 325, distance: 53.9
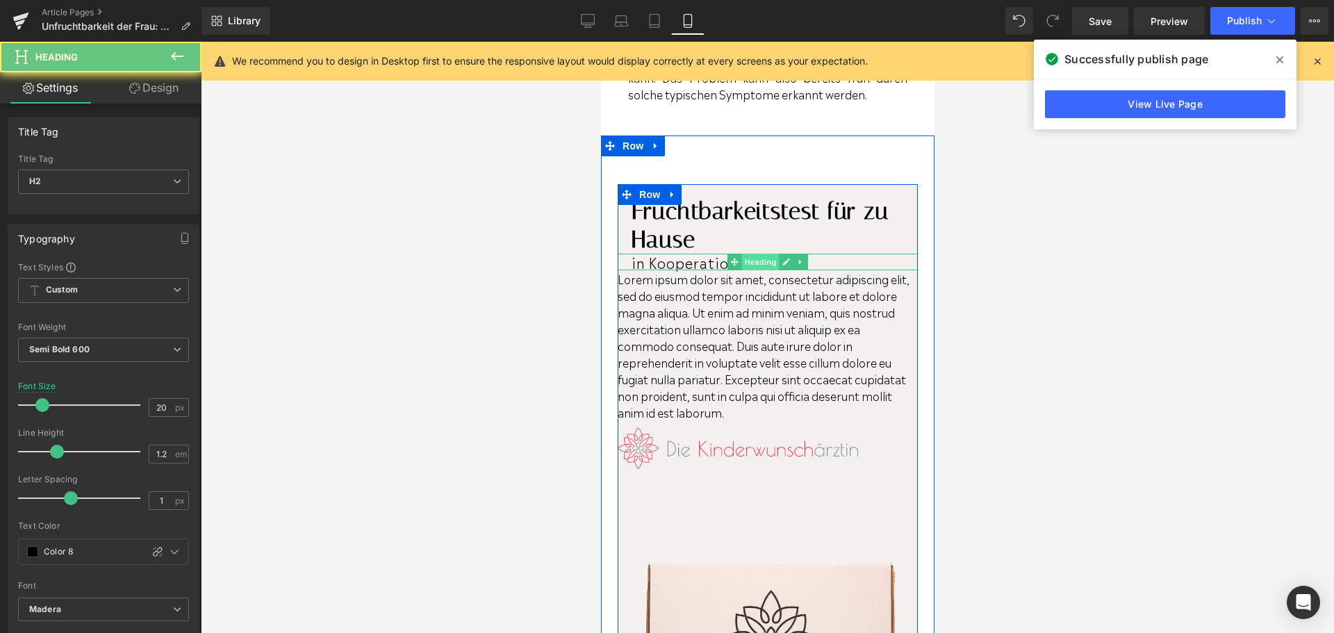
click at [743, 270] on div "in Kooperation mit Heading" at bounding box center [767, 262] width 300 height 17
click at [744, 272] on span "in Kooperation mit" at bounding box center [699, 262] width 136 height 21
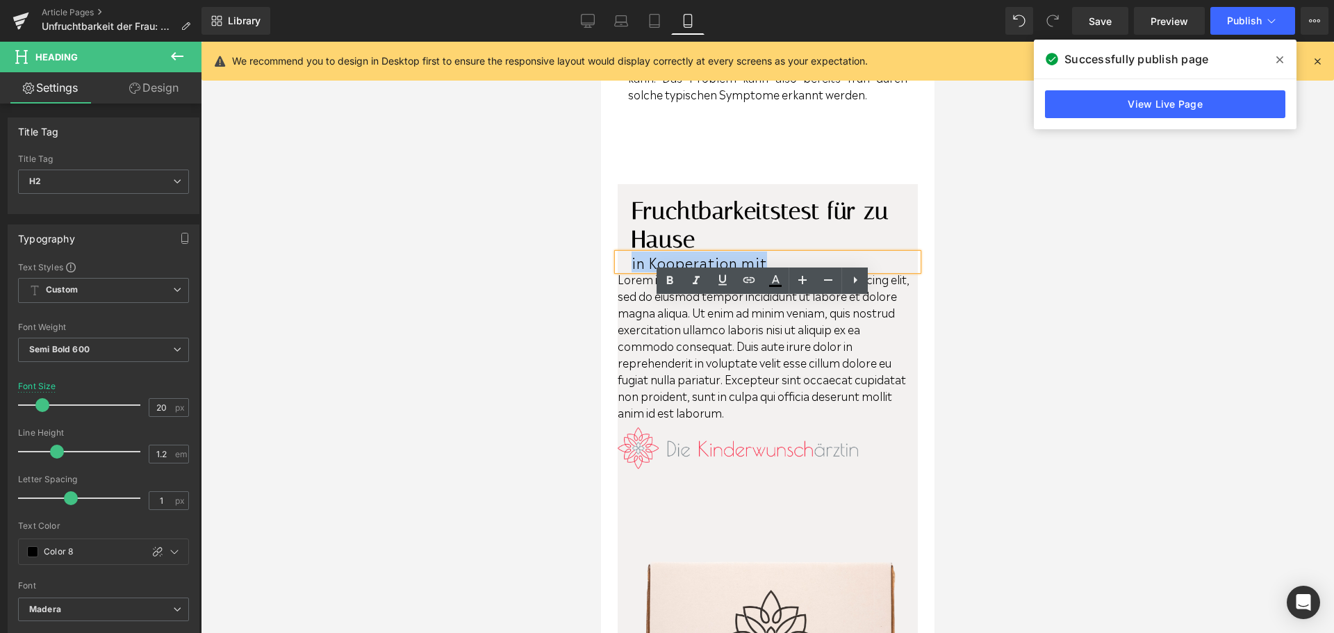
drag, startPoint x: 758, startPoint y: 309, endPoint x: 621, endPoint y: 309, distance: 137.6
click at [621, 270] on div "in Kooperation mit" at bounding box center [767, 262] width 300 height 17
copy span "in Kooperation mit"
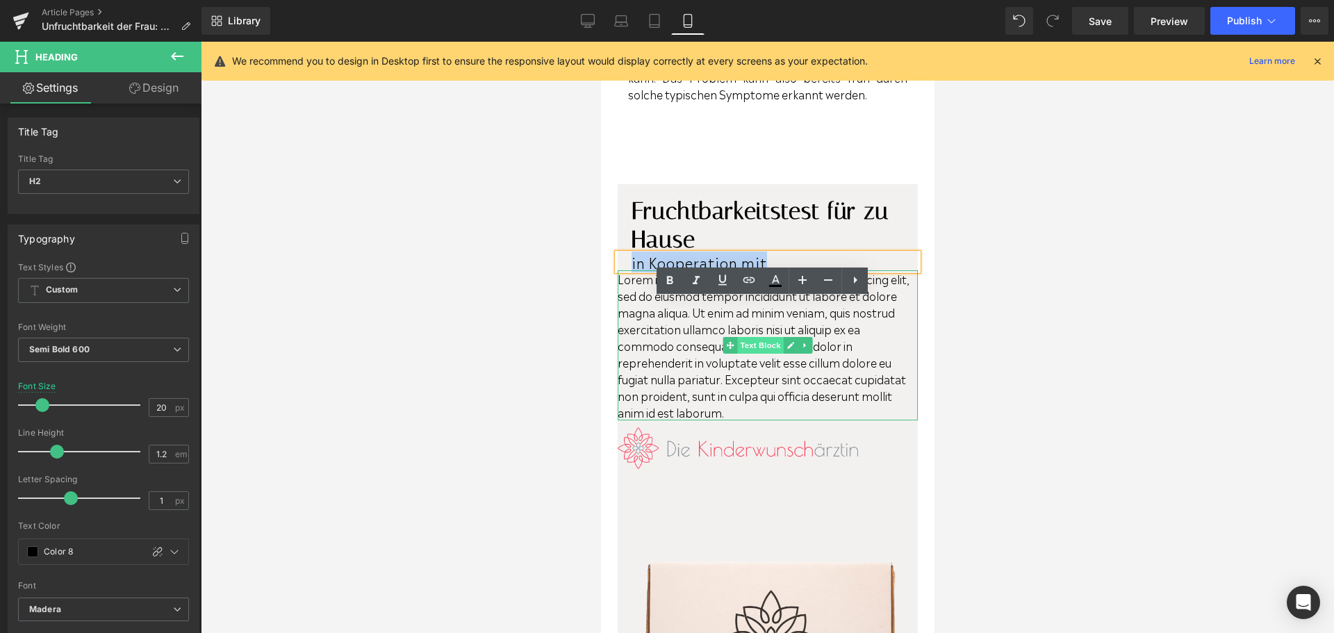
click at [737, 354] on span "Text Block" at bounding box center [760, 345] width 46 height 17
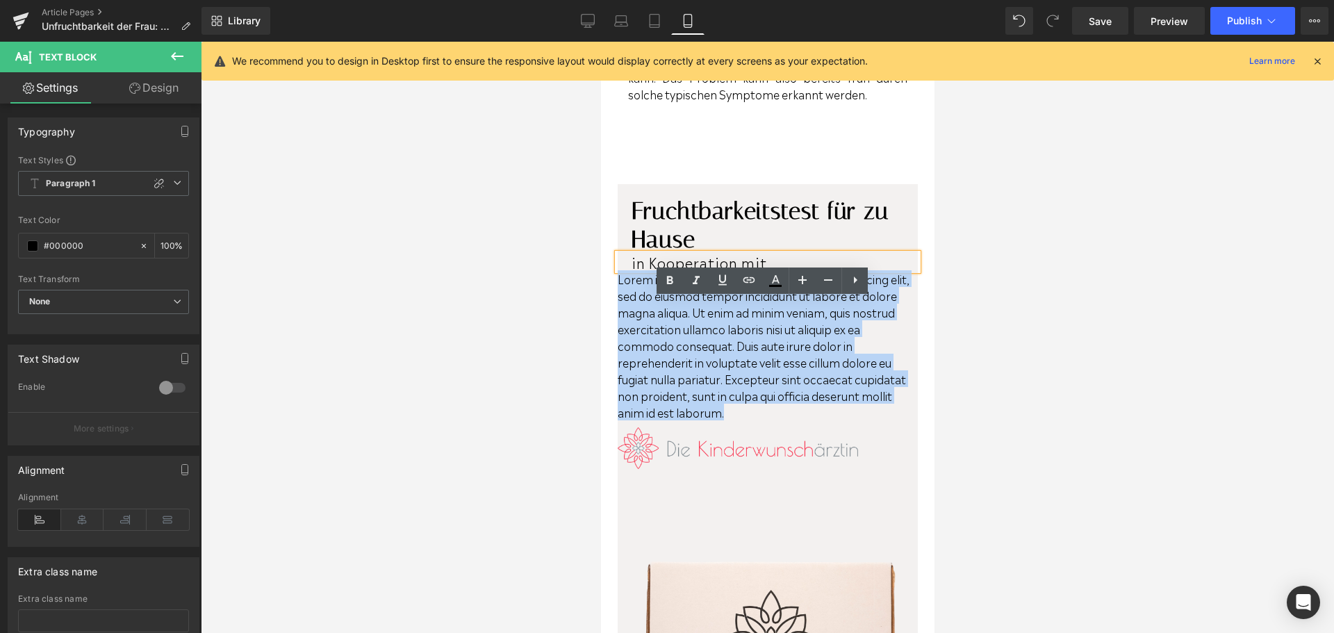
drag, startPoint x: 718, startPoint y: 459, endPoint x: 610, endPoint y: 328, distance: 169.3
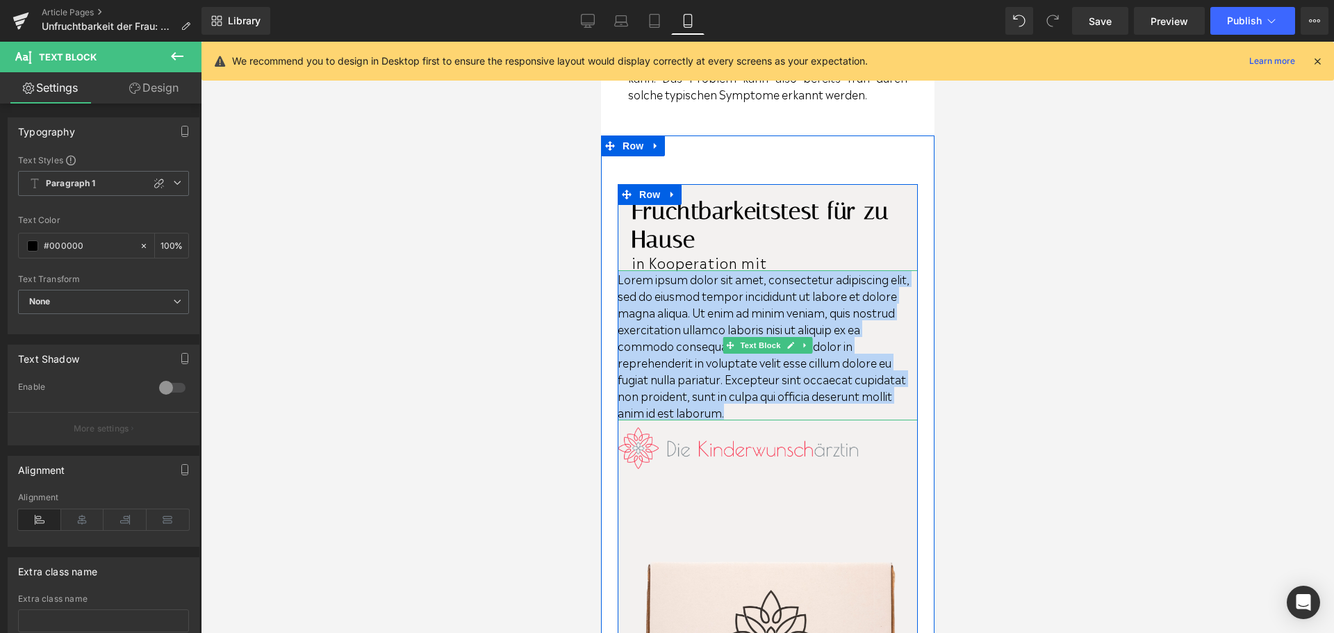
paste div
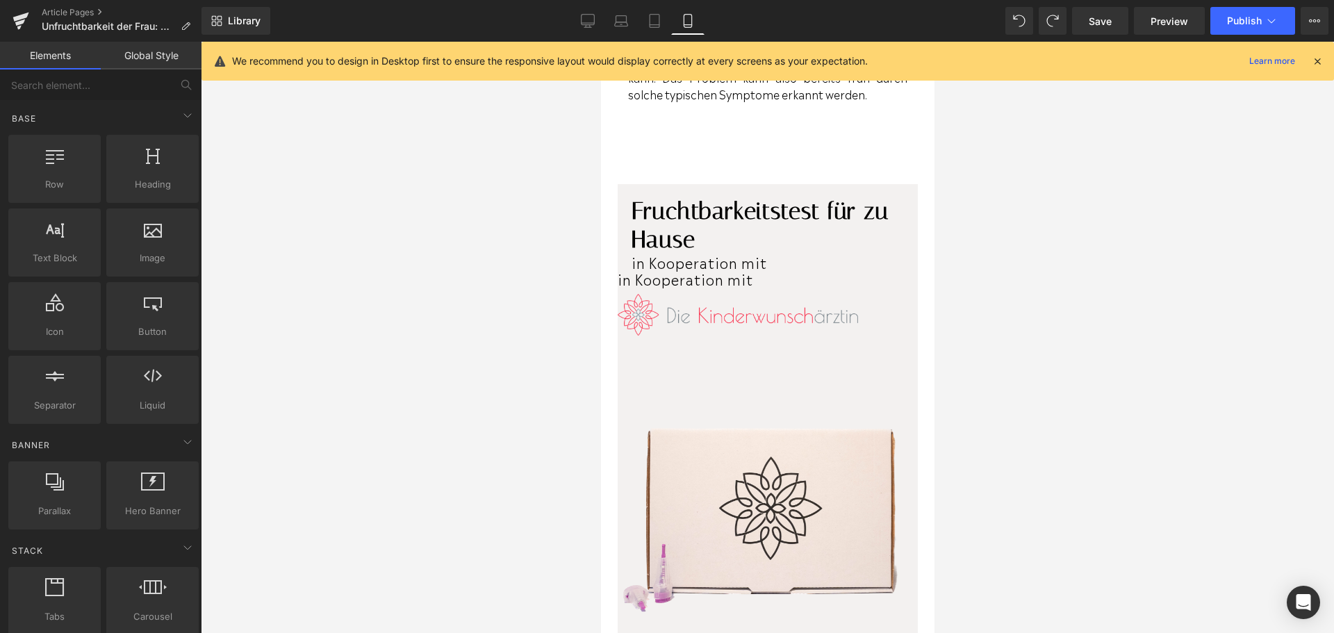
scroll to position [2711, 0]
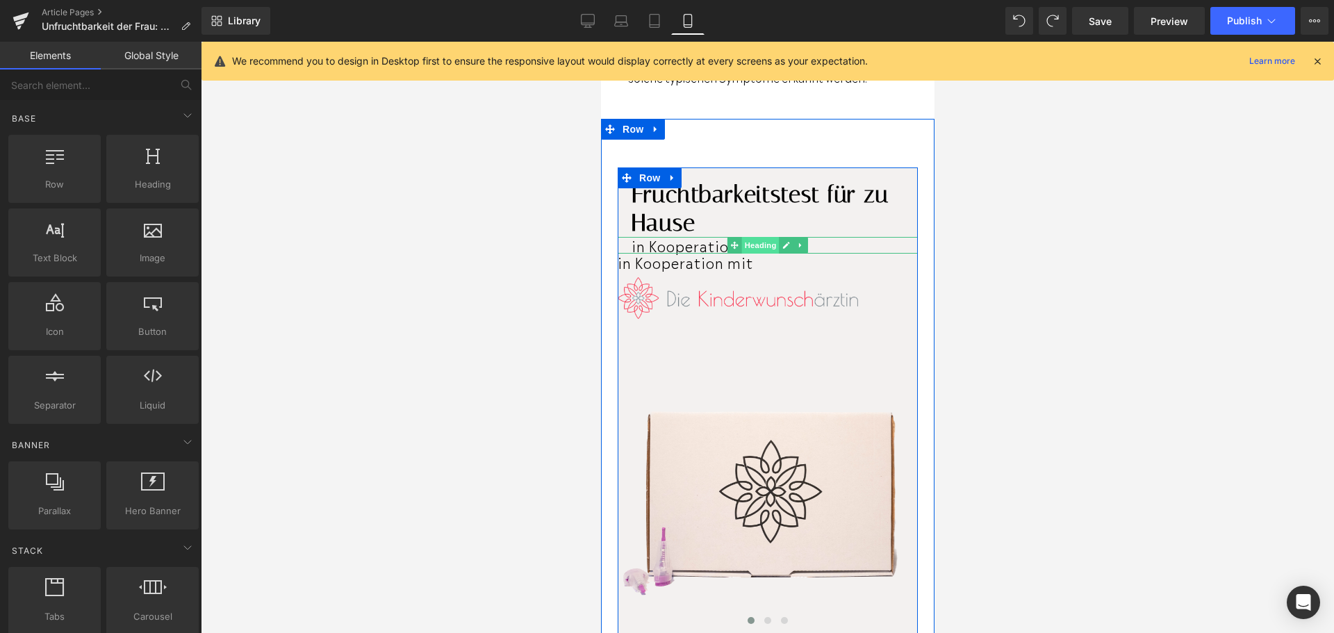
click at [748, 254] on span "Heading" at bounding box center [761, 245] width 38 height 17
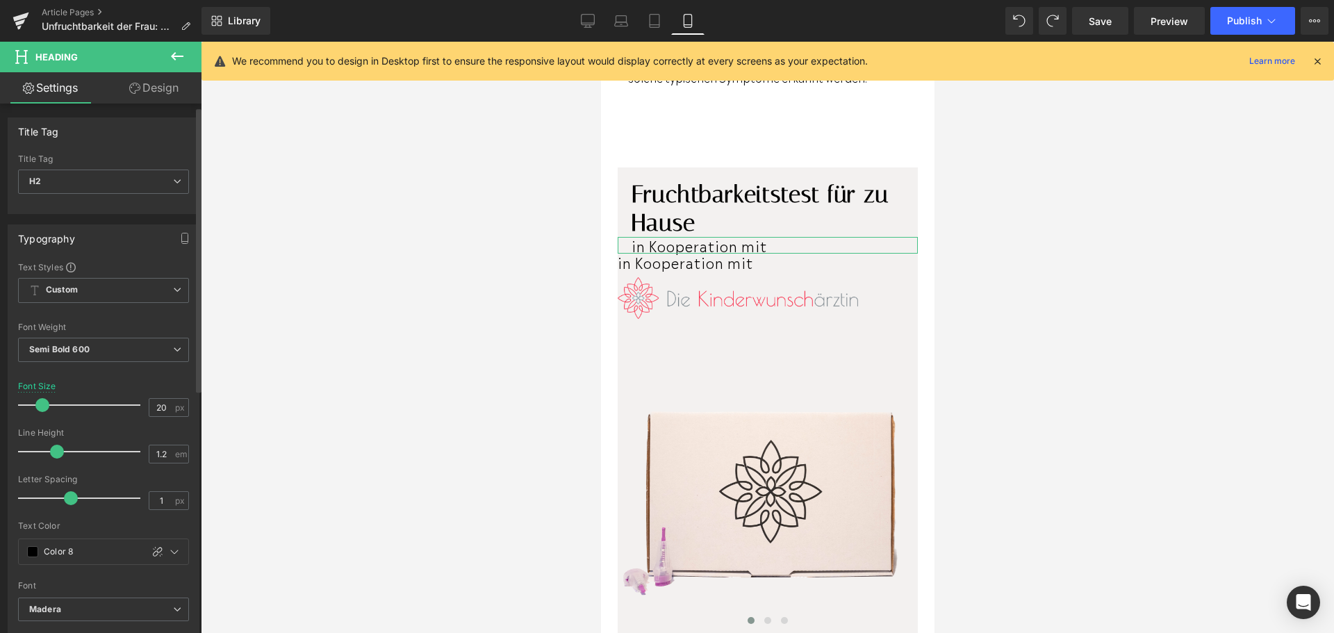
scroll to position [69, 0]
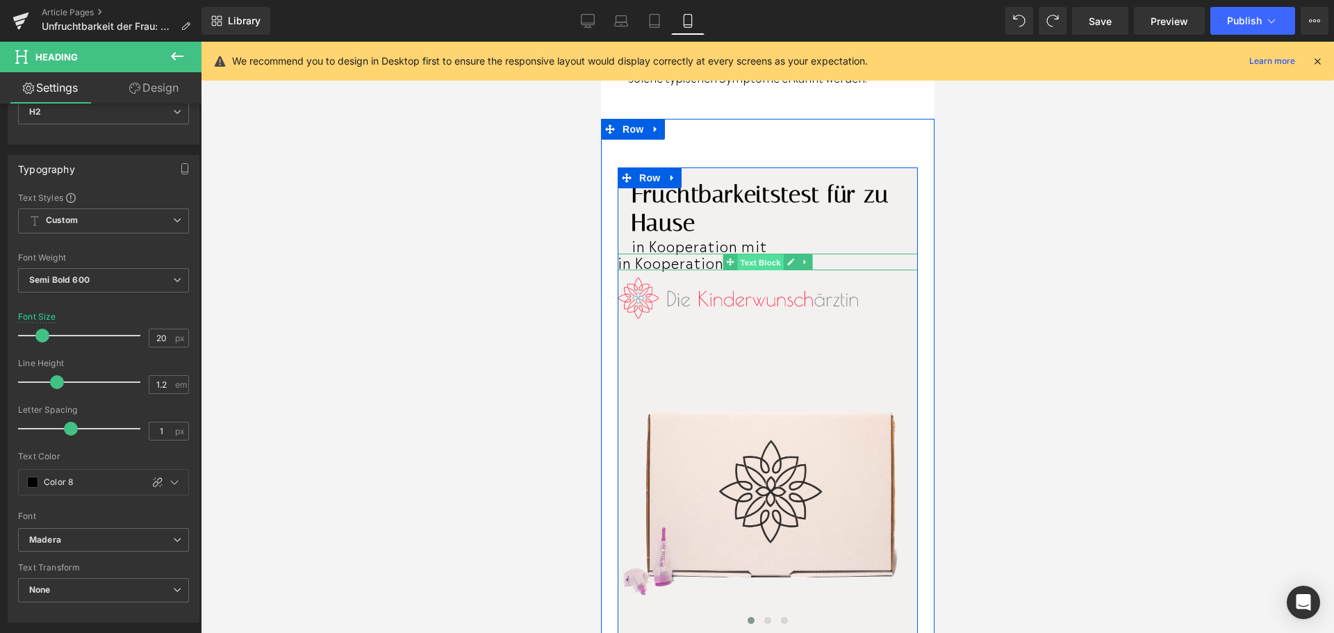
click at [748, 271] on span "Text Block" at bounding box center [760, 262] width 46 height 17
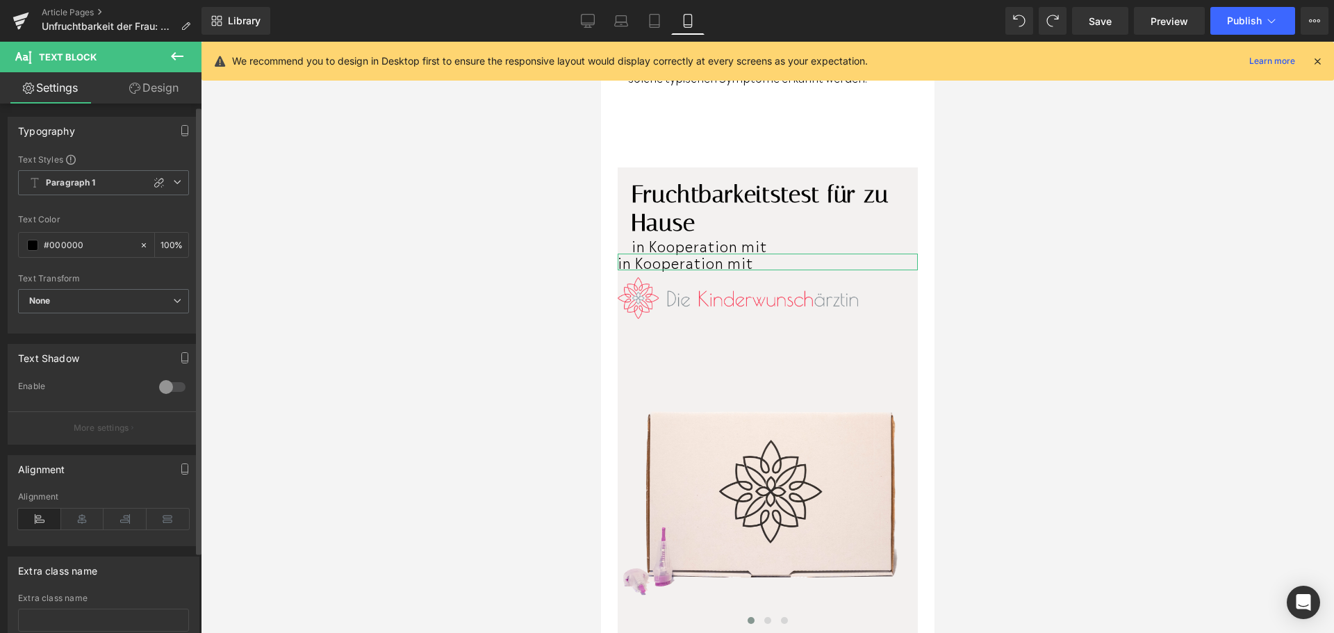
scroll to position [0, 0]
click at [144, 304] on span "None" at bounding box center [103, 302] width 171 height 24
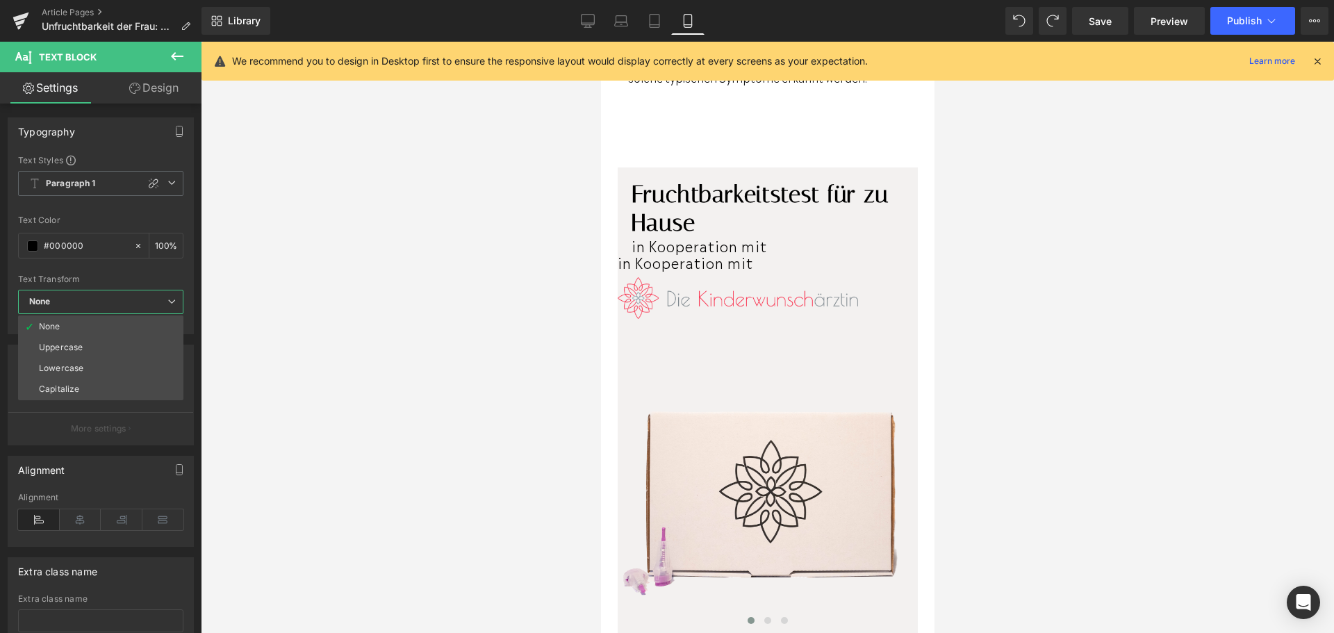
click at [259, 273] on div at bounding box center [768, 337] width 1134 height 591
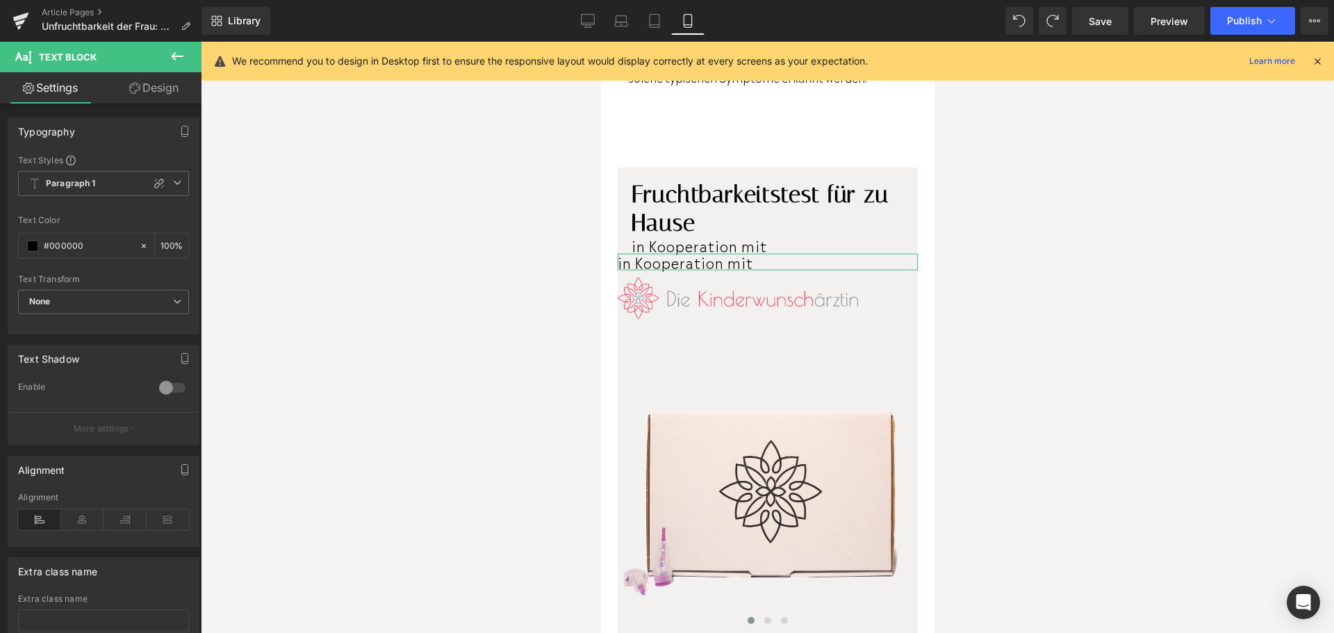
click at [165, 89] on link "Design" at bounding box center [154, 87] width 101 height 31
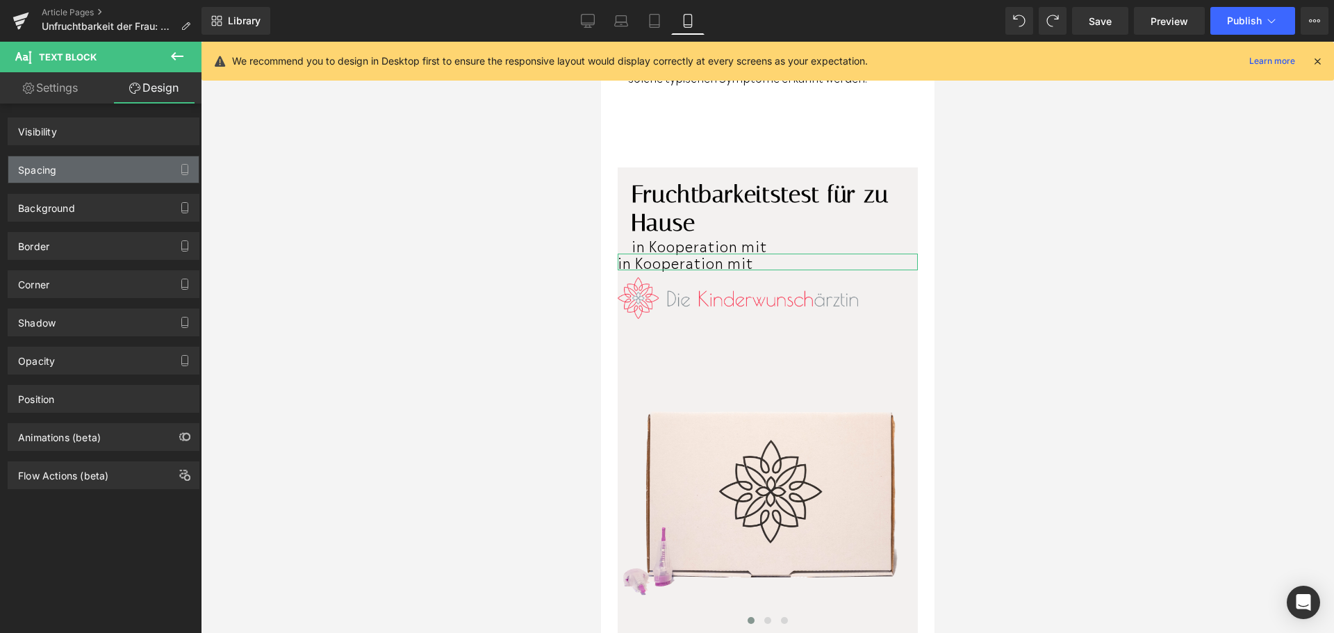
click at [148, 167] on div "Spacing" at bounding box center [103, 169] width 190 height 26
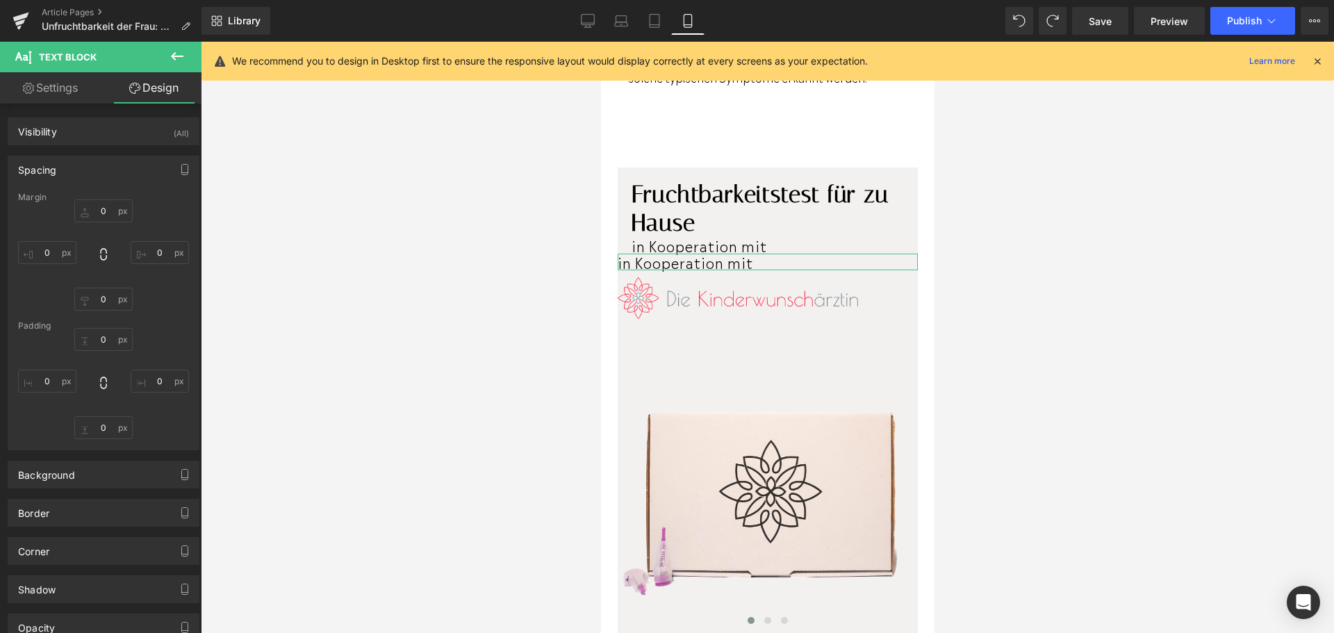
click at [54, 167] on div "Spacing" at bounding box center [37, 165] width 38 height 19
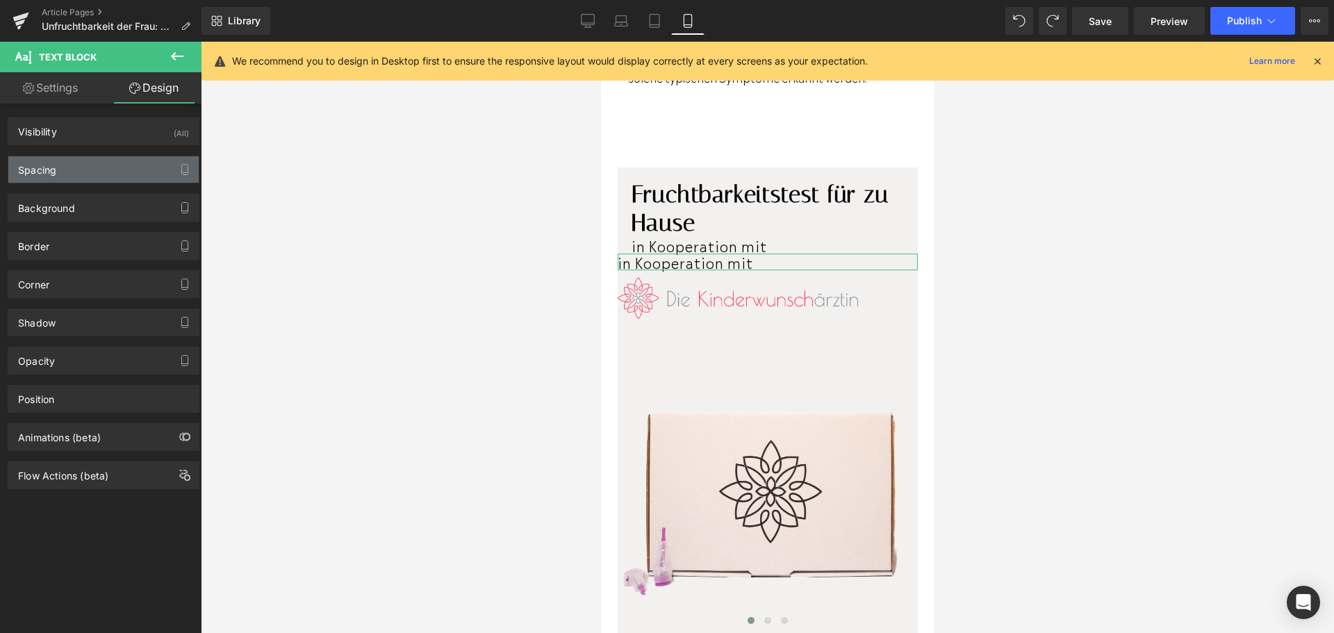
click at [54, 167] on div "Spacing" at bounding box center [37, 165] width 38 height 19
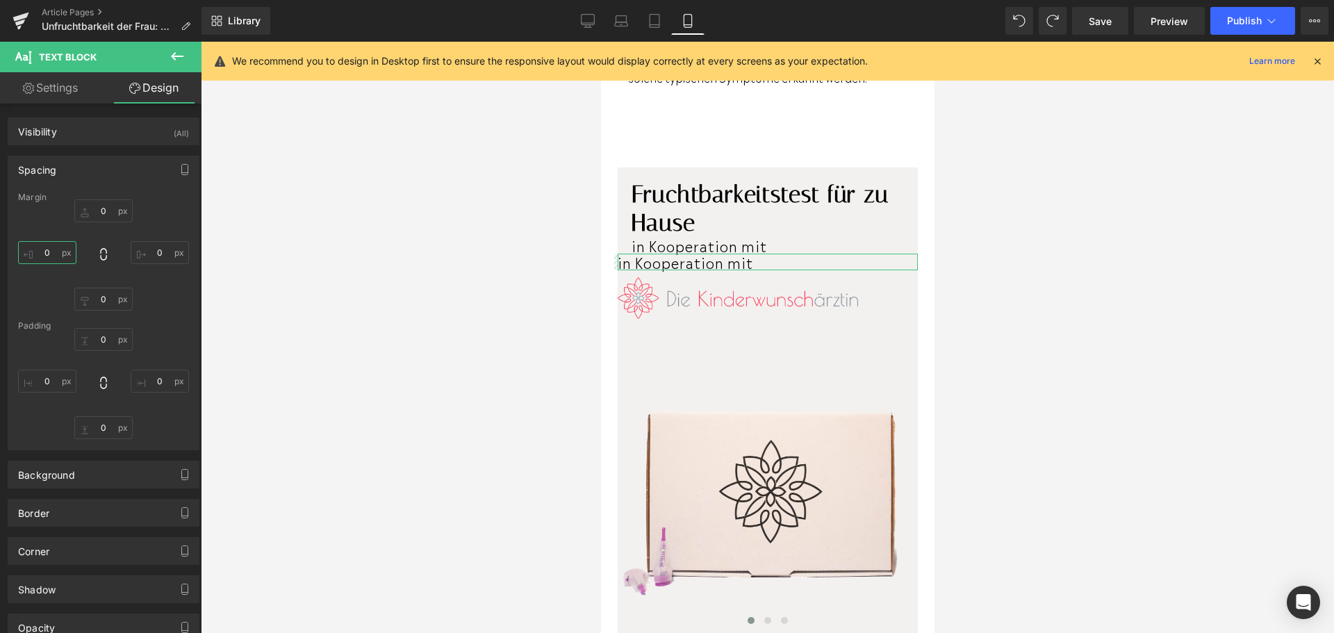
click at [45, 254] on input "0" at bounding box center [47, 252] width 58 height 23
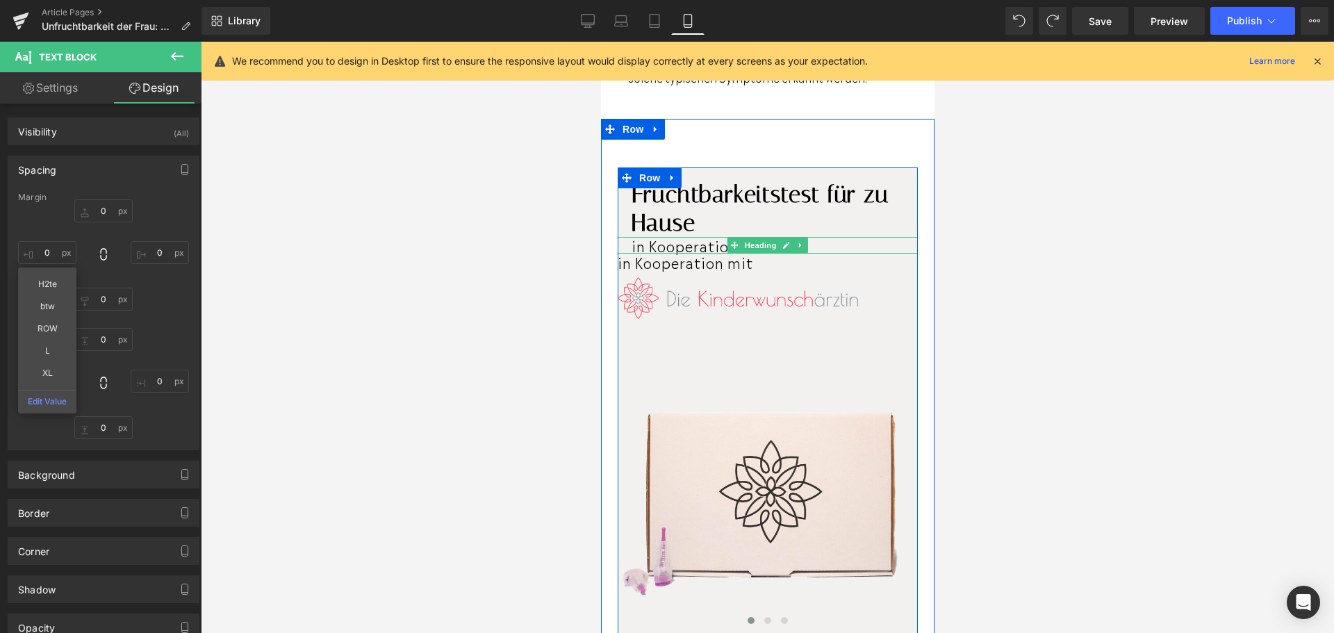
click at [675, 256] on span "in Kooperation mit" at bounding box center [699, 245] width 136 height 21
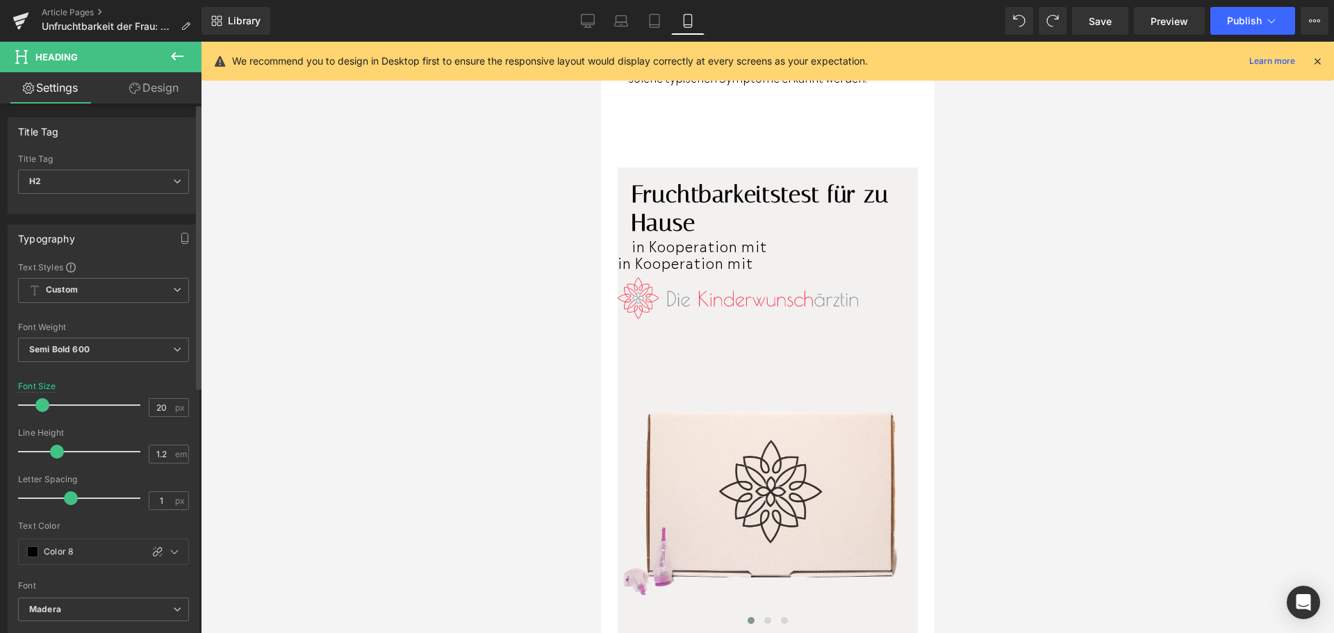
click at [164, 104] on div "Title Tag H1 H2 H3 H4 H5 H6 Title Tag H2 H1 H2 H3 H4 H5 H6 Typography Text Styl…" at bounding box center [104, 578] width 208 height 948
click at [164, 101] on link "Design" at bounding box center [154, 87] width 101 height 31
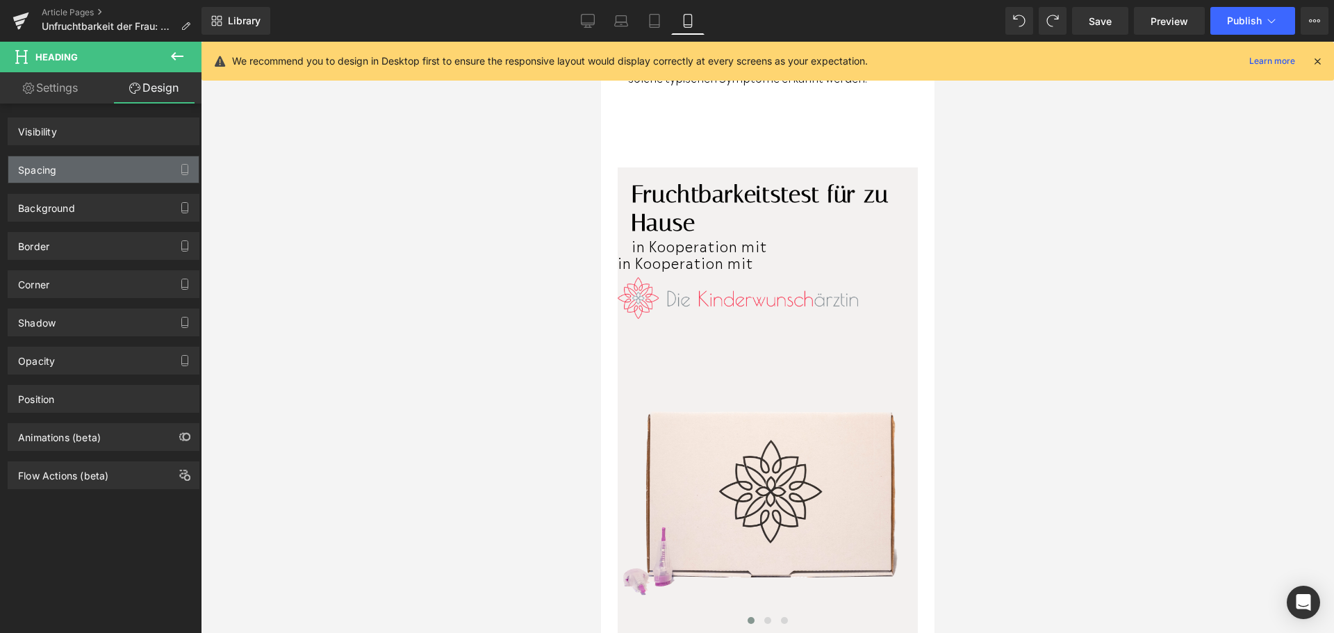
click at [122, 161] on div "Spacing" at bounding box center [103, 169] width 190 height 26
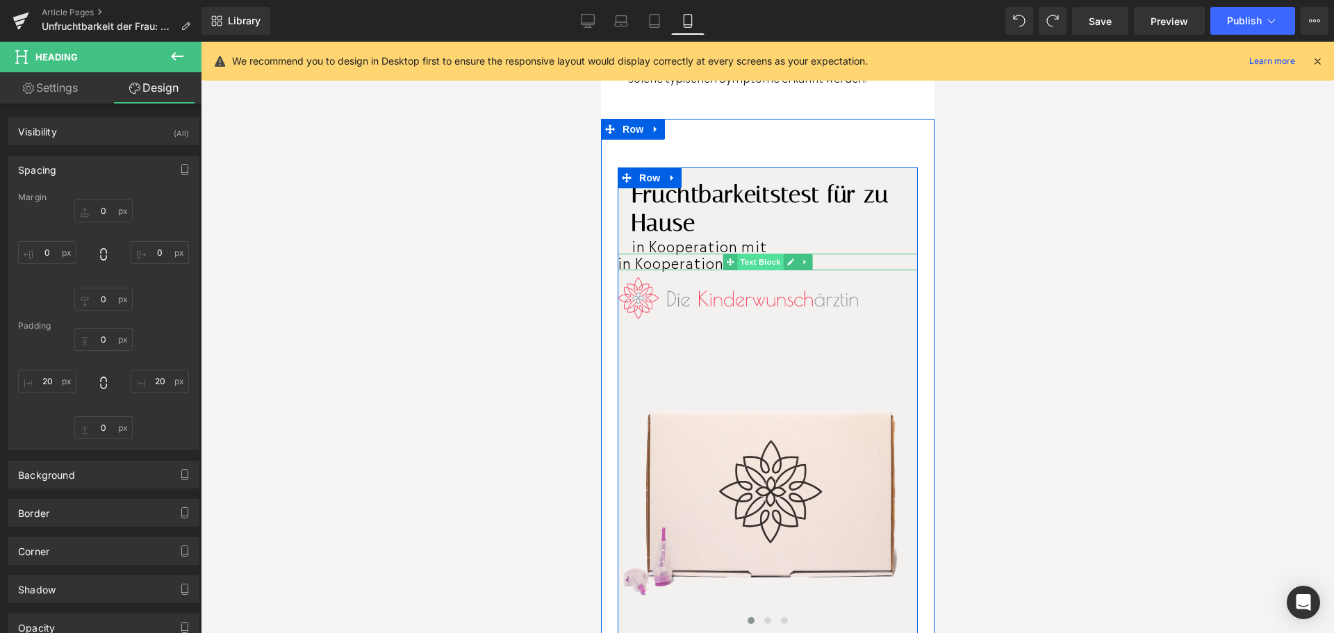
click at [755, 270] on span "Text Block" at bounding box center [760, 262] width 46 height 17
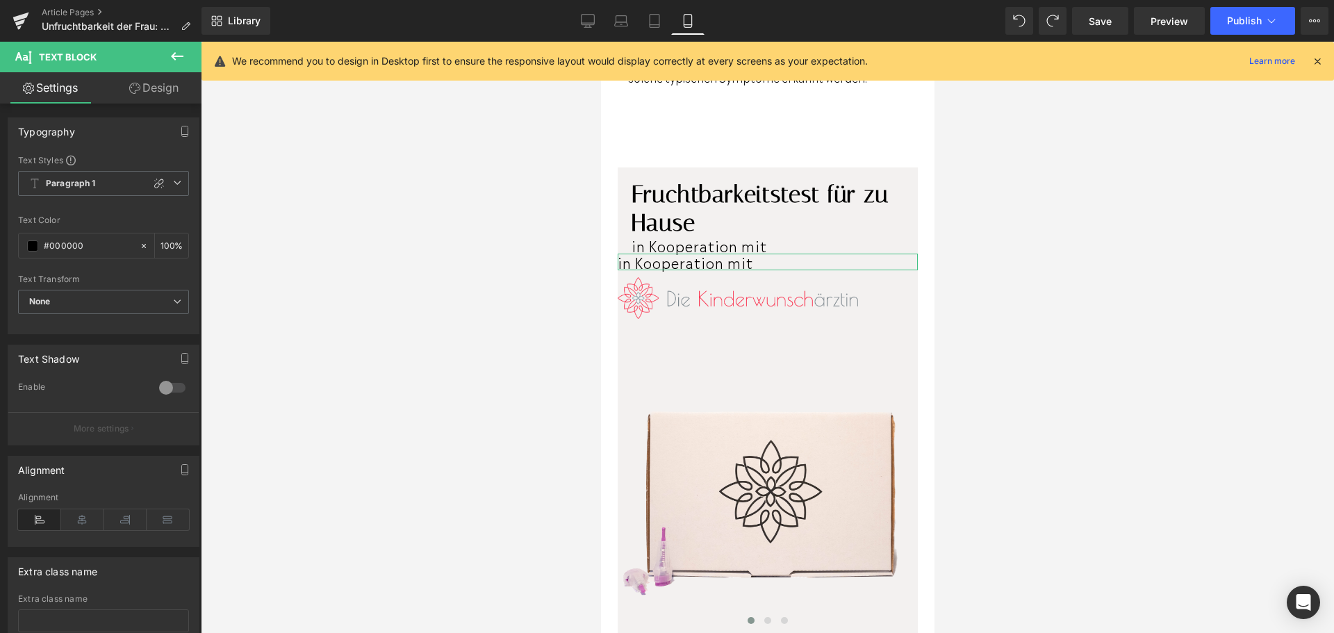
click at [176, 94] on link "Design" at bounding box center [154, 87] width 101 height 31
click at [0, 0] on div "Spacing" at bounding box center [0, 0] width 0 height 0
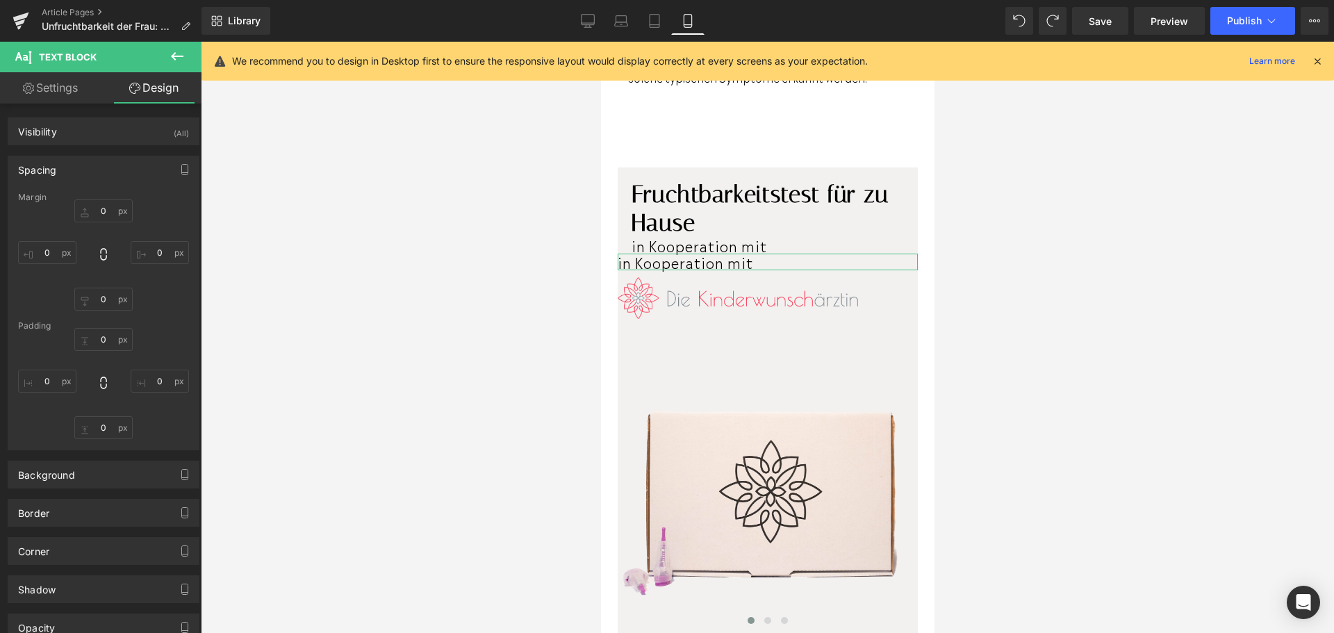
type input "0"
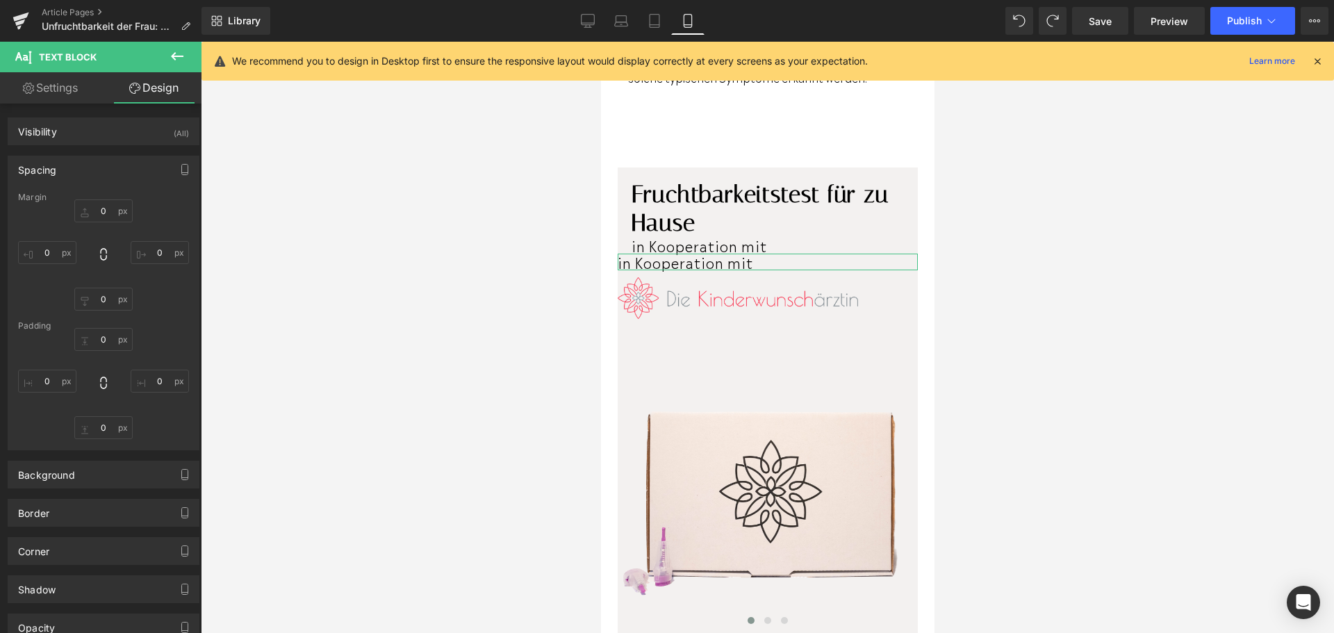
type input "0"
click at [42, 375] on input "0" at bounding box center [47, 381] width 58 height 23
type input "20"
click at [157, 383] on input "0" at bounding box center [160, 381] width 58 height 23
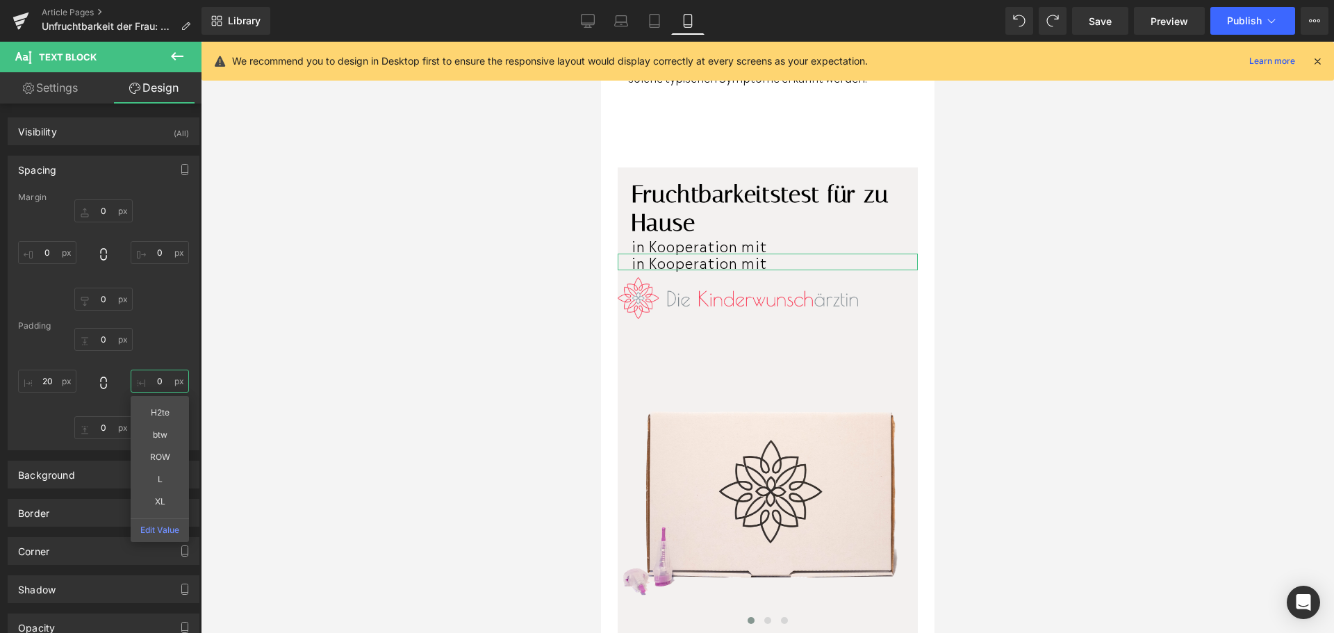
click at [156, 381] on input "0" at bounding box center [160, 381] width 58 height 23
click at [152, 380] on input "0" at bounding box center [160, 381] width 58 height 23
type input "20"
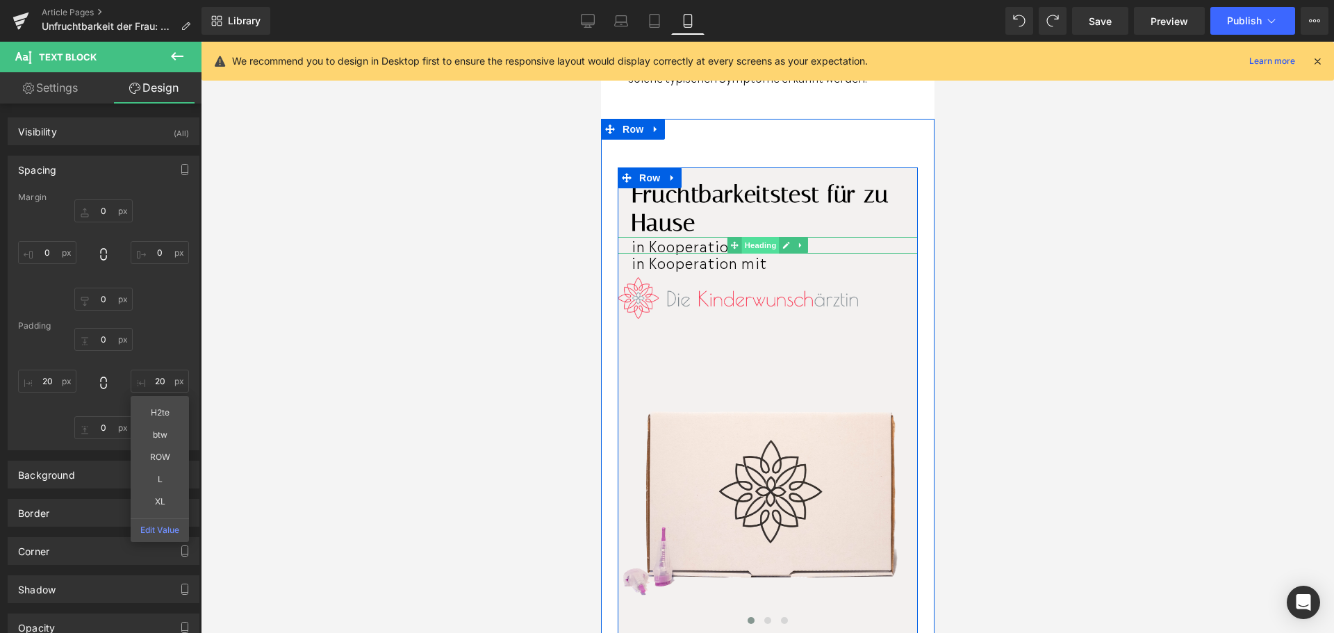
click at [764, 254] on span "Heading" at bounding box center [761, 245] width 38 height 17
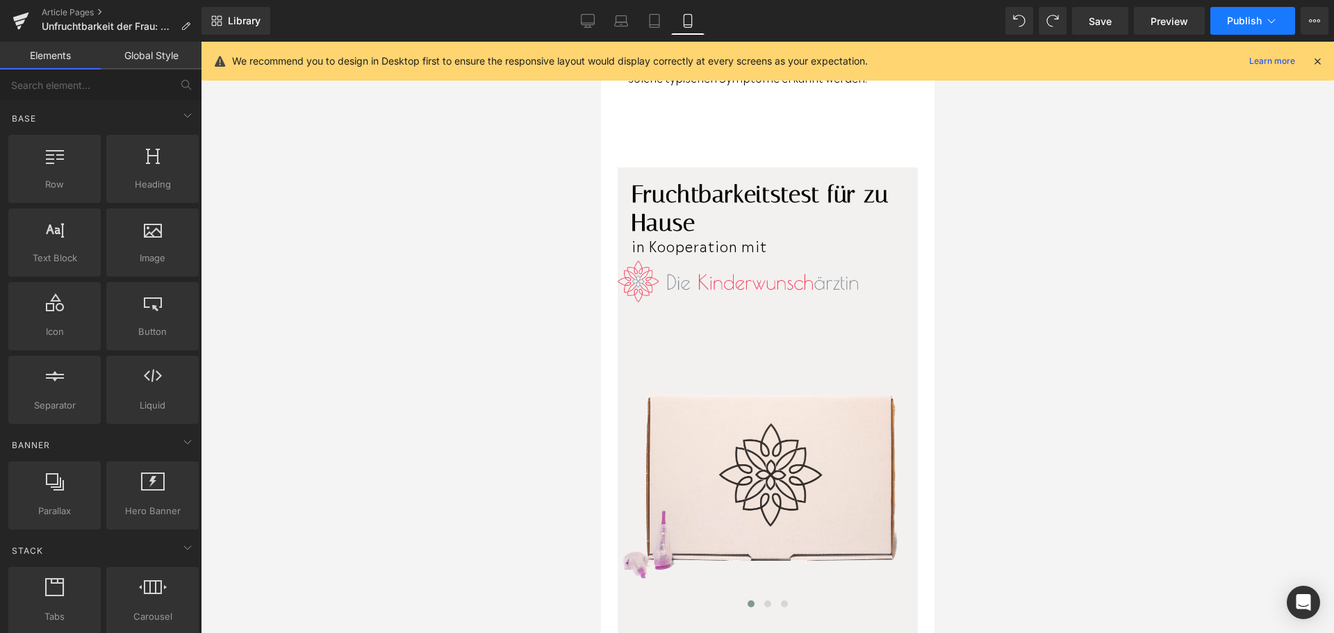
click at [1247, 22] on span "Publish" at bounding box center [1244, 20] width 35 height 11
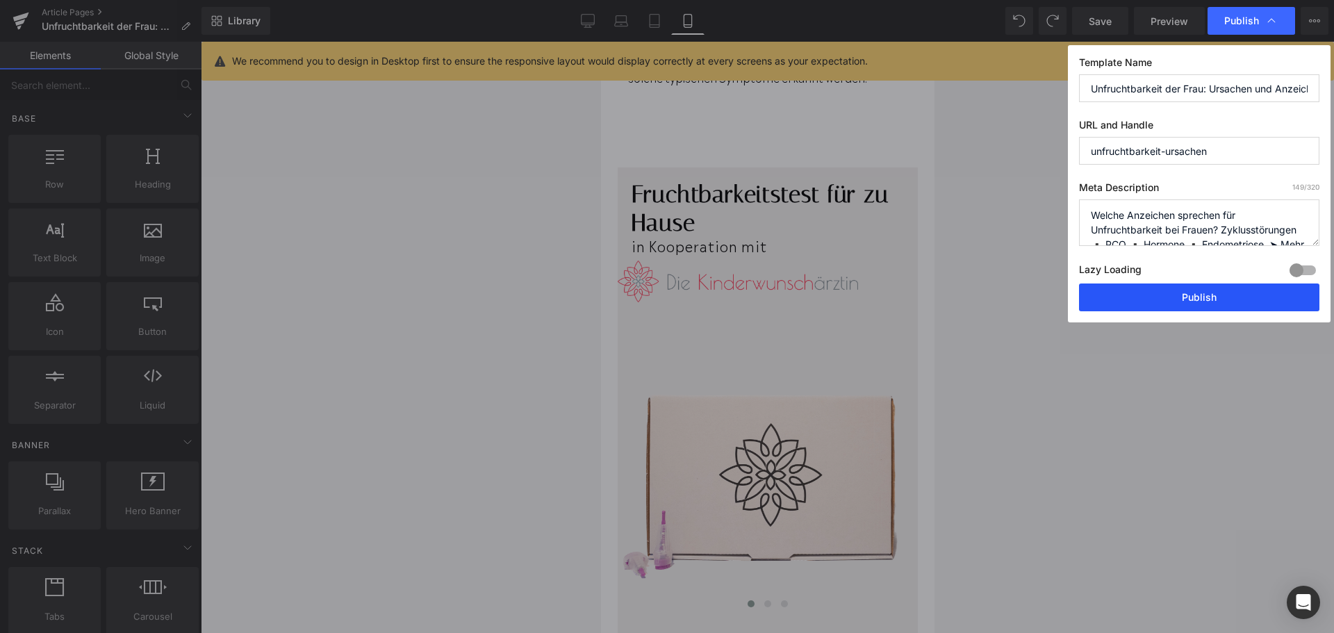
click at [1218, 293] on button "Publish" at bounding box center [1199, 298] width 240 height 28
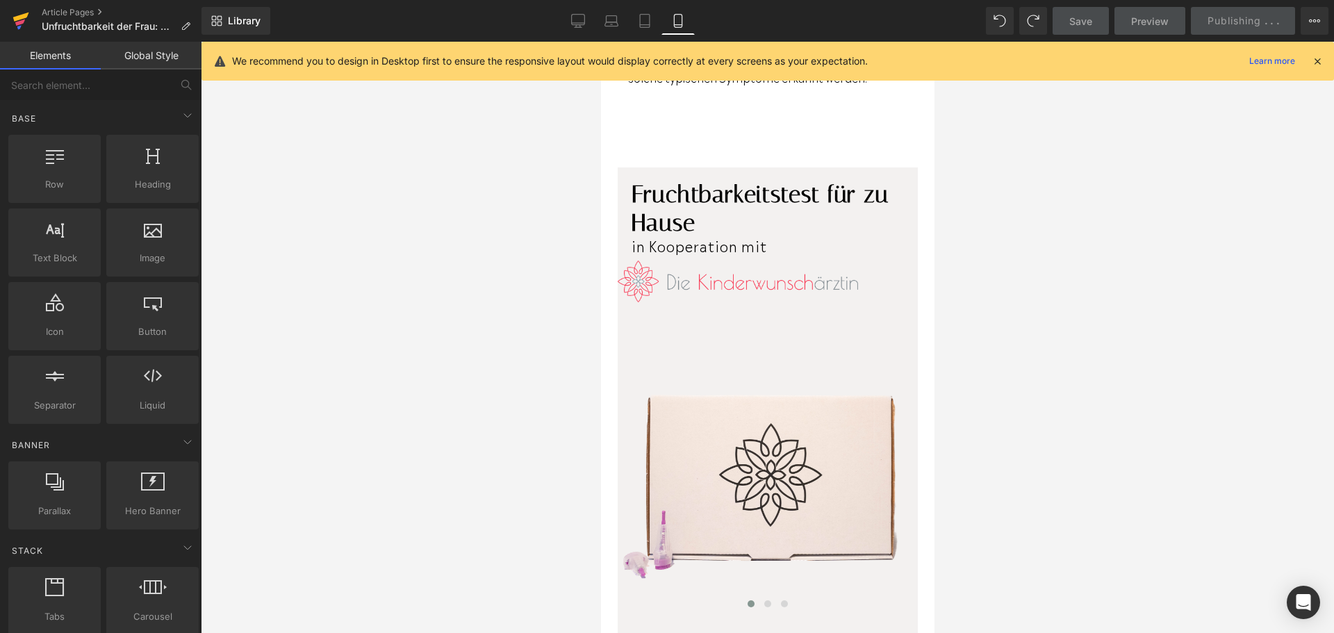
scroll to position [1669, 0]
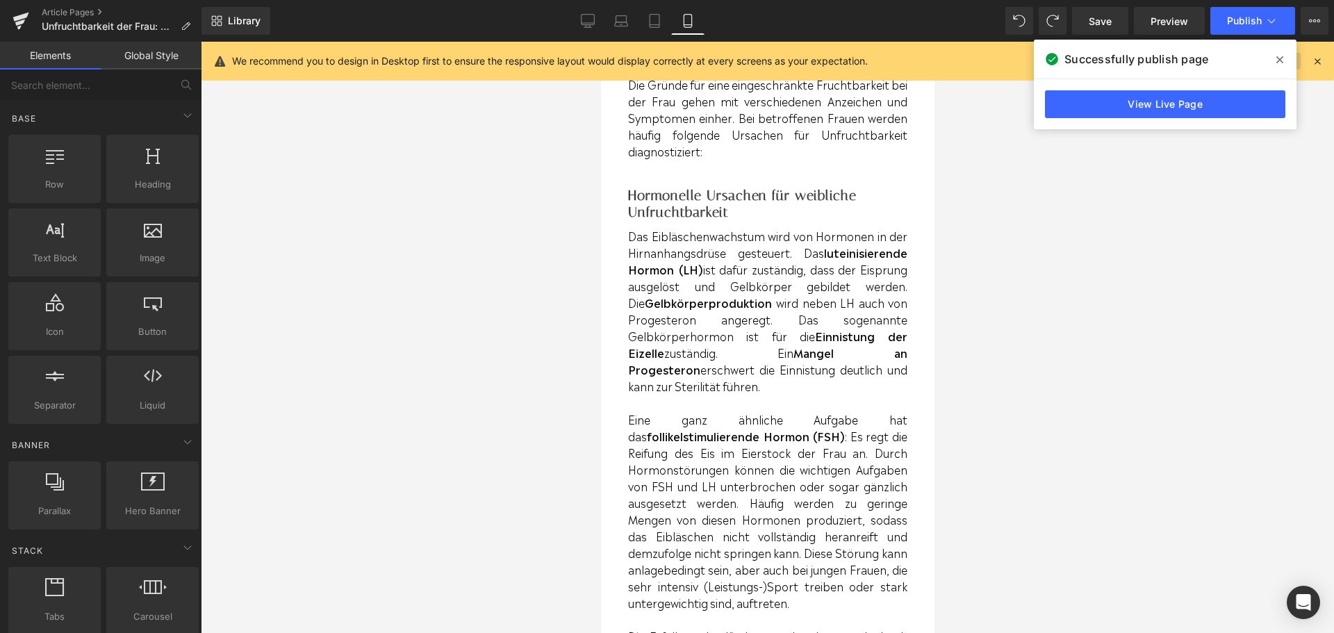
click at [1279, 63] on icon at bounding box center [1280, 59] width 7 height 11
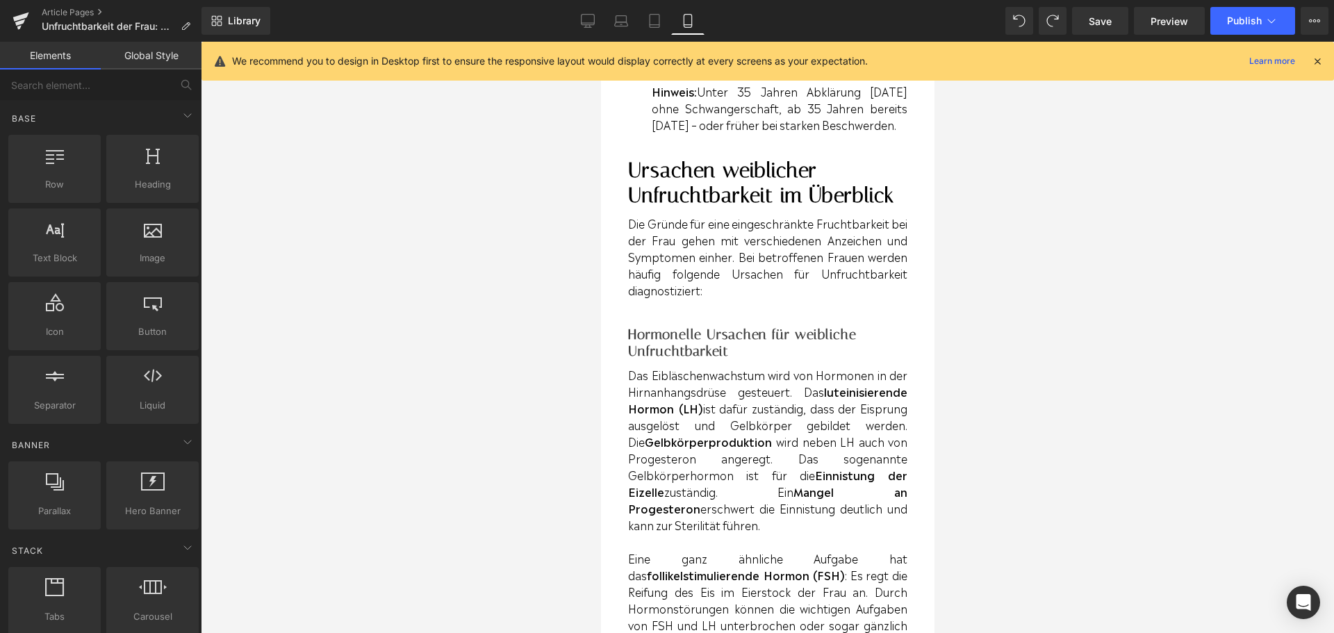
scroll to position [1182, 0]
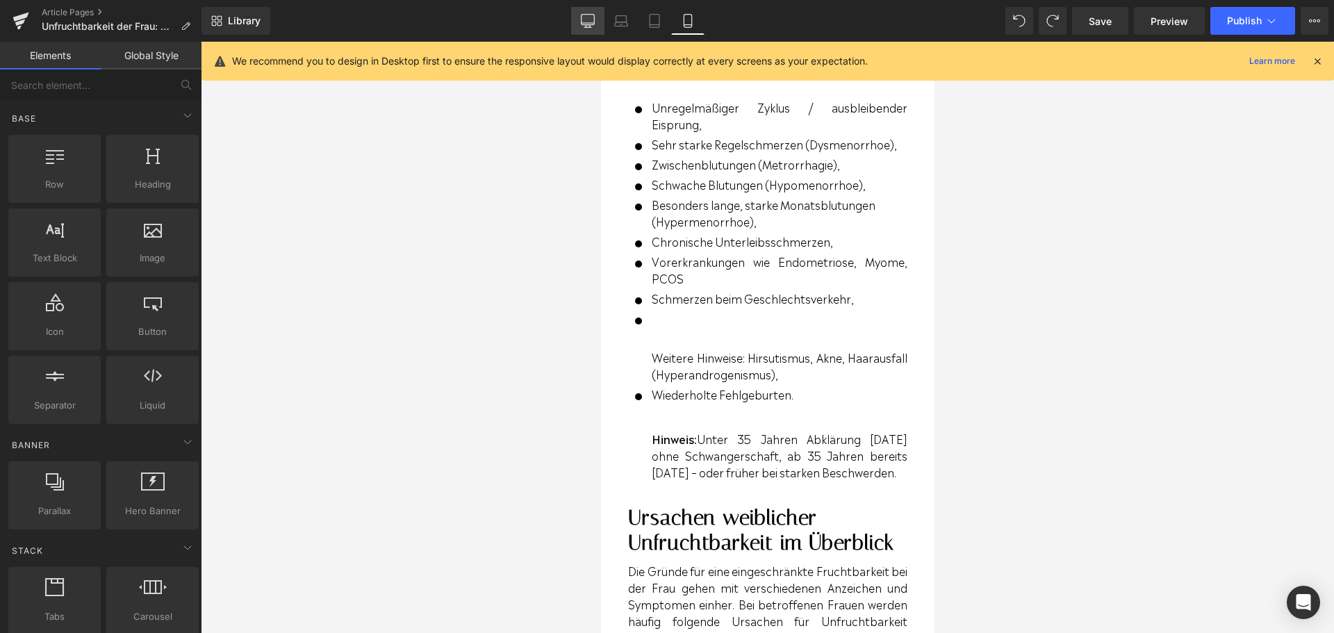
drag, startPoint x: 583, startPoint y: 24, endPoint x: 201, endPoint y: 275, distance: 457.6
click at [583, 24] on icon at bounding box center [588, 21] width 14 height 14
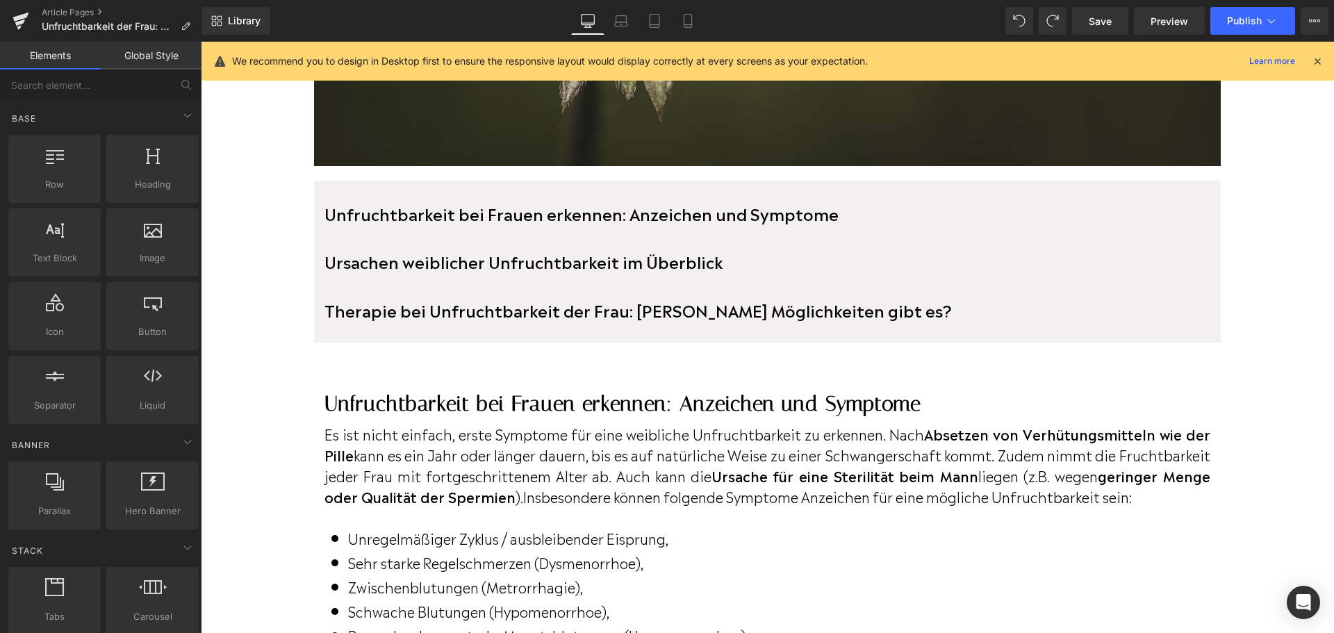
scroll to position [981, 0]
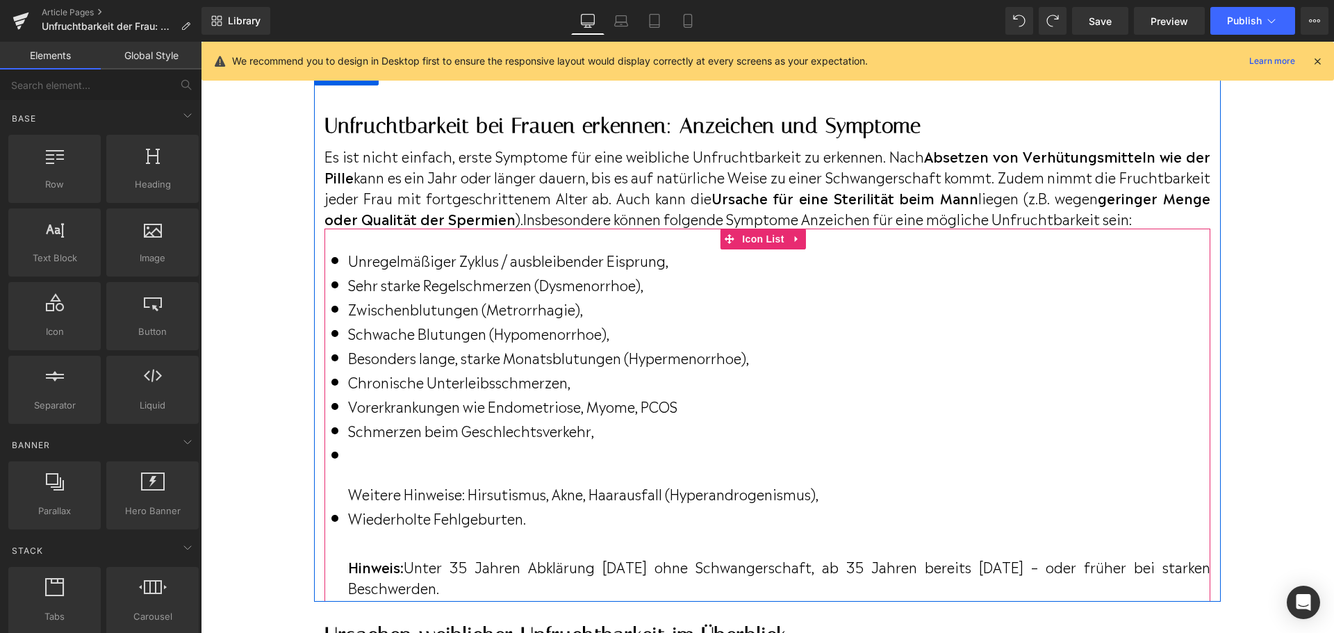
click at [387, 475] on div "Weitere Hinweise: Hirsutismus, Akne, Haarausfall (Hyperandrogenismus), Text Blo…" at bounding box center [768, 474] width 886 height 60
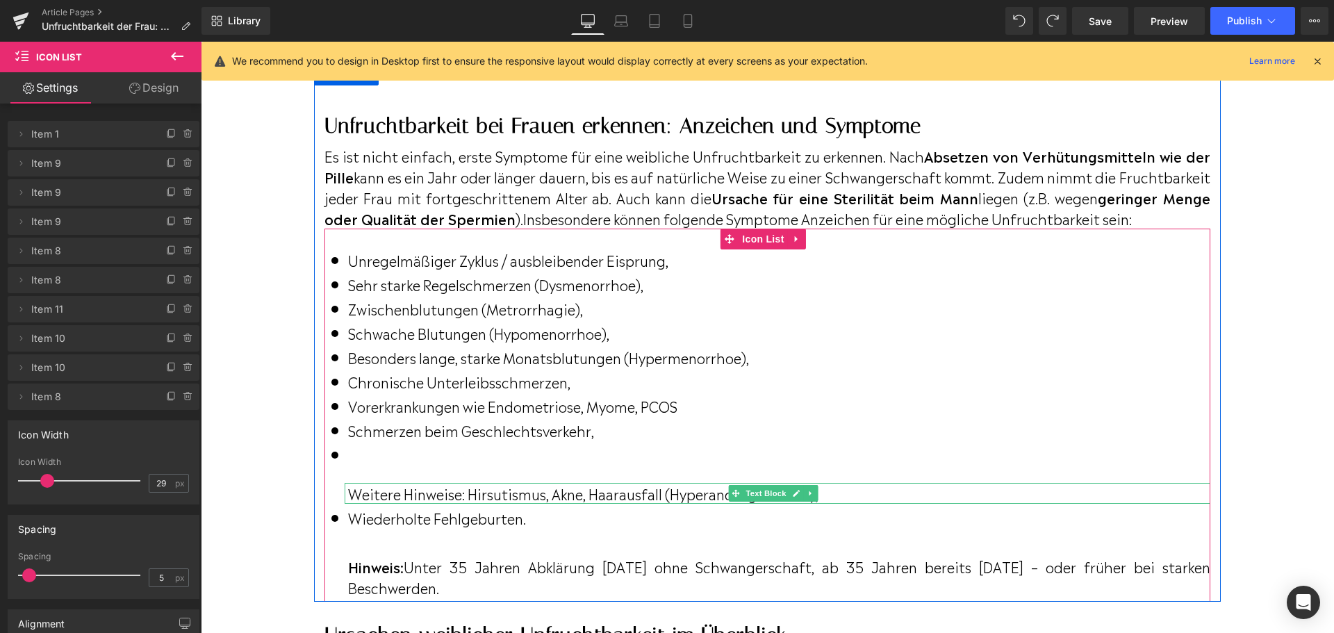
click at [350, 504] on p "Weitere Hinweise: Hirsutismus, Akne, Haarausfall (Hyperandrogenismus)," at bounding box center [779, 493] width 862 height 21
click at [351, 473] on div "Weitere Hinweise: Hirsutismus, Akne, Haarausfall (Hyperandrogenismus), Text Blo…" at bounding box center [768, 474] width 886 height 60
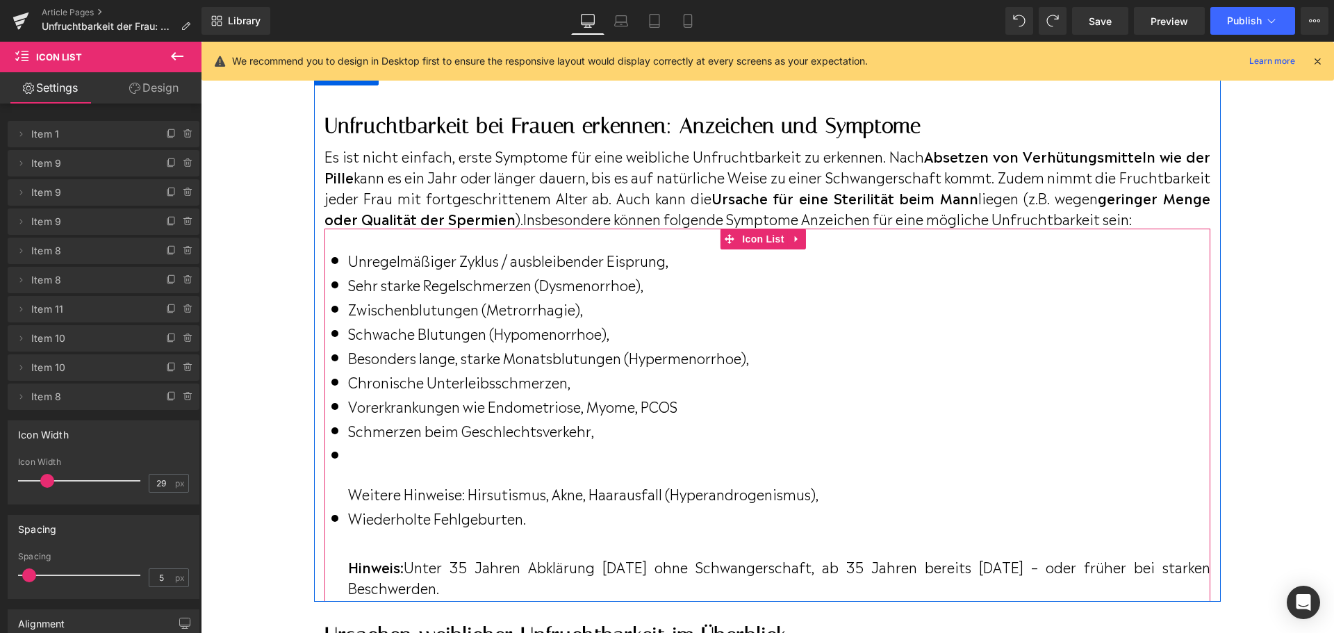
click at [428, 441] on p "Schmerzen beim Geschlechtsverkehr," at bounding box center [779, 430] width 862 height 21
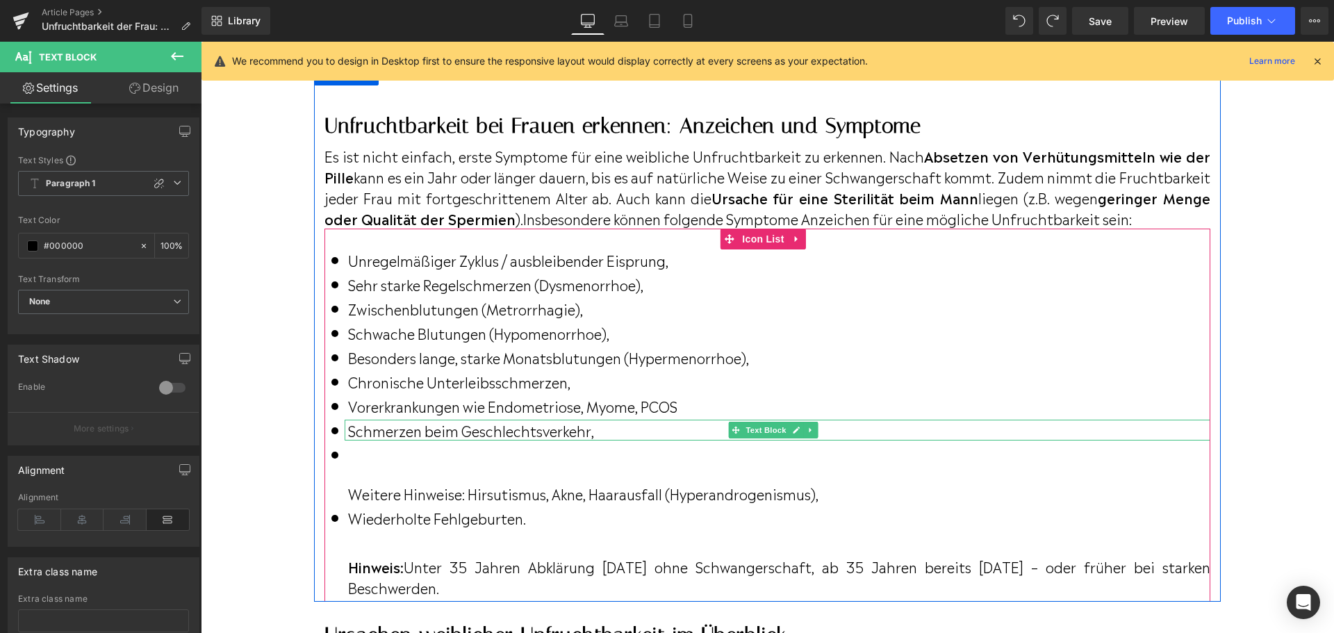
click at [428, 441] on p "Schmerzen beim Geschlechtsverkehr," at bounding box center [779, 430] width 862 height 21
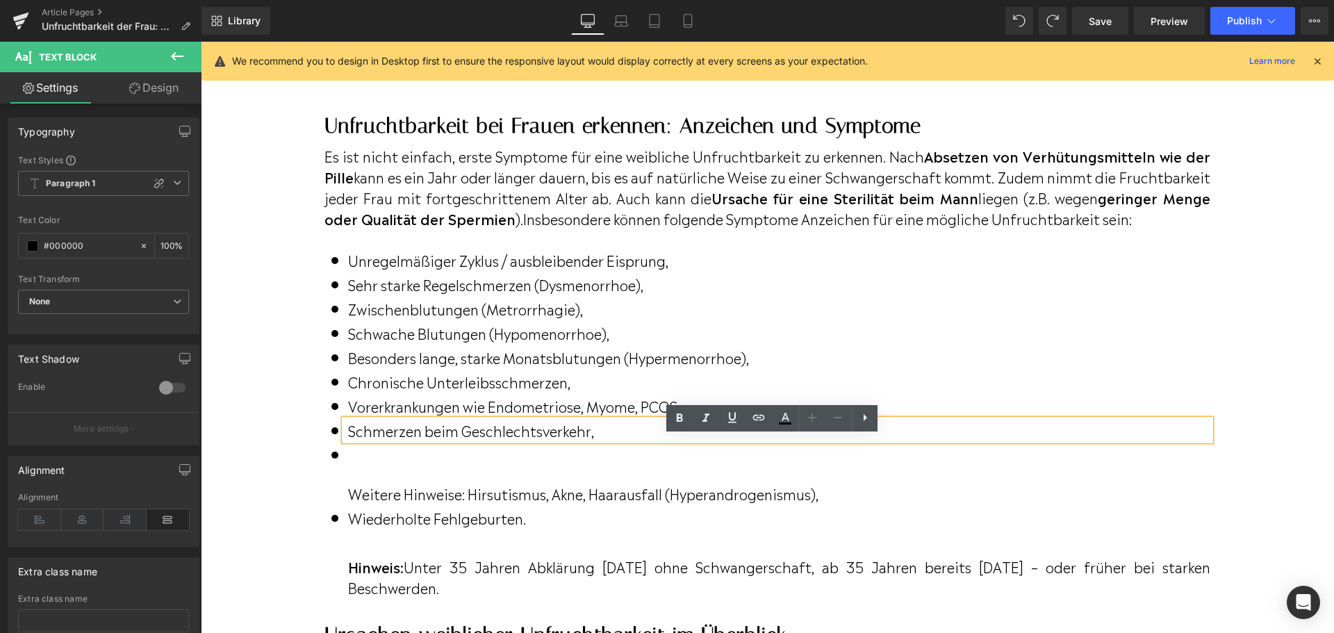
click at [354, 416] on p "Vorerkrankungen wie Endometriose, Myome, PCOS" at bounding box center [779, 405] width 862 height 21
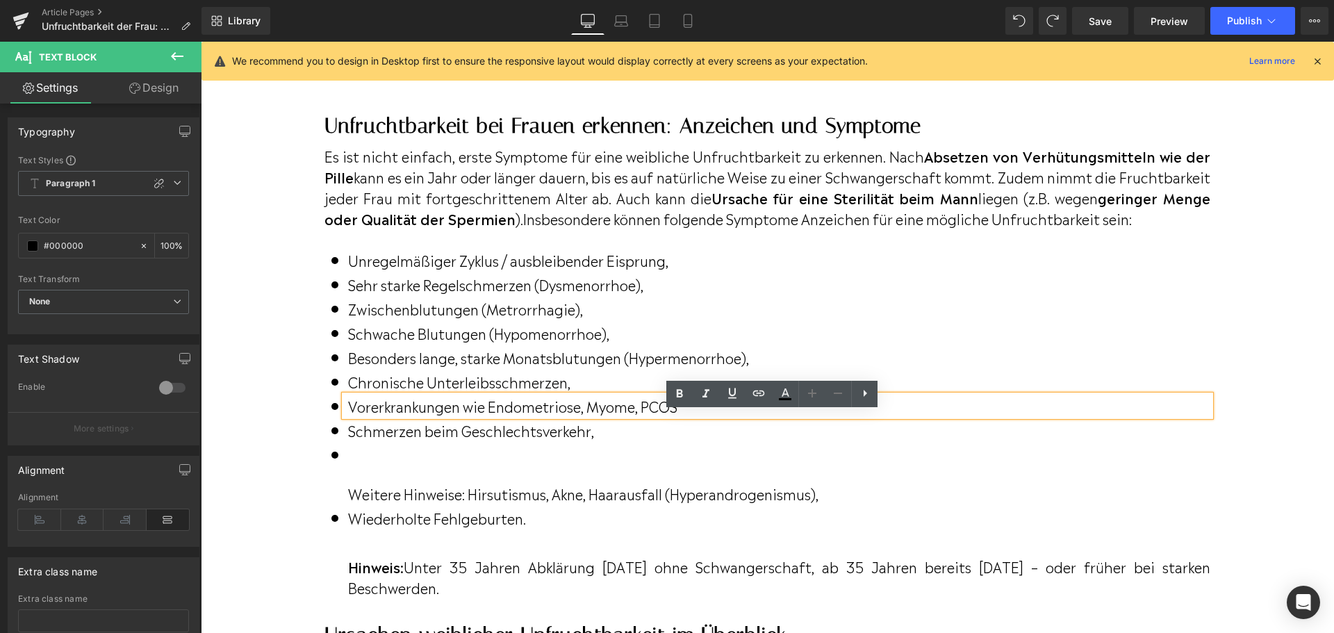
click at [571, 256] on div "Icon Unregelmäßiger Zyklus / ausbleibender Eisprung, Text Block Icon Sehr stark…" at bounding box center [768, 415] width 886 height 373
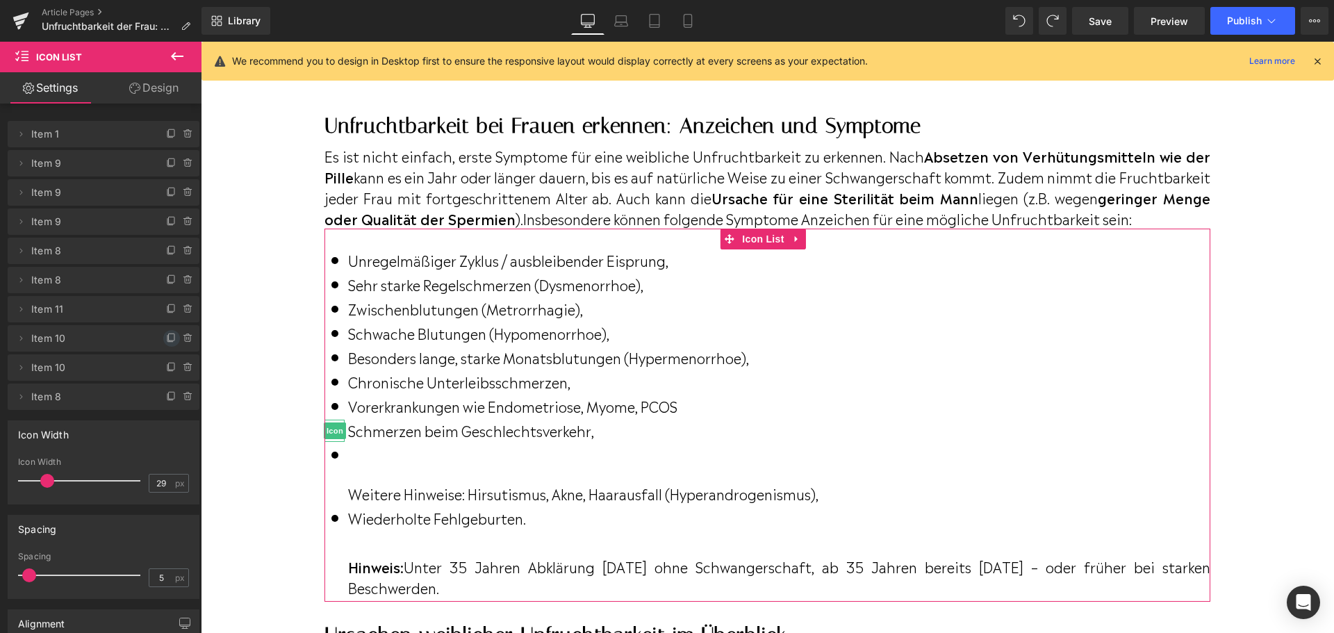
click at [170, 341] on icon at bounding box center [171, 338] width 11 height 11
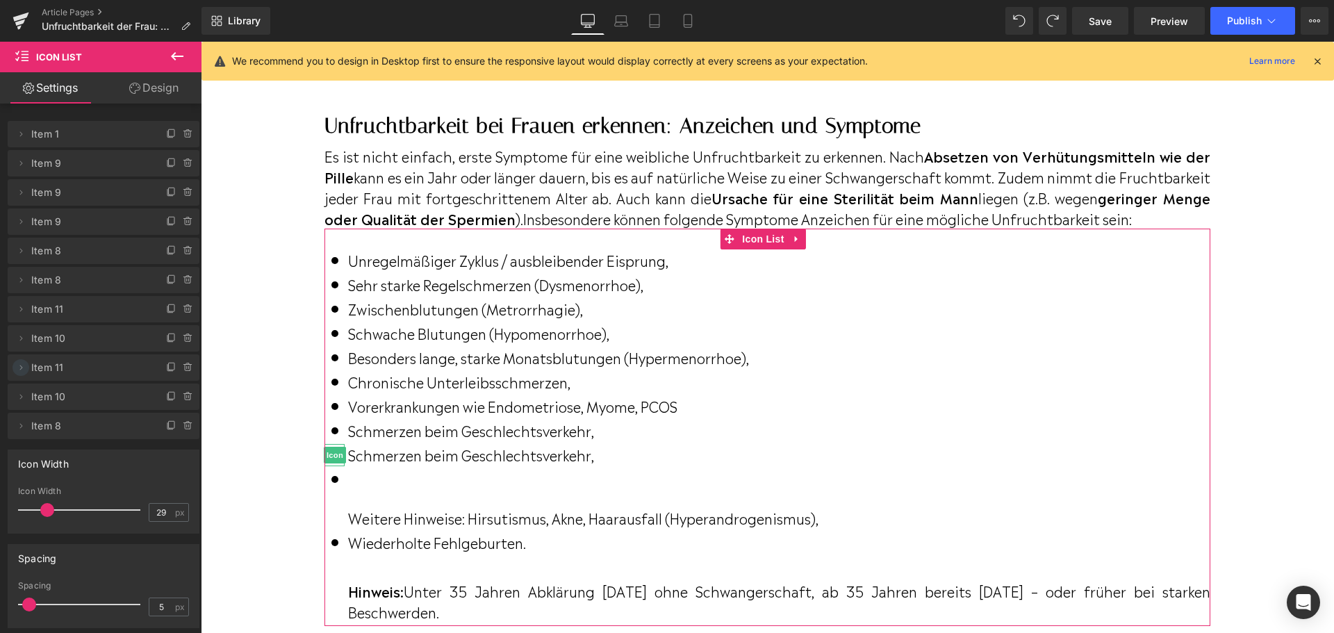
click at [22, 368] on icon at bounding box center [20, 367] width 11 height 11
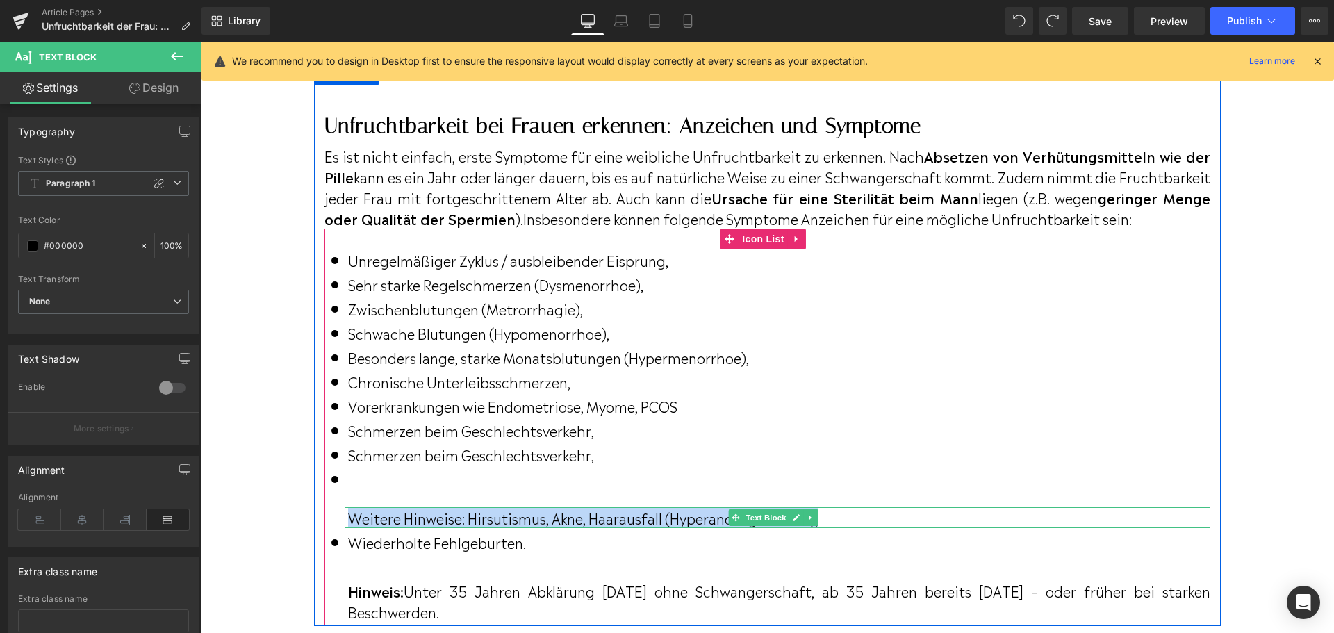
drag, startPoint x: 350, startPoint y: 536, endPoint x: 832, endPoint y: 533, distance: 481.6
click at [832, 528] on p "Weitere Hinweise: Hirsutismus, Akne, Haarausfall (Hyperandrogenismus)," at bounding box center [779, 517] width 862 height 21
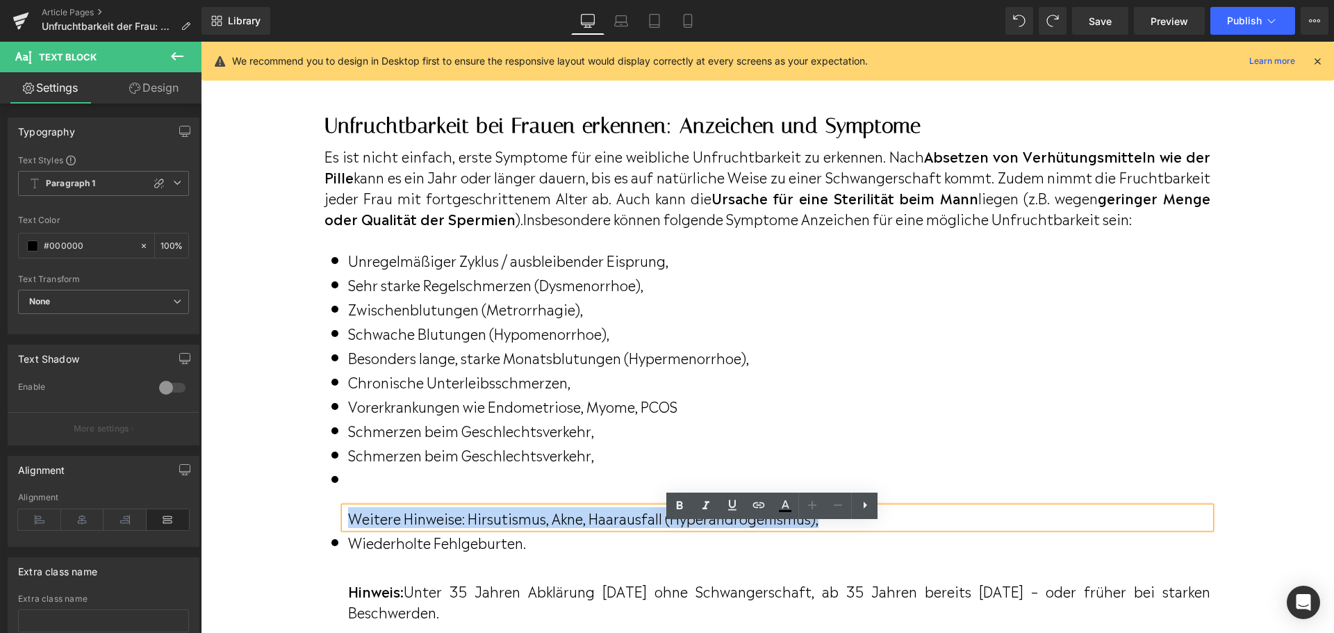
copy p "Weitere Hinweise: Hirsutismus, Akne, Haarausfall (Hyperandrogenismus),"
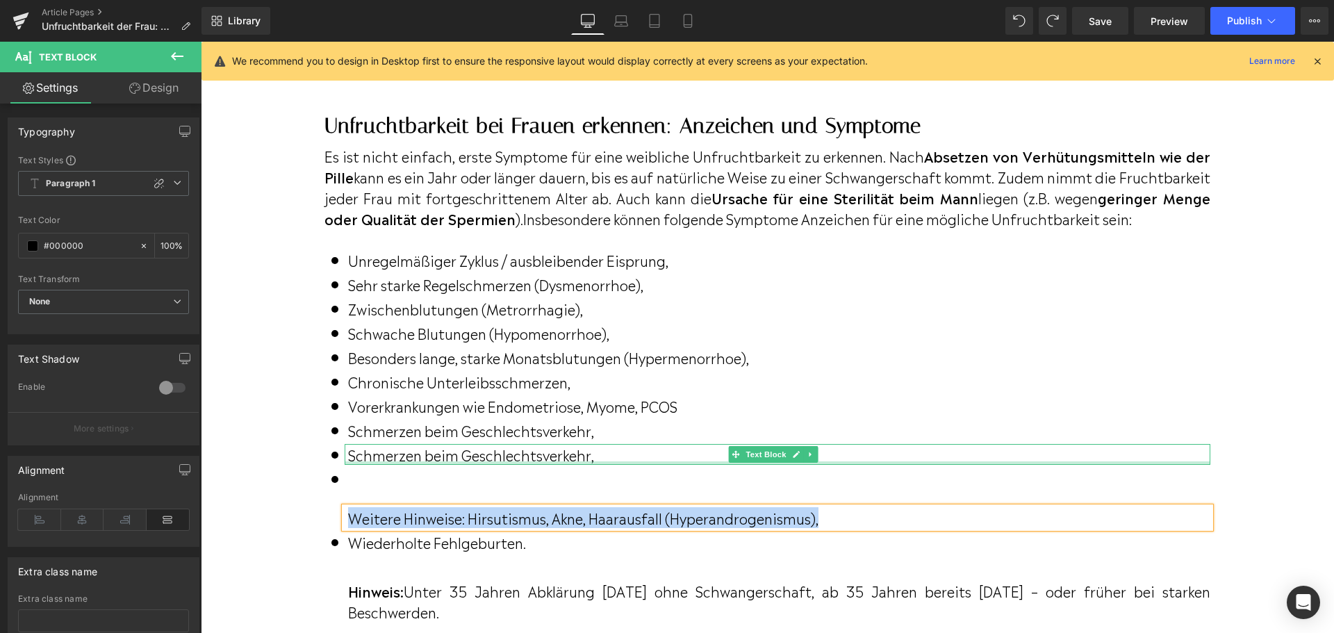
click at [354, 465] on p "Schmerzen beim Geschlechtsverkehr," at bounding box center [779, 454] width 862 height 21
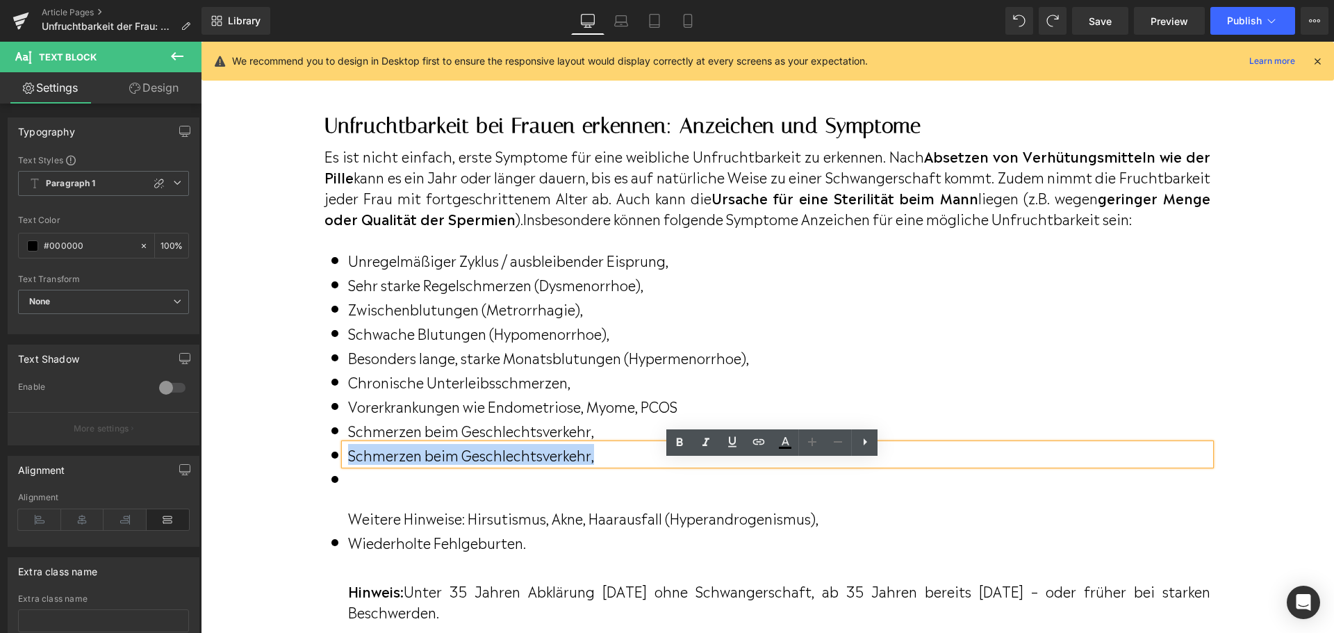
drag, startPoint x: 364, startPoint y: 473, endPoint x: 604, endPoint y: 477, distance: 239.8
click at [604, 465] on p "Schmerzen beim Geschlechtsverkehr," at bounding box center [779, 454] width 862 height 21
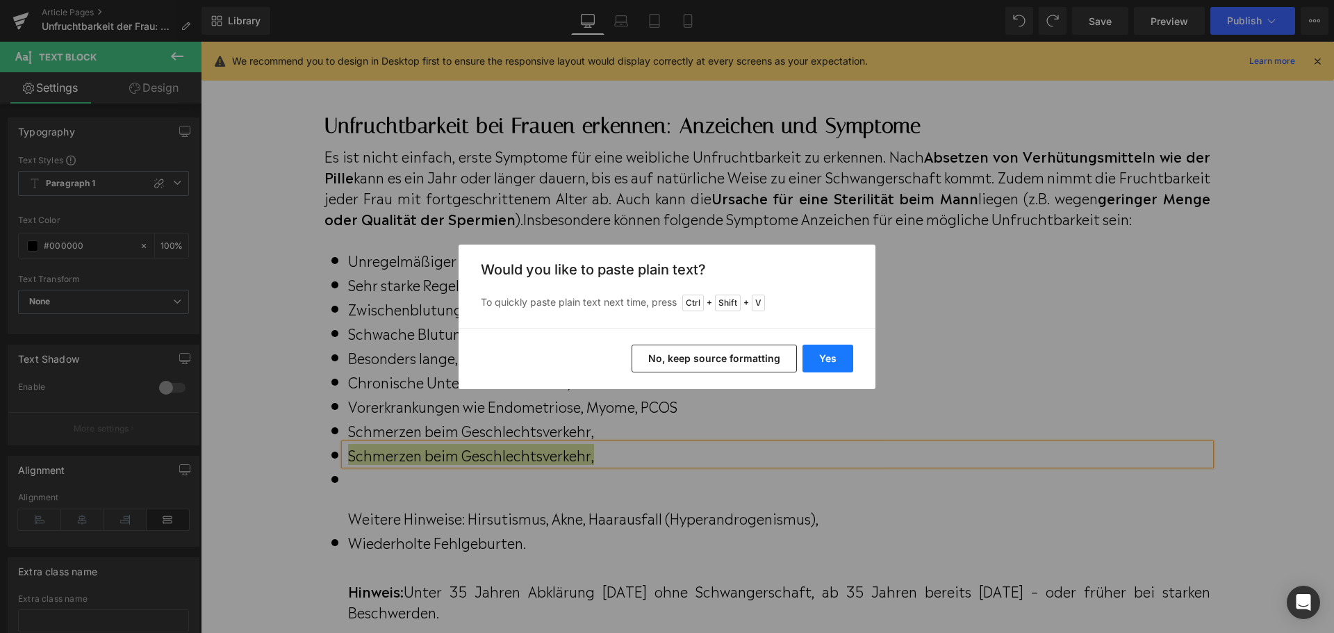
click at [840, 347] on button "Yes" at bounding box center [828, 359] width 51 height 28
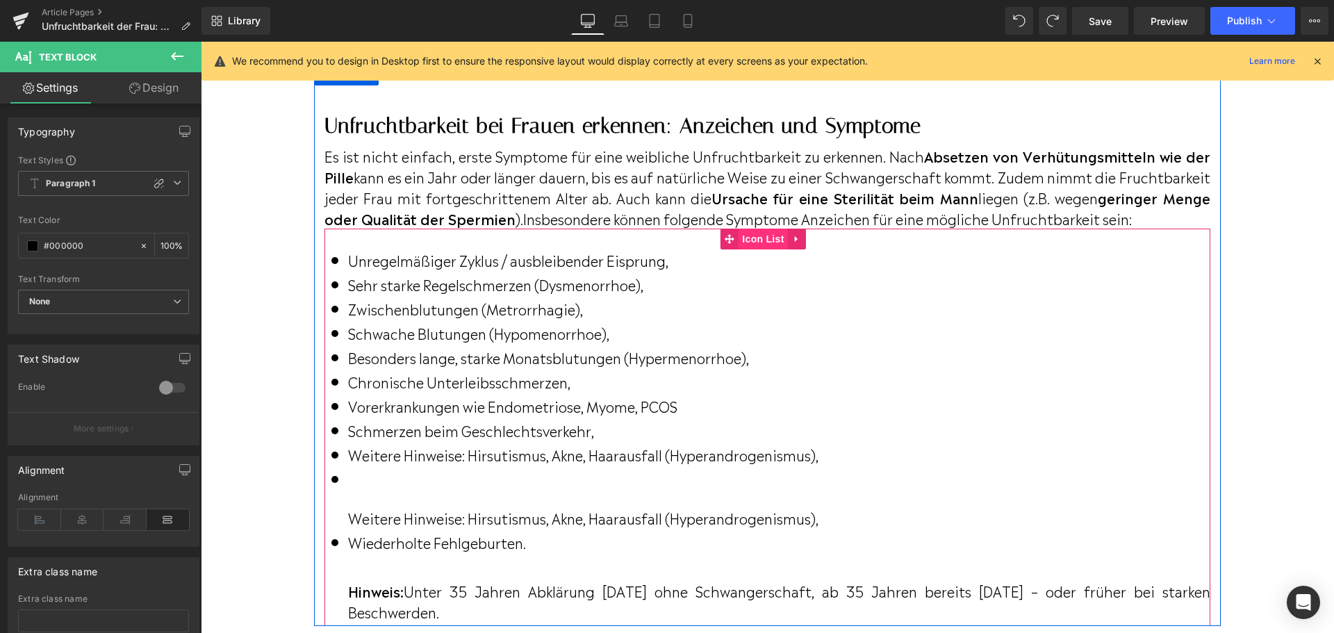
click at [760, 249] on span "Icon List" at bounding box center [763, 239] width 49 height 21
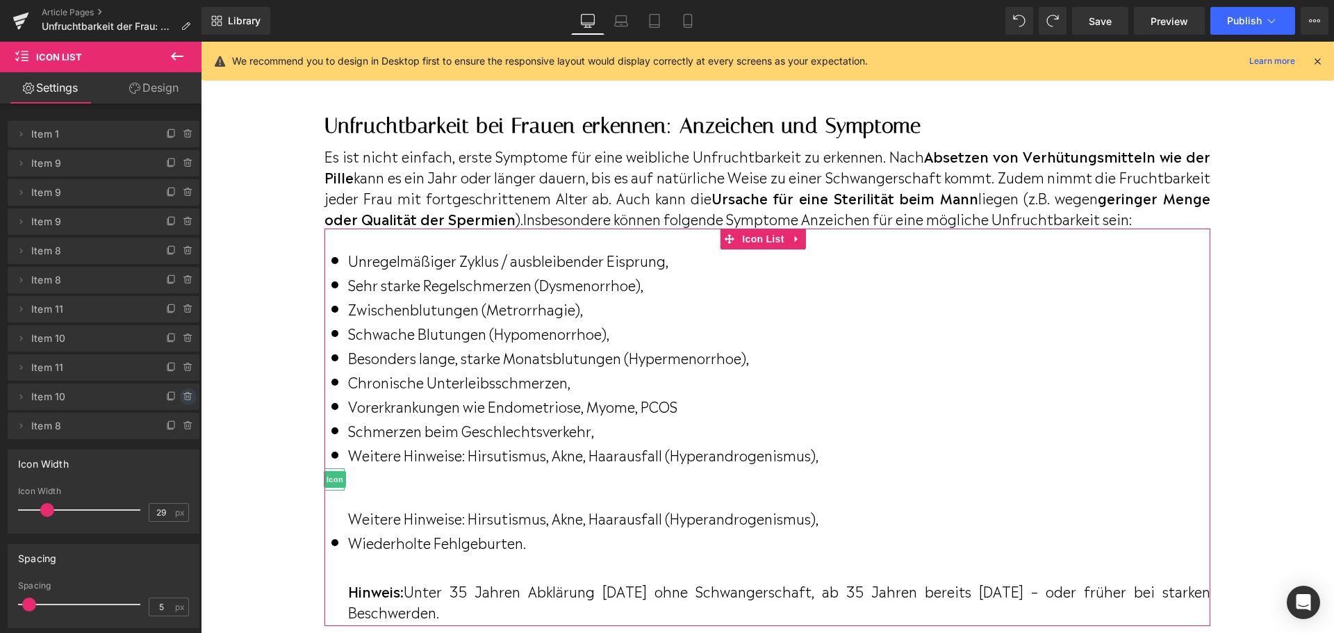
click at [185, 400] on icon at bounding box center [188, 397] width 6 height 6
click at [181, 400] on button "Delete" at bounding box center [174, 397] width 44 height 18
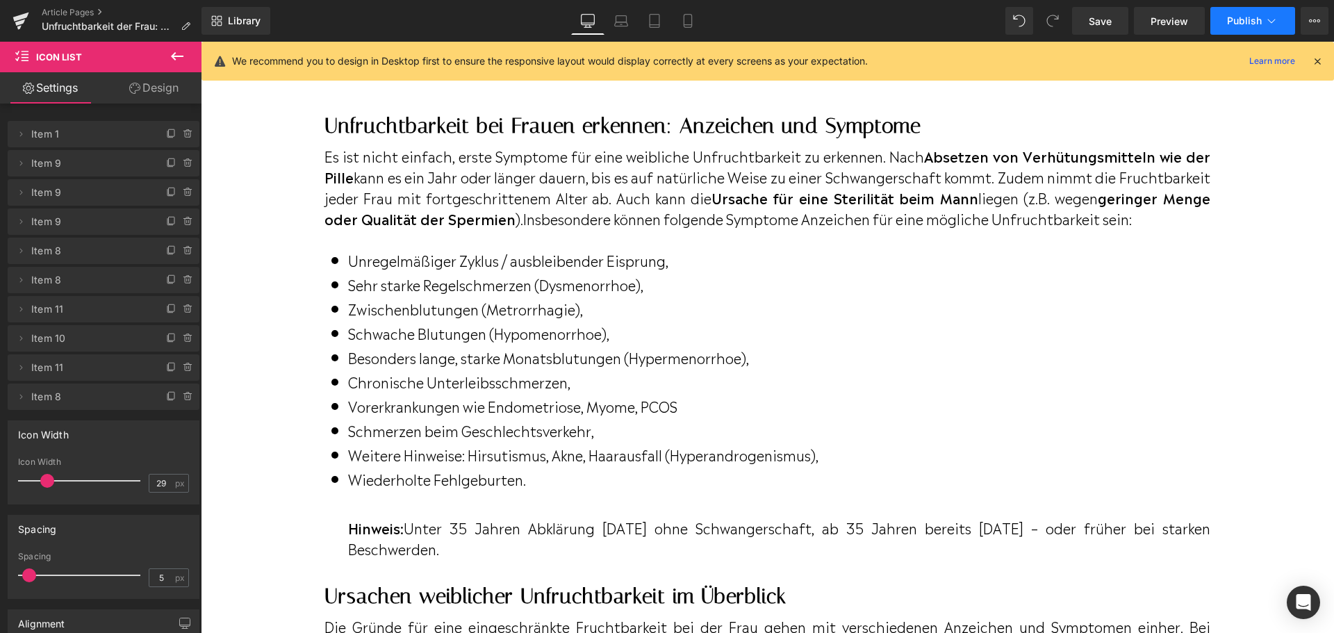
click at [1252, 27] on button "Publish" at bounding box center [1253, 21] width 85 height 28
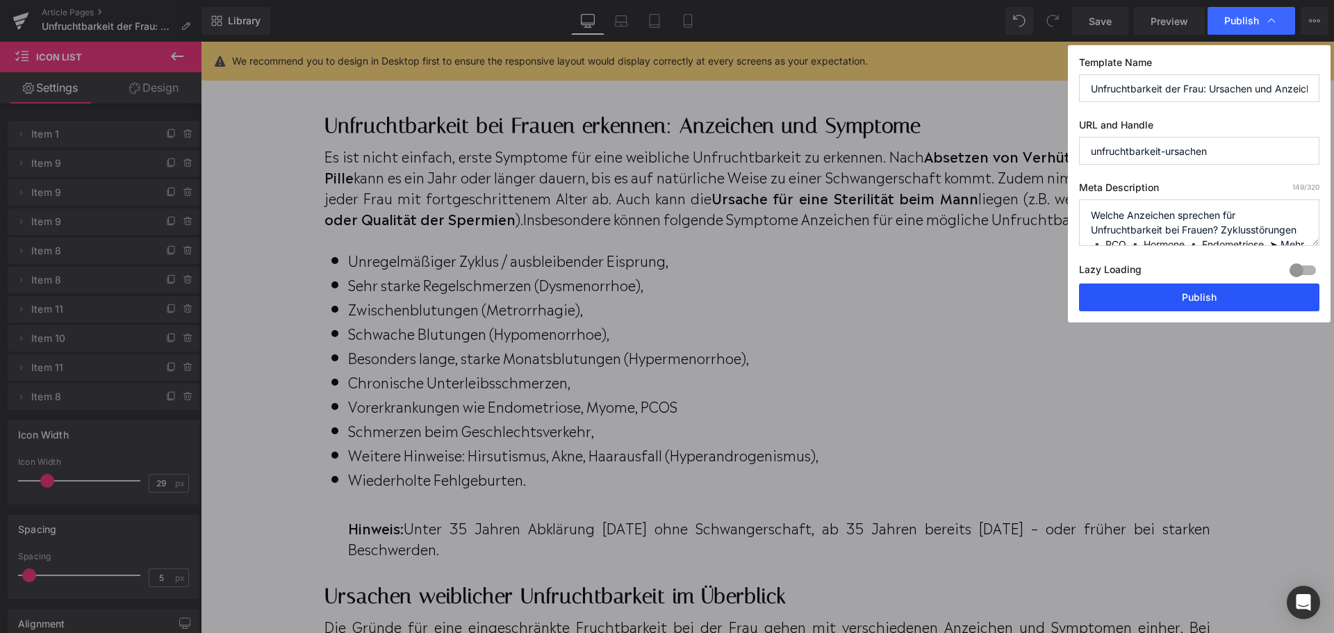
click at [1132, 302] on button "Publish" at bounding box center [1199, 298] width 240 height 28
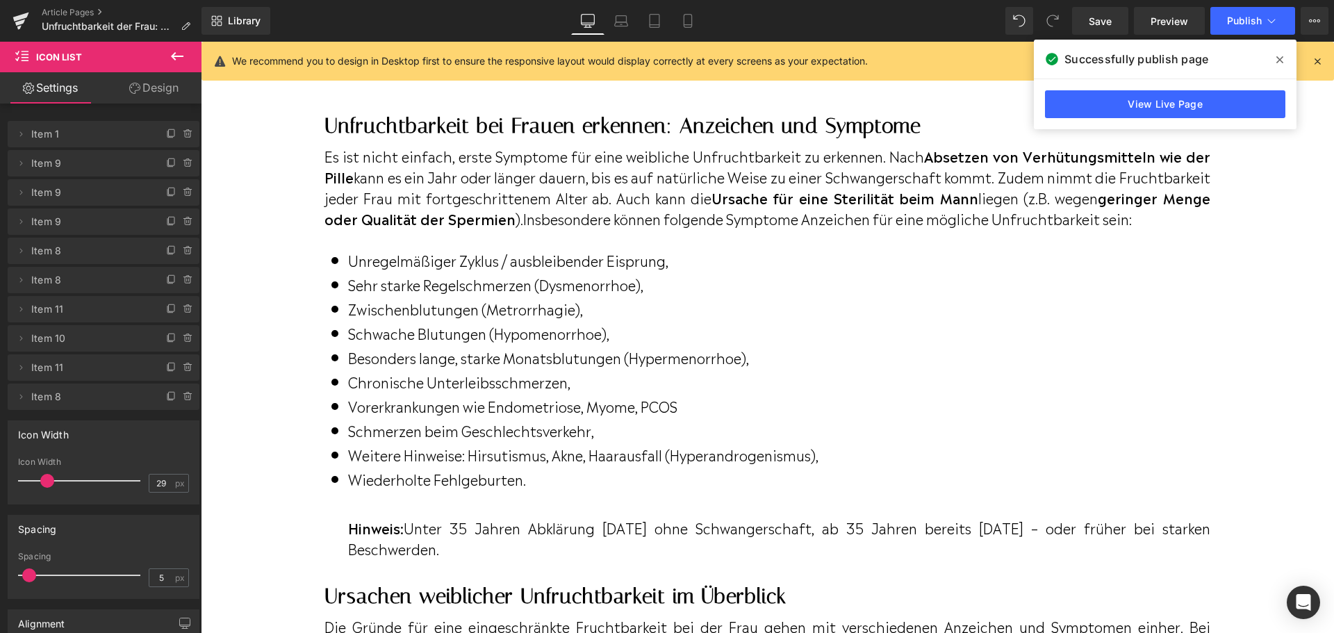
scroll to position [564, 0]
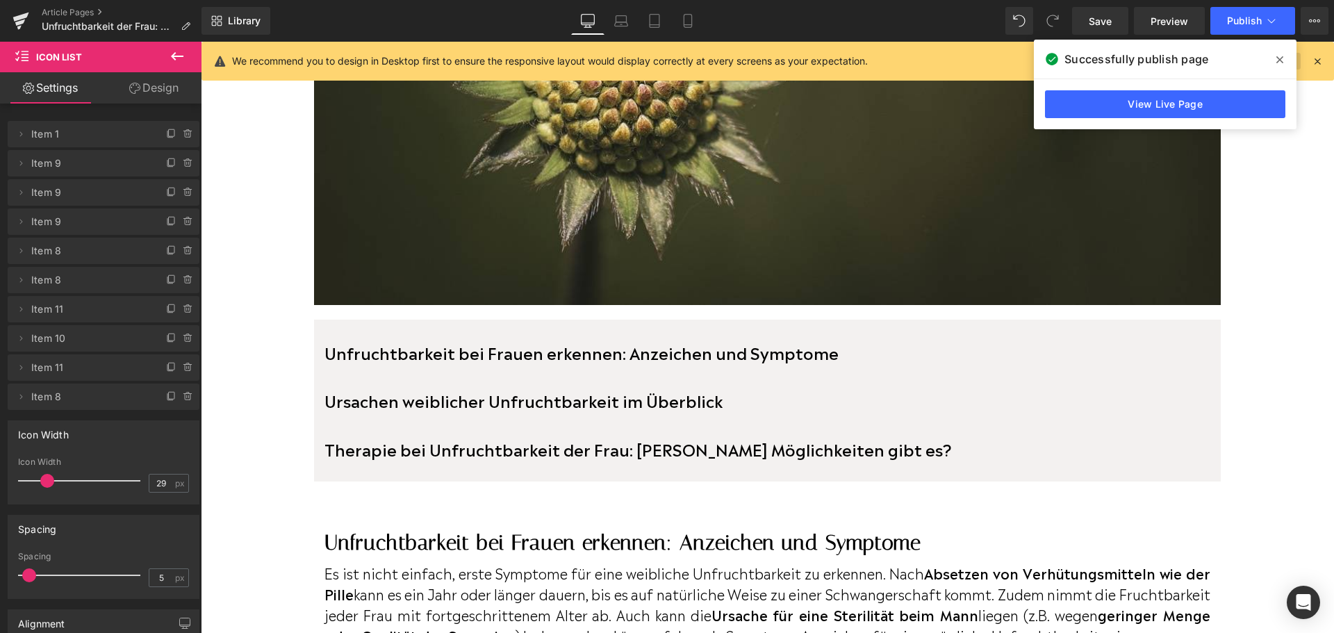
click at [1277, 61] on icon at bounding box center [1280, 59] width 7 height 11
click at [1279, 60] on link "Learn more" at bounding box center [1272, 61] width 57 height 17
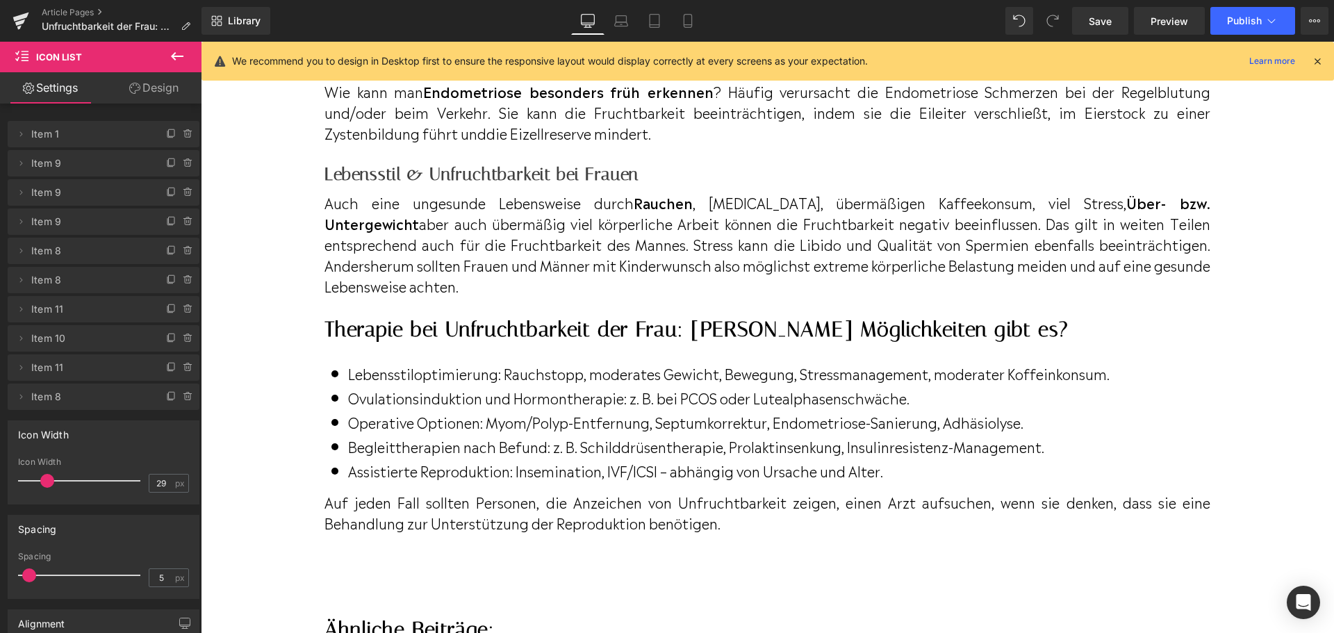
scroll to position [3622, 0]
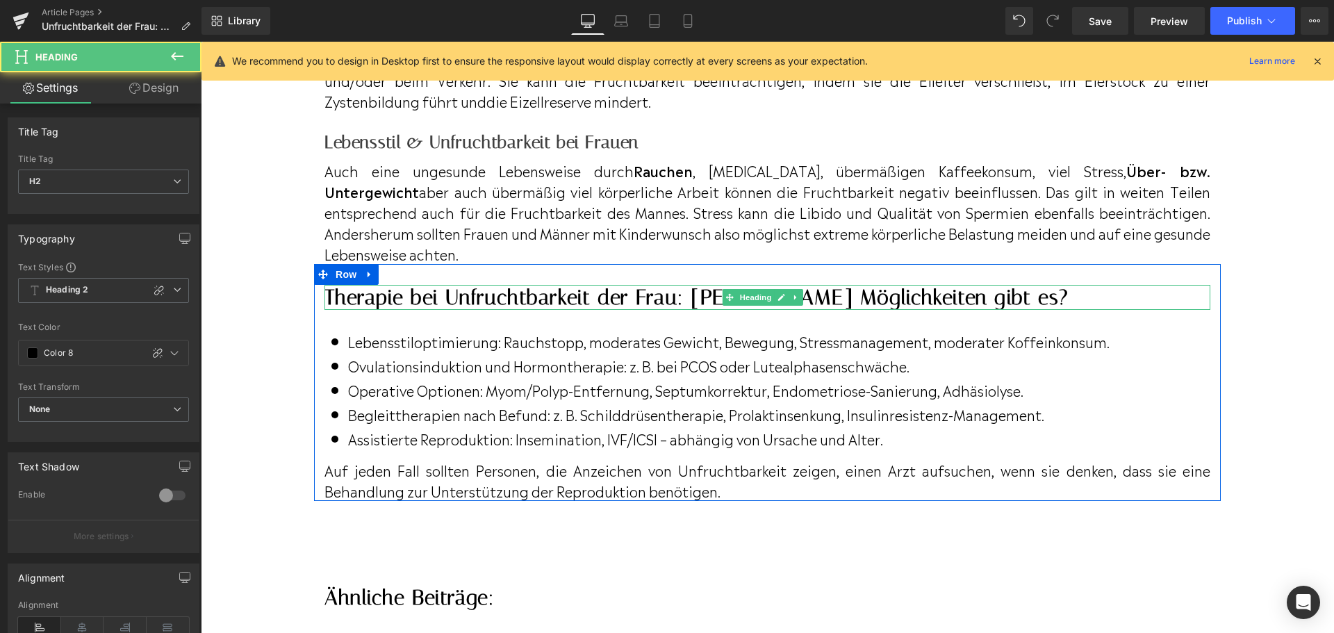
drag, startPoint x: 330, startPoint y: 335, endPoint x: 358, endPoint y: 333, distance: 27.9
click at [358, 310] on h2 "Therapie bei Unfruchtbarkeit der Frau: [PERSON_NAME] Möglichkeiten gibt es?" at bounding box center [768, 297] width 886 height 25
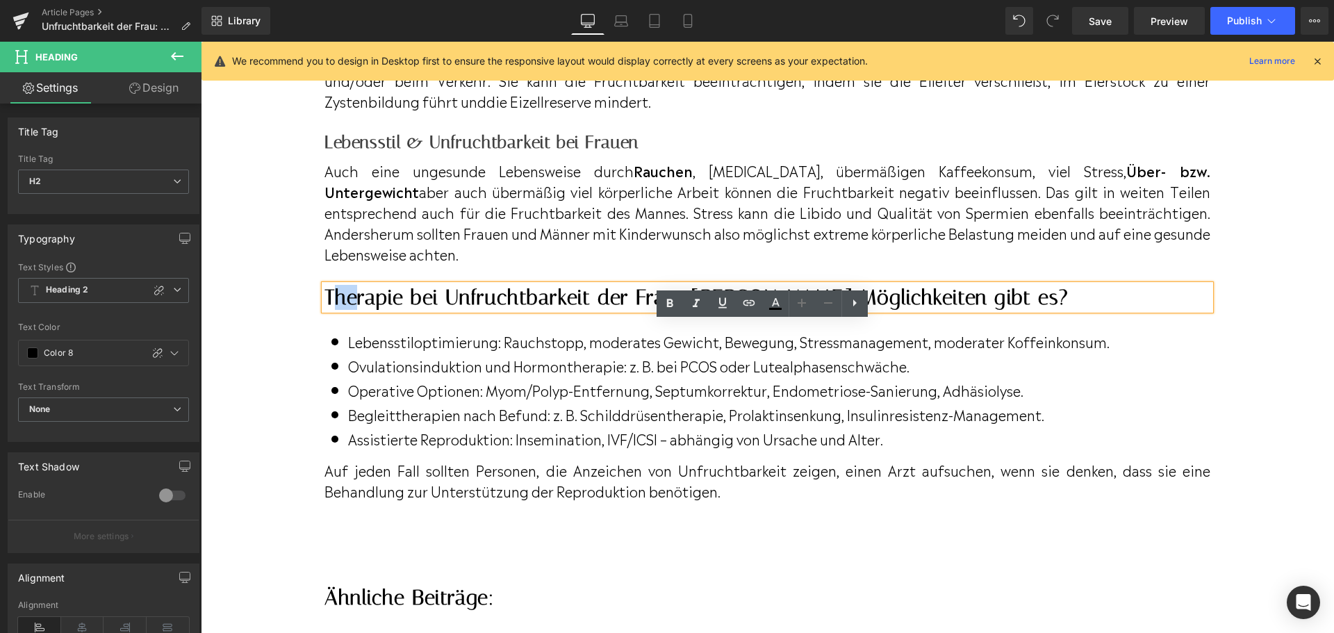
click at [356, 310] on h2 "Therapie bei Unfruchtbarkeit der Frau: [PERSON_NAME] Möglichkeiten gibt es?" at bounding box center [768, 297] width 886 height 25
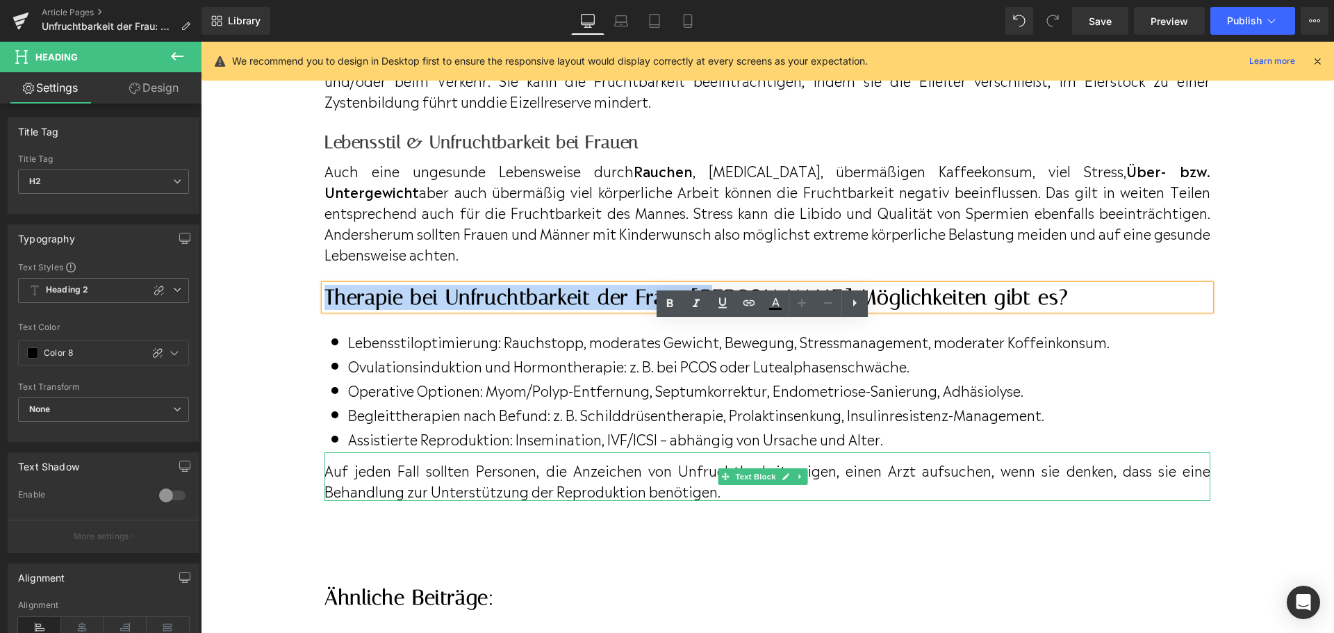
drag, startPoint x: 329, startPoint y: 334, endPoint x: 714, endPoint y: 533, distance: 433.9
click at [714, 502] on div "Therapie bei Unfruchtbarkeit der Frau: Welche Möglichkeiten gibt es? Heading Ic…" at bounding box center [767, 393] width 907 height 217
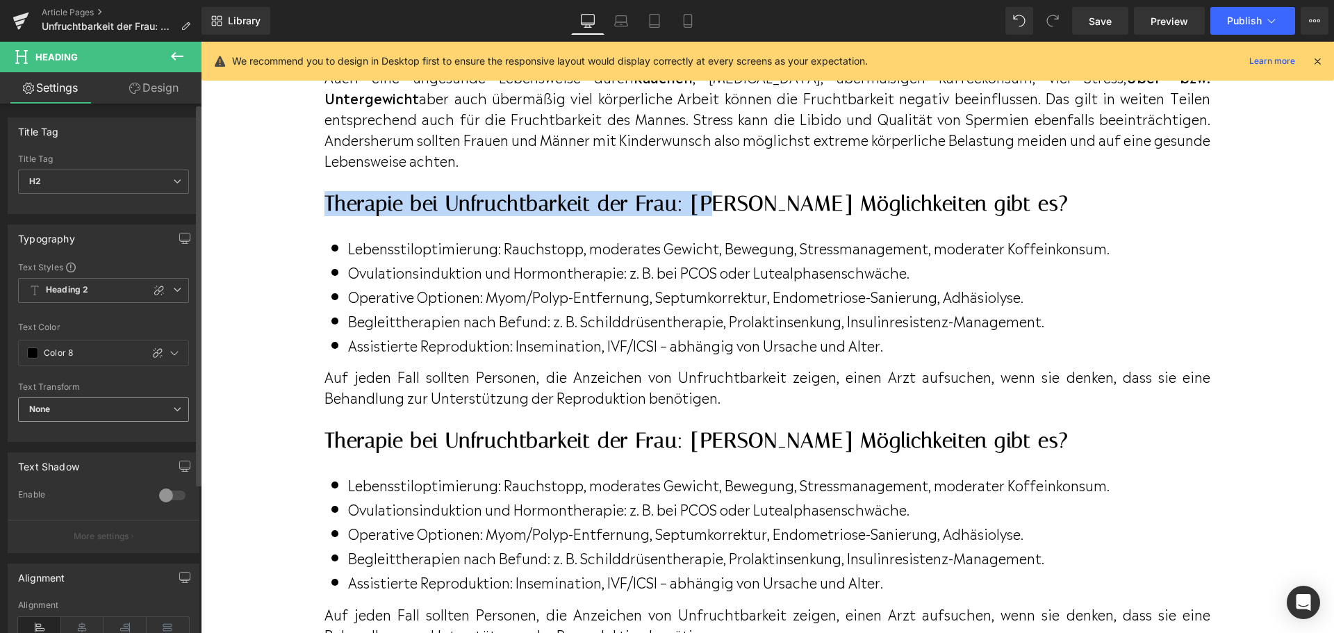
scroll to position [3717, 0]
click at [397, 215] on h2 "Therapie bei Unfruchtbarkeit der Frau: [PERSON_NAME] Möglichkeiten gibt es?" at bounding box center [768, 202] width 886 height 25
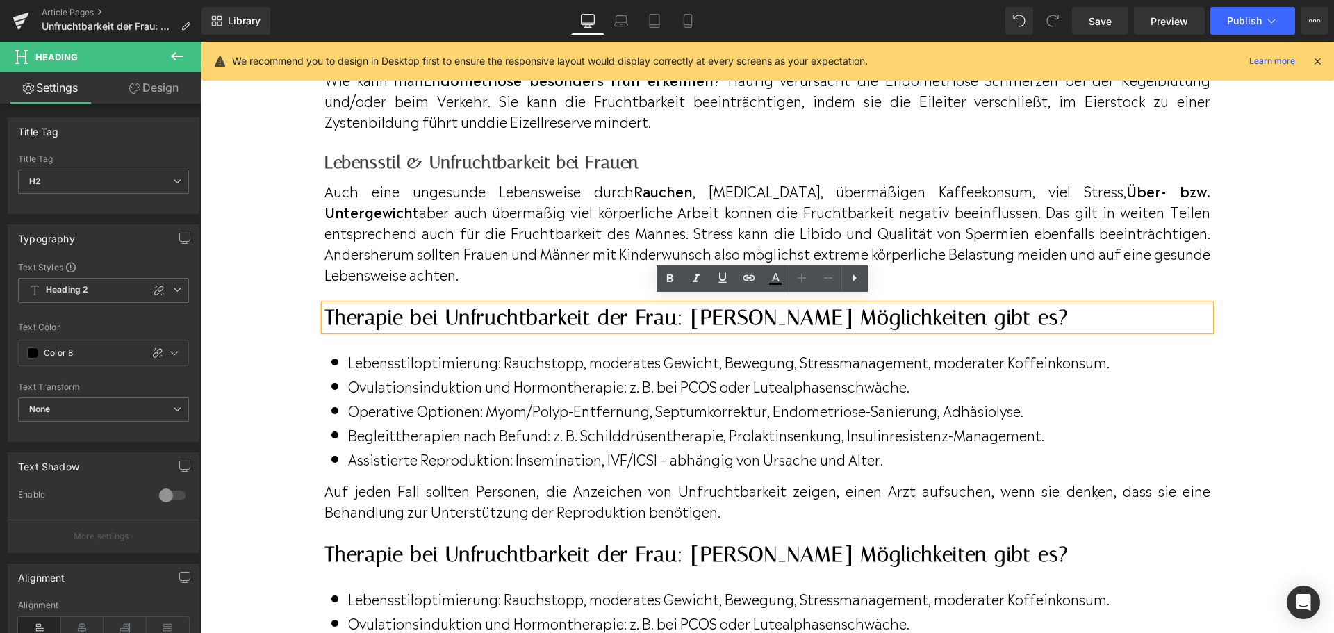
scroll to position [3647, 0]
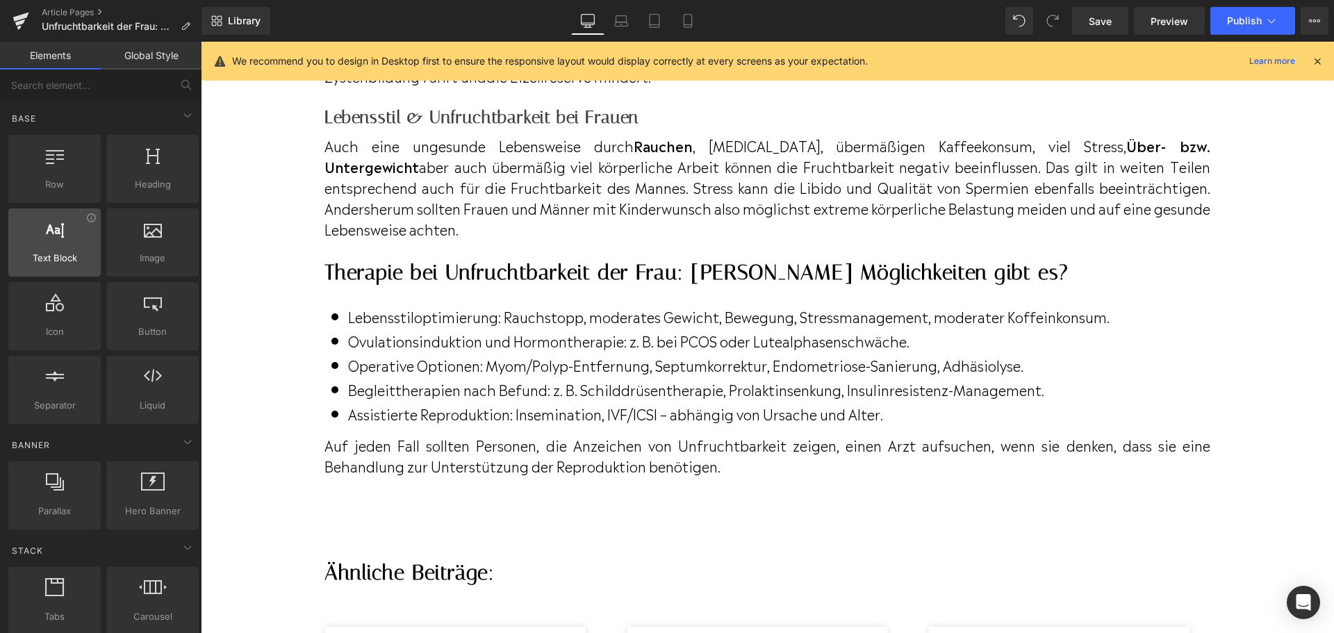
click at [67, 241] on div at bounding box center [55, 235] width 84 height 31
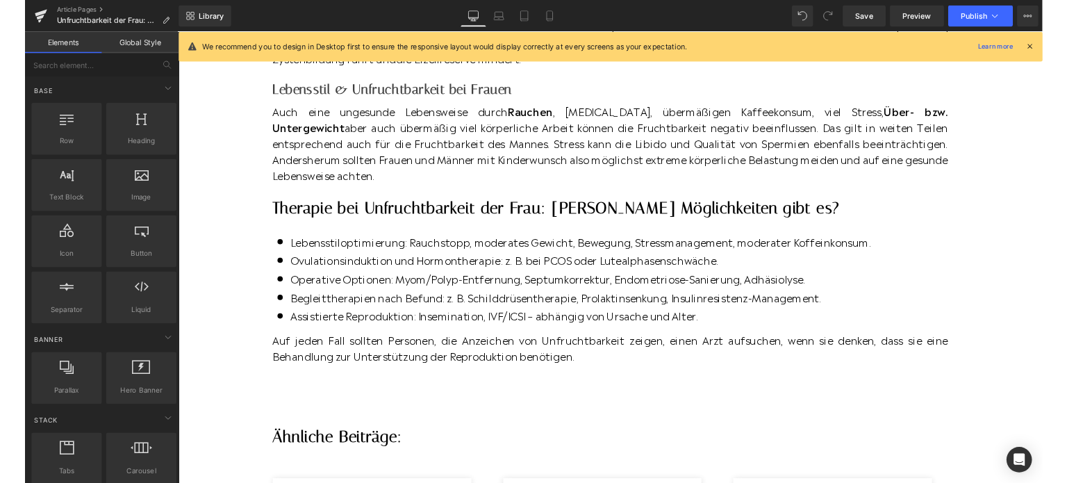
scroll to position [3508, 0]
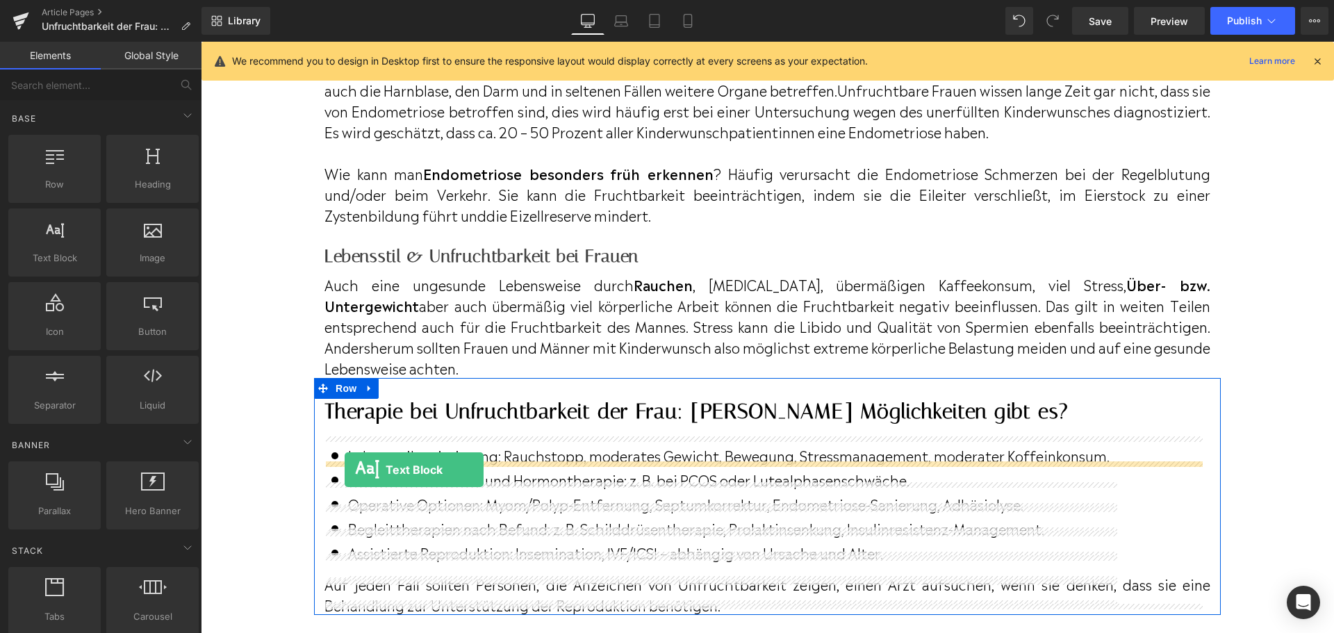
drag, startPoint x: 257, startPoint y: 281, endPoint x: 345, endPoint y: 470, distance: 207.7
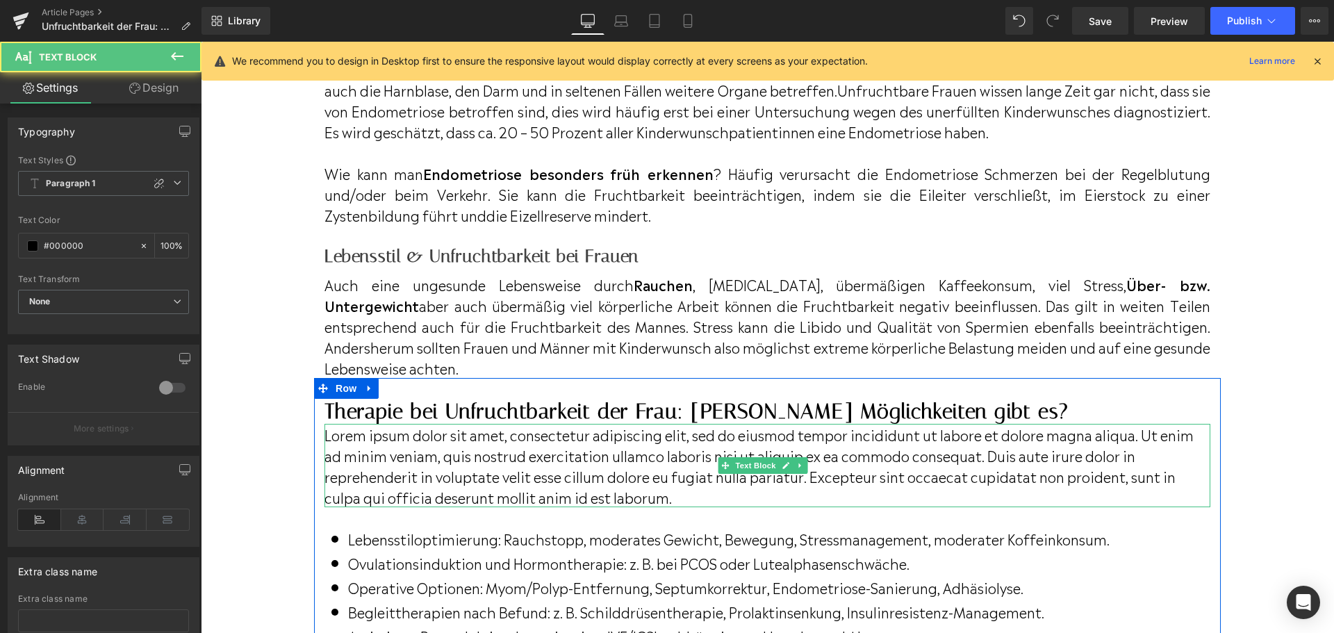
click at [328, 474] on p "Lorem ipsum dolor sit amet, consectetur adipiscing elit, sed do eiusmod tempor …" at bounding box center [768, 465] width 886 height 83
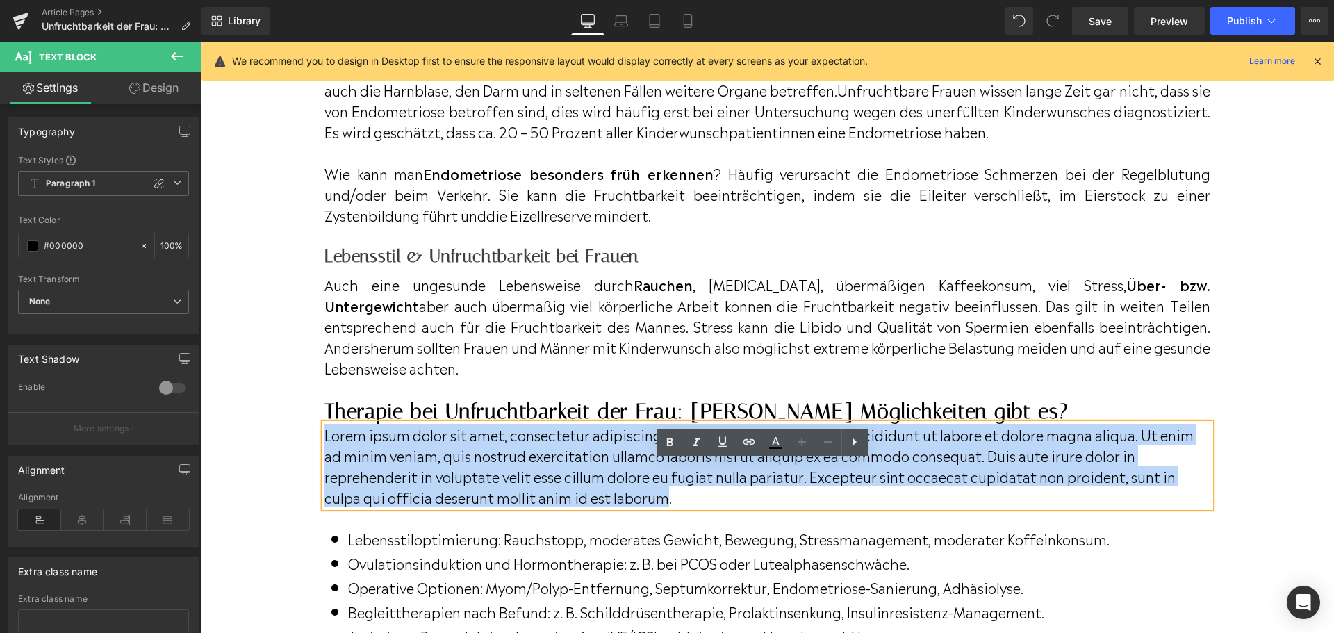
drag, startPoint x: 325, startPoint y: 473, endPoint x: 666, endPoint y: 538, distance: 347.4
click at [666, 507] on p "Lorem ipsum dolor sit amet, consectetur adipiscing elit, sed do eiusmod tempor …" at bounding box center [768, 465] width 886 height 83
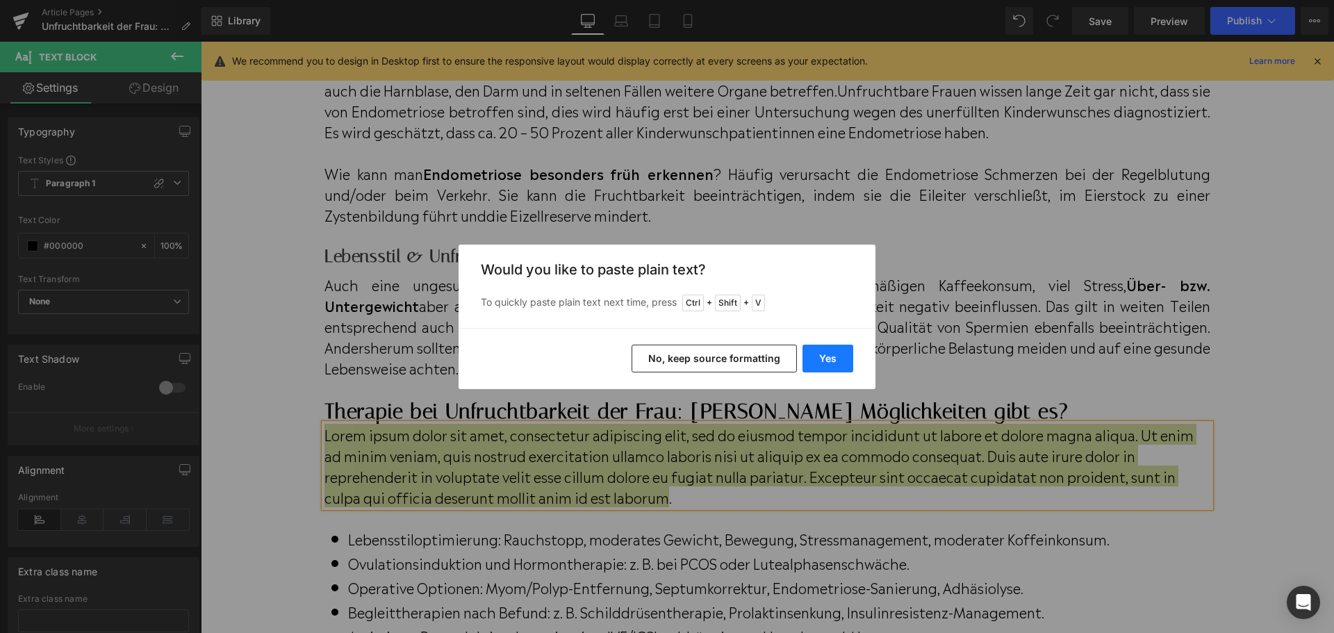
click at [811, 350] on button "Yes" at bounding box center [828, 359] width 51 height 28
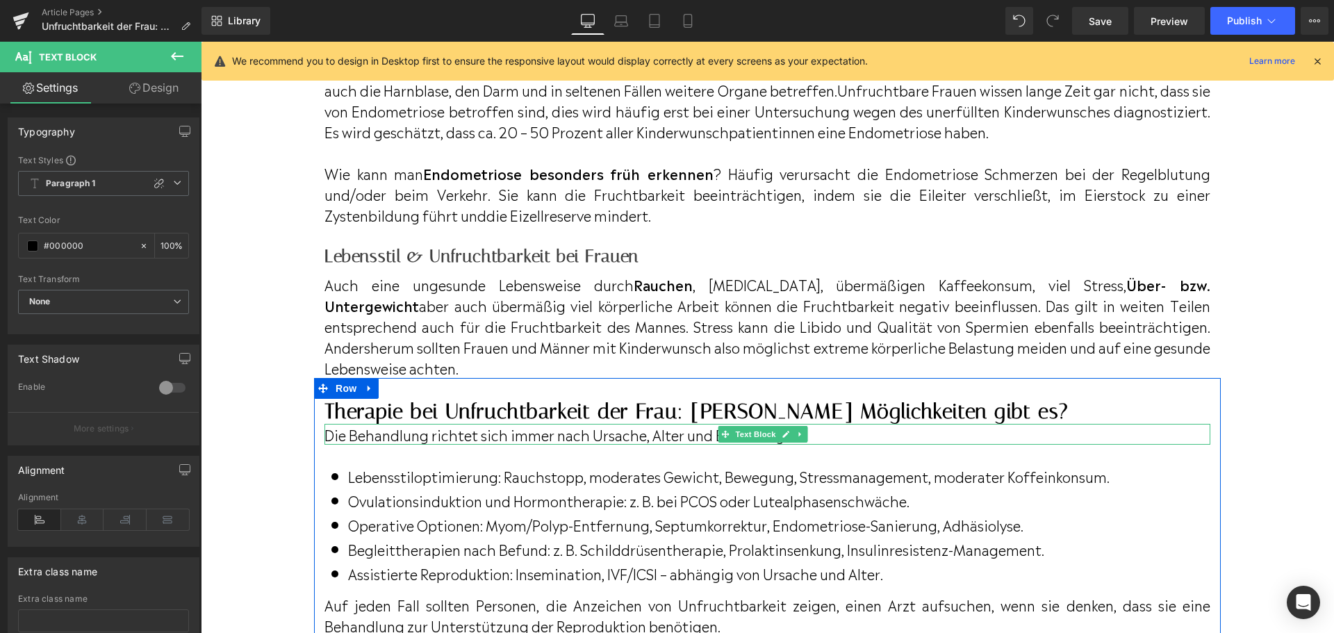
click at [797, 439] on icon at bounding box center [801, 434] width 8 height 8
click at [671, 445] on p "Die Behandlung richtet sich immer nach Ursache, Alter und Befundlage.." at bounding box center [768, 434] width 886 height 21
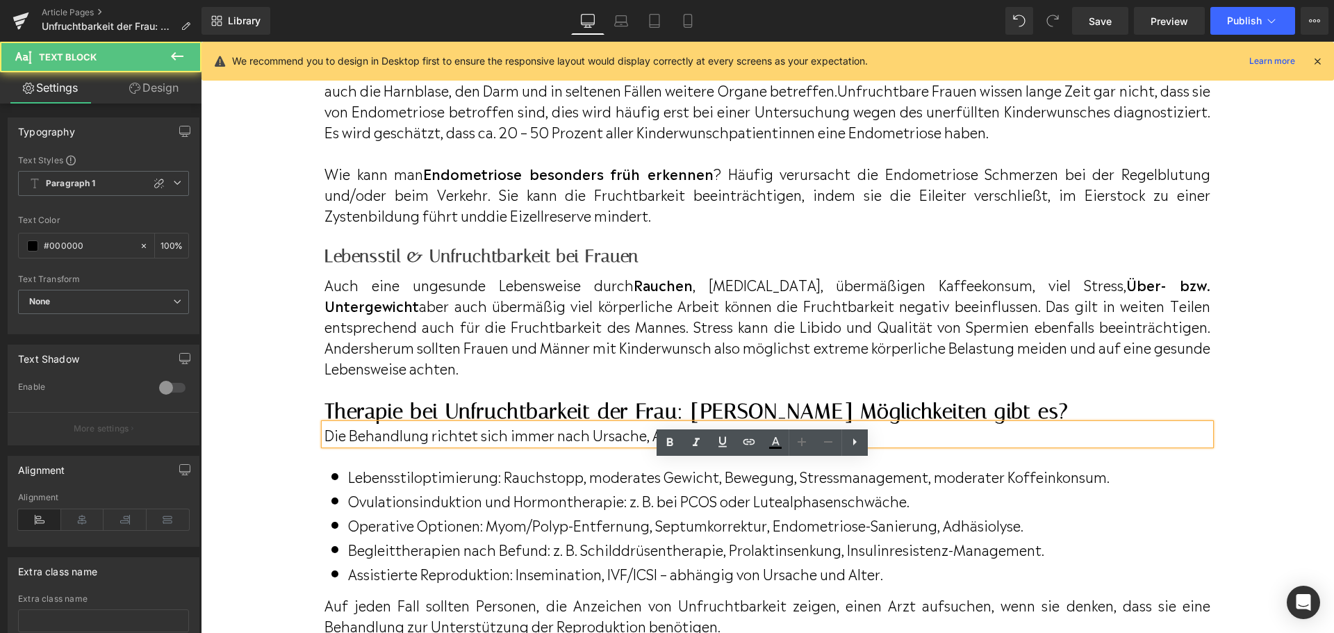
click at [792, 445] on p "Die Behandlung richtet sich immer nach Ursache, Alter und Befundlage.." at bounding box center [768, 434] width 886 height 21
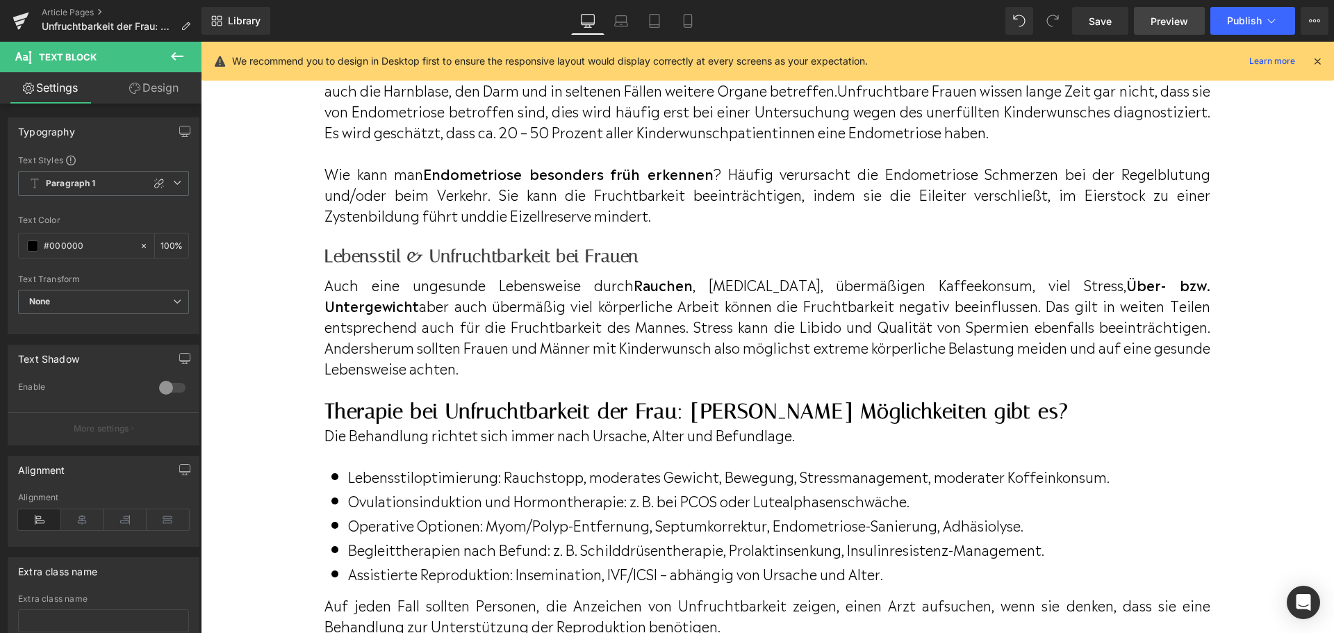
click at [1158, 19] on span "Preview" at bounding box center [1170, 21] width 38 height 15
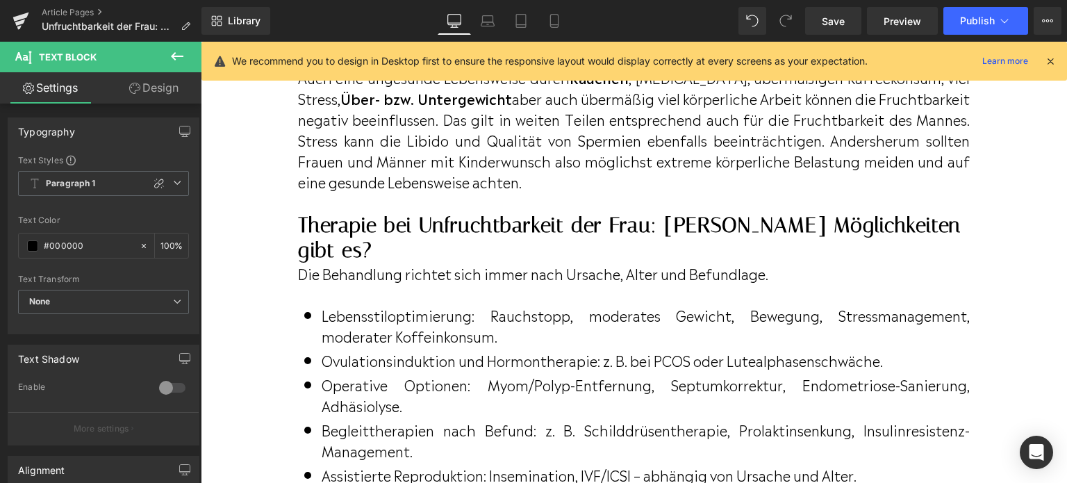
scroll to position [4153, 0]
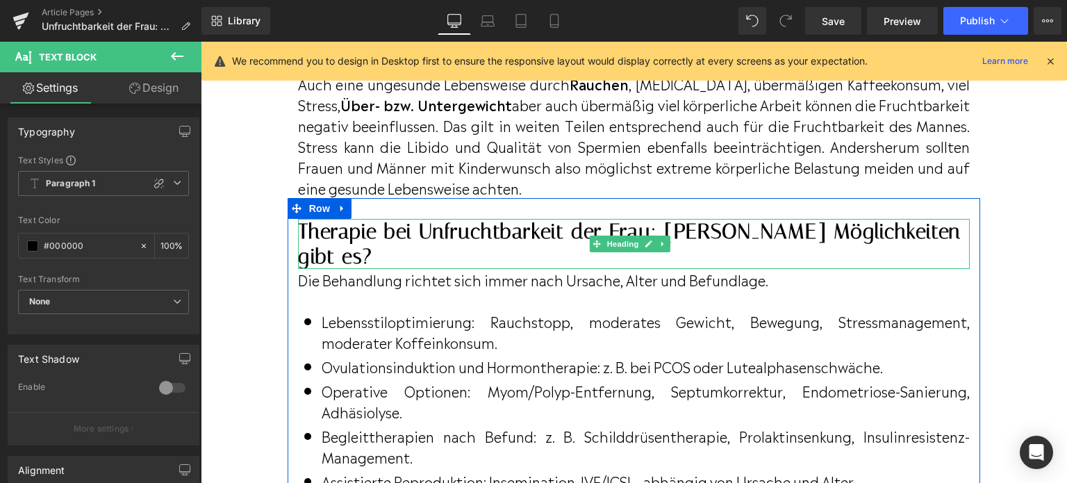
drag, startPoint x: 935, startPoint y: 227, endPoint x: 942, endPoint y: 228, distance: 7.0
click at [935, 227] on h2 "Therapie bei Unfruchtbarkeit der Frau: [PERSON_NAME] Möglichkeiten gibt es?" at bounding box center [634, 244] width 673 height 50
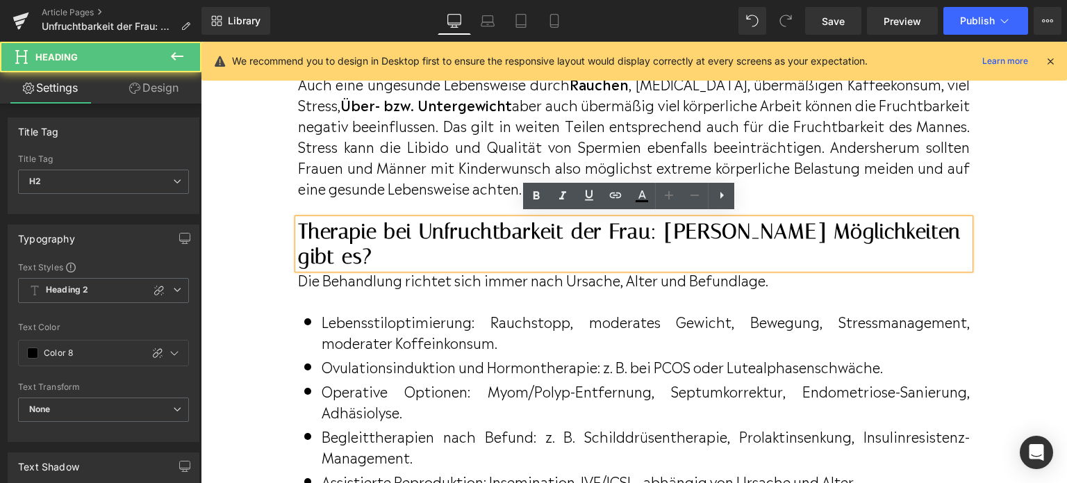
click at [941, 227] on h2 "Therapie bei Unfruchtbarkeit der Frau: [PERSON_NAME] Möglichkeiten gibt es?" at bounding box center [634, 244] width 673 height 50
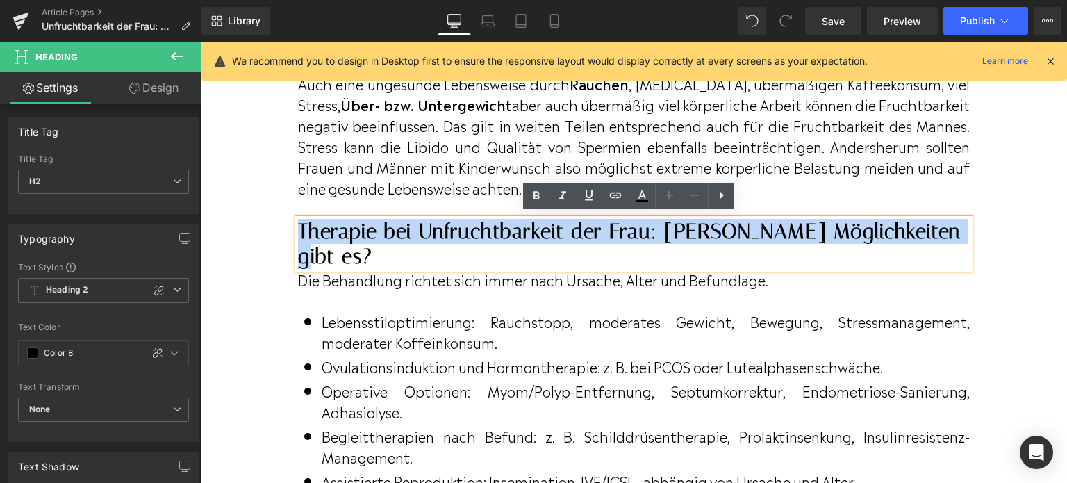
drag, startPoint x: 942, startPoint y: 225, endPoint x: 297, endPoint y: 222, distance: 644.3
click at [298, 222] on h2 "Therapie bei Unfruchtbarkeit der Frau: [PERSON_NAME] Möglichkeiten gibt es?" at bounding box center [634, 244] width 673 height 50
paste div
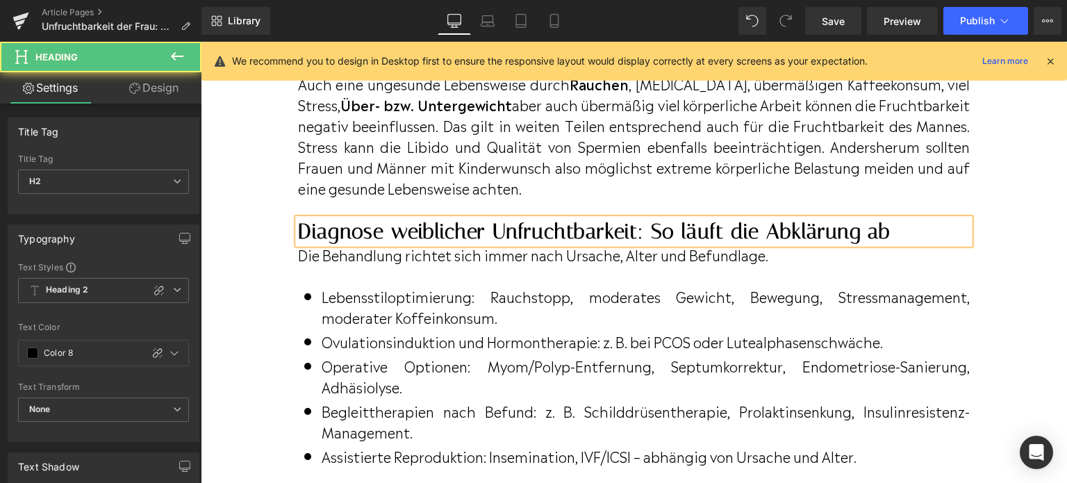
click at [761, 224] on h2 "Diagnose weiblicher Unfruchtbarkeit: So läuft die Abklärung ab" at bounding box center [634, 231] width 673 height 25
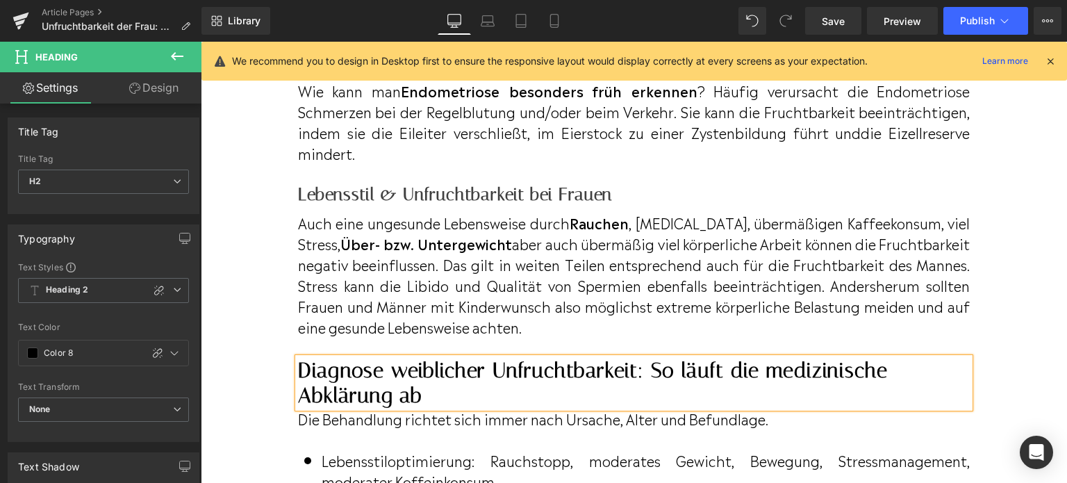
scroll to position [4223, 0]
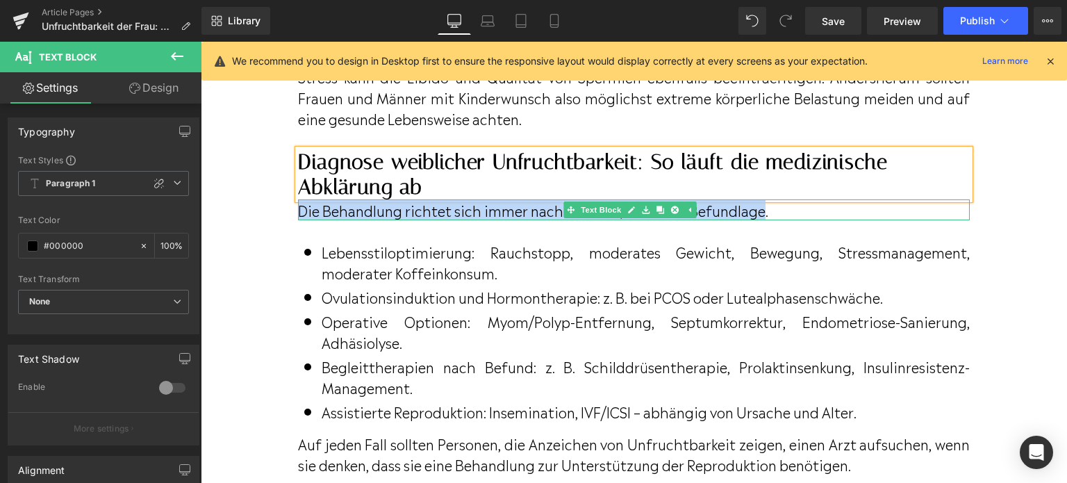
drag, startPoint x: 301, startPoint y: 206, endPoint x: 761, endPoint y: 206, distance: 460.1
click at [761, 206] on p "Die Behandlung richtet sich immer nach Ursache, Alter und Befundlage." at bounding box center [634, 209] width 673 height 21
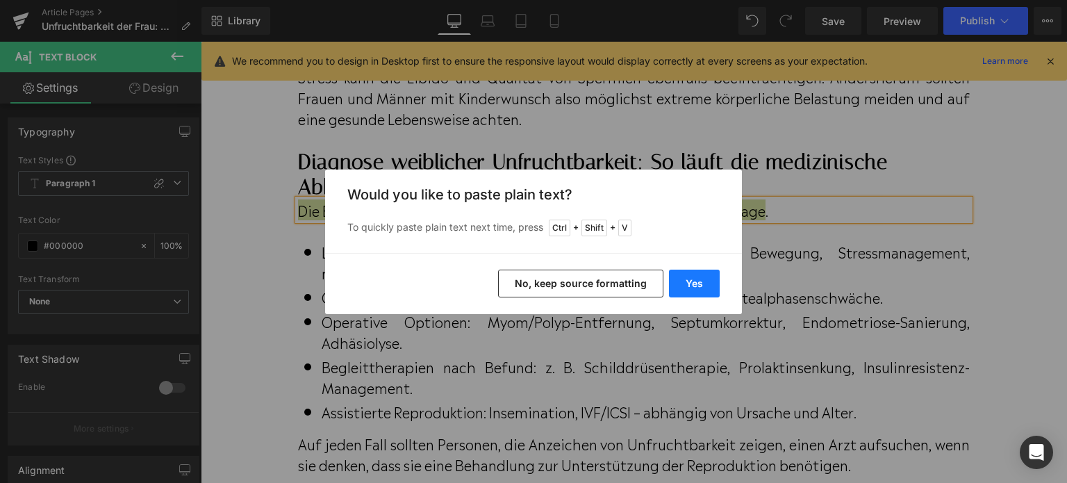
click at [705, 284] on button "Yes" at bounding box center [694, 284] width 51 height 28
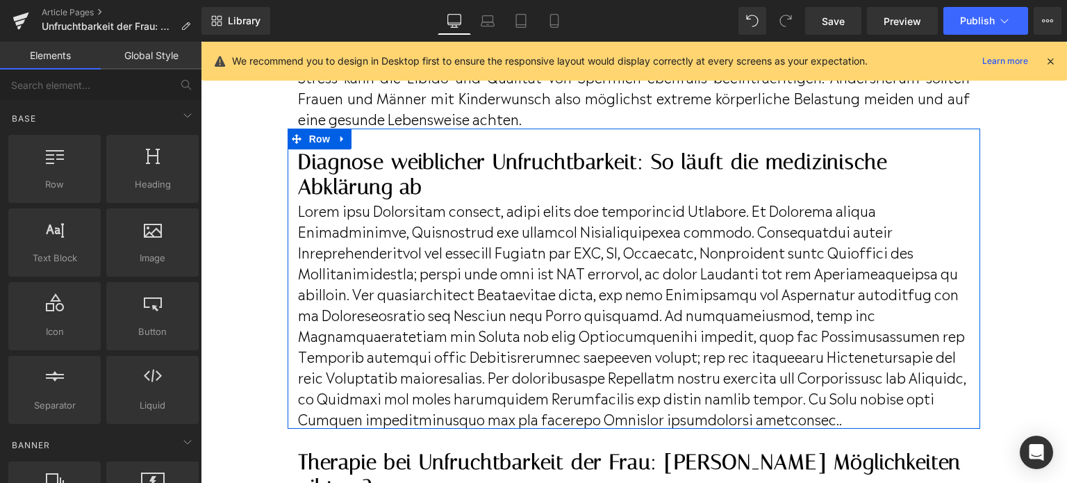
click at [434, 271] on p at bounding box center [634, 313] width 673 height 229
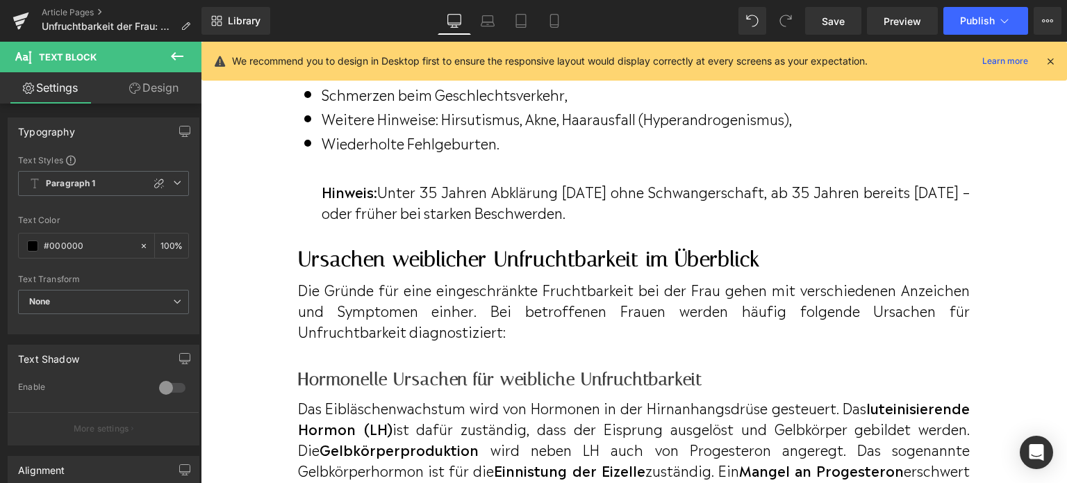
scroll to position [1095, 0]
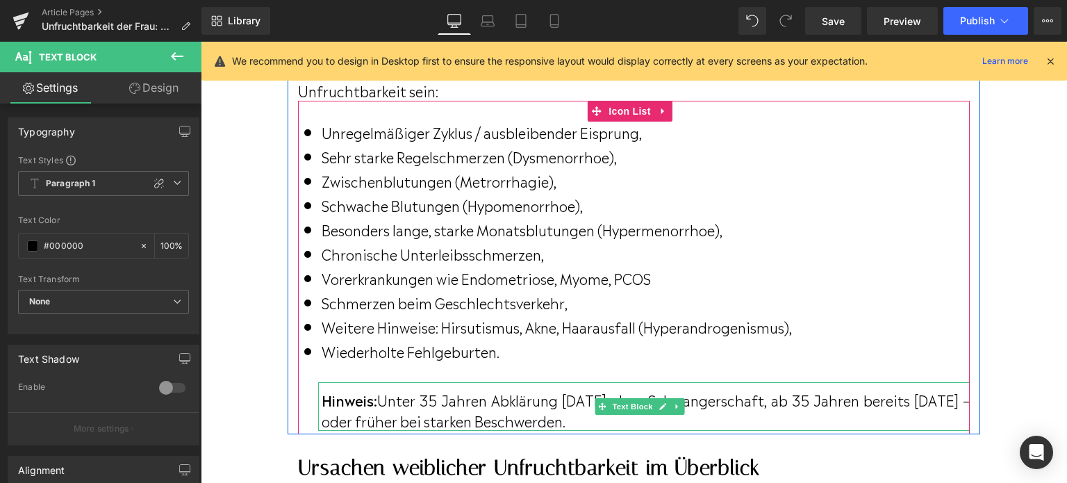
drag, startPoint x: 439, startPoint y: 391, endPoint x: 591, endPoint y: 400, distance: 151.7
click at [439, 391] on p "Hinweis: Unter 35 Jahren Abklärung nach 12 Monaten ohne Schwangerschaft, ab 35 …" at bounding box center [646, 410] width 649 height 42
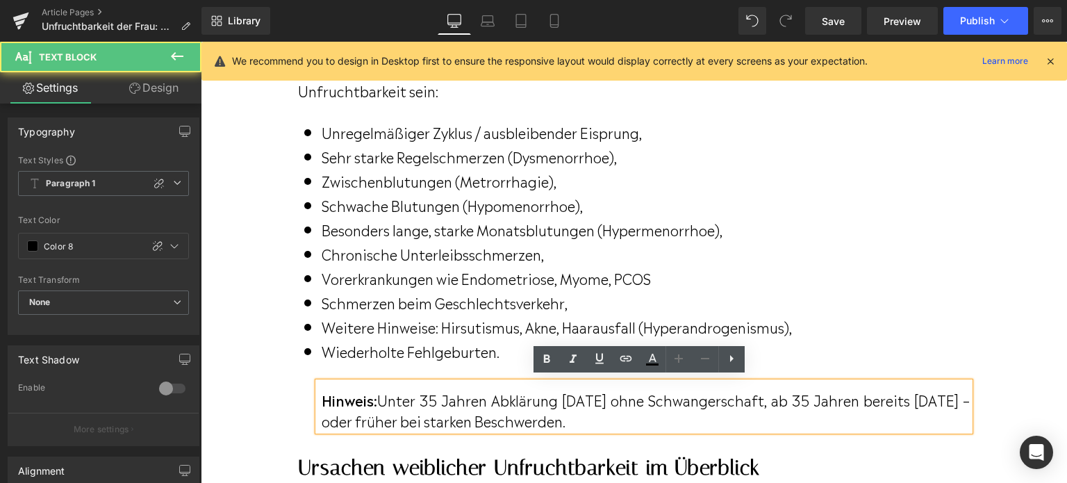
drag, startPoint x: 613, startPoint y: 405, endPoint x: 789, endPoint y: 406, distance: 176.5
click at [613, 405] on p "Hinweis: Unter 35 Jahren Abklärung nach 12 Monaten ohne Schwangerschaft, ab 35 …" at bounding box center [646, 410] width 649 height 42
click at [537, 283] on div "Vorerkrankungen wie Endometriose, Myome, PCOS Text Block" at bounding box center [644, 278] width 653 height 21
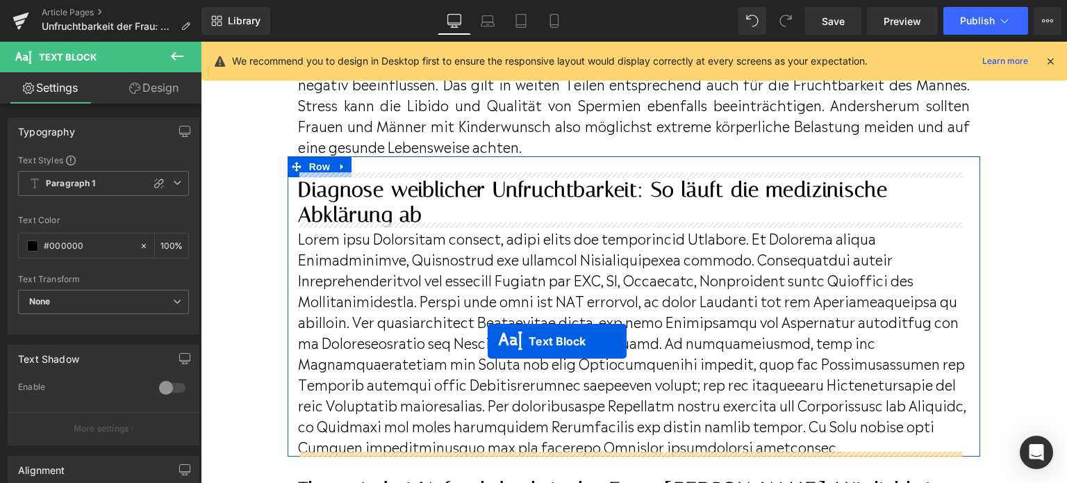
scroll to position [4209, 0]
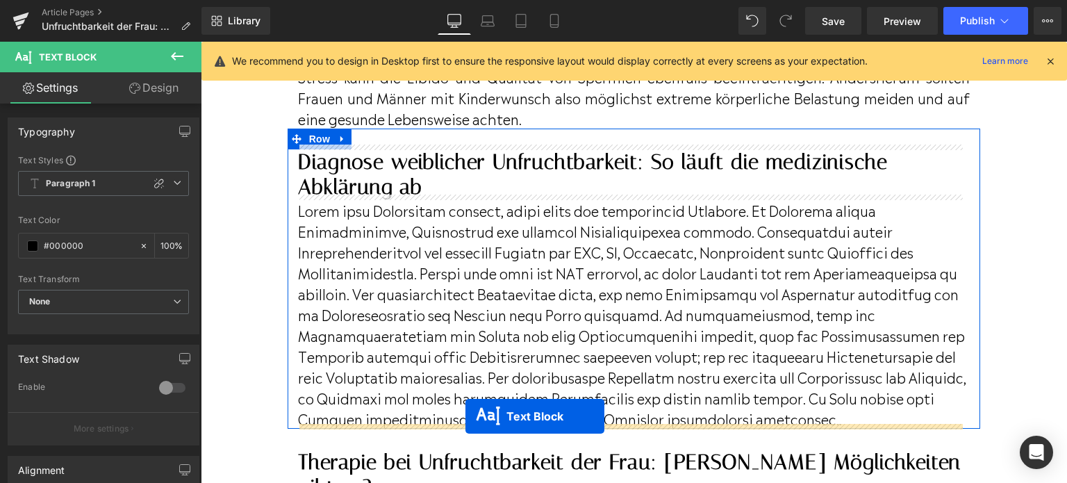
drag, startPoint x: 606, startPoint y: 402, endPoint x: 466, endPoint y: 416, distance: 141.1
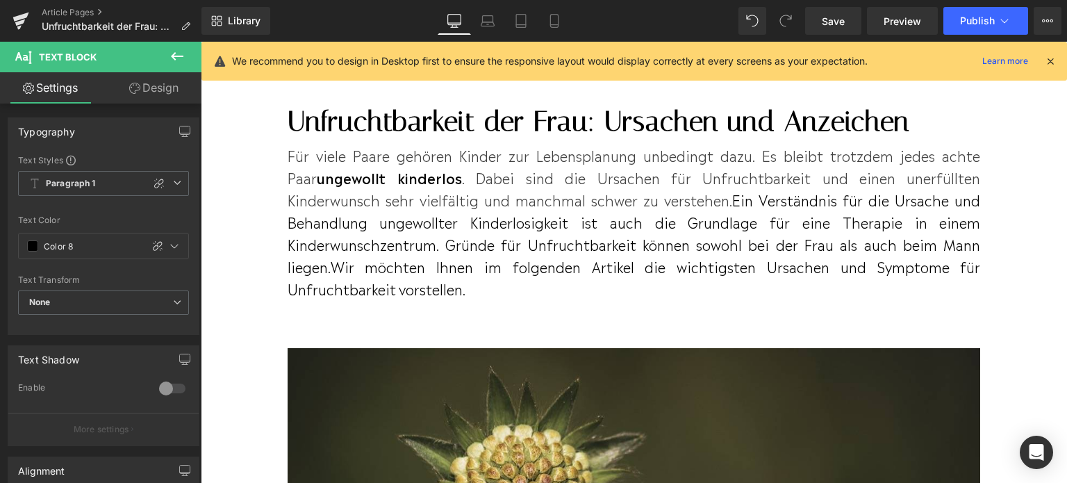
scroll to position [4244, 0]
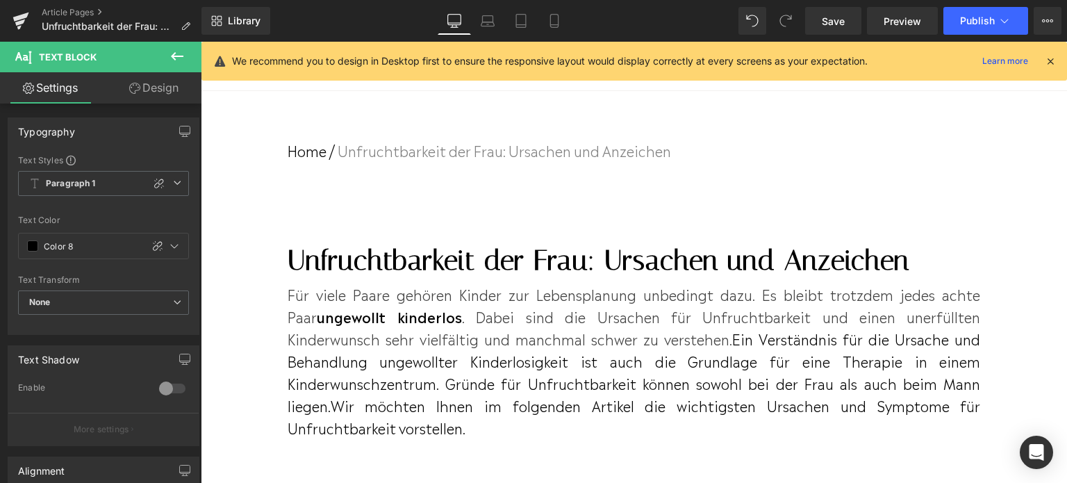
drag, startPoint x: 361, startPoint y: 372, endPoint x: 657, endPoint y: 395, distance: 296.3
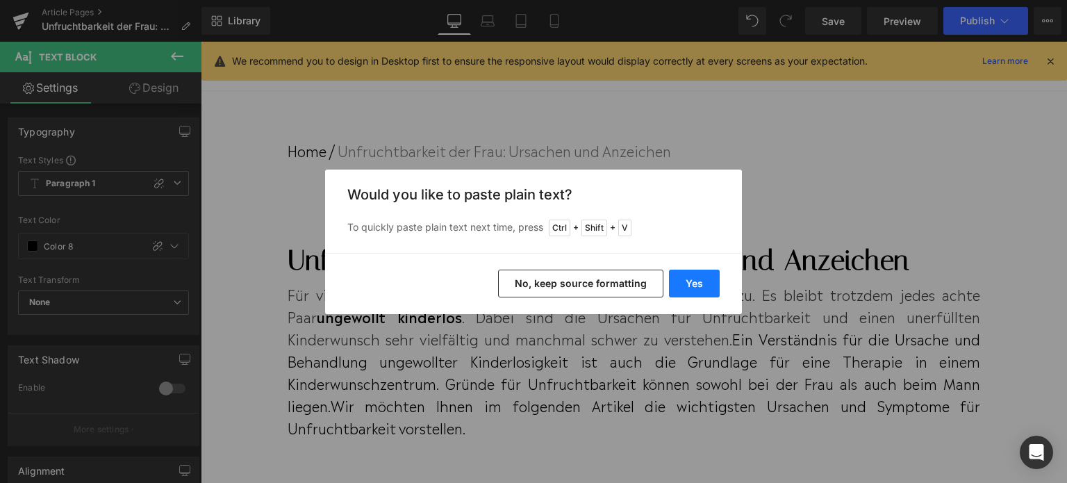
click at [698, 281] on button "Yes" at bounding box center [694, 284] width 51 height 28
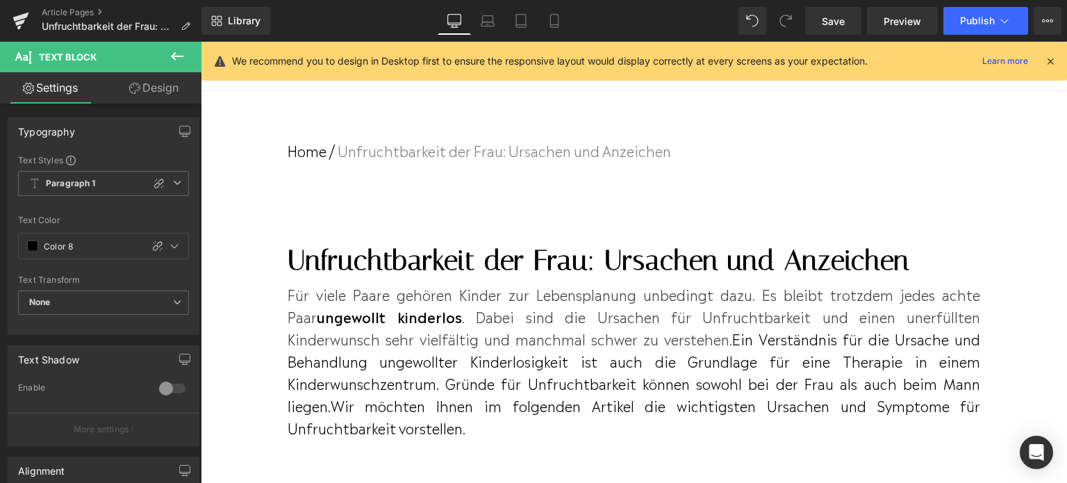
scroll to position [4313, 0]
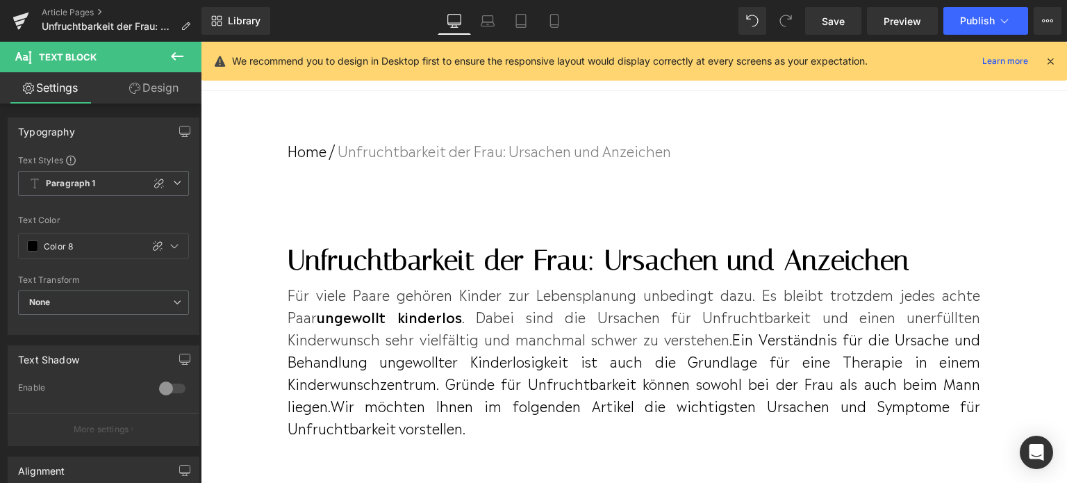
drag, startPoint x: 783, startPoint y: 347, endPoint x: 869, endPoint y: 350, distance: 85.6
drag, startPoint x: 302, startPoint y: 134, endPoint x: 769, endPoint y: 137, distance: 467.7
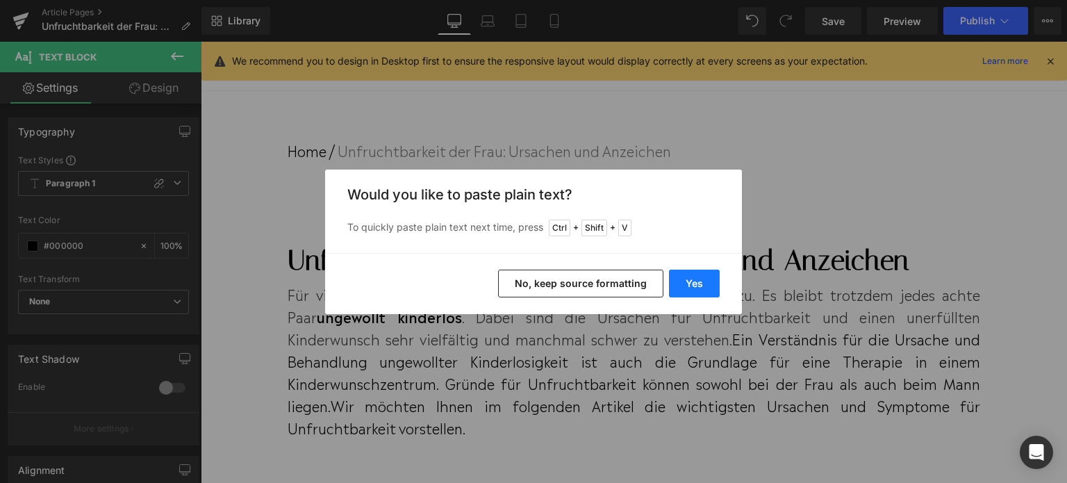
click at [701, 294] on button "Yes" at bounding box center [694, 284] width 51 height 28
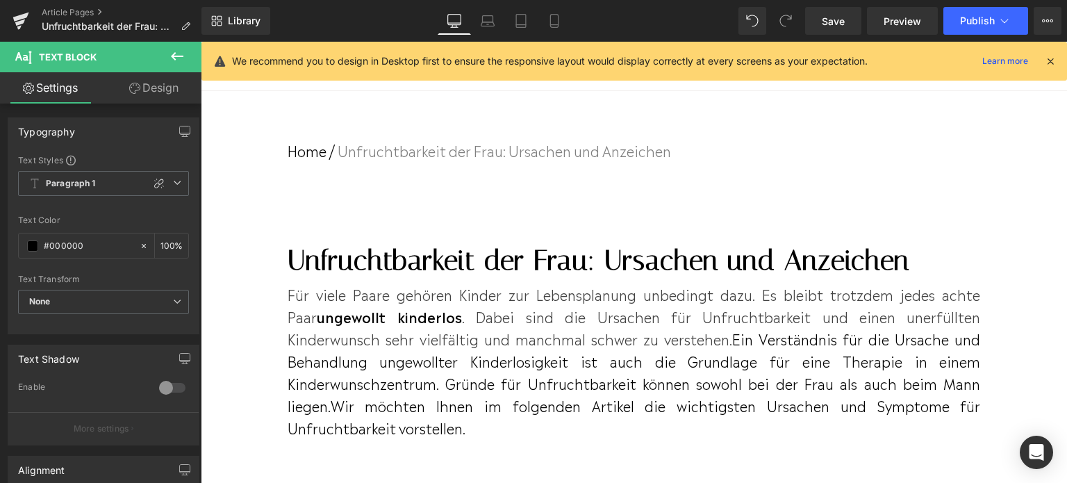
scroll to position [4105, 0]
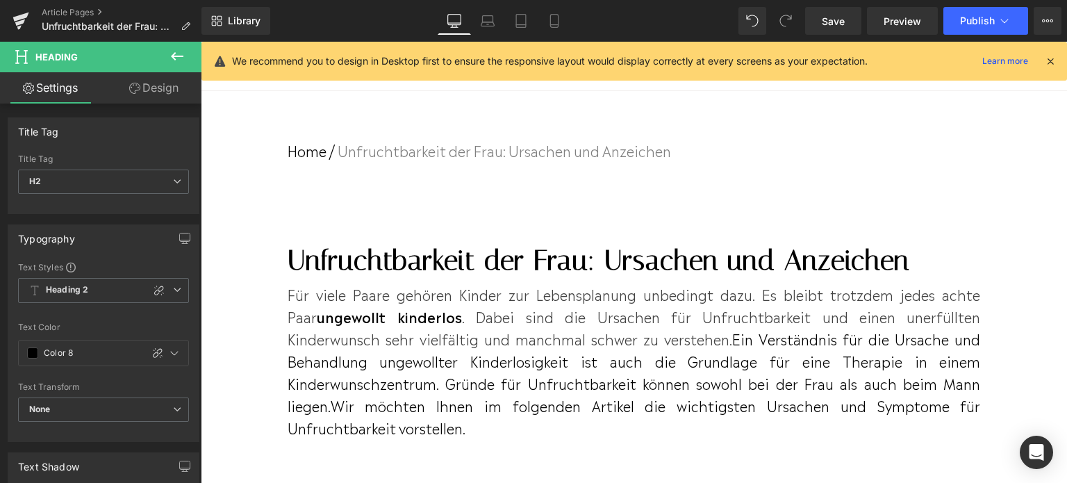
drag, startPoint x: 299, startPoint y: 222, endPoint x: 634, endPoint y: 228, distance: 335.0
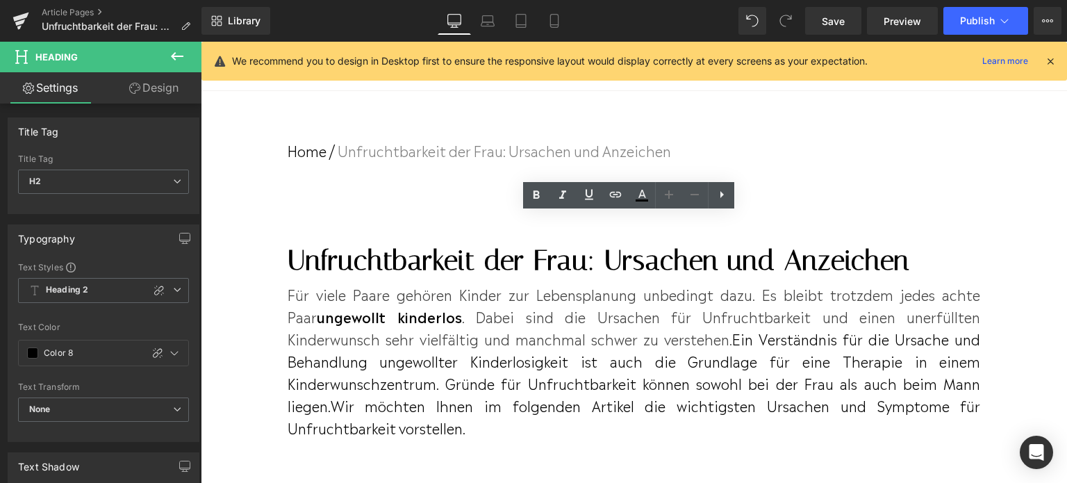
copy h2 "Diagnose weiblicher Unfruchtbarkeit"
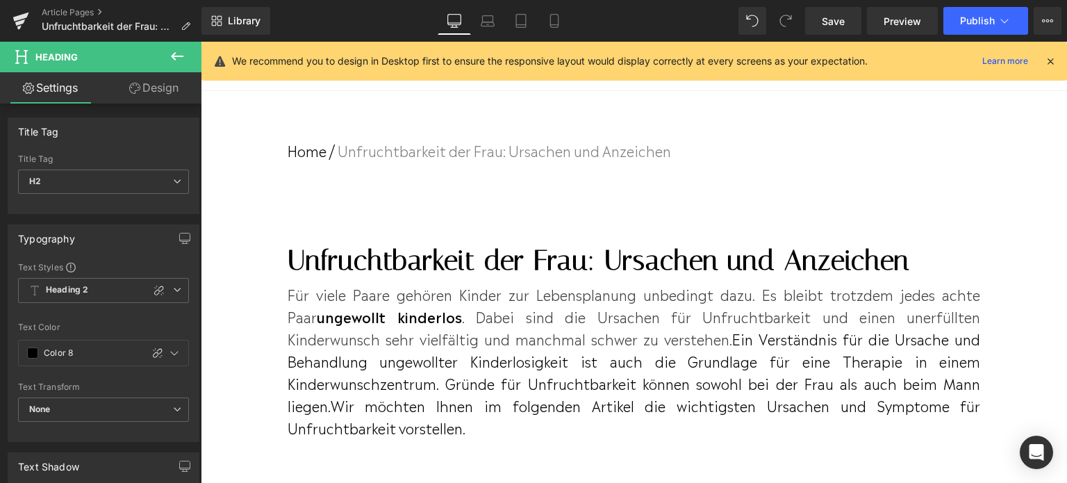
scroll to position [699, 0]
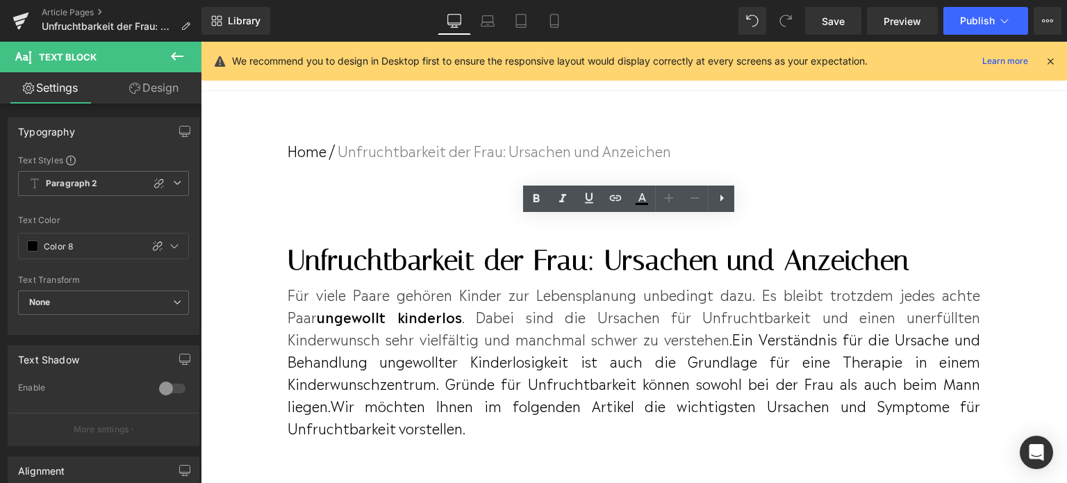
drag, startPoint x: 692, startPoint y: 259, endPoint x: 302, endPoint y: 251, distance: 390.7
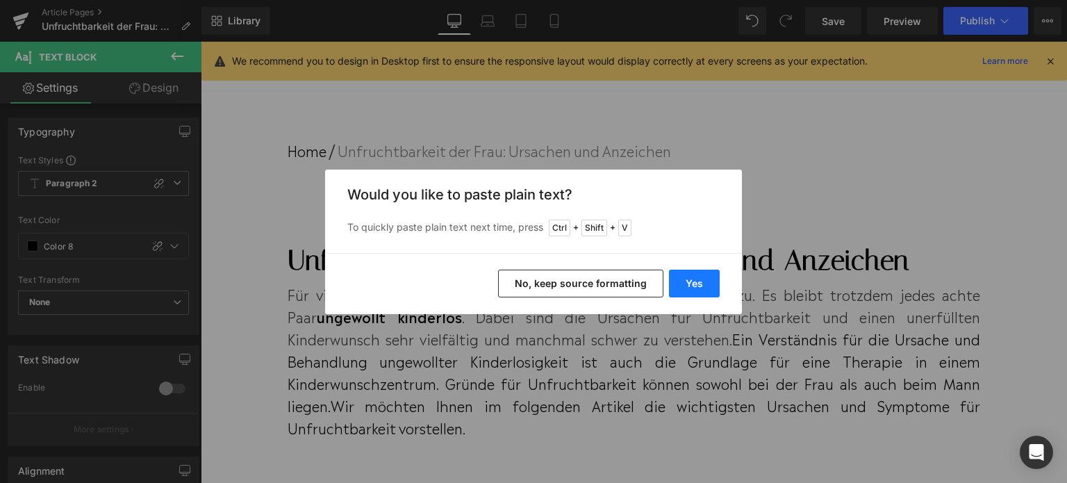
click at [691, 278] on button "Yes" at bounding box center [694, 284] width 51 height 28
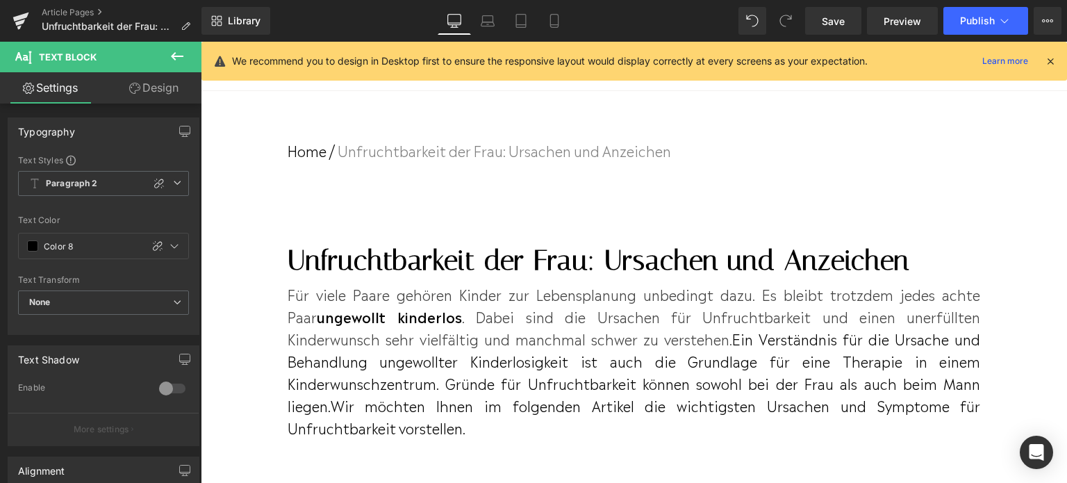
scroll to position [630, 0]
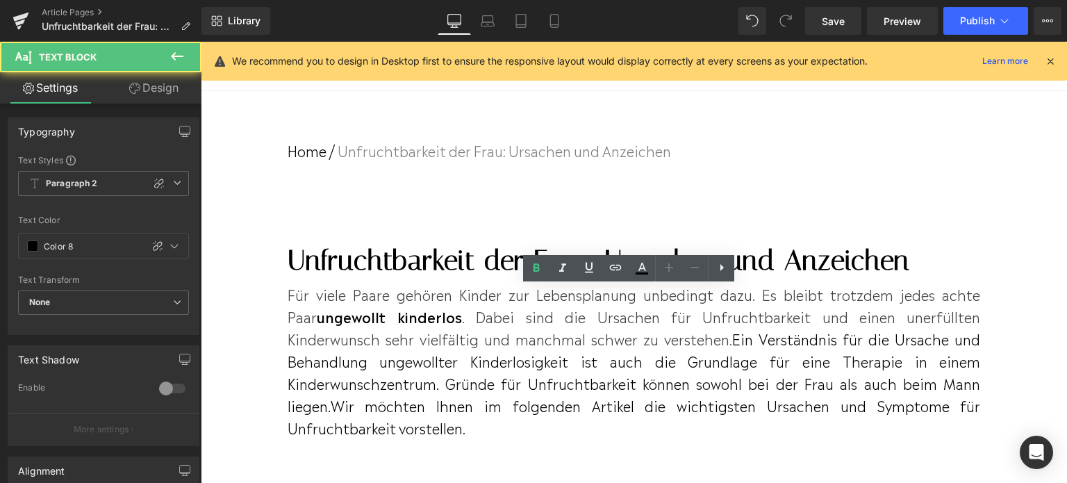
drag, startPoint x: 587, startPoint y: 327, endPoint x: 301, endPoint y: 330, distance: 286.3
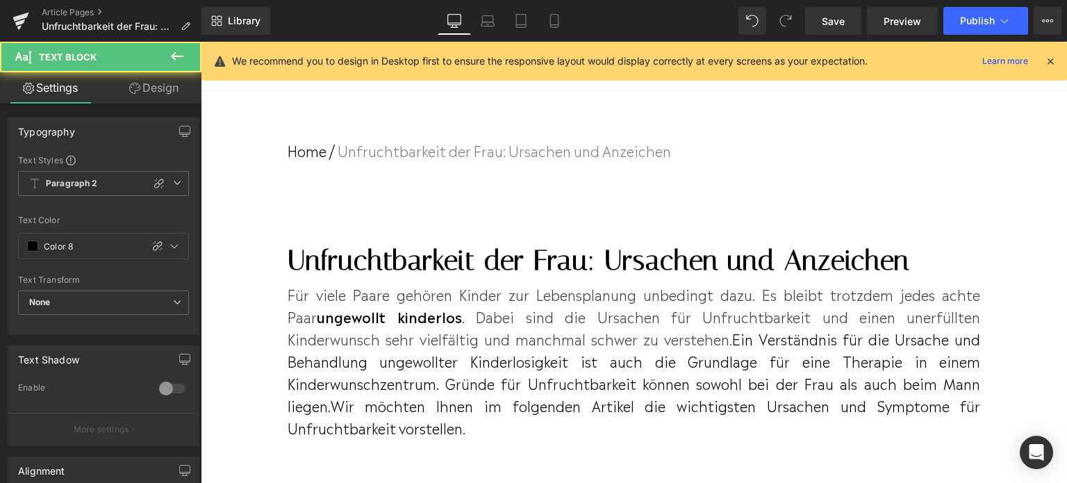
drag, startPoint x: 436, startPoint y: 325, endPoint x: 292, endPoint y: 327, distance: 144.6
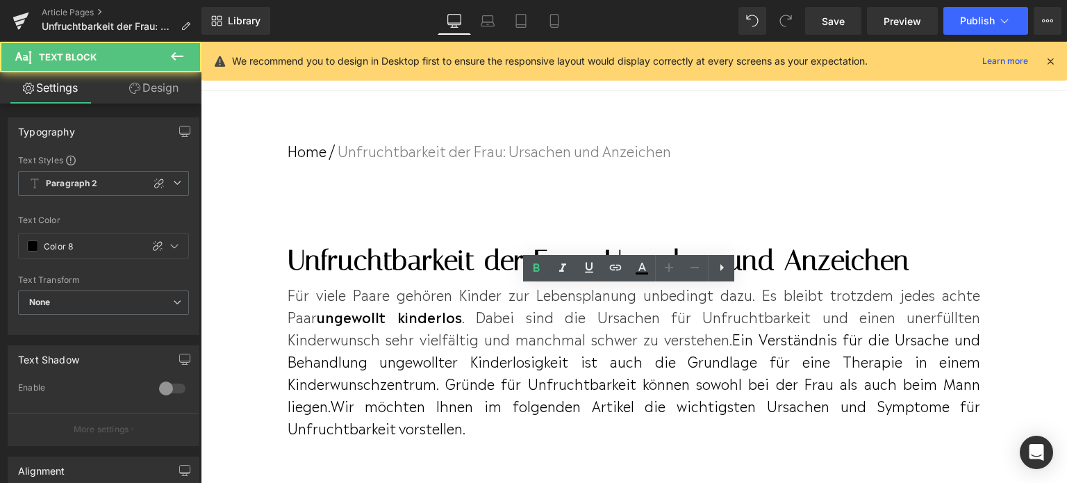
drag, startPoint x: 547, startPoint y: 326, endPoint x: 290, endPoint y: 321, distance: 256.5
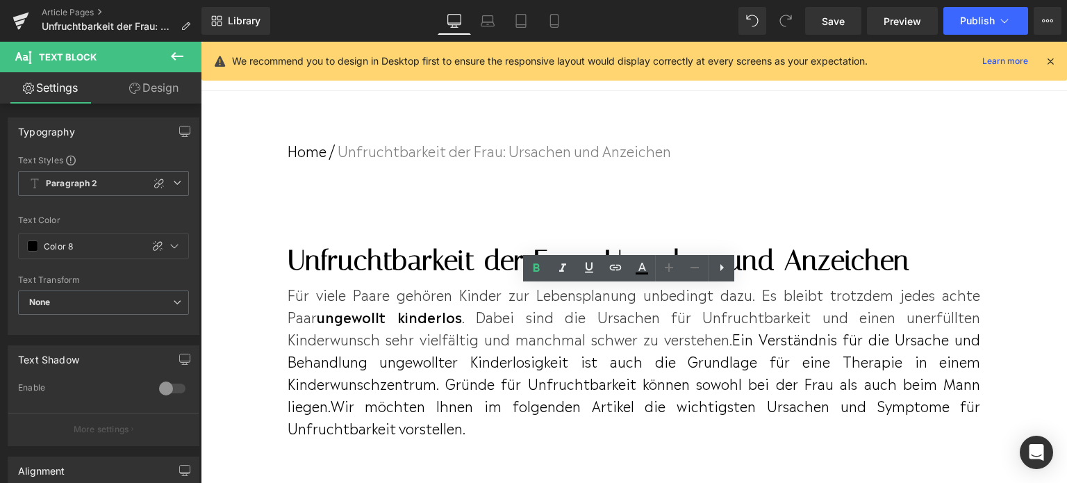
drag, startPoint x: 300, startPoint y: 322, endPoint x: 548, endPoint y: 327, distance: 247.5
drag, startPoint x: 448, startPoint y: 325, endPoint x: 657, endPoint y: 325, distance: 209.9
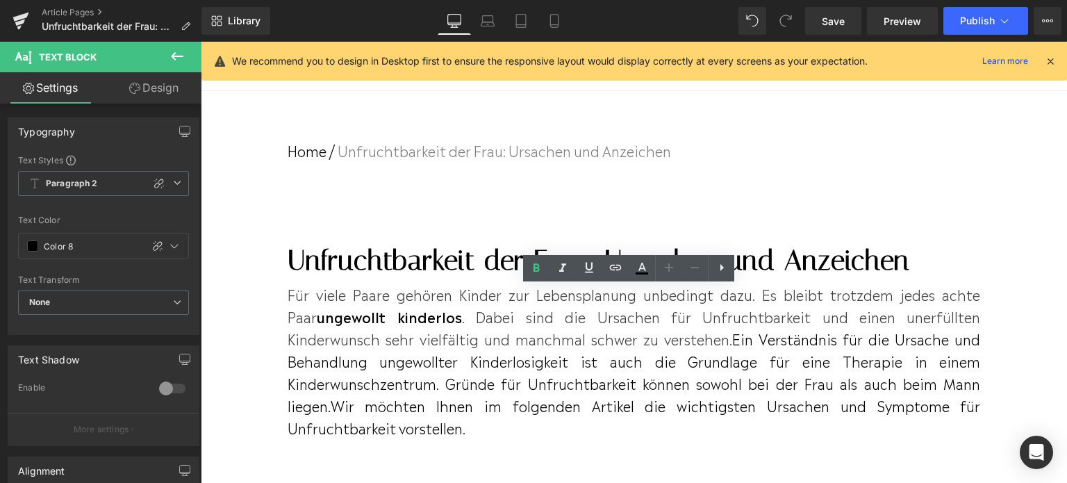
drag, startPoint x: 657, startPoint y: 325, endPoint x: 493, endPoint y: 338, distance: 165.2
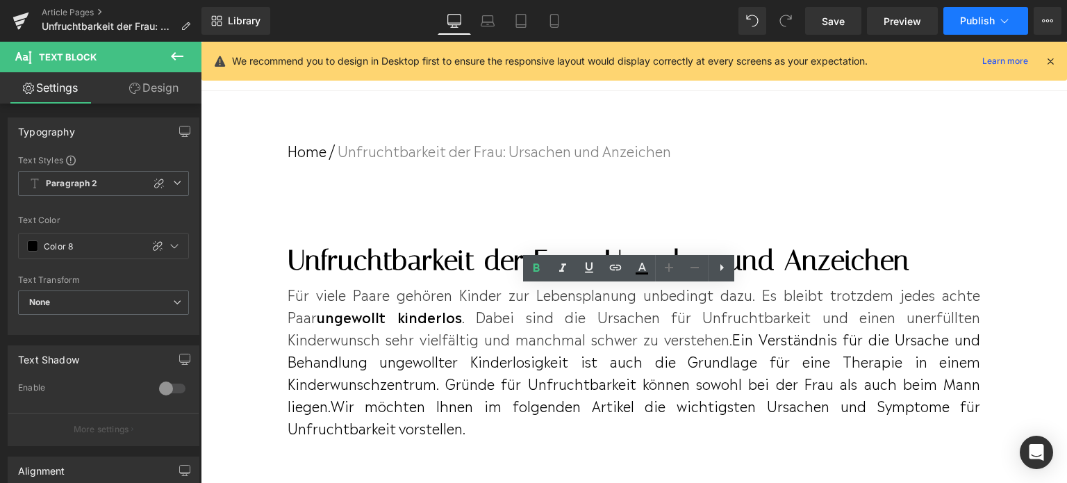
click at [963, 19] on span "Publish" at bounding box center [977, 20] width 35 height 11
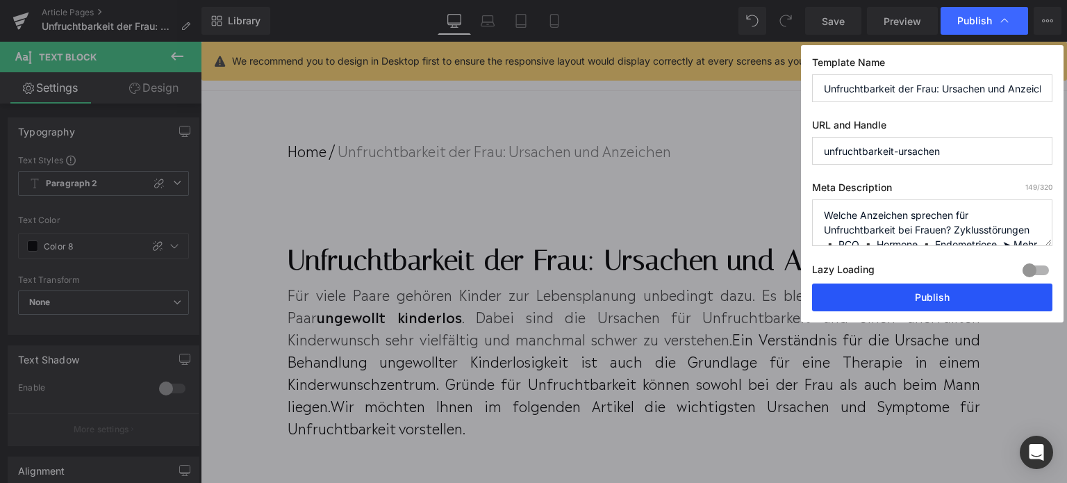
click at [934, 302] on button "Publish" at bounding box center [932, 298] width 240 height 28
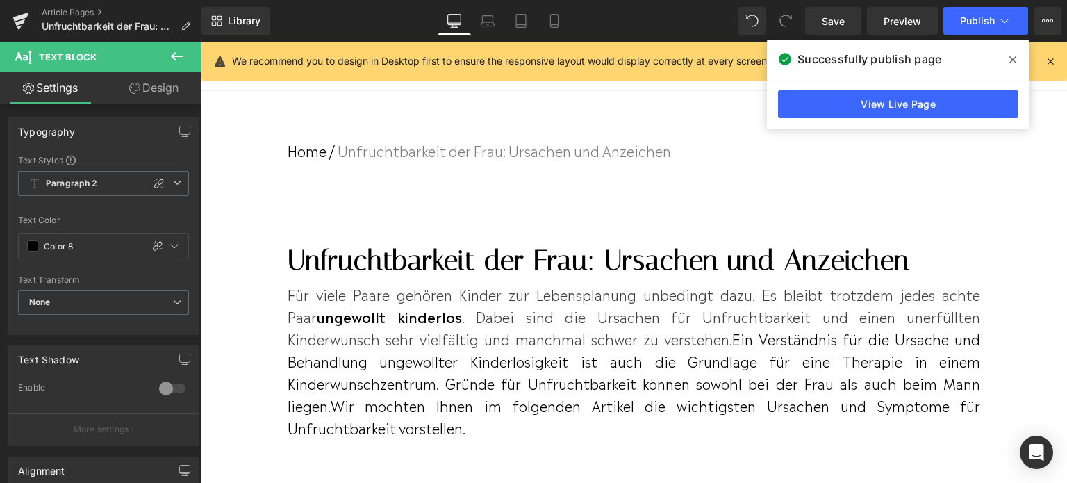
scroll to position [769, 0]
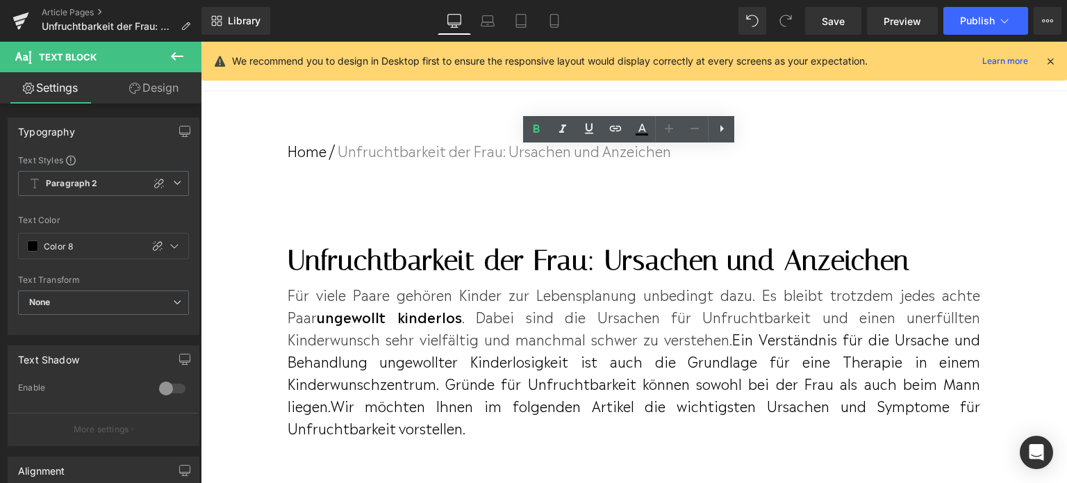
drag, startPoint x: 588, startPoint y: 188, endPoint x: 292, endPoint y: 188, distance: 296.1
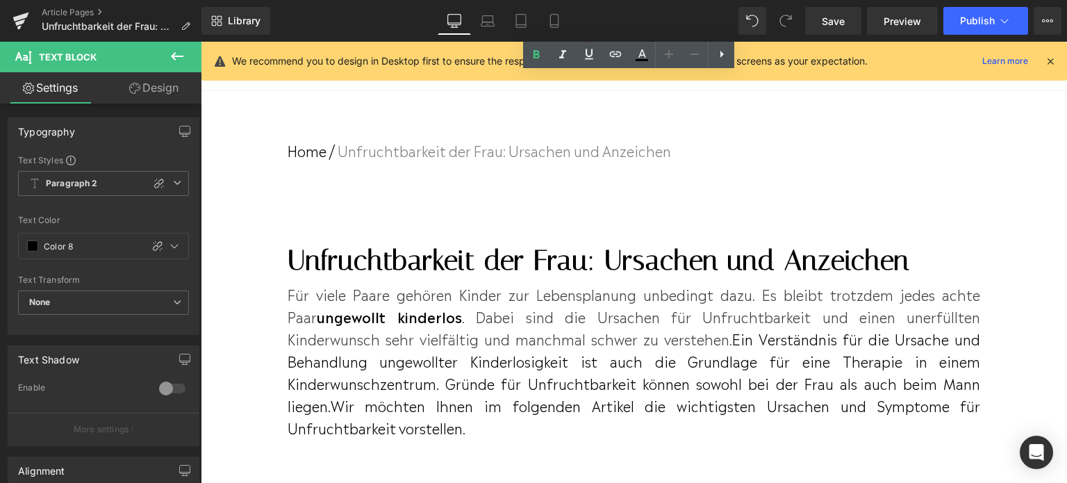
scroll to position [4105, 0]
drag, startPoint x: 423, startPoint y: 300, endPoint x: 451, endPoint y: 303, distance: 28.7
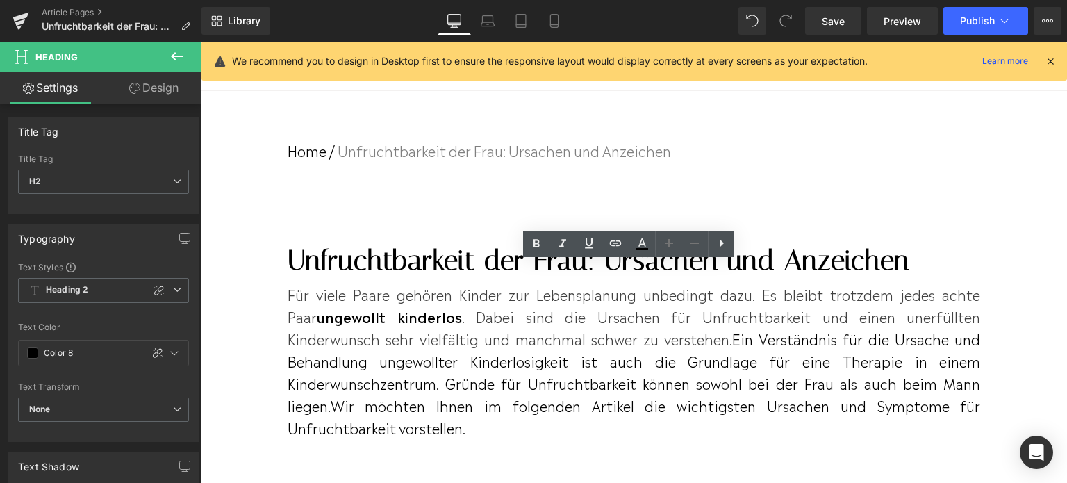
drag, startPoint x: 436, startPoint y: 304, endPoint x: 295, endPoint y: 270, distance: 145.8
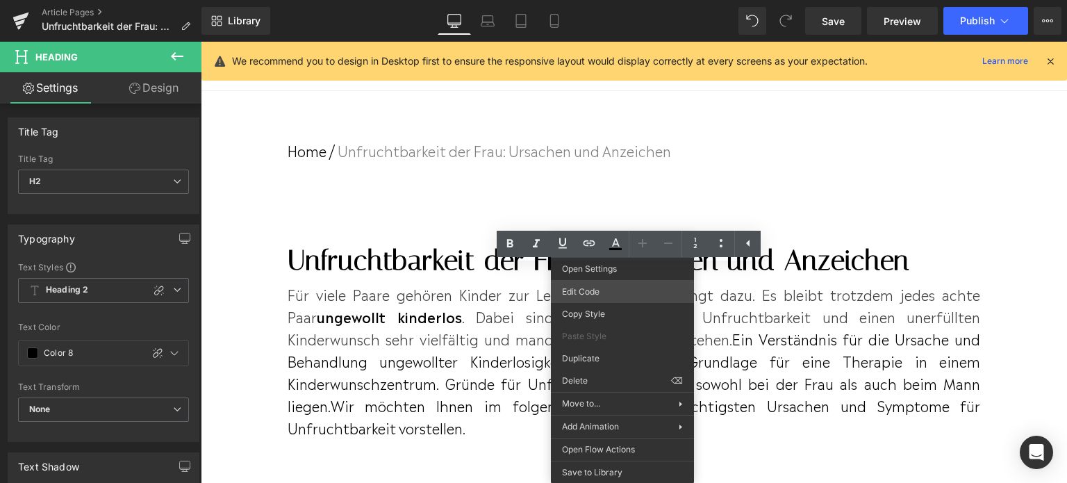
click at [616, 0] on div "Text Block You are previewing how the will restyle your page. You can not edit …" at bounding box center [533, 0] width 1067 height 0
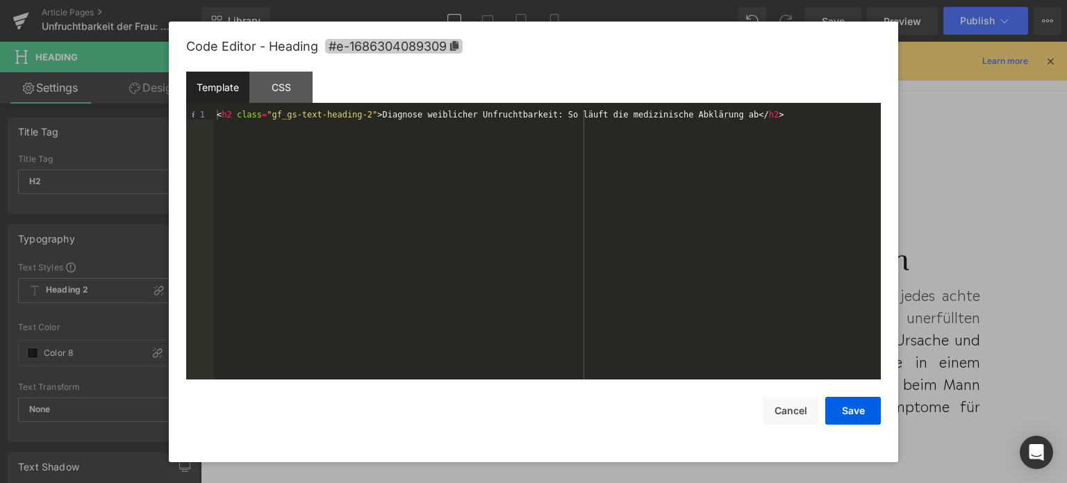
click at [457, 44] on icon at bounding box center [454, 46] width 8 height 10
click at [790, 415] on button "Cancel" at bounding box center [791, 412] width 56 height 28
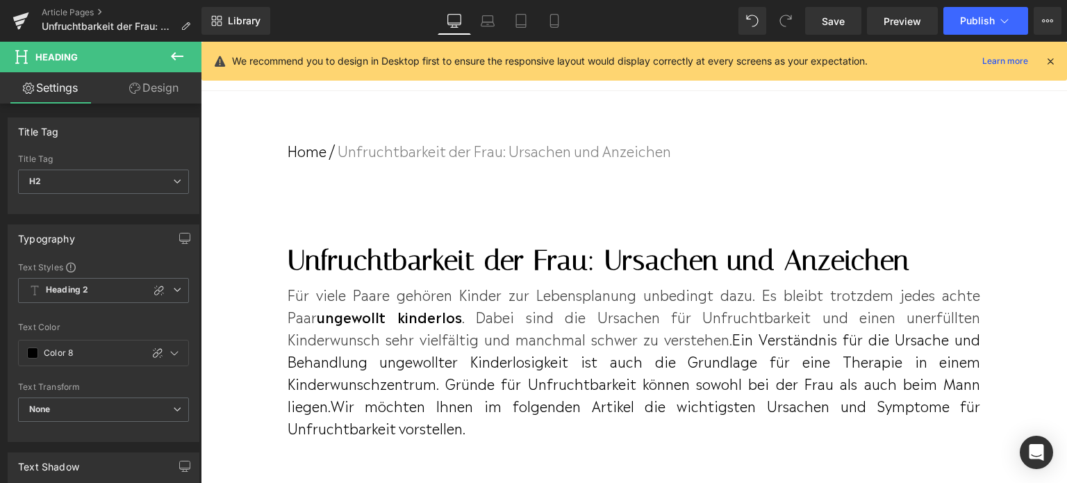
scroll to position [555, 0]
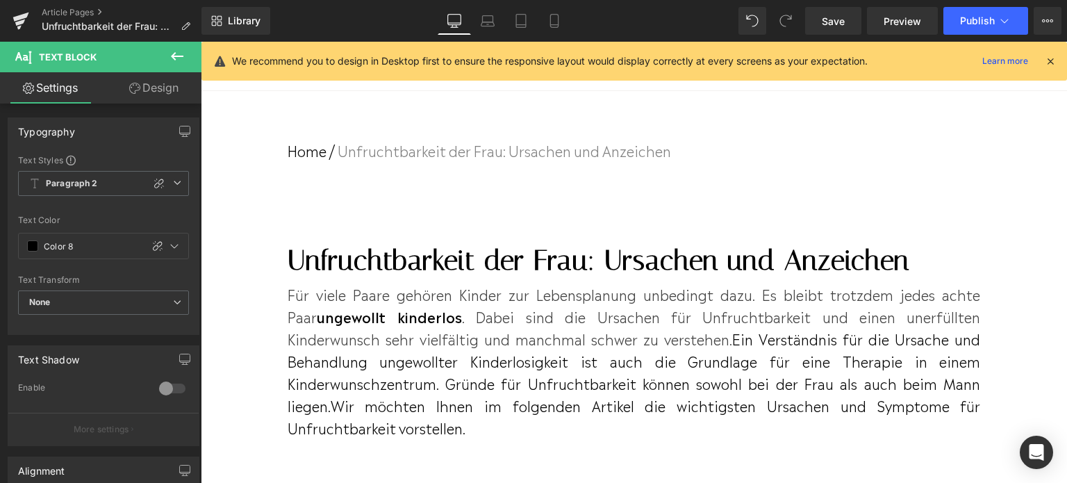
drag, startPoint x: 585, startPoint y: 397, endPoint x: 300, endPoint y: 396, distance: 284.9
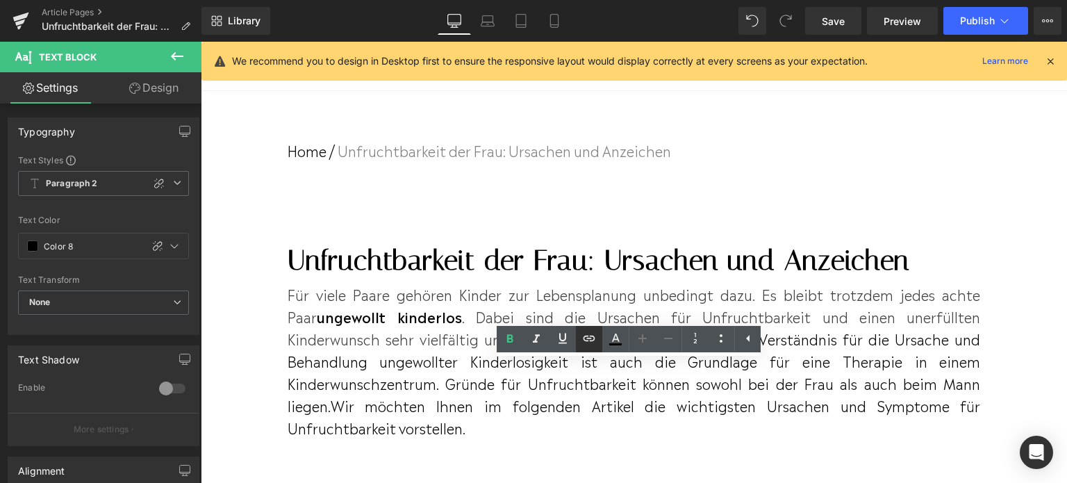
click at [1051, 329] on icon at bounding box center [1067, 312] width 33 height 33
click at [549, 427] on input "text" at bounding box center [480, 433] width 214 height 35
paste input "#e-1686304089309"
type input "#e-1686304089309"
click at [603, 433] on icon "button" at bounding box center [600, 433] width 13 height 8
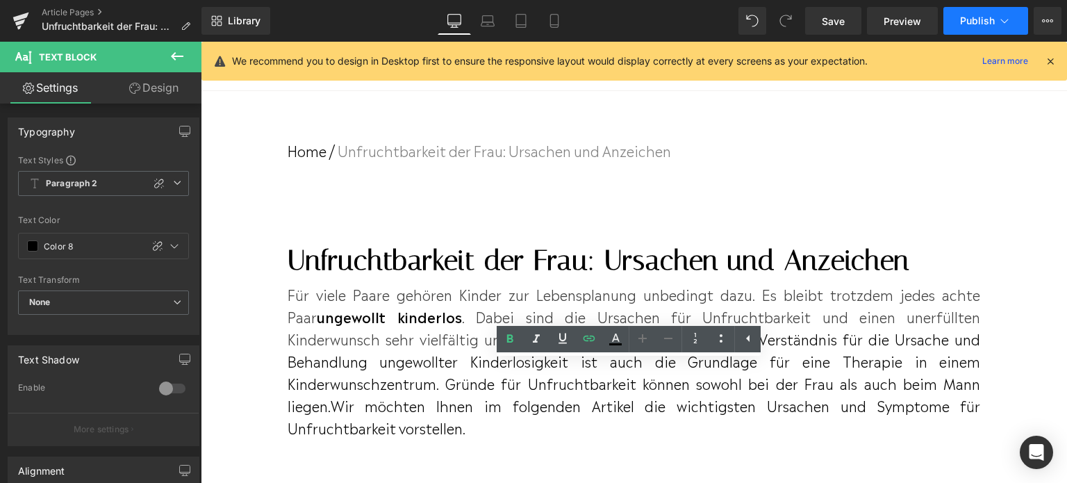
click at [974, 13] on button "Publish" at bounding box center [986, 21] width 85 height 28
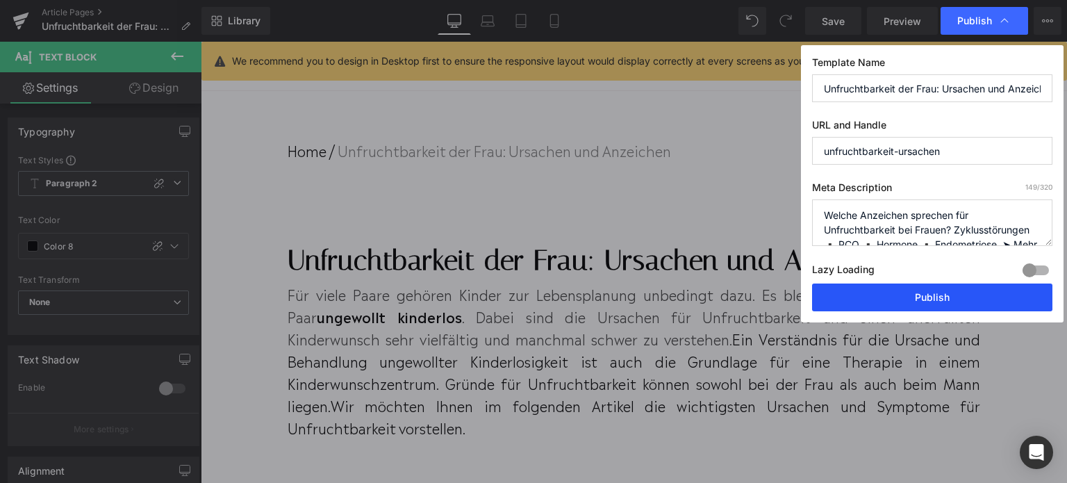
click at [949, 291] on button "Publish" at bounding box center [932, 298] width 240 height 28
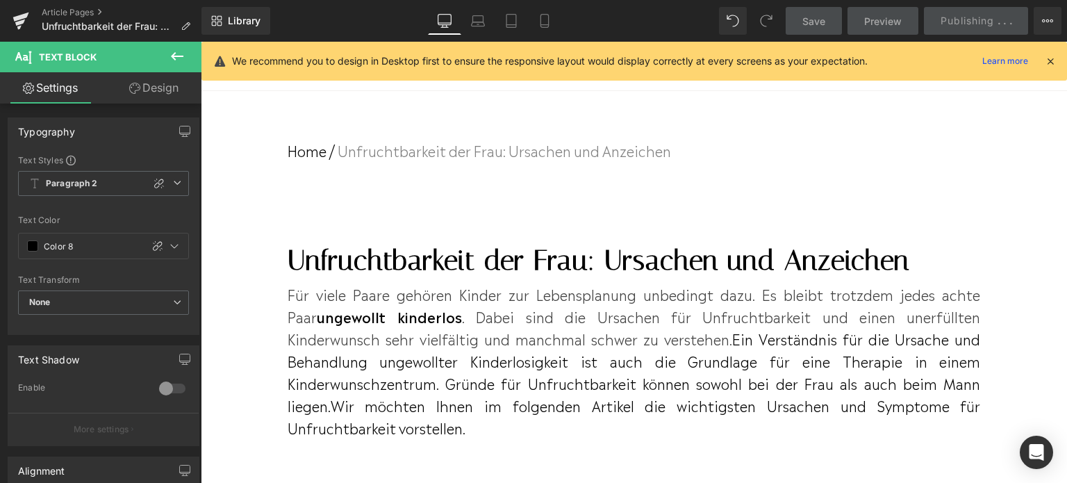
scroll to position [2223, 0]
drag, startPoint x: 651, startPoint y: 293, endPoint x: 467, endPoint y: 279, distance: 184.6
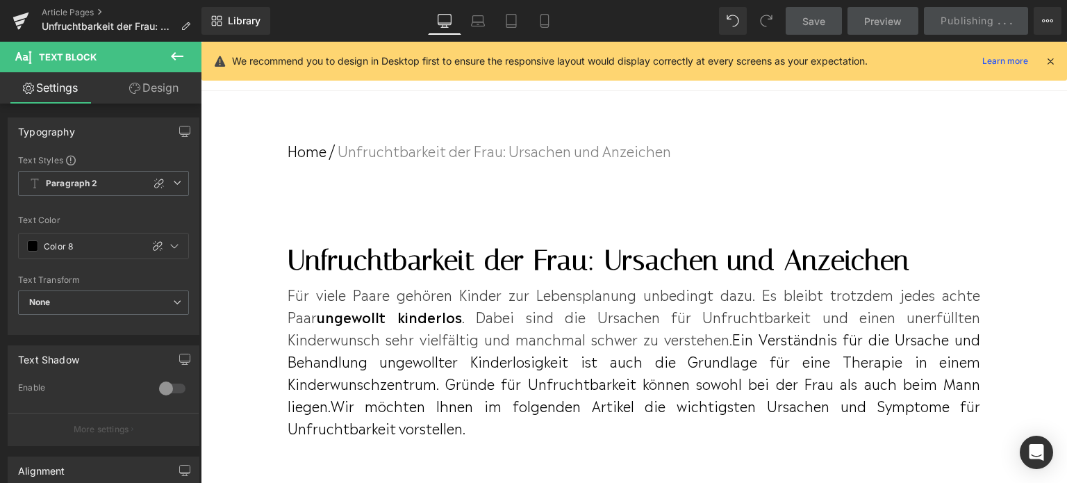
click at [0, 0] on link at bounding box center [0, 0] width 0 height 0
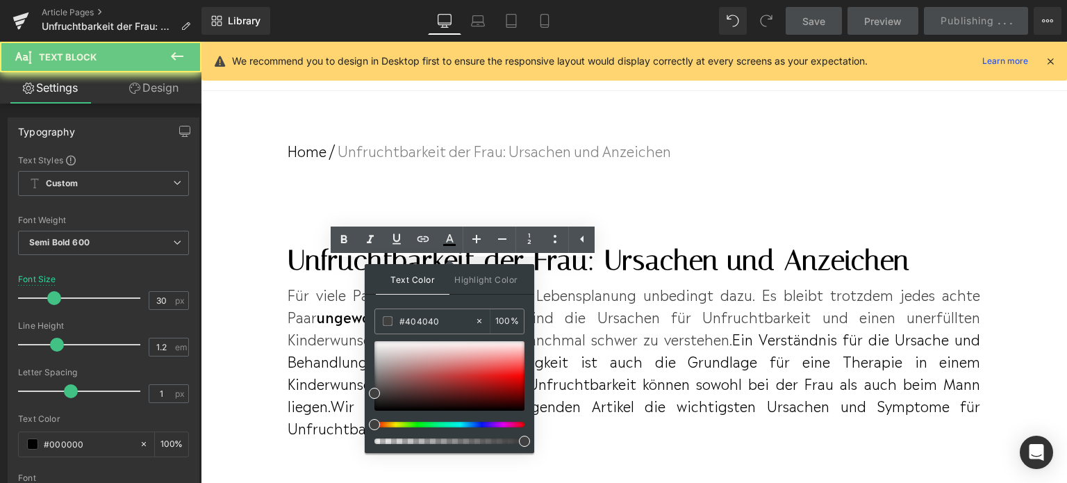
drag, startPoint x: 714, startPoint y: 213, endPoint x: 610, endPoint y: 210, distance: 103.6
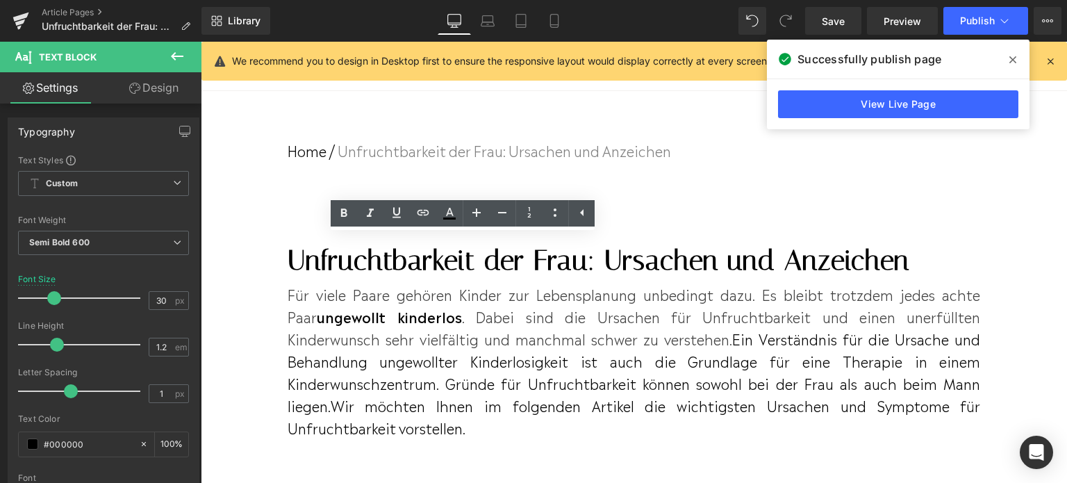
scroll to position [2292, 0]
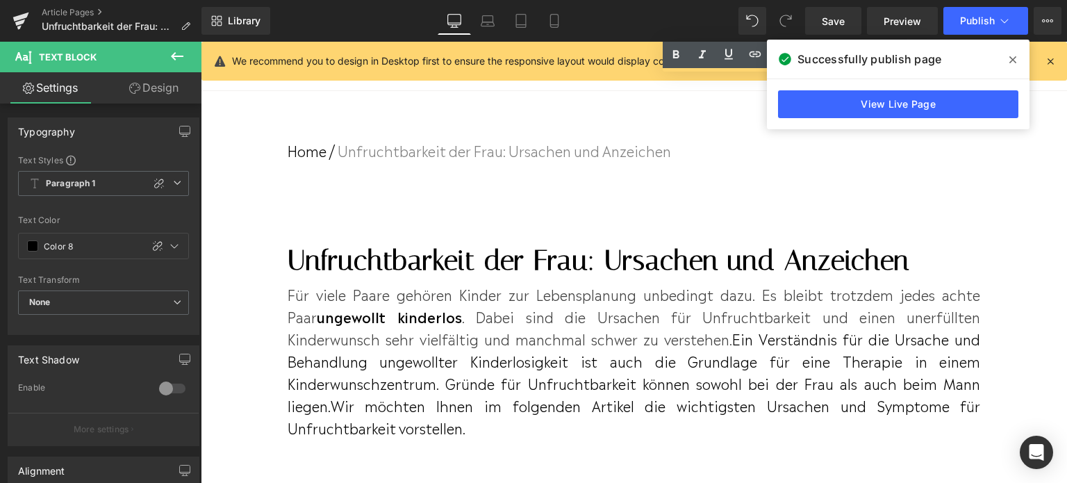
scroll to position [2501, 0]
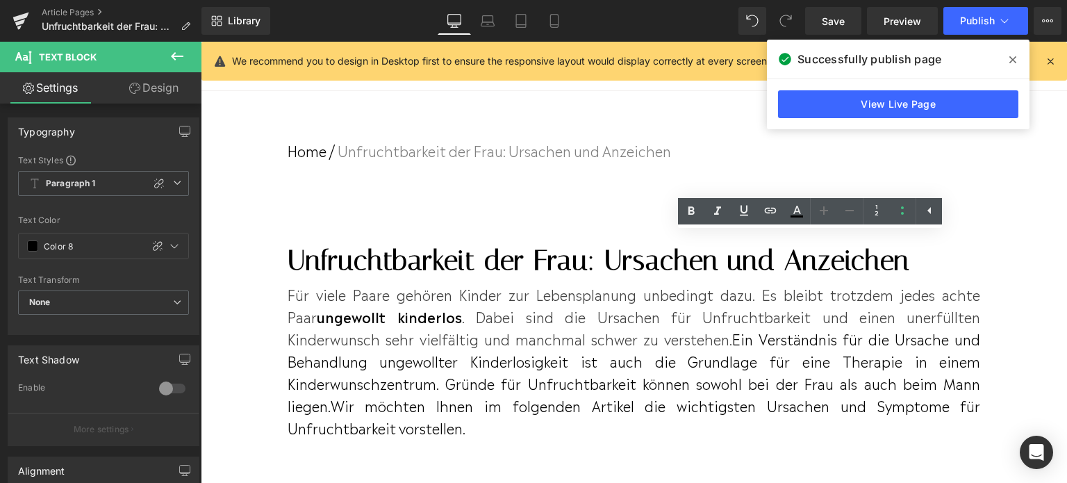
scroll to position [2640, 0]
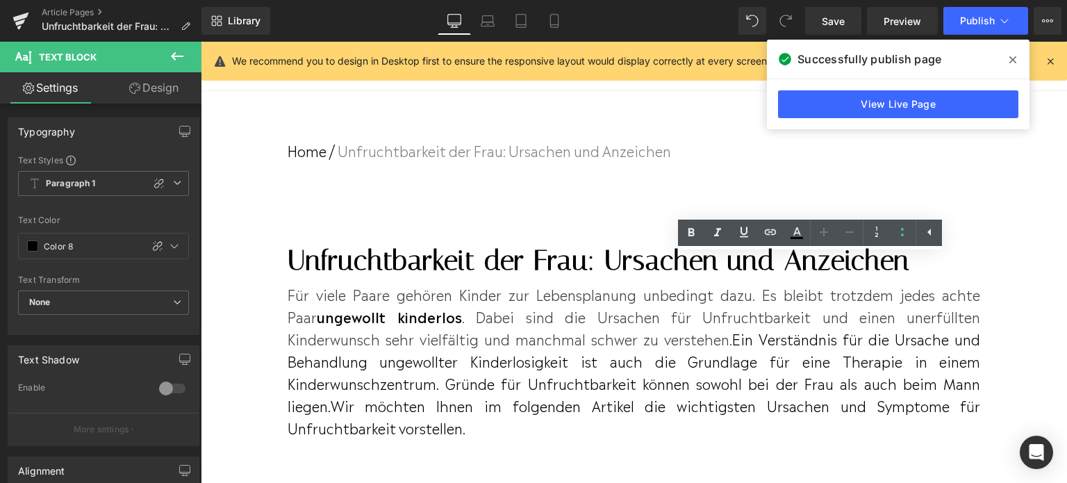
click at [1012, 63] on icon at bounding box center [1013, 59] width 7 height 11
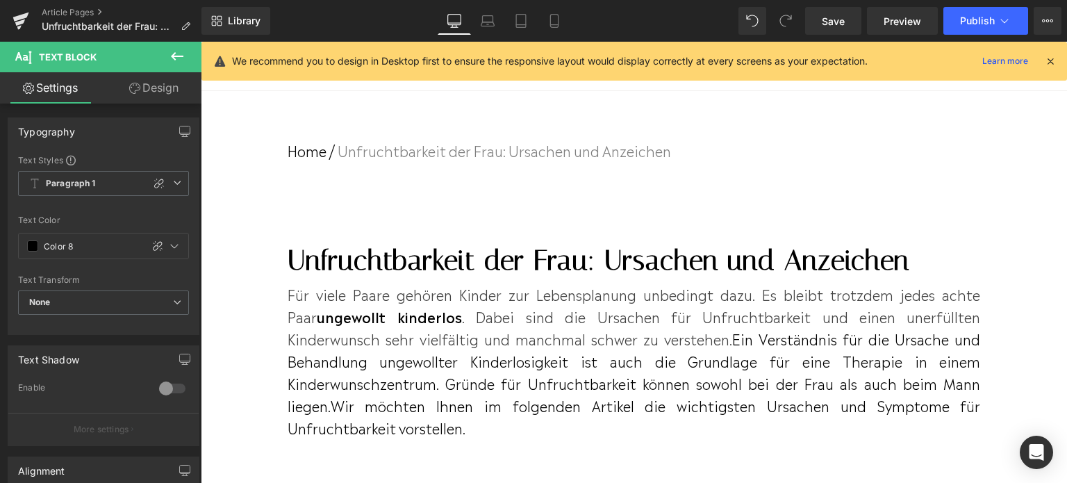
scroll to position [2153, 0]
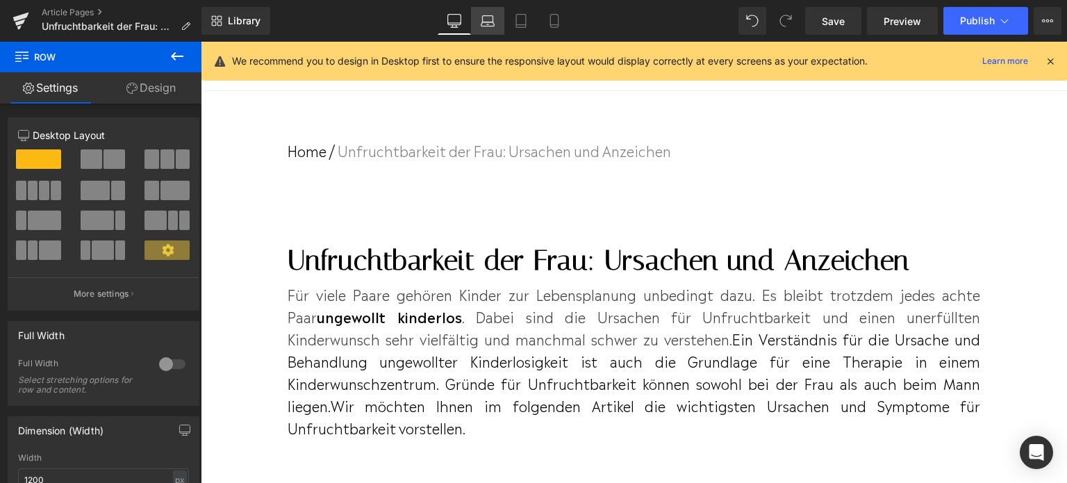
click at [488, 26] on icon at bounding box center [488, 24] width 13 height 4
type input "100"
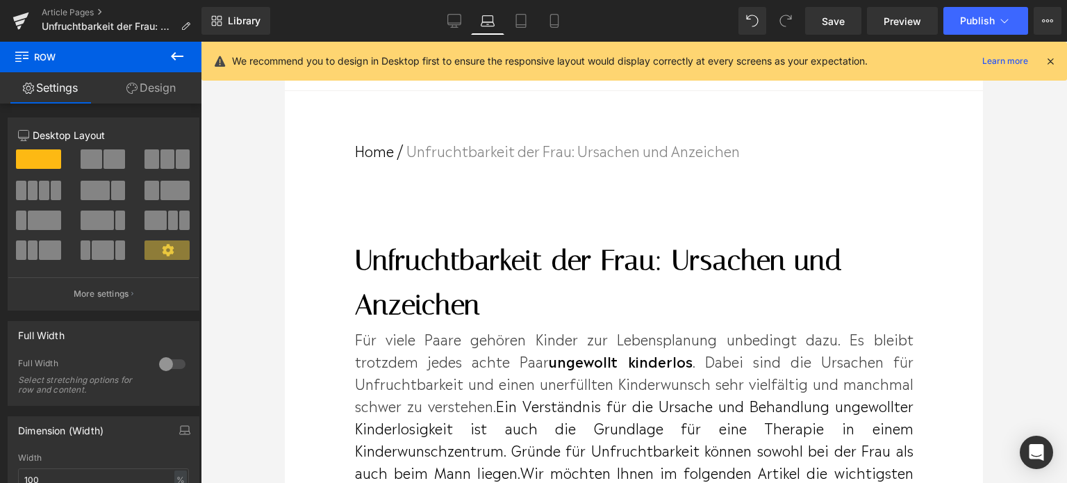
scroll to position [2355, 0]
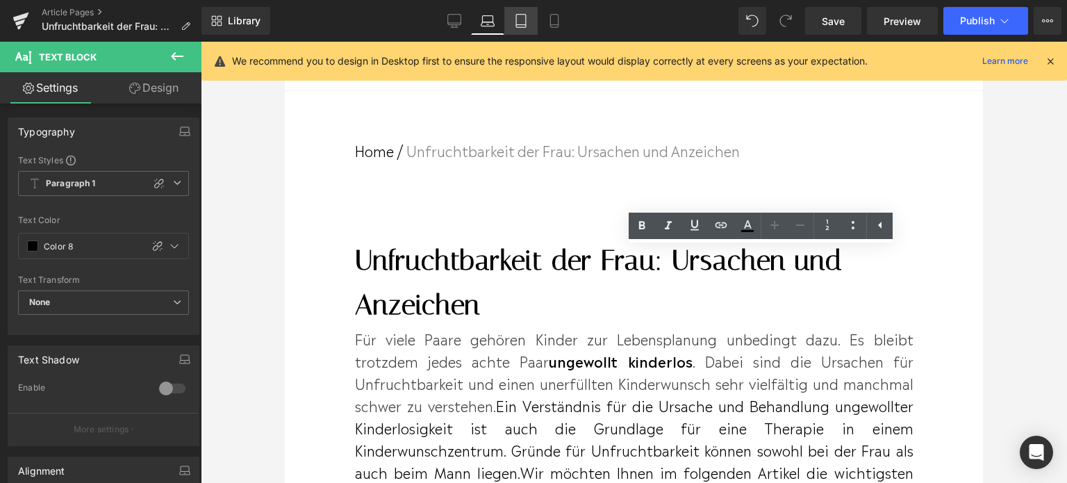
scroll to position [2424, 0]
click at [520, 27] on icon at bounding box center [521, 21] width 10 height 13
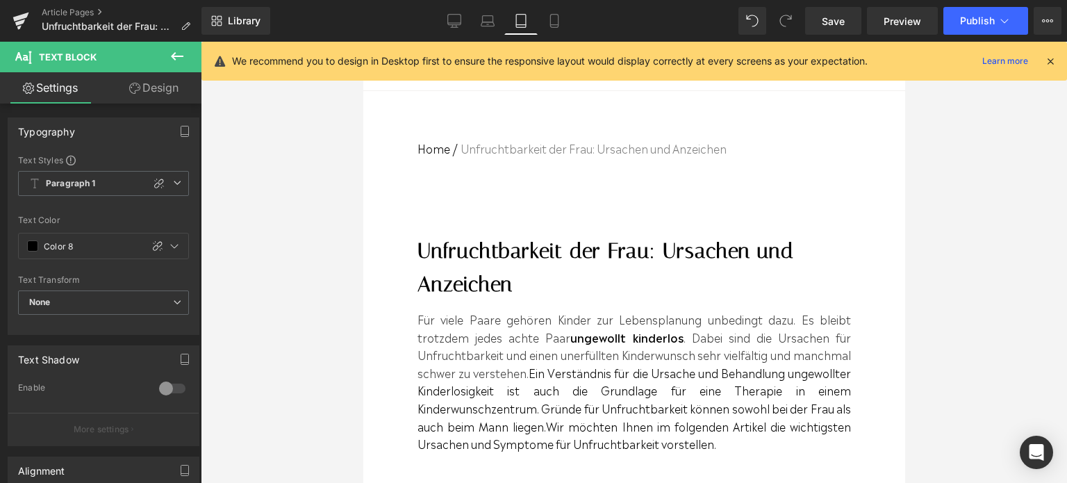
scroll to position [2121, 0]
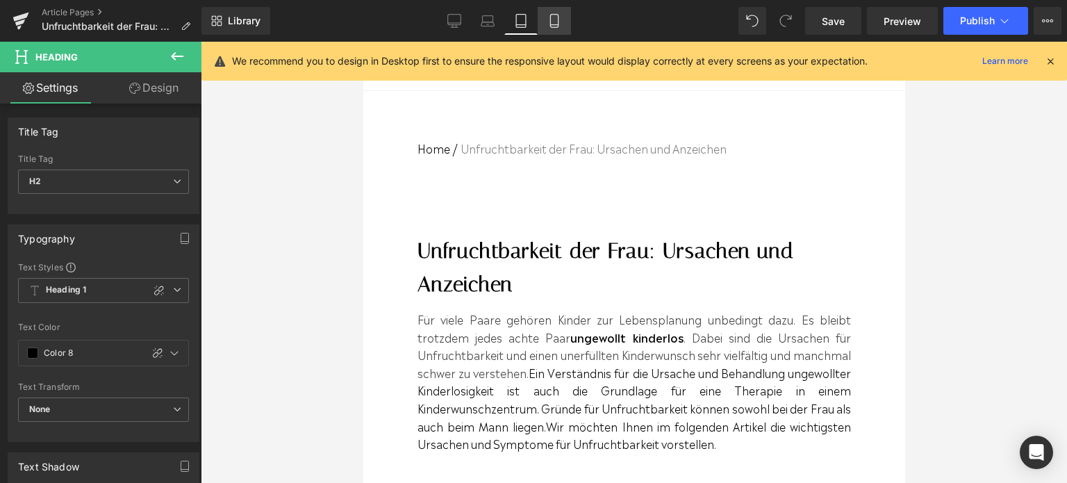
click at [550, 22] on icon at bounding box center [555, 21] width 14 height 14
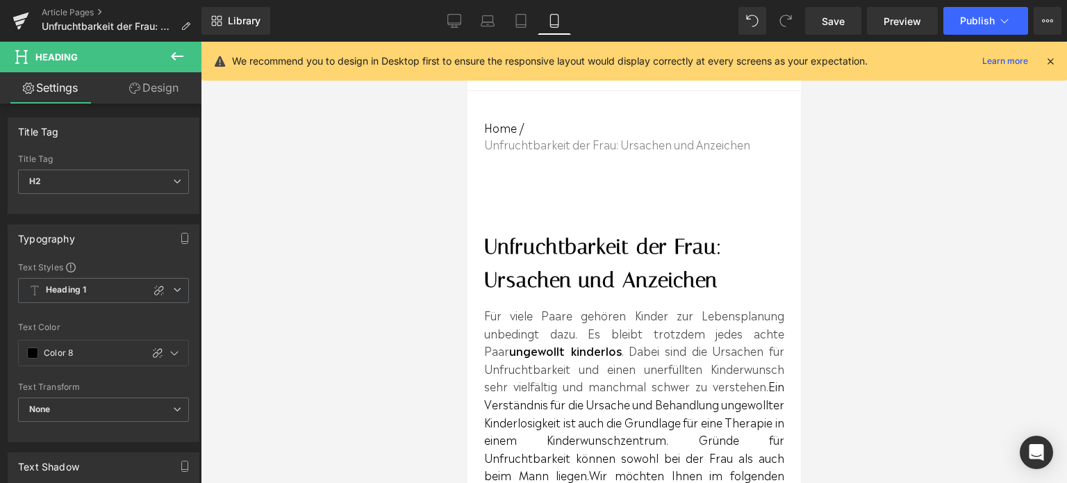
scroll to position [2641, 0]
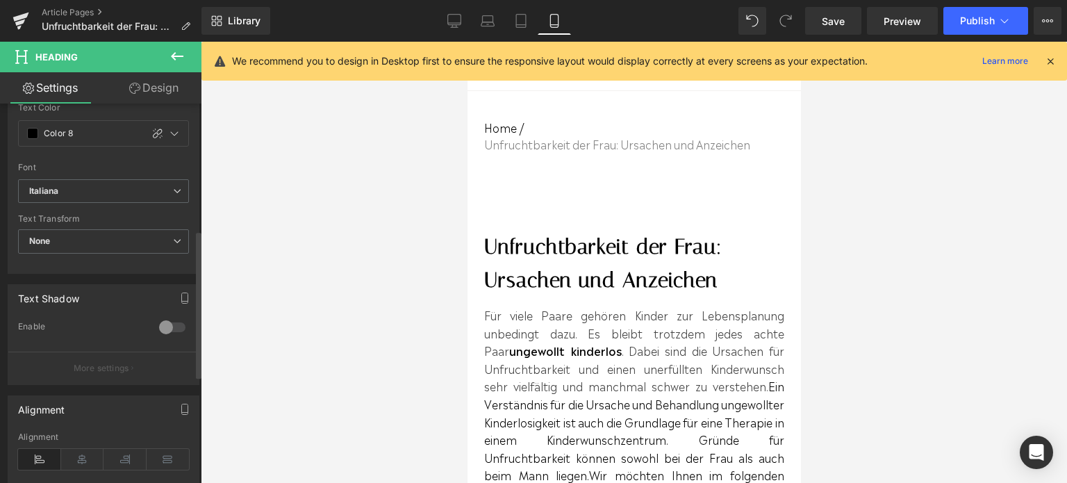
scroll to position [326, 0]
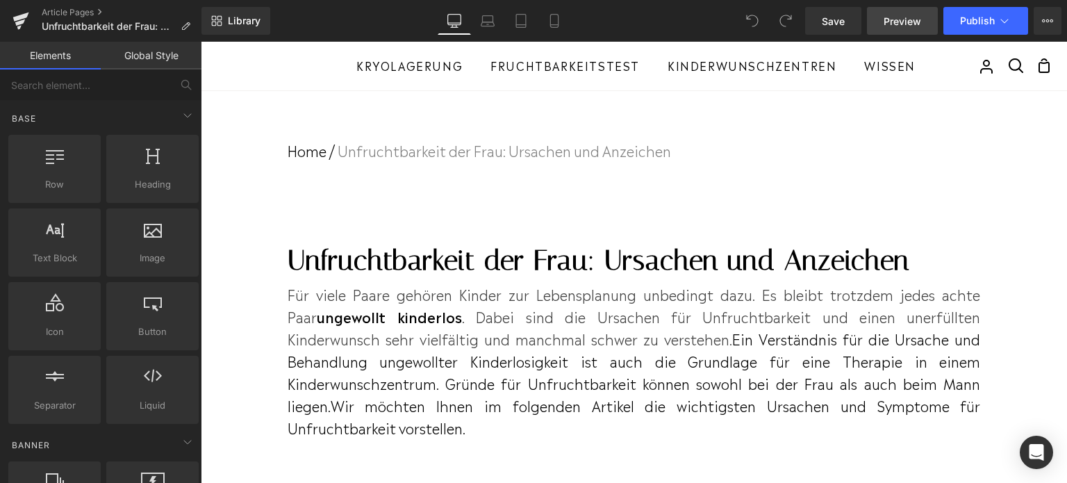
click at [903, 26] on span "Preview" at bounding box center [903, 21] width 38 height 15
click at [1047, 28] on button "View Live Page View with current Template Save Template to Library Schedule Pub…" at bounding box center [1048, 21] width 28 height 28
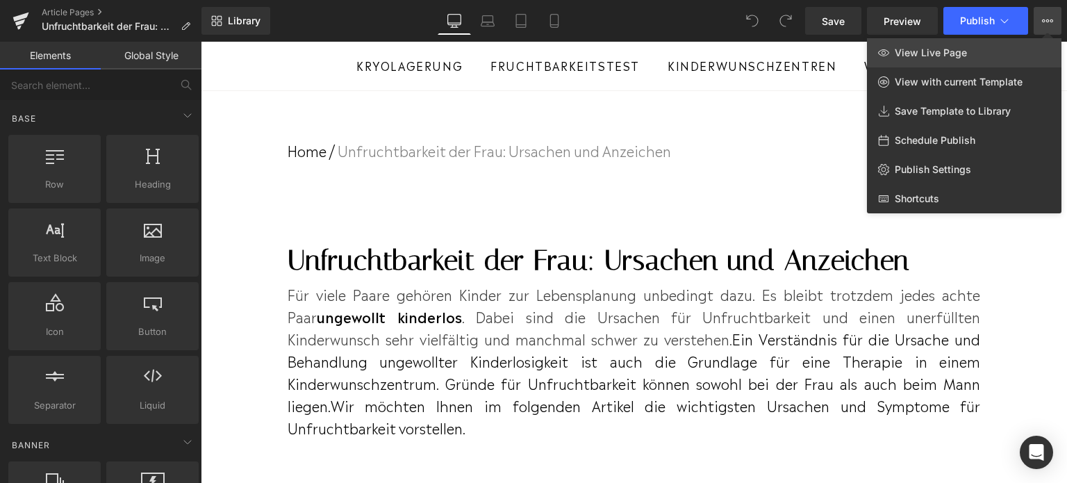
click at [940, 57] on span "View Live Page" at bounding box center [931, 53] width 72 height 13
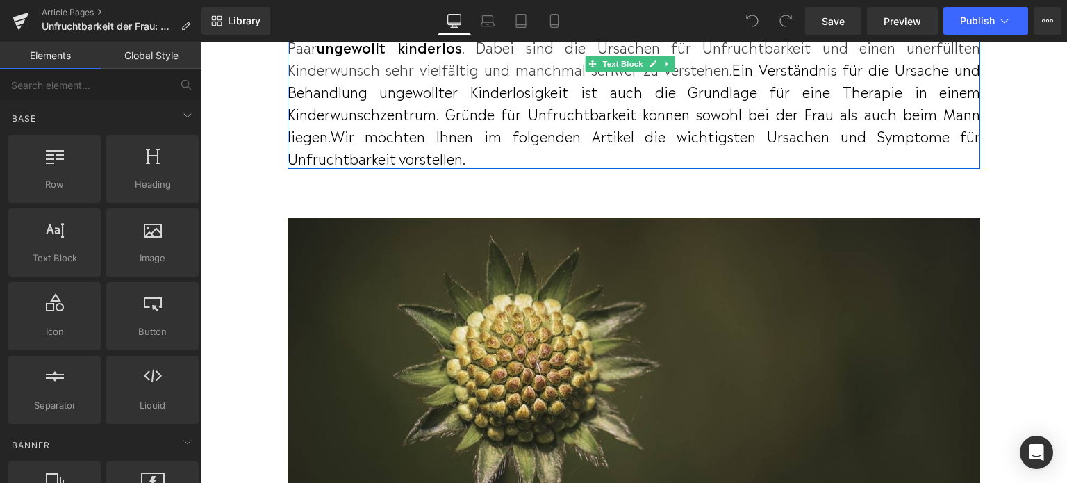
scroll to position [278, 0]
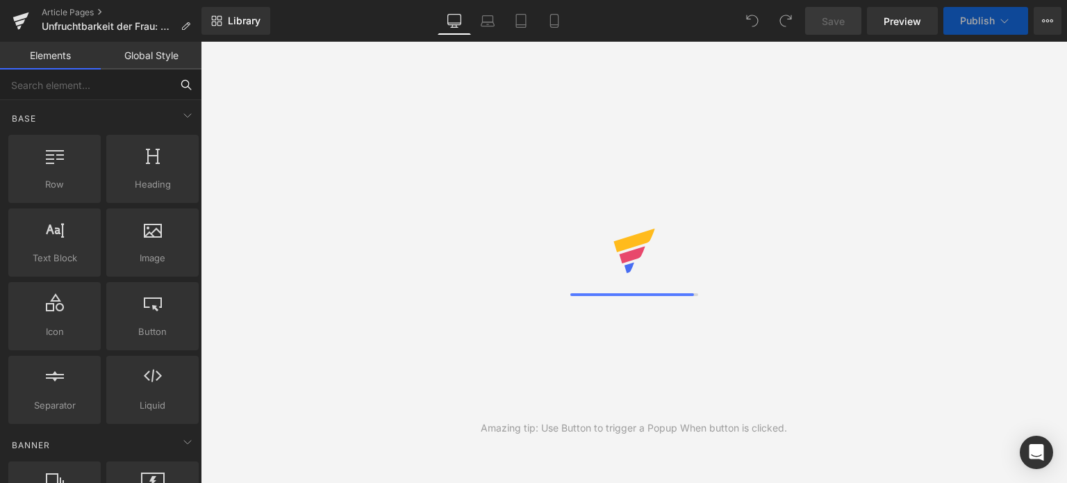
click at [93, 84] on input "text" at bounding box center [85, 84] width 171 height 31
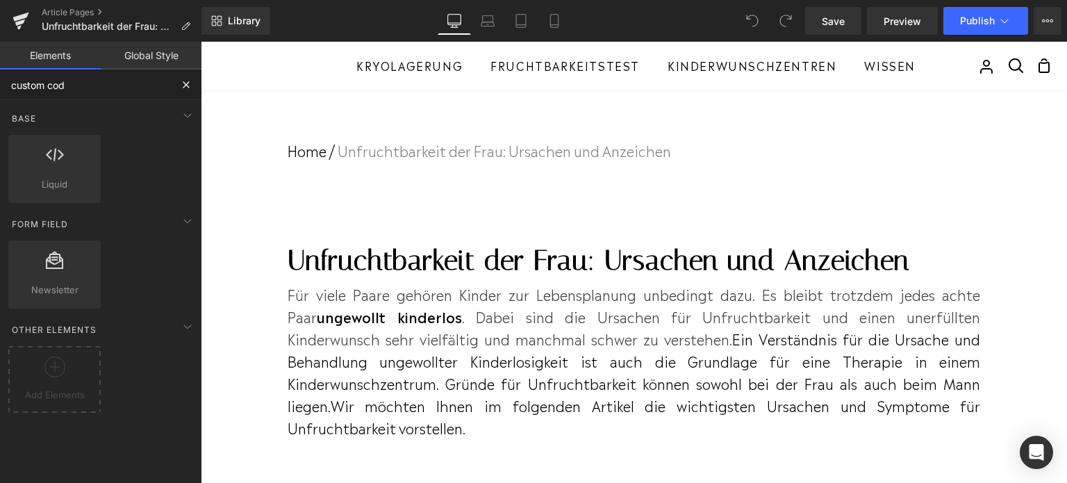
type input "custom code"
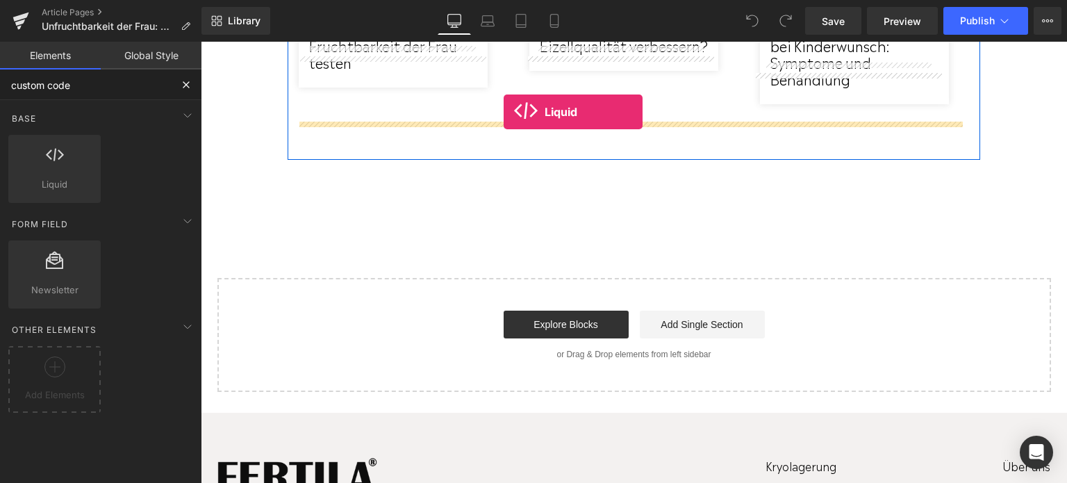
scroll to position [5342, 0]
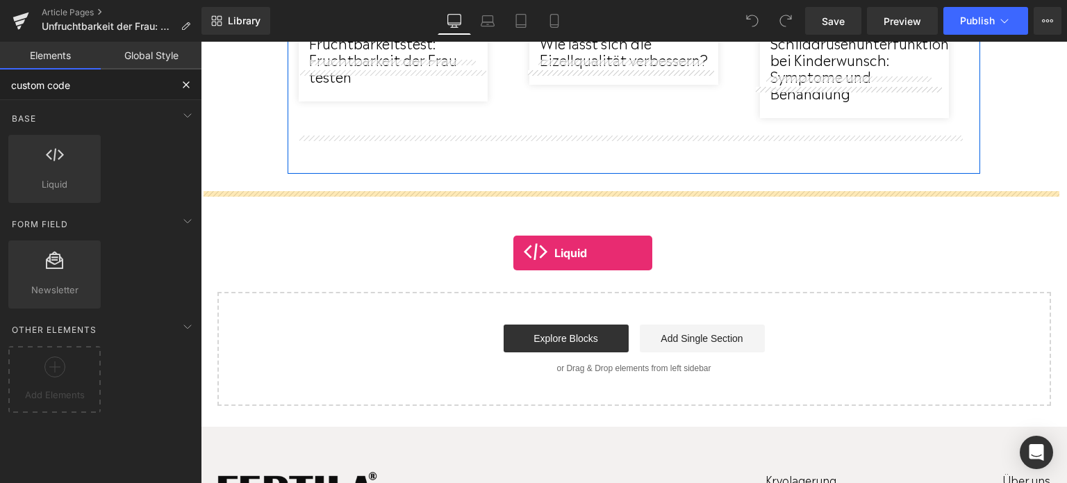
drag, startPoint x: 265, startPoint y: 196, endPoint x: 514, endPoint y: 252, distance: 254.4
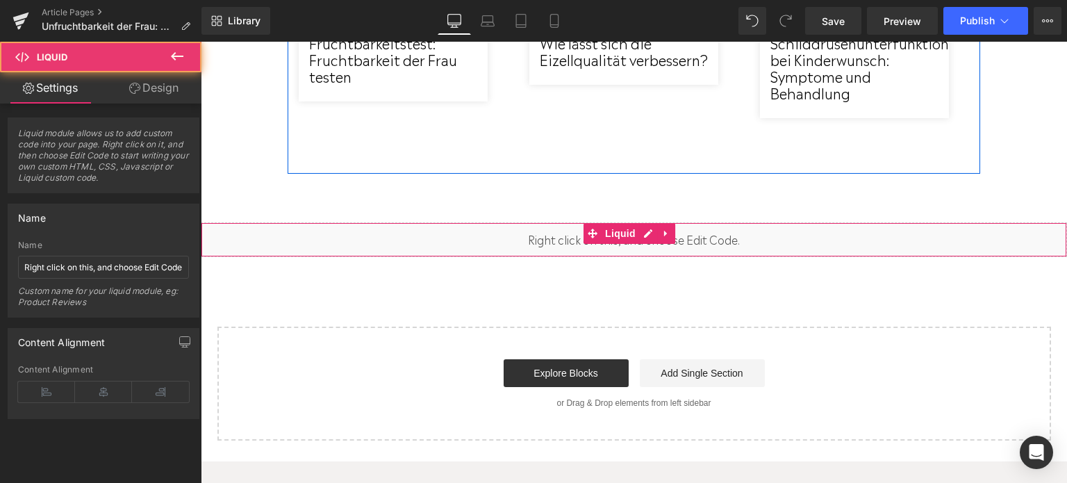
click at [519, 222] on div "Liquid" at bounding box center [634, 239] width 867 height 35
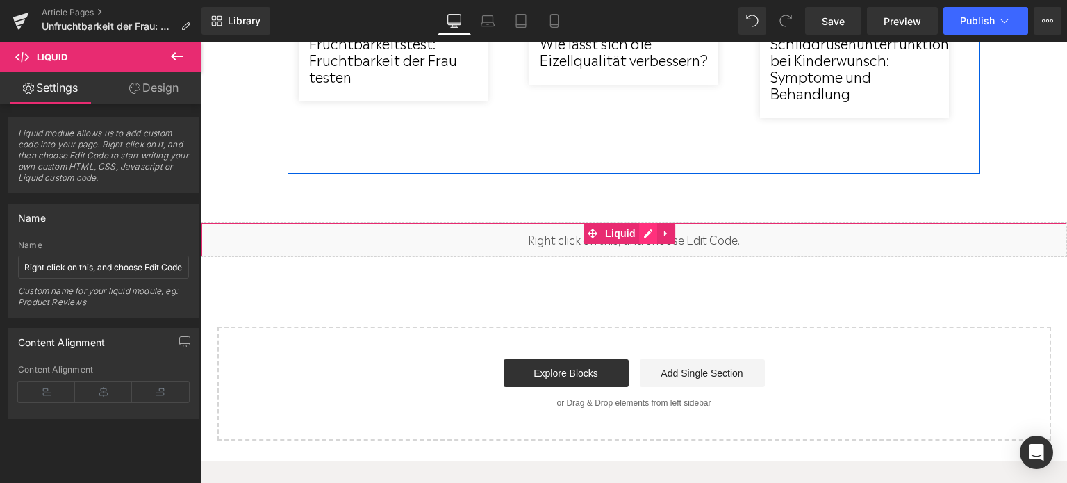
click at [642, 222] on div "Liquid" at bounding box center [634, 239] width 867 height 35
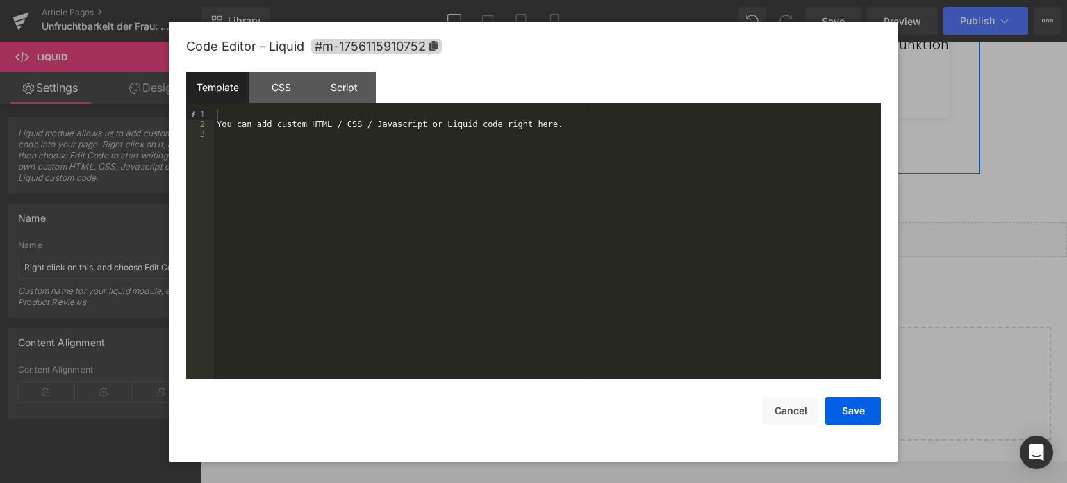
click at [0, 0] on div "You can add custom HTML / CSS / Javascript or Liquid code right here." at bounding box center [0, 0] width 0 height 0
click at [264, 88] on div "CSS" at bounding box center [280, 87] width 63 height 31
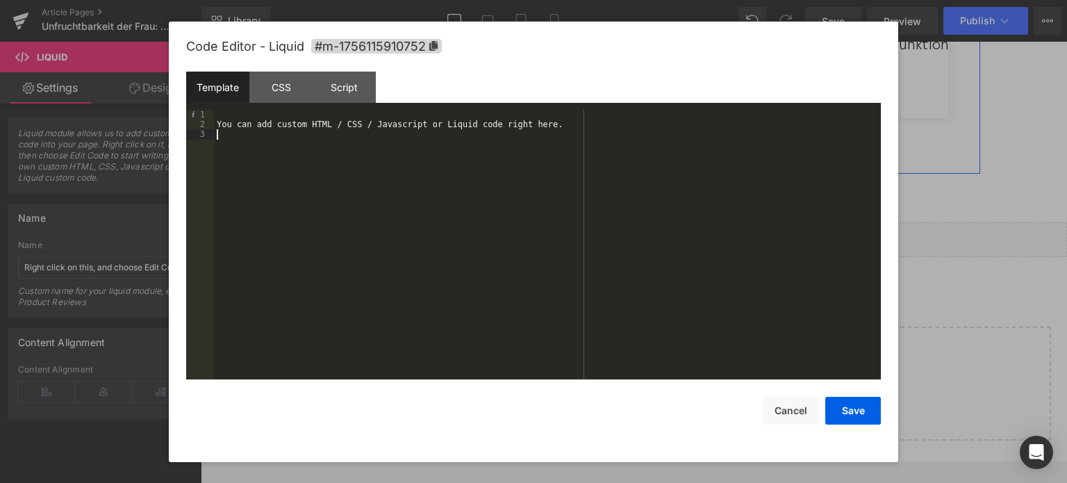
click at [0, 0] on div "You can add custom HTML / CSS / Javascript or Liquid code right here." at bounding box center [0, 0] width 0 height 0
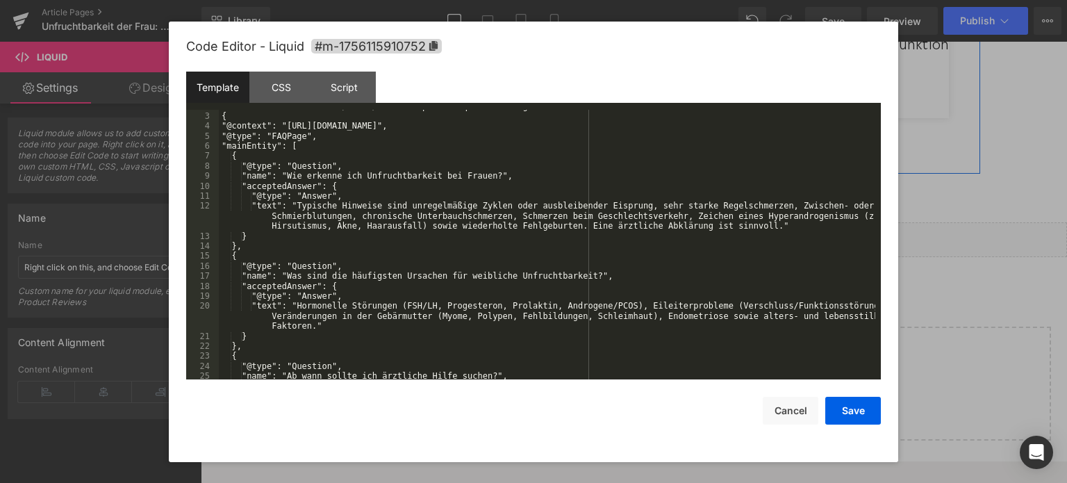
scroll to position [0, 0]
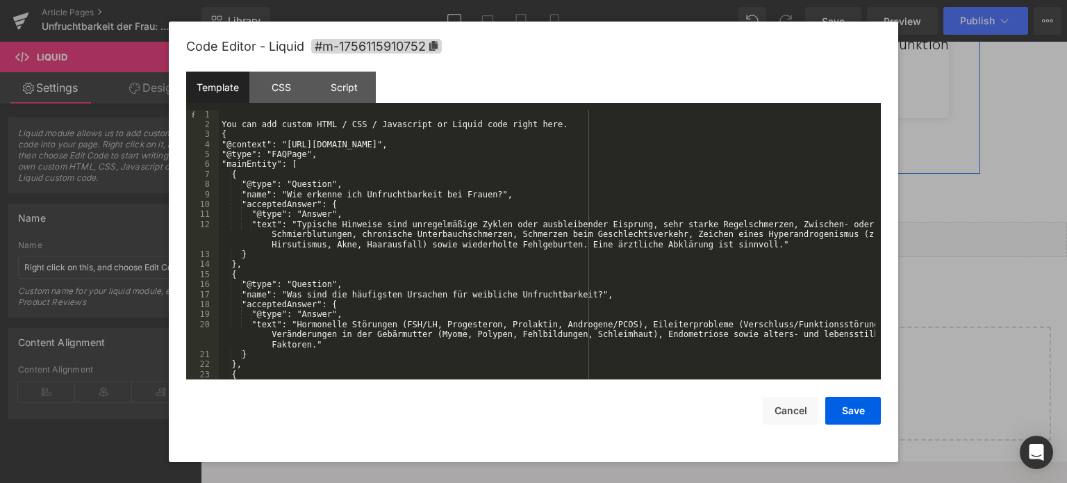
click at [0, 0] on div "You can add custom HTML / CSS / Javascript or Liquid code right here. { "@conte…" at bounding box center [0, 0] width 0 height 0
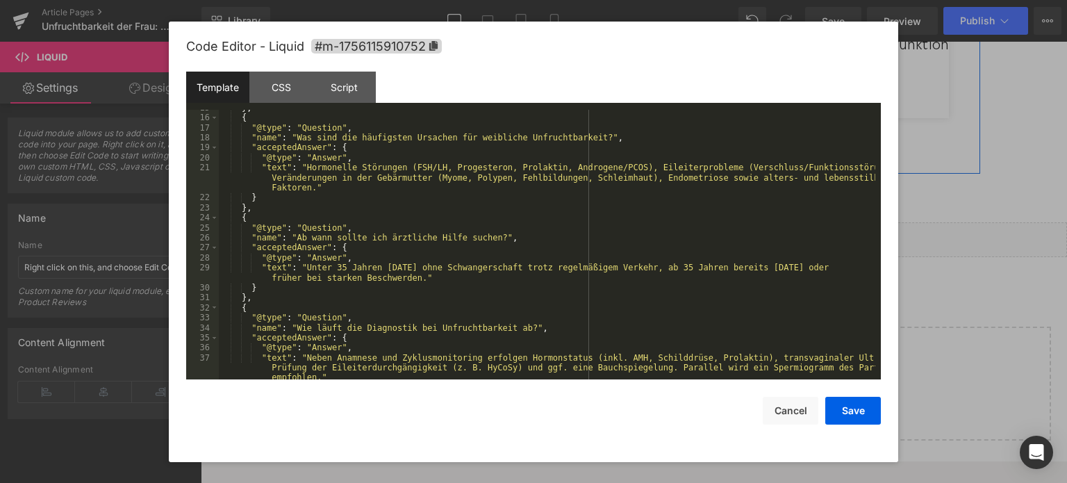
scroll to position [320, 0]
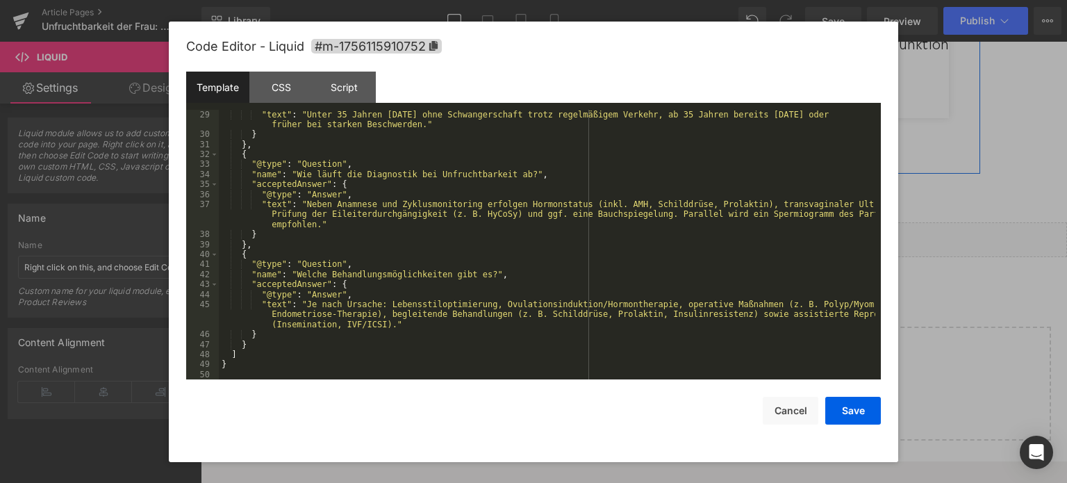
click at [0, 0] on div ""text" : "Unter 35 Jahren [DATE] ohne Schwangerschaft trotz regelmäßigem Verkeh…" at bounding box center [0, 0] width 0 height 0
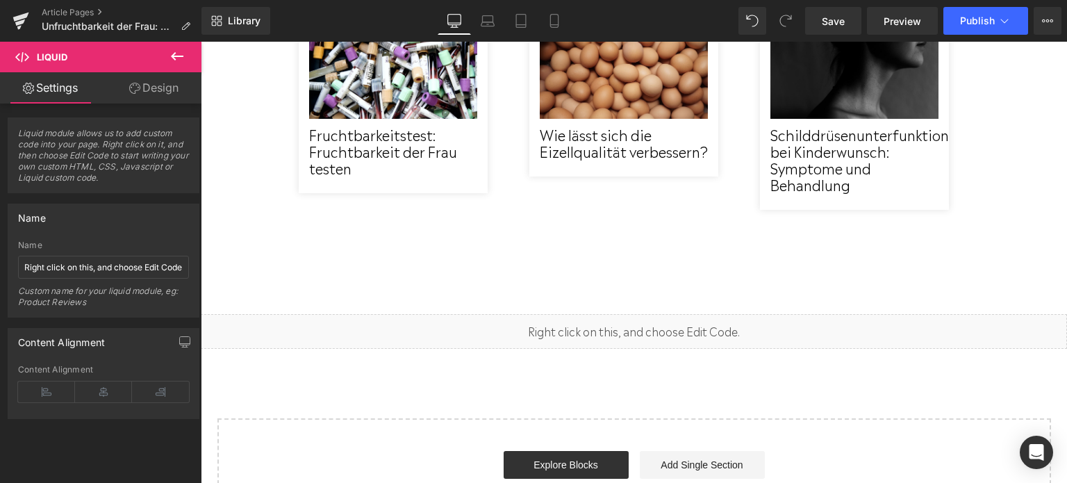
scroll to position [5342, 0]
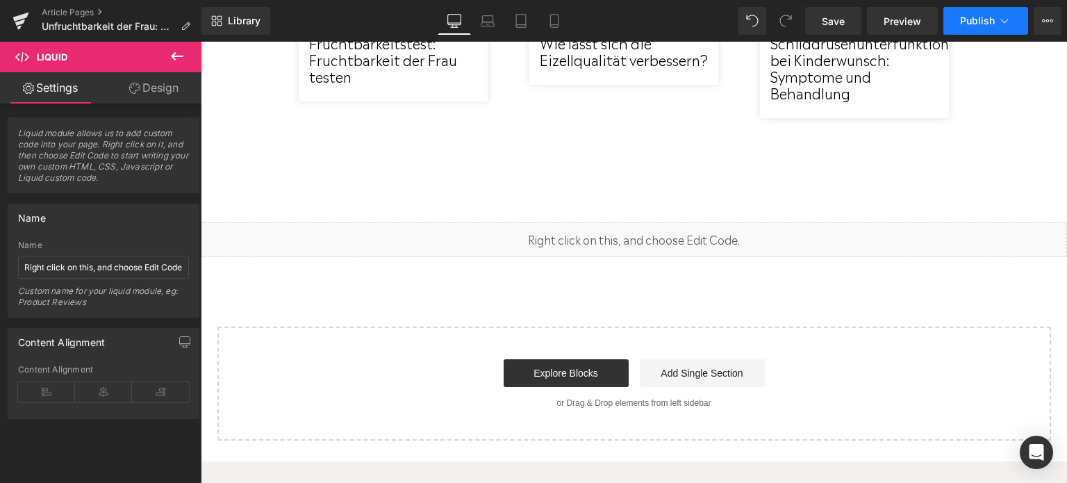
click at [977, 28] on button "Publish" at bounding box center [986, 21] width 85 height 28
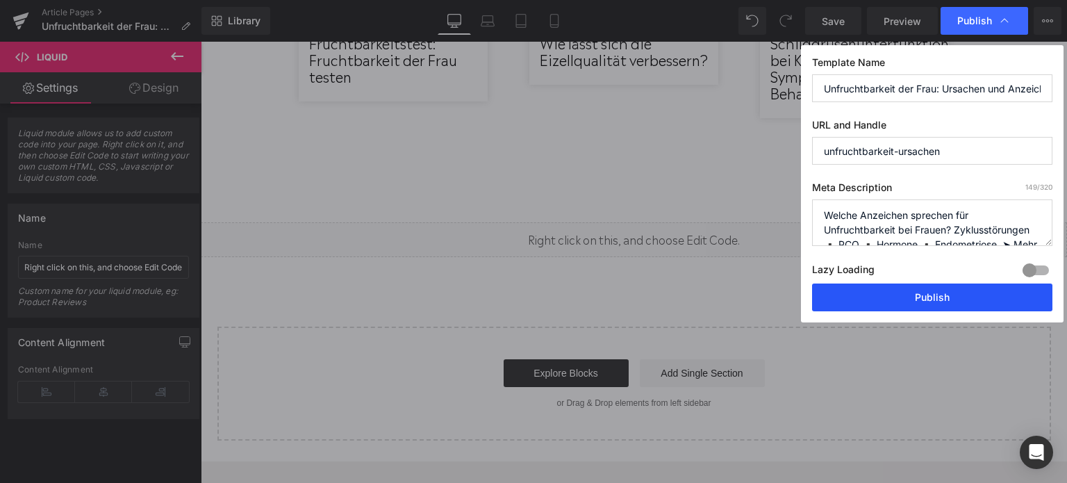
click at [0, 0] on button "Publish" at bounding box center [0, 0] width 0 height 0
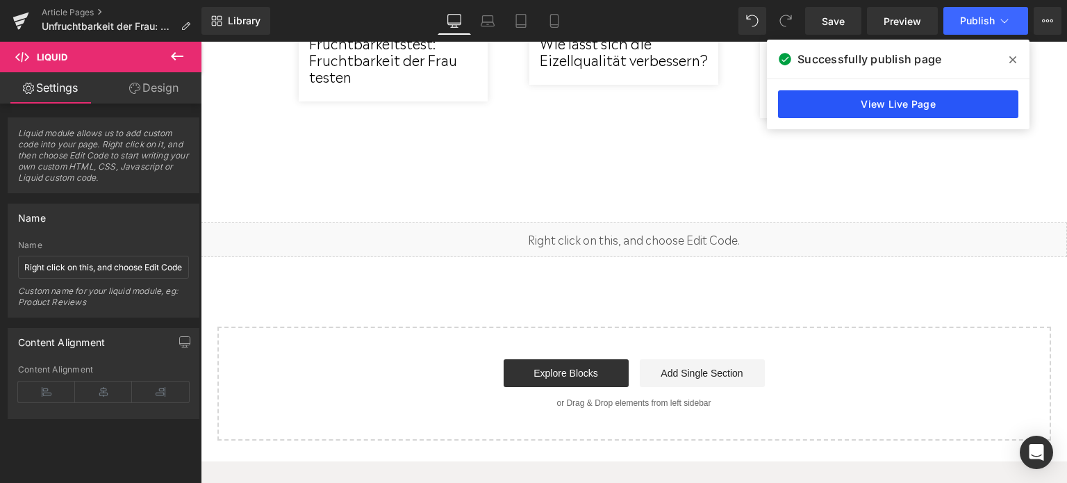
click at [0, 0] on link "View Live Page" at bounding box center [0, 0] width 0 height 0
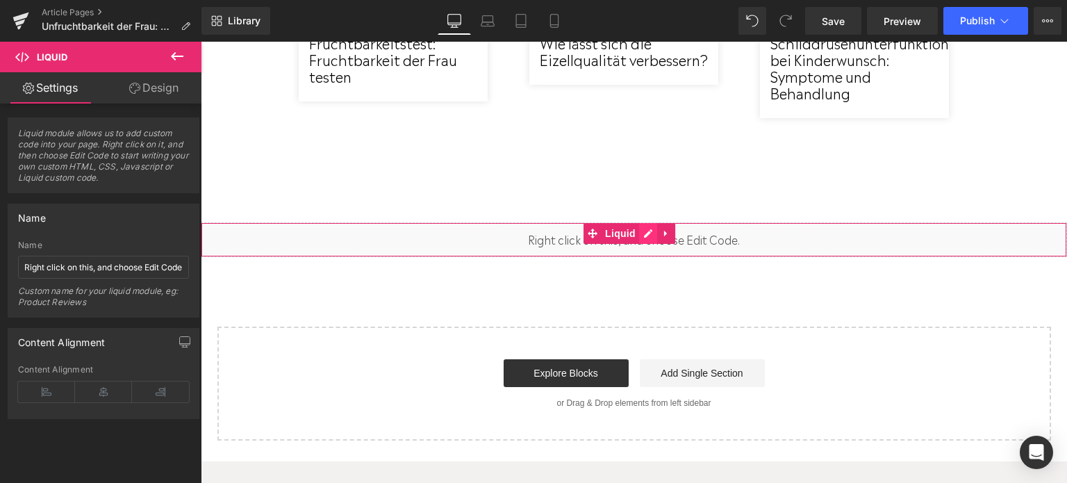
click at [649, 222] on div "Liquid" at bounding box center [634, 239] width 867 height 35
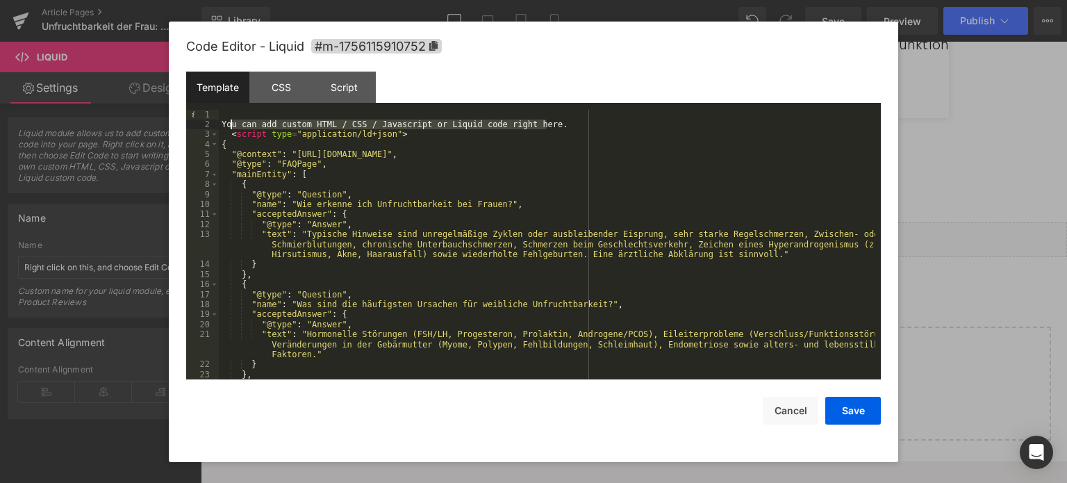
drag, startPoint x: 548, startPoint y: 127, endPoint x: 227, endPoint y: 127, distance: 321.1
click at [227, 127] on div "You can add custom HTML / CSS / Javascript or Liquid code right here. < script …" at bounding box center [547, 255] width 657 height 290
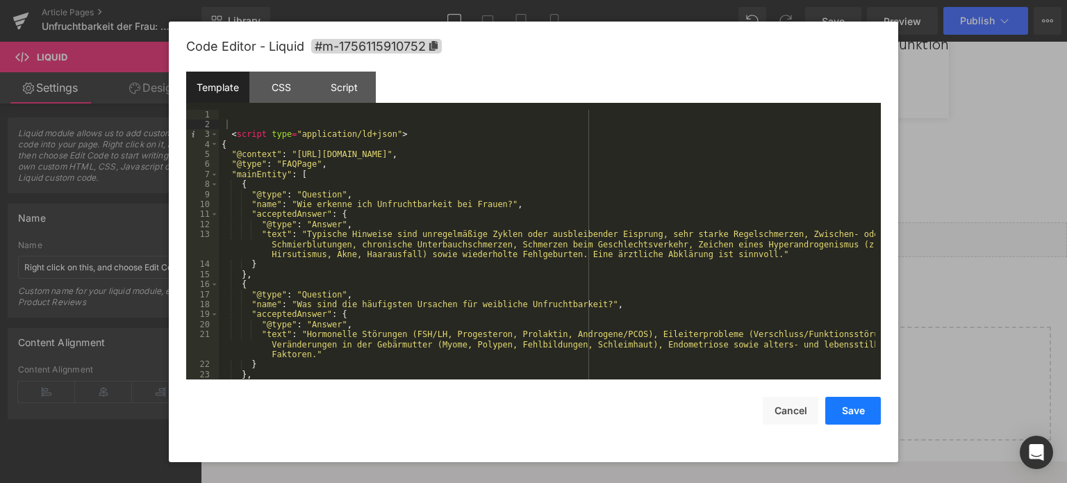
click at [0, 0] on button "Save" at bounding box center [0, 0] width 0 height 0
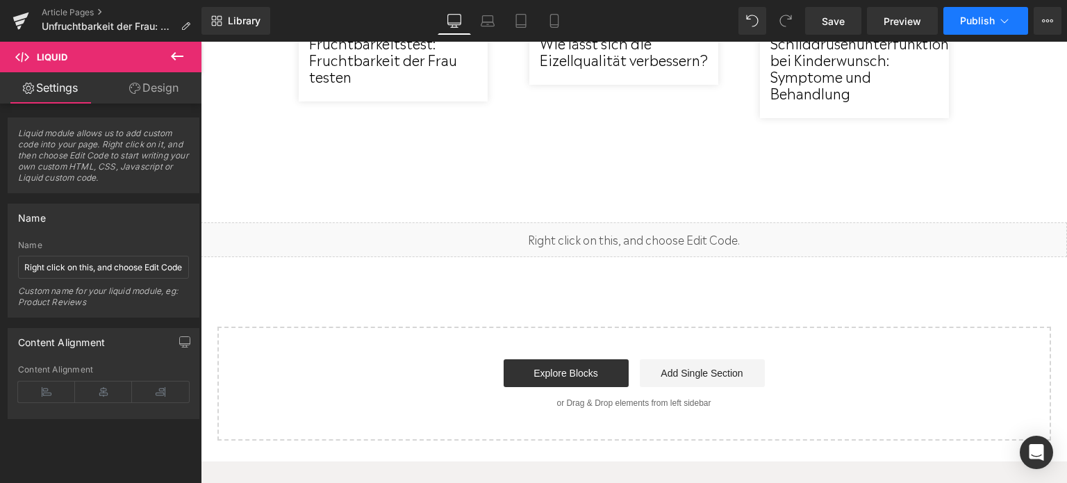
click at [979, 29] on button "Publish" at bounding box center [986, 21] width 85 height 28
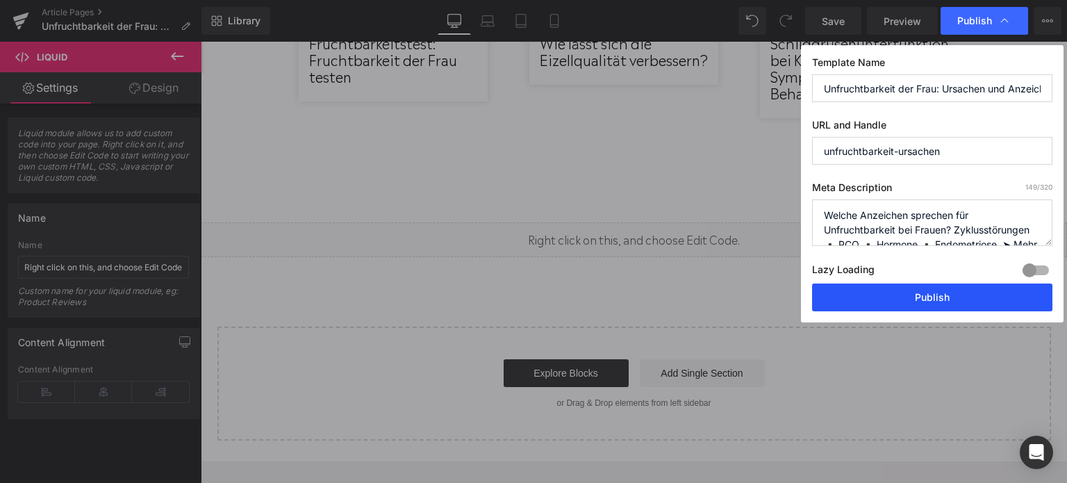
drag, startPoint x: 959, startPoint y: 294, endPoint x: 755, endPoint y: 254, distance: 207.6
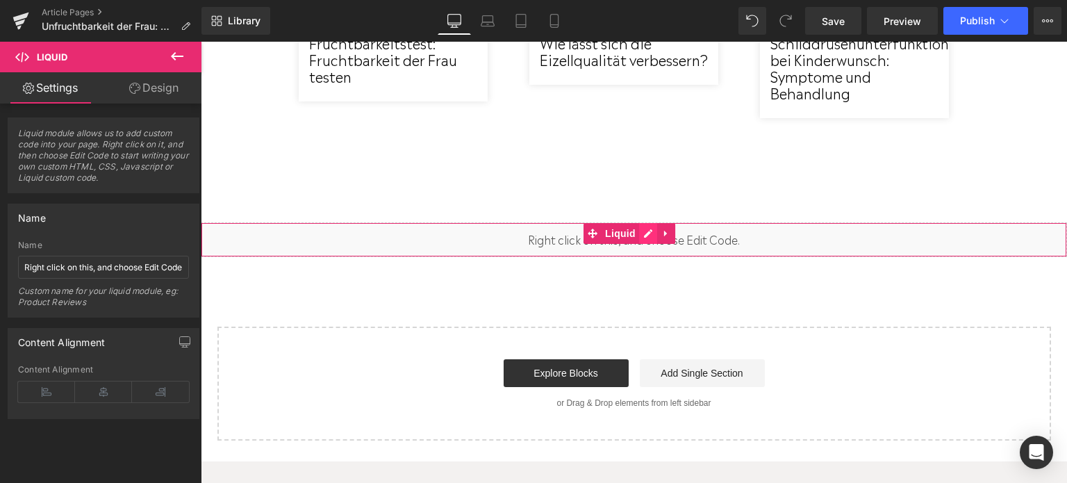
click at [640, 222] on div "Liquid" at bounding box center [634, 239] width 867 height 35
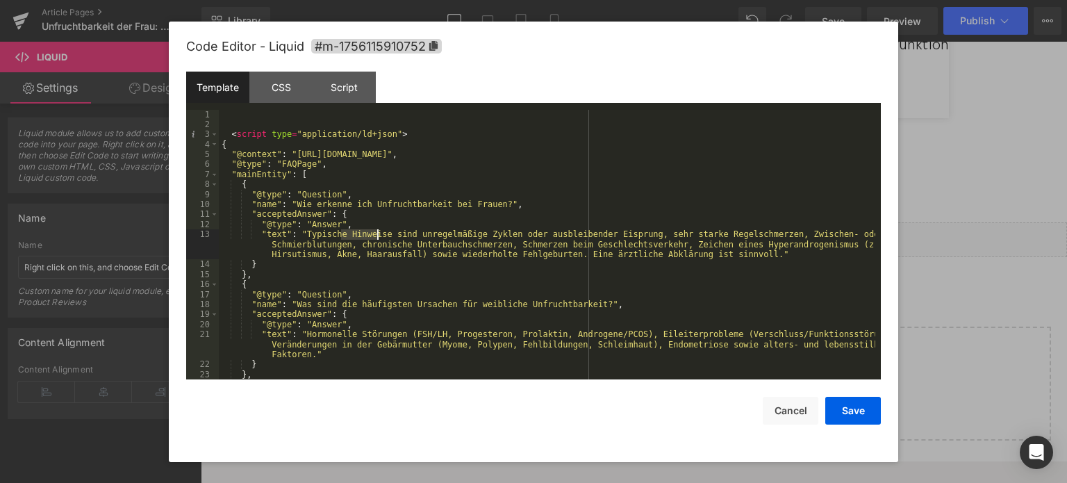
drag, startPoint x: 341, startPoint y: 235, endPoint x: 378, endPoint y: 235, distance: 36.8
click at [0, 0] on div "< script type = "application/ld+json" > { "@context" : "[URL][DOMAIN_NAME]" , "…" at bounding box center [0, 0] width 0 height 0
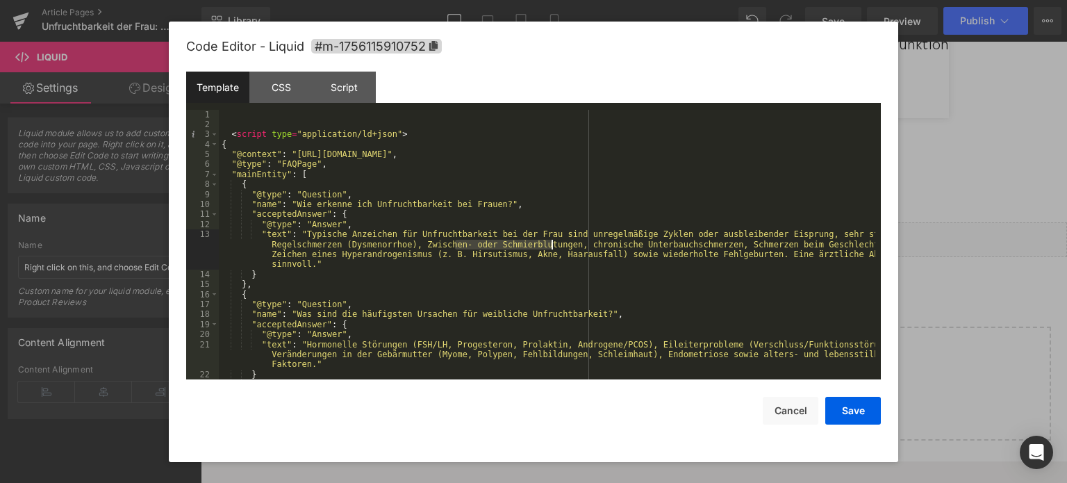
drag, startPoint x: 455, startPoint y: 242, endPoint x: 552, endPoint y: 246, distance: 96.7
click at [0, 0] on div "< script type = "application/ld+json" > { "@context" : "[URL][DOMAIN_NAME]" , "…" at bounding box center [0, 0] width 0 height 0
paste textarea
click at [0, 0] on div "< script type = "application/ld+json" > { "@context" : "[URL][DOMAIN_NAME]" , "…" at bounding box center [0, 0] width 0 height 0
drag, startPoint x: 703, startPoint y: 243, endPoint x: 566, endPoint y: 244, distance: 137.6
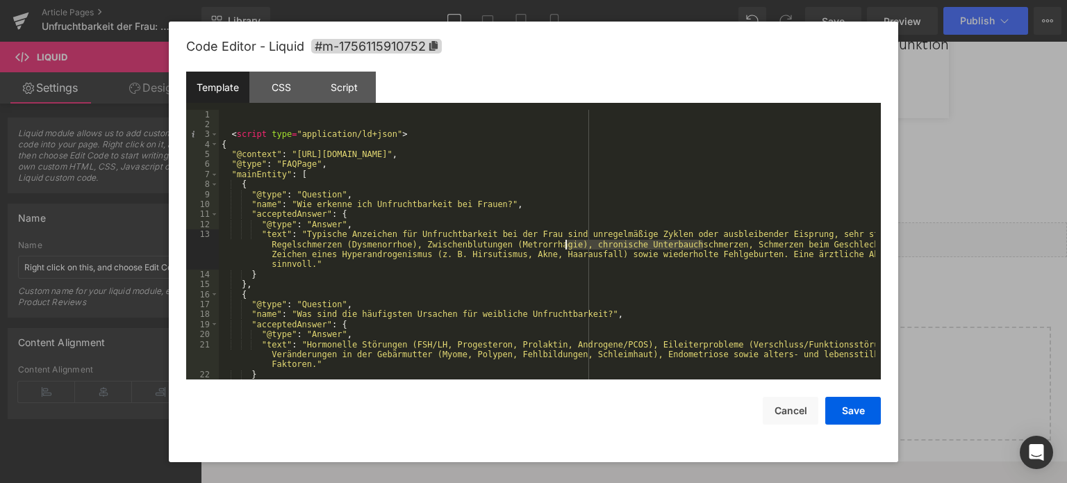
click at [0, 0] on div "< script type = "application/ld+json" > { "@context" : "[URL][DOMAIN_NAME]" , "…" at bounding box center [0, 0] width 0 height 0
drag, startPoint x: 728, startPoint y: 245, endPoint x: 781, endPoint y: 248, distance: 52.9
click at [0, 0] on div "< script type = "application/ld+json" > { "@context" : "[URL][DOMAIN_NAME]" , "…" at bounding box center [0, 0] width 0 height 0
click at [776, 248] on div "< script type = "application/ld+json" > { "@context" : "[URL][DOMAIN_NAME]" , "…" at bounding box center [547, 245] width 657 height 270
drag, startPoint x: 731, startPoint y: 246, endPoint x: 795, endPoint y: 249, distance: 64.0
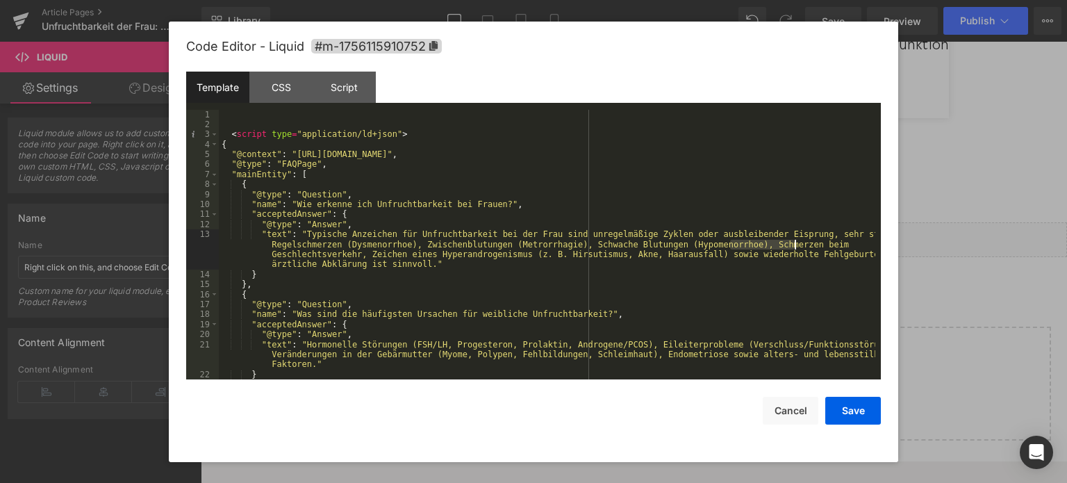
click at [0, 0] on div "< script type = "application/ld+json" > { "@context" : "[URL][DOMAIN_NAME]" , "…" at bounding box center [0, 0] width 0 height 0
paste textarea
click at [0, 0] on div "< script type = "application/ld+json" > { "@context" : "[URL][DOMAIN_NAME]" , "…" at bounding box center [0, 0] width 0 height 0
drag, startPoint x: 420, startPoint y: 256, endPoint x: 501, endPoint y: 254, distance: 81.3
click at [0, 0] on div "< script type = "application/ld+json" > { "@context" : "[URL][DOMAIN_NAME]" , "…" at bounding box center [0, 0] width 0 height 0
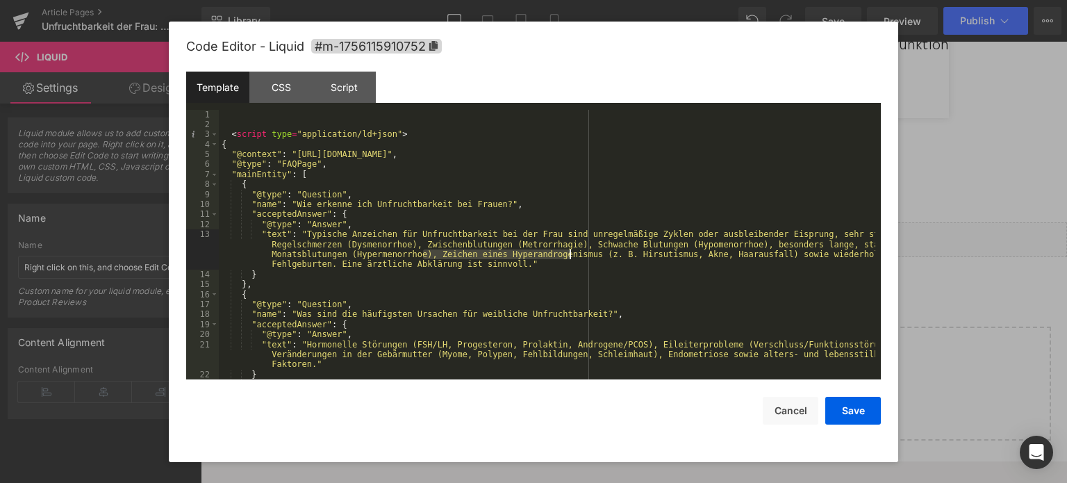
drag, startPoint x: 422, startPoint y: 255, endPoint x: 570, endPoint y: 258, distance: 148.1
click at [0, 0] on div "< script type = "application/ld+json" > { "@context" : "[URL][DOMAIN_NAME]" , "…" at bounding box center [0, 0] width 0 height 0
paste textarea
drag, startPoint x: 572, startPoint y: 253, endPoint x: 619, endPoint y: 258, distance: 47.5
click at [0, 0] on div "< script type = "application/ld+json" > { "@context" : "[URL][DOMAIN_NAME]" , "…" at bounding box center [0, 0] width 0 height 0
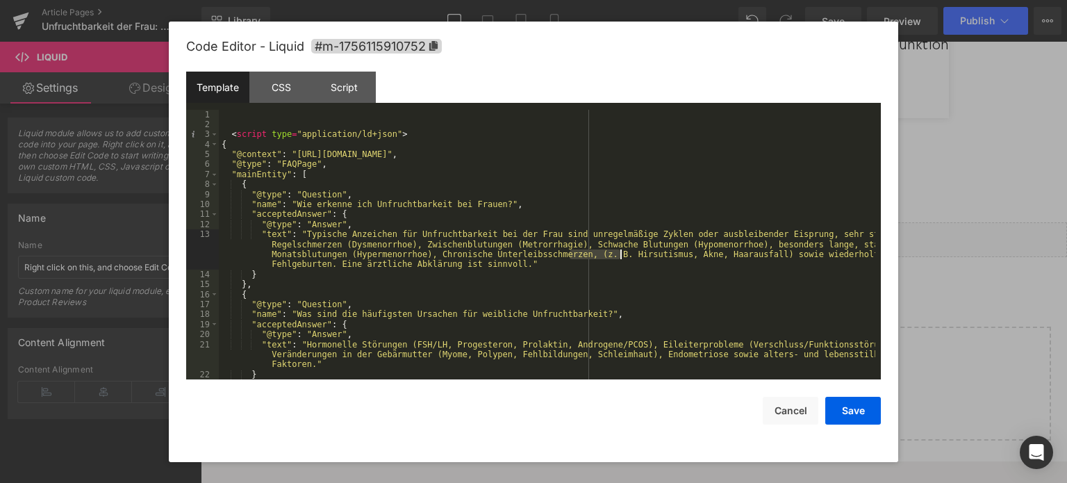
click at [573, 254] on div "< script type = "application/ld+json" > { "@context" : "[URL][DOMAIN_NAME]" , "…" at bounding box center [547, 245] width 657 height 270
drag, startPoint x: 568, startPoint y: 254, endPoint x: 828, endPoint y: 259, distance: 259.3
click at [0, 0] on div "< script type = "application/ld+json" > { "@context" : "[URL][DOMAIN_NAME]" , "…" at bounding box center [0, 0] width 0 height 0
drag, startPoint x: 784, startPoint y: 255, endPoint x: 840, endPoint y: 256, distance: 55.6
click at [0, 0] on div "< script type = "application/ld+json" > { "@context" : "[URL][DOMAIN_NAME]" , "…" at bounding box center [0, 0] width 0 height 0
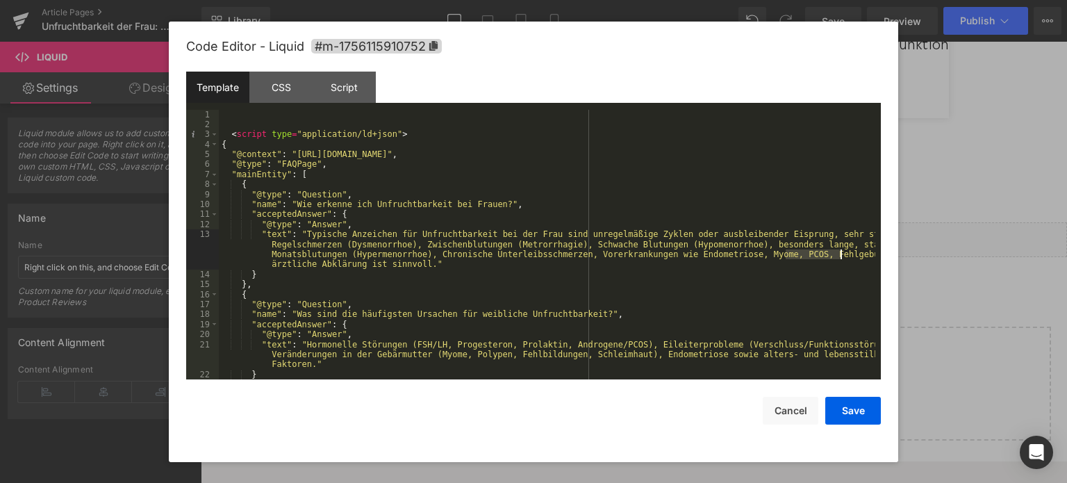
paste textarea
click at [0, 0] on div "< script type = "application/ld+json" > { "@context" : "[URL][DOMAIN_NAME]" , "…" at bounding box center [0, 0] width 0 height 0
paste textarea
click at [0, 0] on div "< script type = "application/ld+json" > { "@context" : "[URL][DOMAIN_NAME]" , "…" at bounding box center [0, 0] width 0 height 0
drag, startPoint x: 470, startPoint y: 265, endPoint x: 648, endPoint y: 263, distance: 177.9
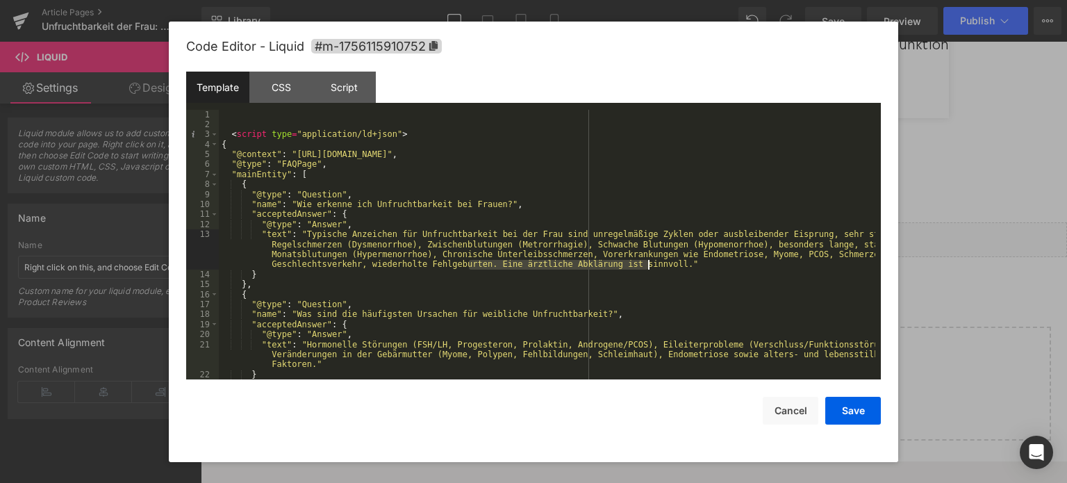
click at [0, 0] on div "< script type = "application/ld+json" > { "@context" : "[URL][DOMAIN_NAME]" , "…" at bounding box center [0, 0] width 0 height 0
paste textarea
click at [0, 0] on div "< script type = "application/ld+json" > { "@context" : "[URL][DOMAIN_NAME]" , "…" at bounding box center [0, 0] width 0 height 0
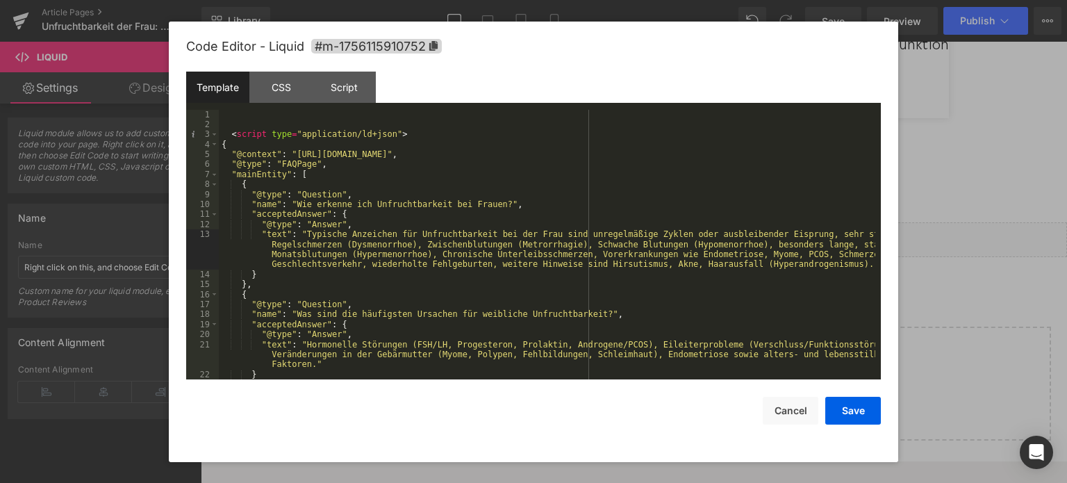
click at [0, 0] on div "< script type = "application/ld+json" > { "@context" : "[URL][DOMAIN_NAME]" , "…" at bounding box center [0, 0] width 0 height 0
drag, startPoint x: 573, startPoint y: 263, endPoint x: 480, endPoint y: 263, distance: 92.4
click at [0, 0] on div "< script type = "application/ld+json" > { "@context" : "[URL][DOMAIN_NAME]" , "…" at bounding box center [0, 0] width 0 height 0
drag, startPoint x: 863, startPoint y: 419, endPoint x: 877, endPoint y: 411, distance: 16.2
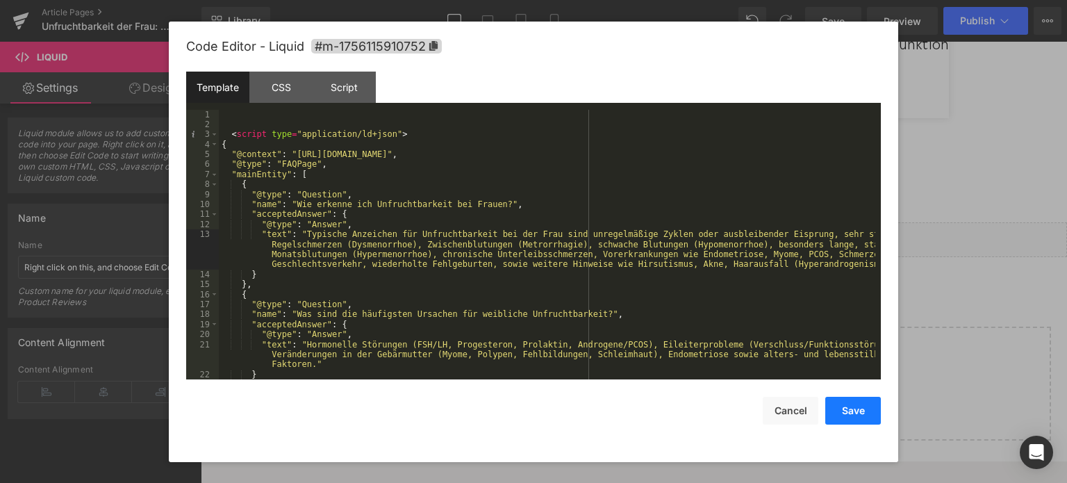
click at [0, 0] on button "Save" at bounding box center [0, 0] width 0 height 0
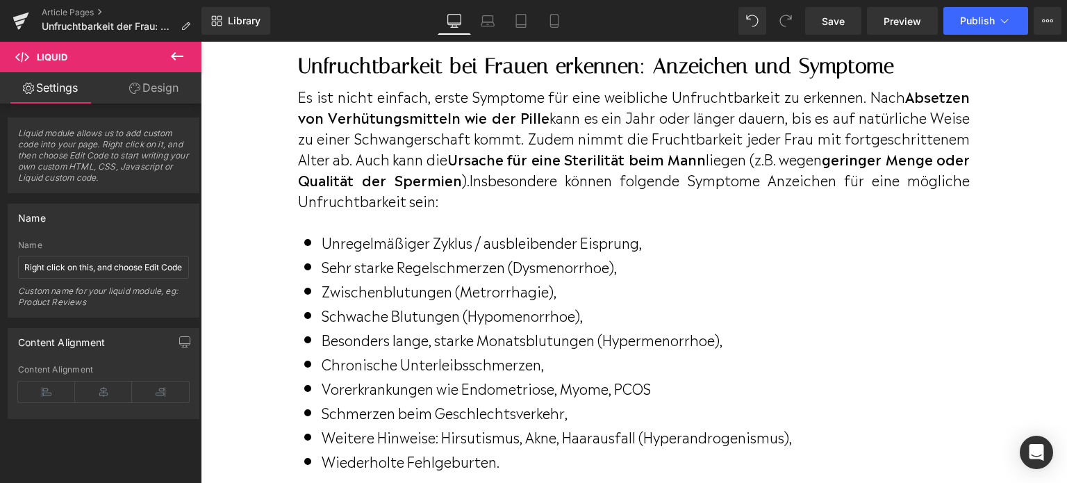
scroll to position [1103, 0]
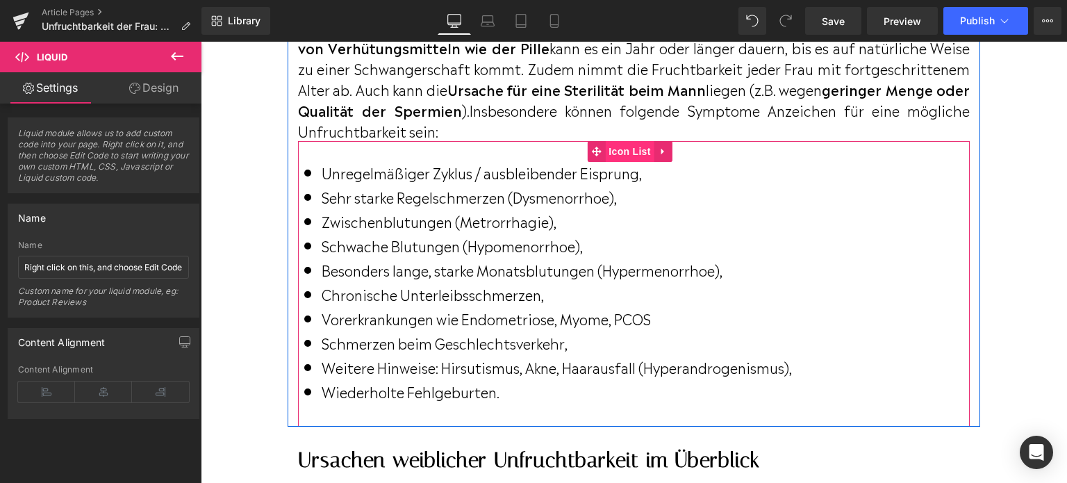
click at [621, 147] on span "Icon List" at bounding box center [629, 151] width 49 height 21
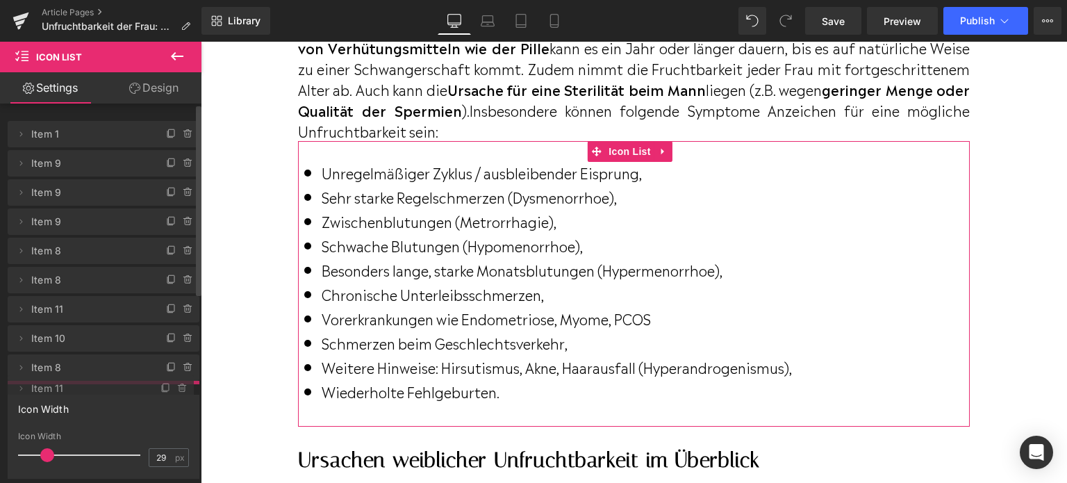
drag, startPoint x: 76, startPoint y: 369, endPoint x: 395, endPoint y: 304, distance: 325.5
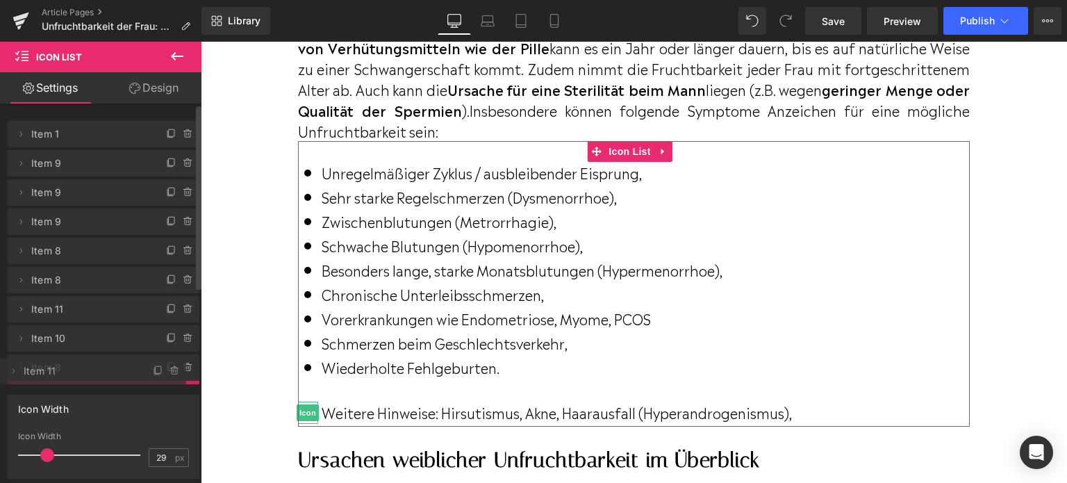
drag, startPoint x: 72, startPoint y: 397, endPoint x: 72, endPoint y: 371, distance: 25.7
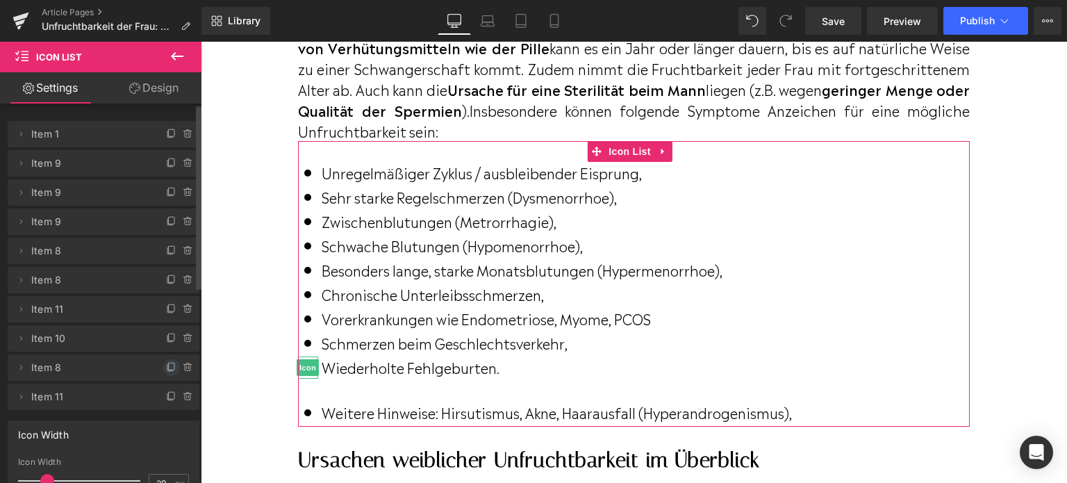
click at [167, 371] on icon at bounding box center [170, 368] width 6 height 6
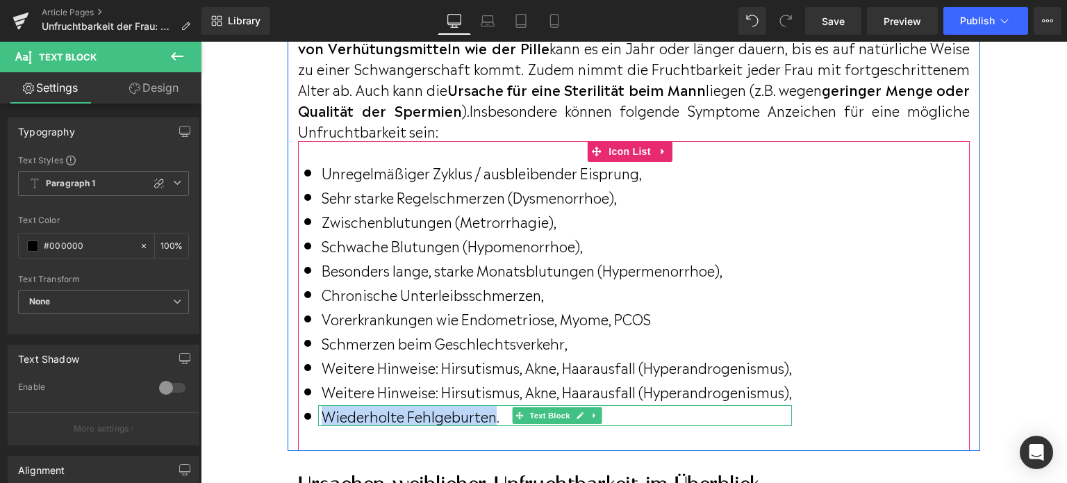
drag, startPoint x: 325, startPoint y: 411, endPoint x: 495, endPoint y: 411, distance: 169.6
click at [495, 411] on p "Wiederholte Fehlgeburten." at bounding box center [557, 415] width 470 height 21
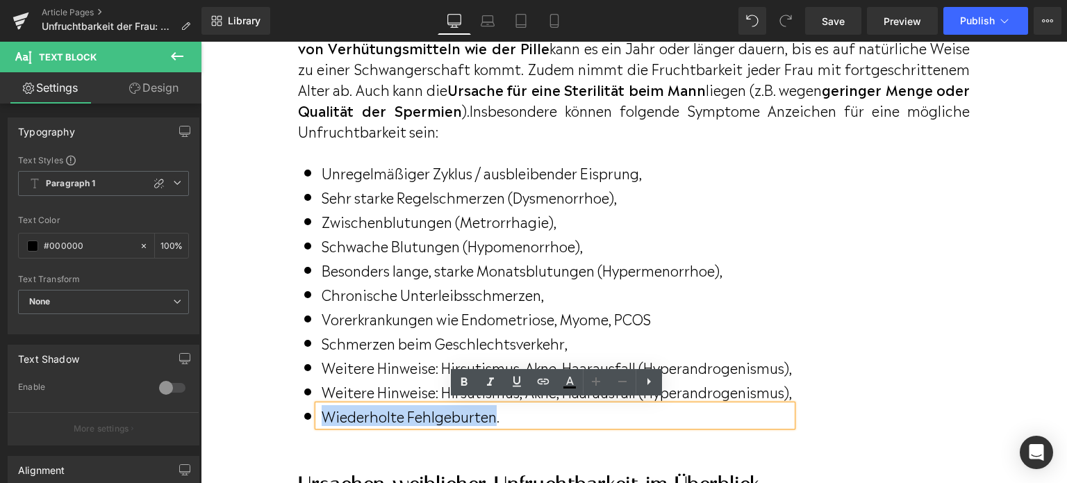
copy p "Wiederholte Fehlgeburten"
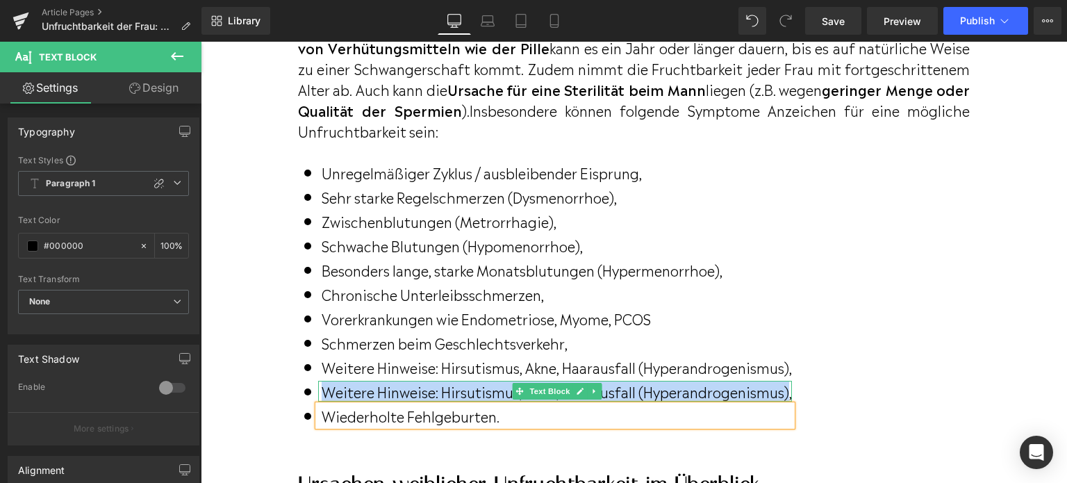
drag, startPoint x: 792, startPoint y: 389, endPoint x: 320, endPoint y: 386, distance: 471.2
click at [322, 386] on p "Weitere Hinweise: Hirsutismus, Akne, Haarausfall (Hyperandrogenismus)," at bounding box center [557, 391] width 470 height 21
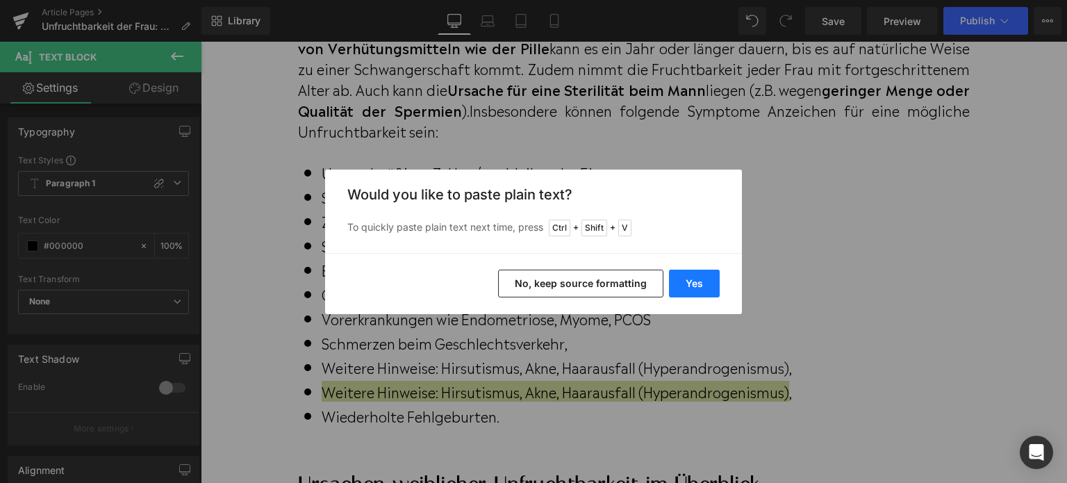
click at [703, 281] on button "Yes" at bounding box center [694, 284] width 51 height 28
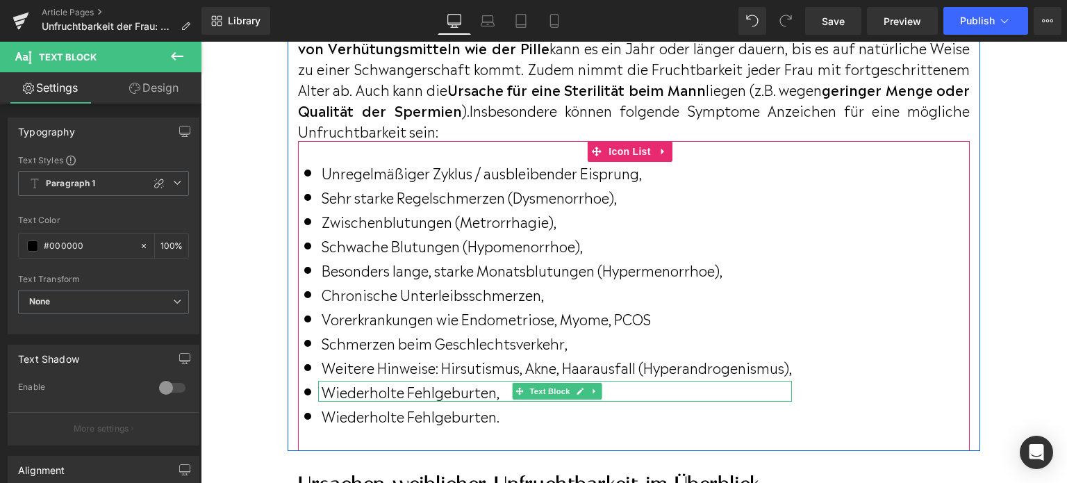
click at [505, 388] on p "Wiederholte Fehlgeburten," at bounding box center [557, 391] width 470 height 21
click at [619, 152] on span "Icon List" at bounding box center [629, 152] width 49 height 21
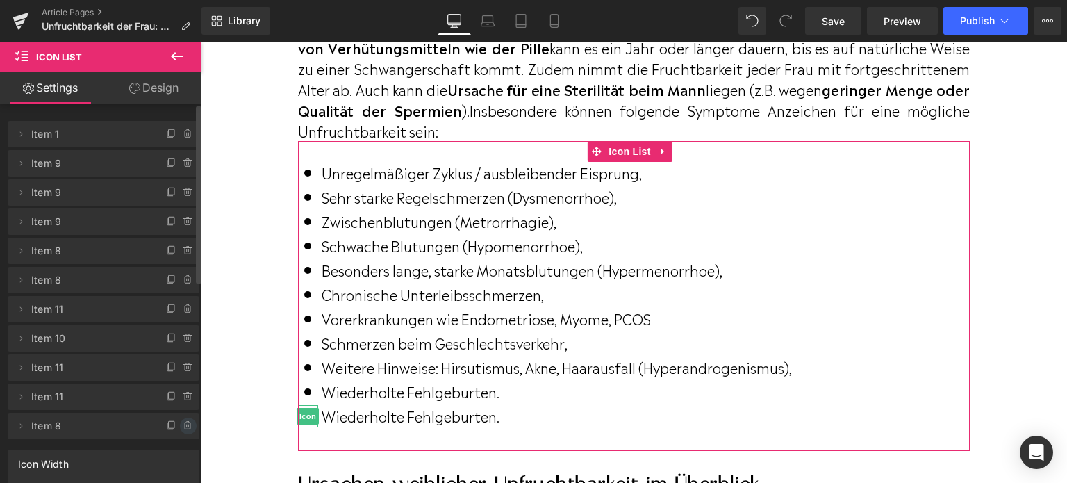
click at [185, 429] on icon at bounding box center [188, 426] width 6 height 6
click at [173, 429] on button "Delete" at bounding box center [174, 427] width 44 height 18
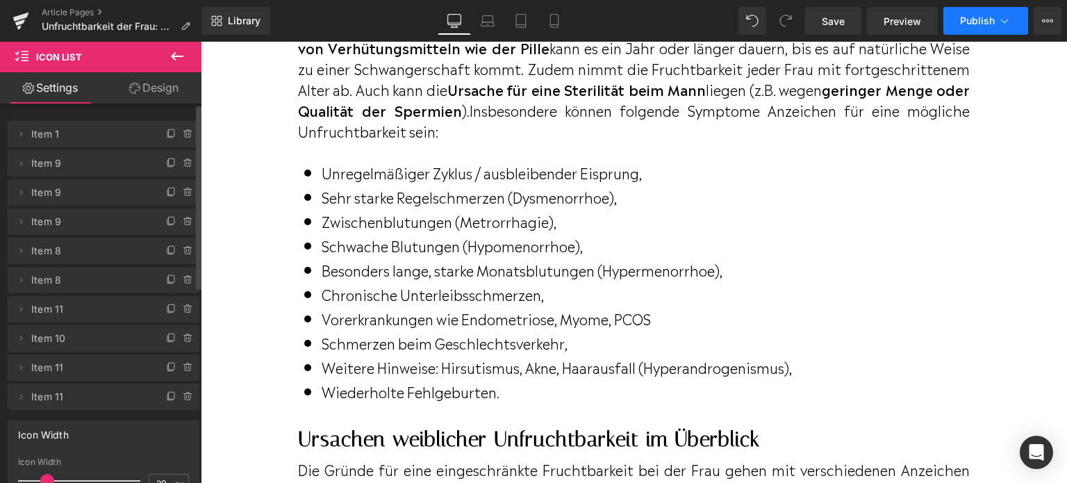
click at [978, 26] on span "Publish" at bounding box center [977, 20] width 35 height 11
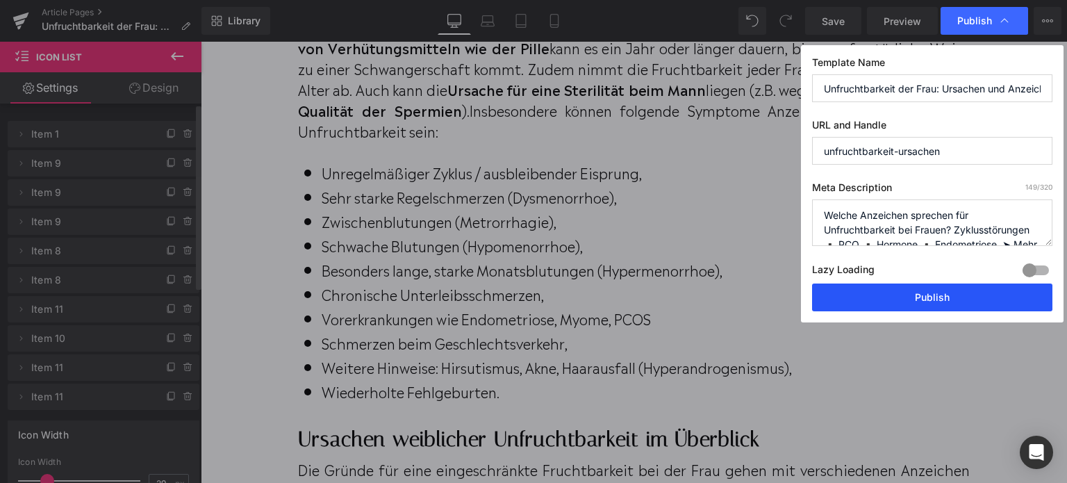
drag, startPoint x: 794, startPoint y: 254, endPoint x: 991, endPoint y: 295, distance: 200.9
click at [991, 295] on button "Publish" at bounding box center [932, 298] width 240 height 28
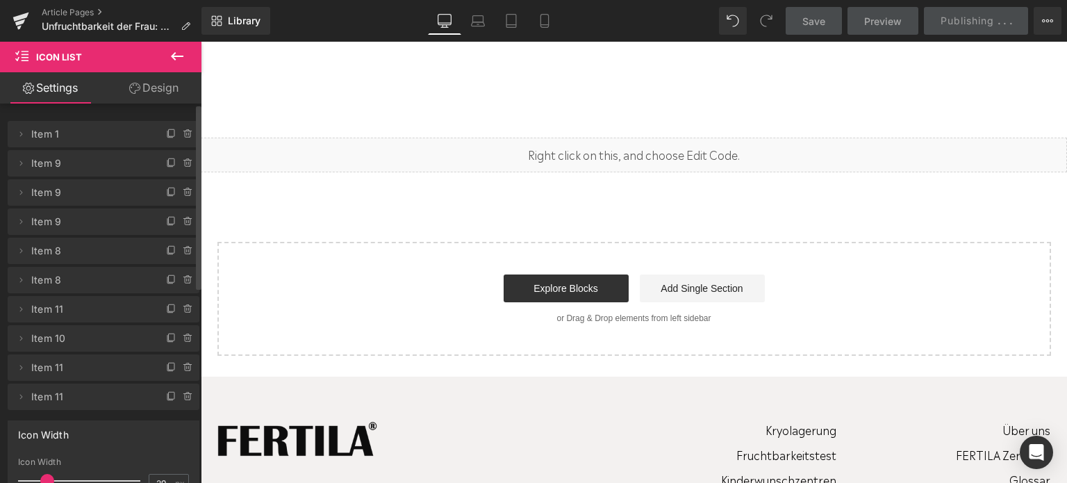
scroll to position [5332, 0]
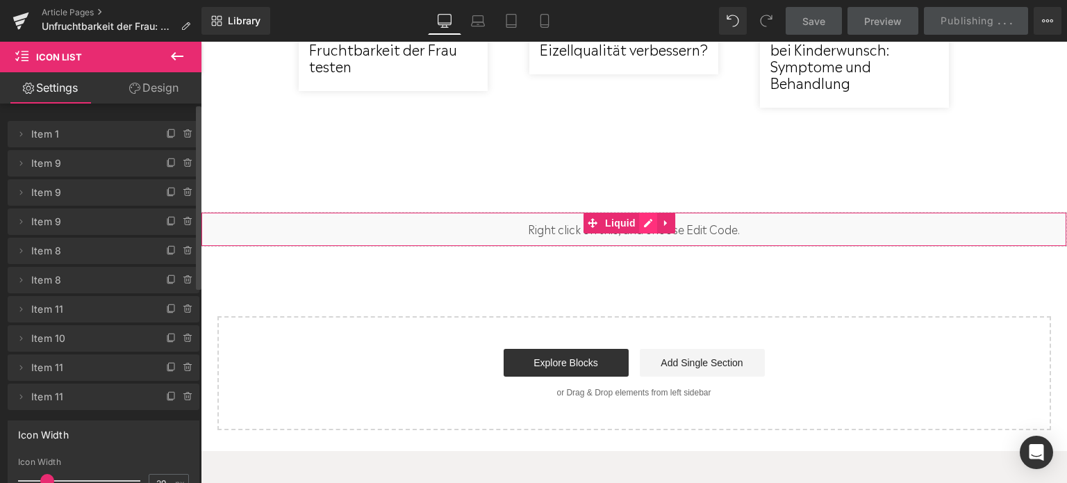
click at [641, 212] on div "Liquid" at bounding box center [634, 229] width 867 height 35
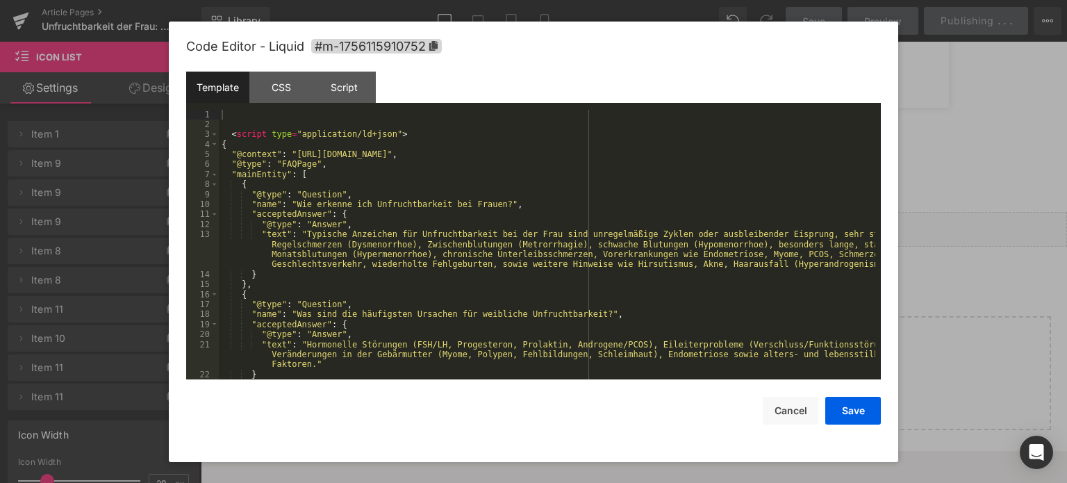
scroll to position [42, 0]
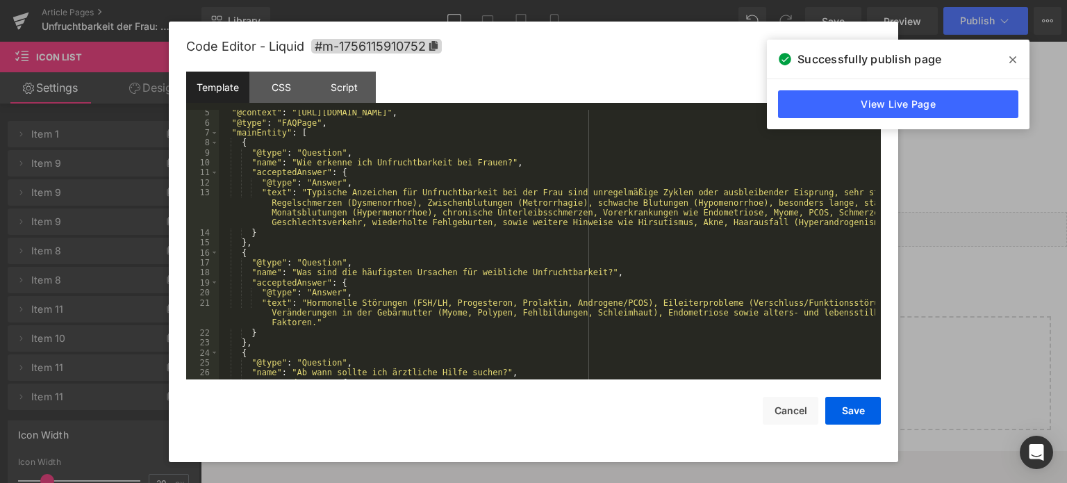
click at [1015, 56] on icon at bounding box center [1013, 59] width 7 height 11
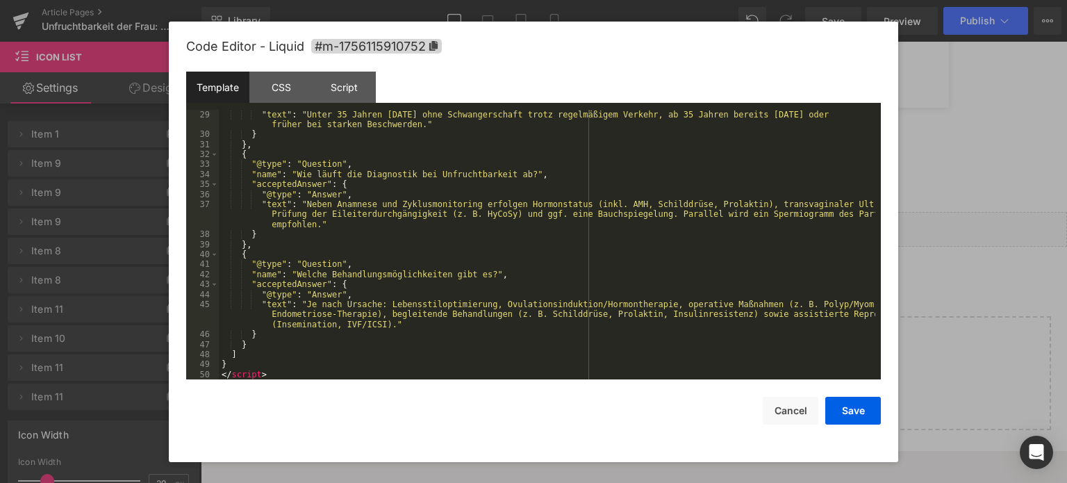
scroll to position [330, 0]
click at [861, 403] on button "Save" at bounding box center [854, 411] width 56 height 28
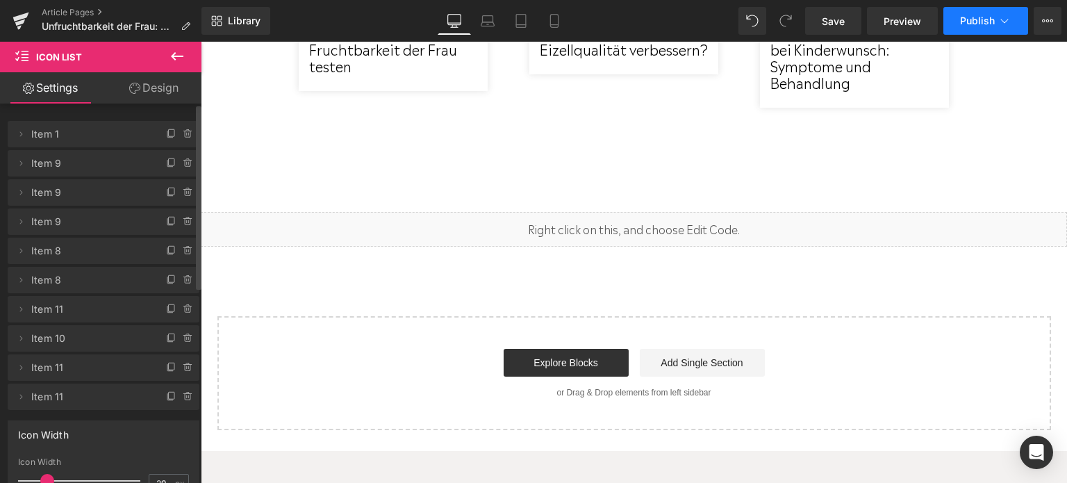
click at [985, 24] on span "Publish" at bounding box center [977, 20] width 35 height 11
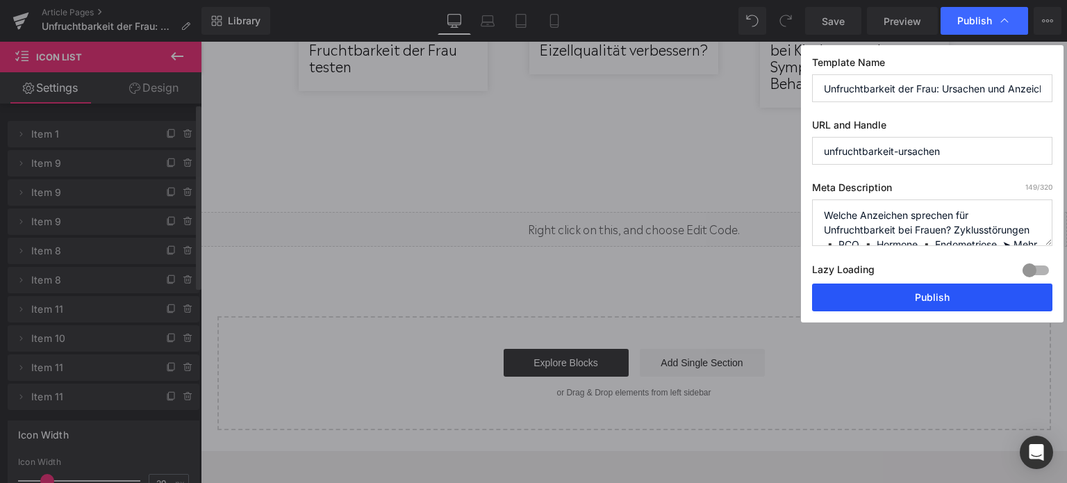
drag, startPoint x: 937, startPoint y: 302, endPoint x: 735, endPoint y: 261, distance: 205.7
click at [937, 302] on button "Publish" at bounding box center [932, 298] width 240 height 28
